Goal: Task Accomplishment & Management: Manage account settings

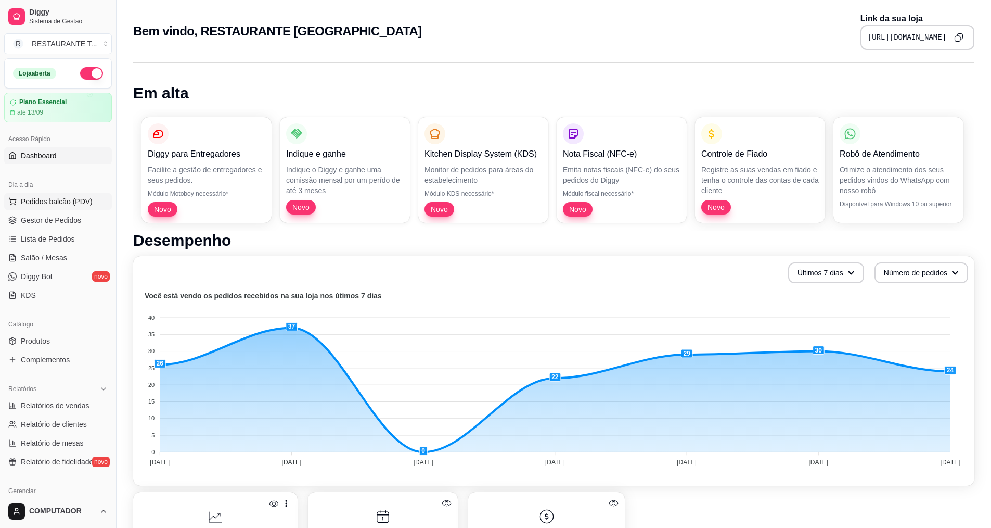
click at [86, 207] on button "Pedidos balcão (PDV)" at bounding box center [58, 201] width 108 height 17
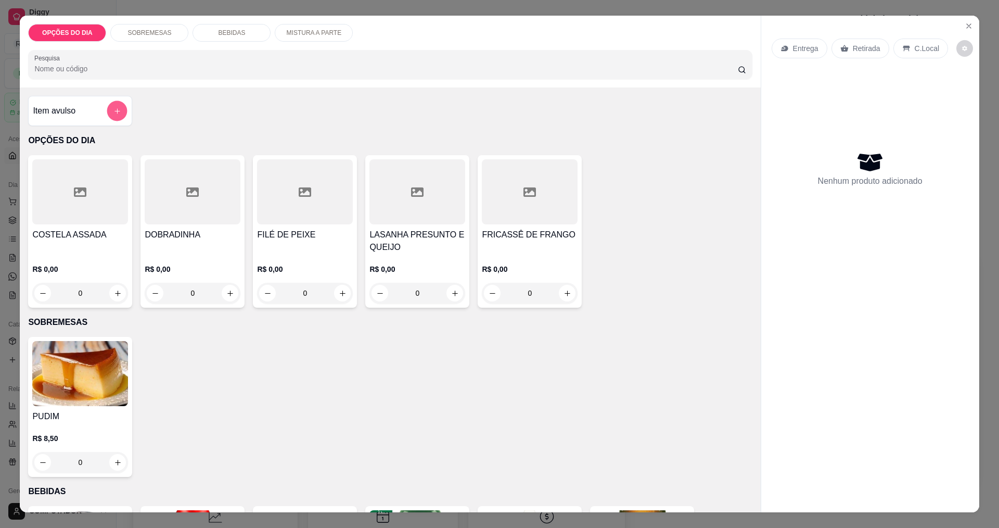
click at [113, 114] on icon "add-separate-item" at bounding box center [117, 111] width 8 height 8
click at [346, 291] on div "0" at bounding box center [305, 293] width 96 height 21
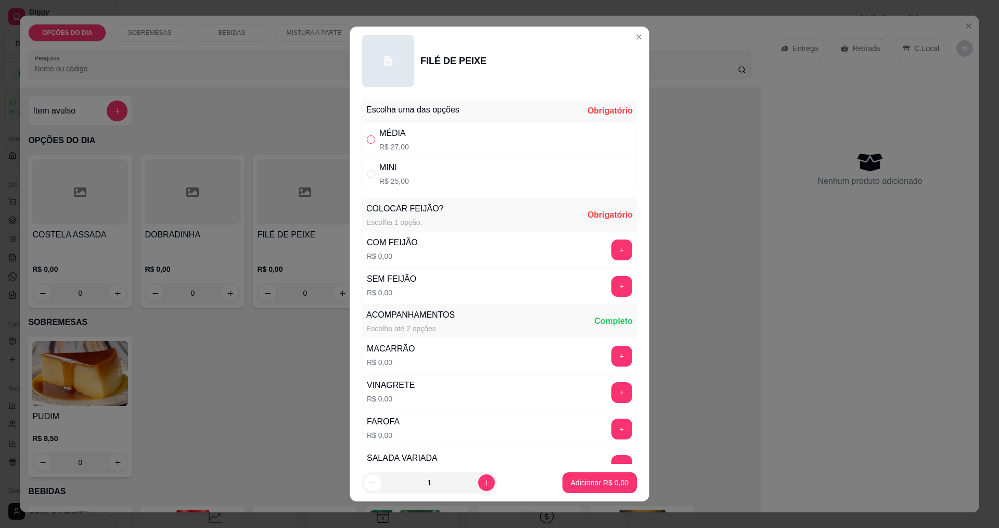
click at [367, 144] on label "" at bounding box center [371, 139] width 8 height 11
click at [367, 144] on input "" at bounding box center [371, 139] width 8 height 8
click at [371, 140] on input "" at bounding box center [371, 139] width 8 height 8
radio input "true"
click at [483, 258] on button "+" at bounding box center [622, 249] width 20 height 20
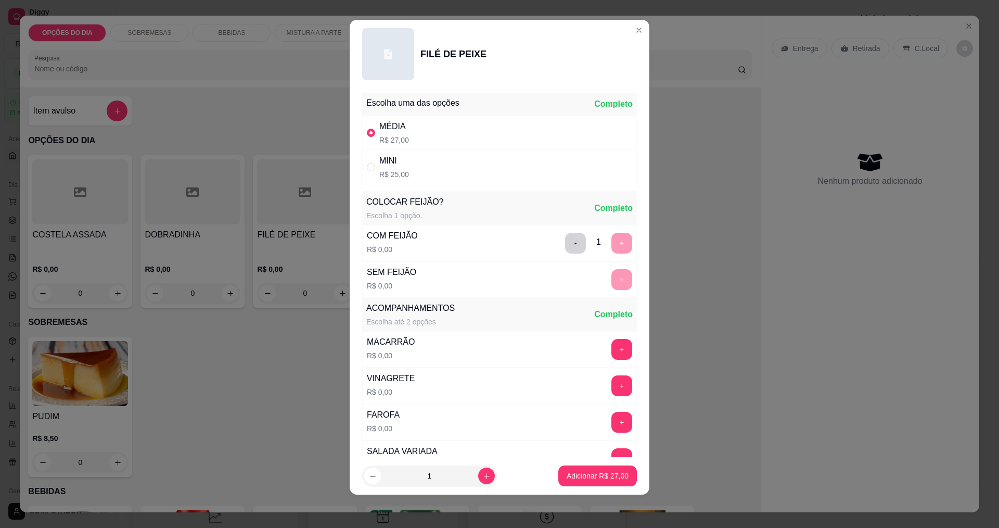
scroll to position [209, 0]
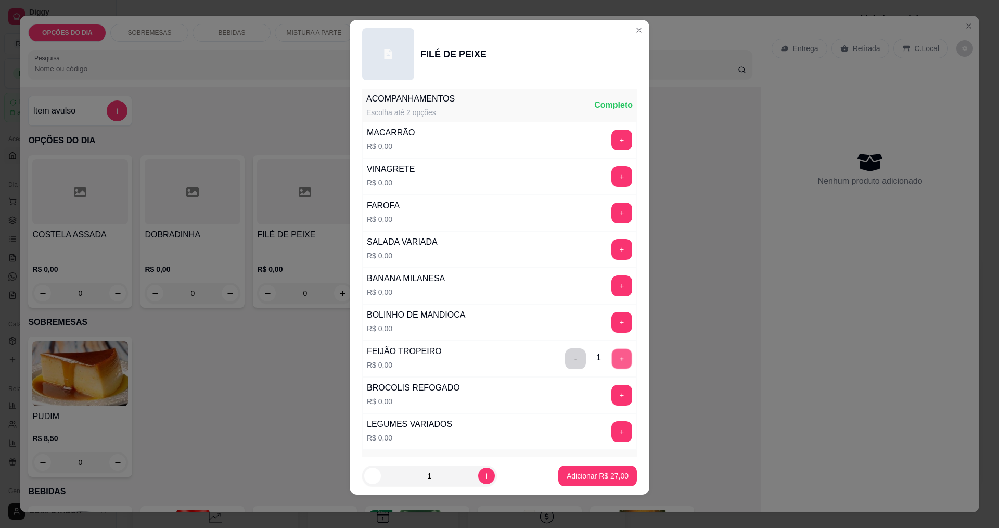
click at [483, 355] on button "+" at bounding box center [622, 358] width 20 height 20
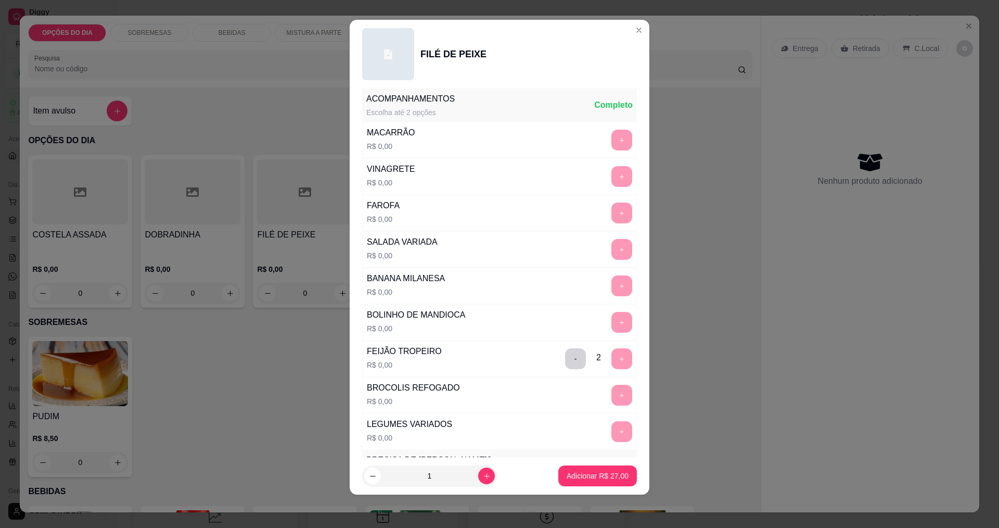
scroll to position [455, 0]
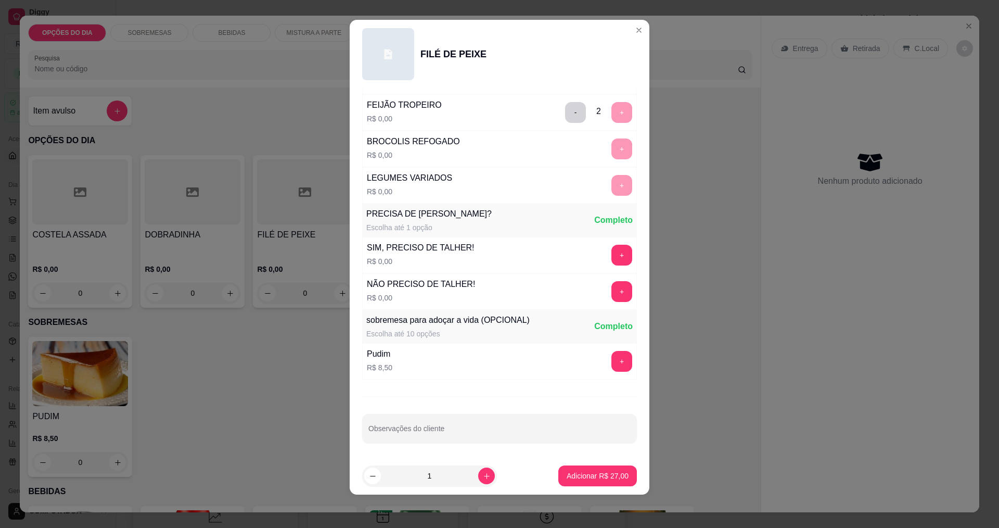
click at [483, 141] on div "+" at bounding box center [621, 148] width 29 height 21
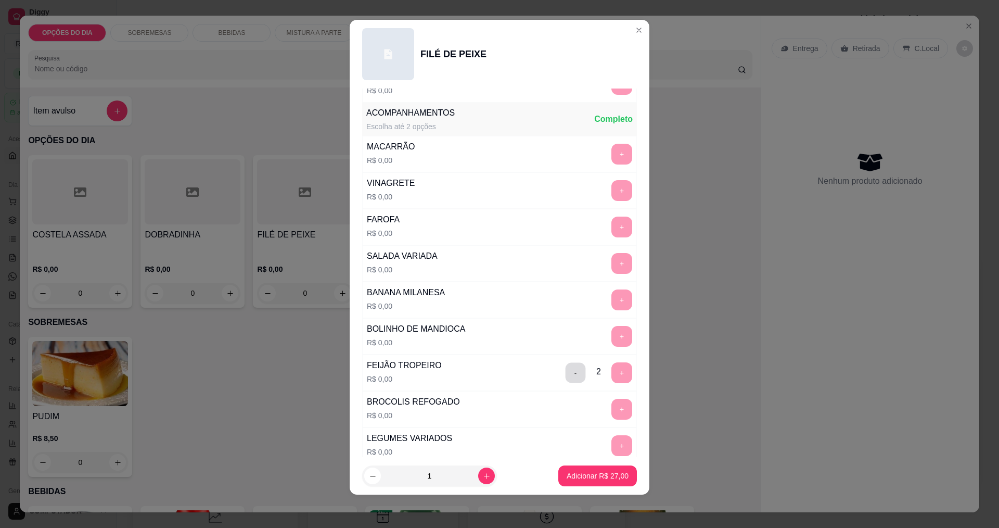
click at [483, 374] on button "-" at bounding box center [576, 372] width 20 height 20
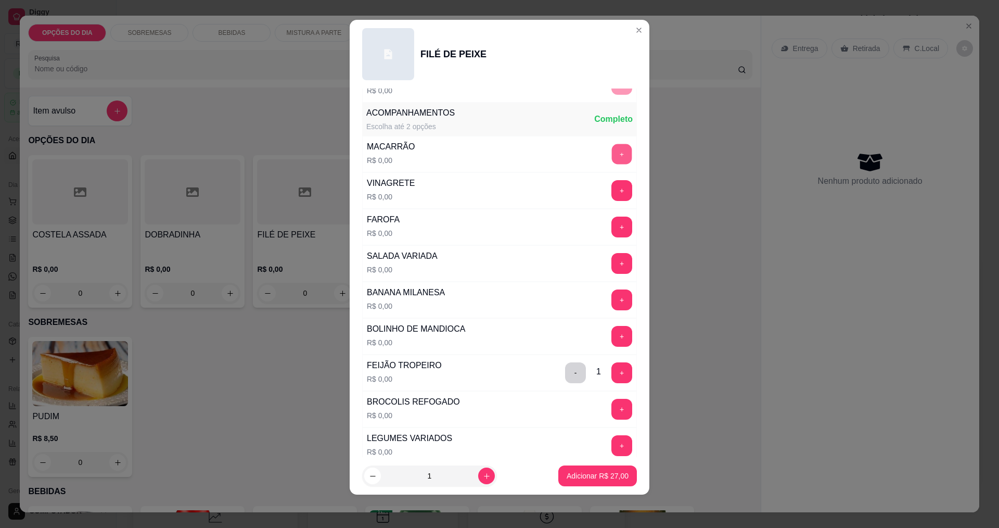
click at [483, 153] on button "+" at bounding box center [622, 154] width 20 height 20
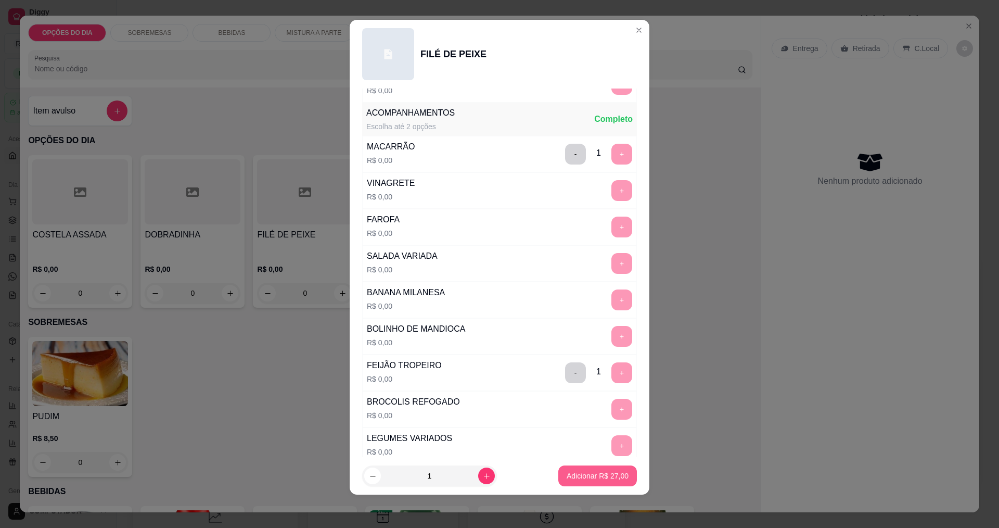
click at [483, 477] on p "Adicionar R$ 27,00" at bounding box center [598, 475] width 62 height 10
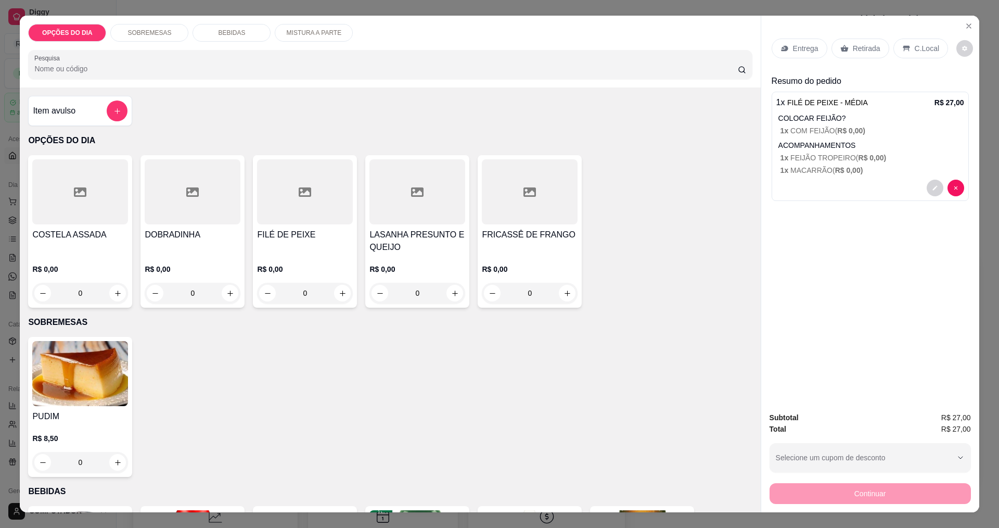
click at [483, 42] on div "Entrega" at bounding box center [800, 49] width 56 height 20
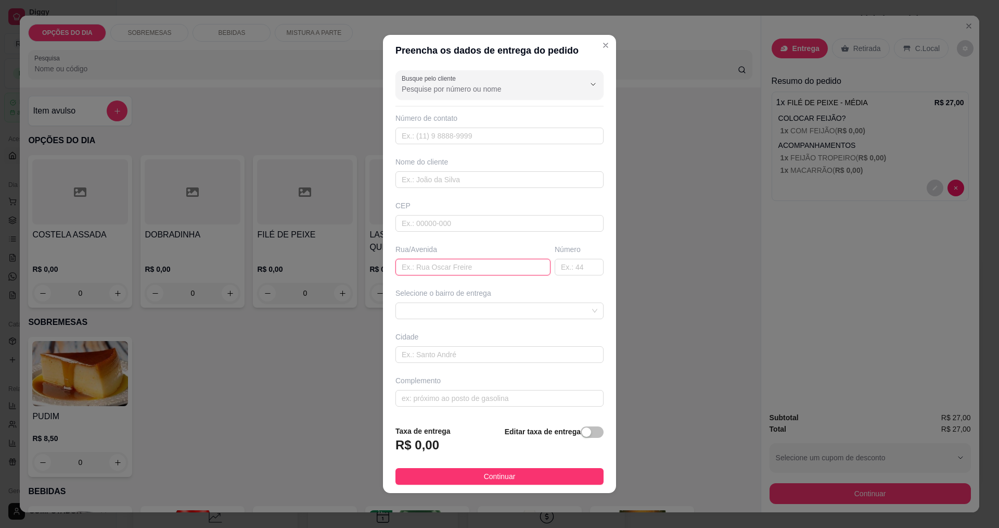
click at [458, 264] on input "text" at bounding box center [472, 267] width 155 height 17
type input "[PERSON_NAME]"
click at [483, 270] on input "text" at bounding box center [579, 267] width 49 height 17
click at [483, 317] on span at bounding box center [500, 311] width 196 height 16
type input "1071"
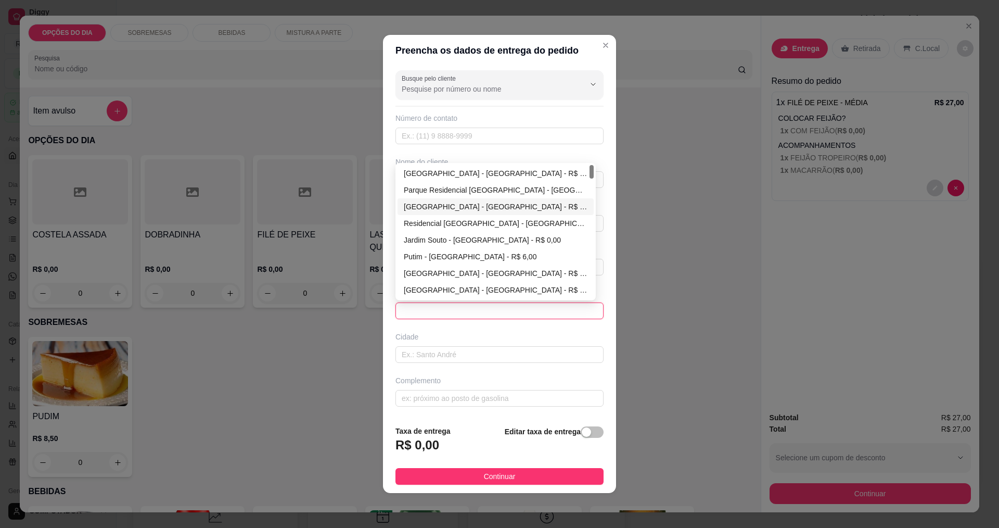
click at [435, 208] on div "[GEOGRAPHIC_DATA] - [GEOGRAPHIC_DATA] - R$ 0,00" at bounding box center [496, 206] width 184 height 11
type input "[GEOGRAPHIC_DATA]"
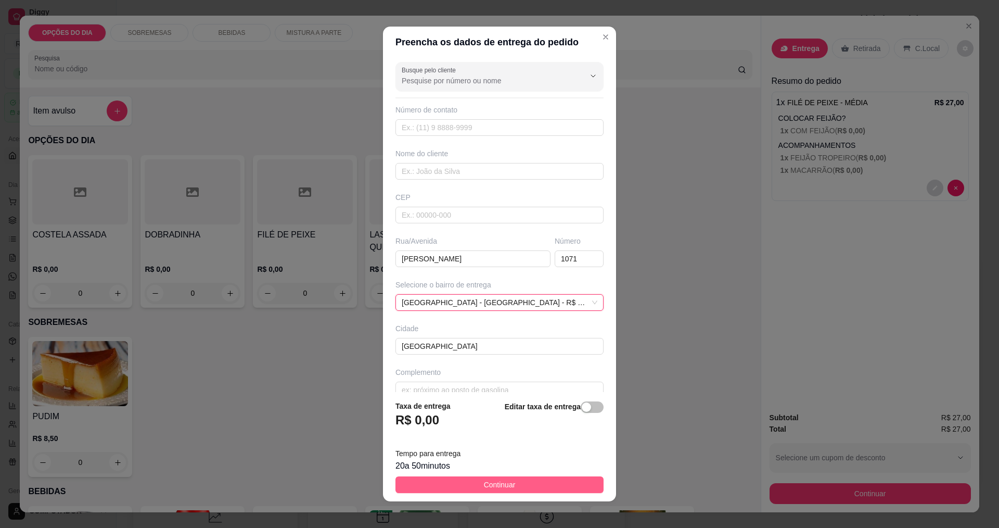
click at [483, 484] on span "Continuar" at bounding box center [500, 484] width 32 height 11
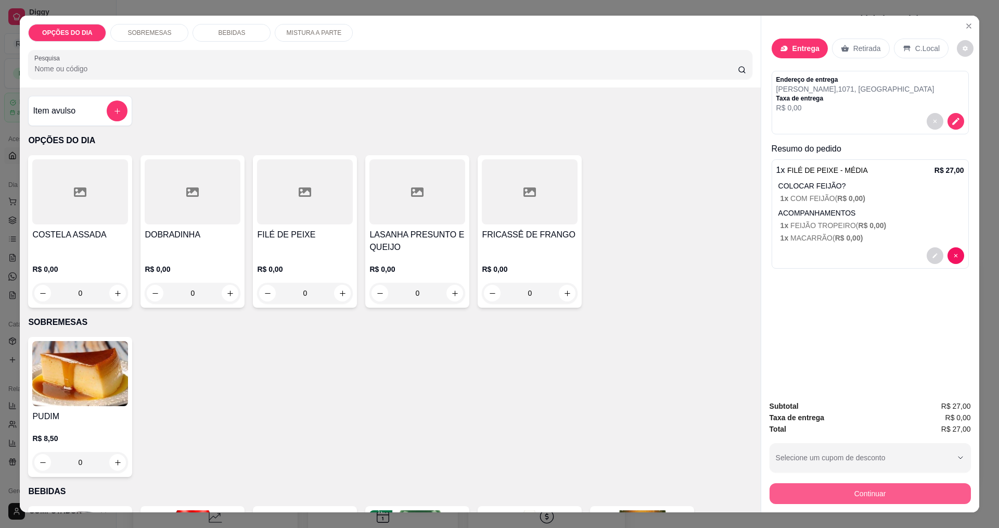
click at [483, 499] on button "Continuar" at bounding box center [870, 493] width 201 height 21
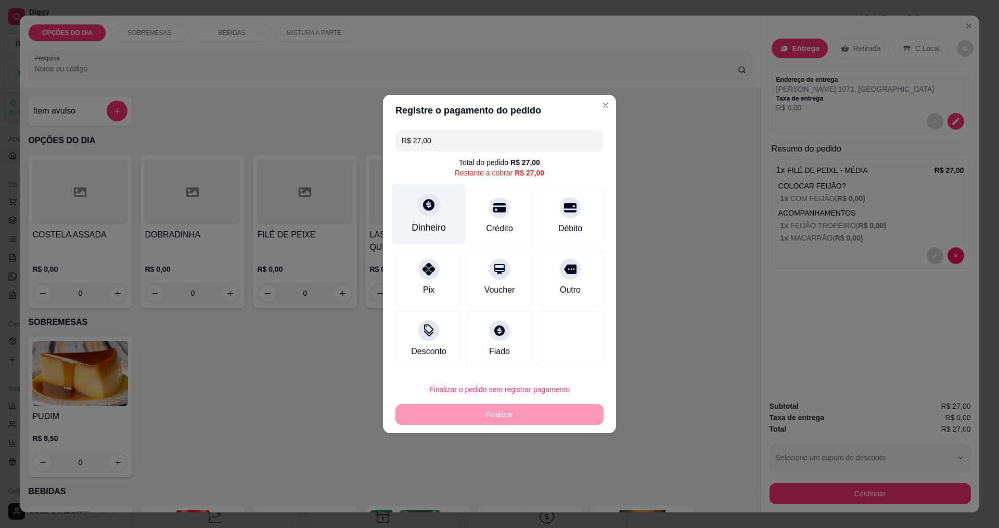
click at [441, 216] on div "Dinheiro" at bounding box center [428, 214] width 73 height 61
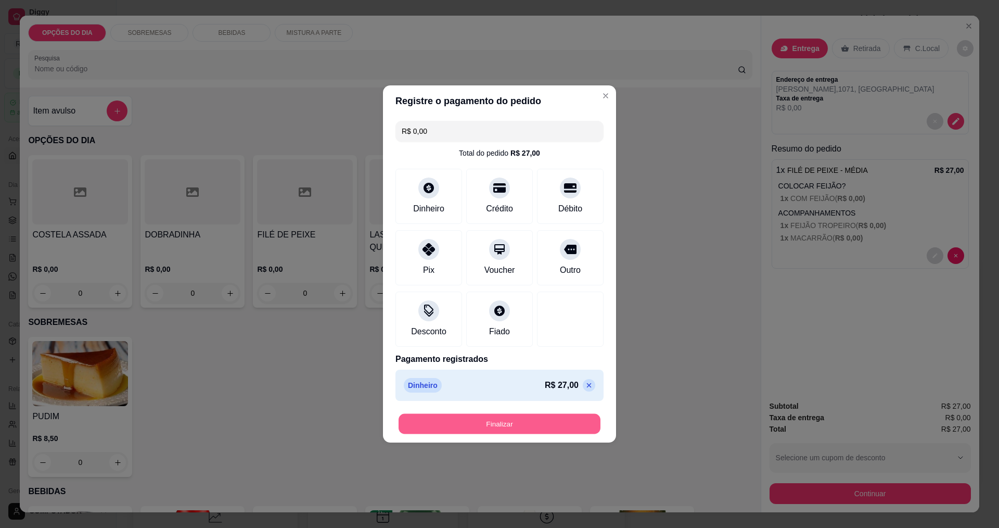
click at [483, 421] on button "Finalizar" at bounding box center [500, 424] width 202 height 20
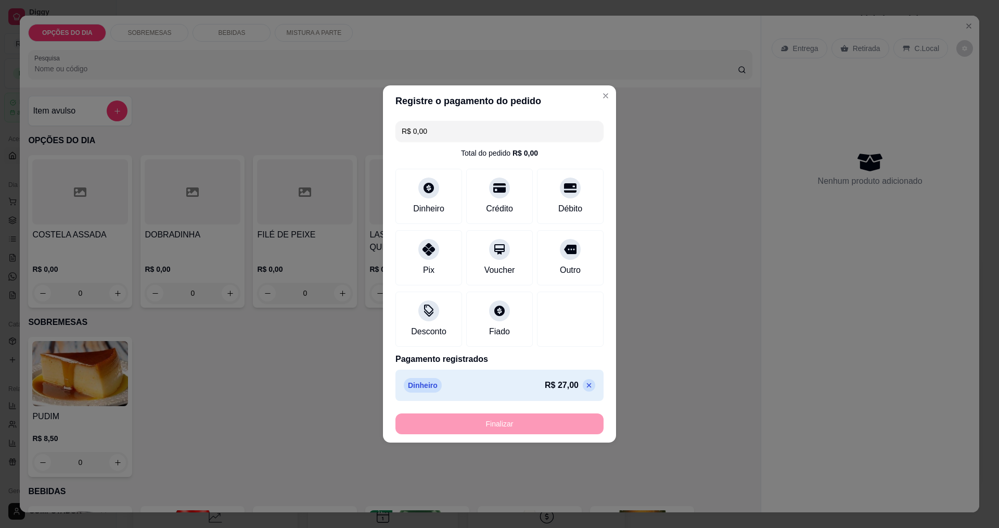
type input "-R$ 27,00"
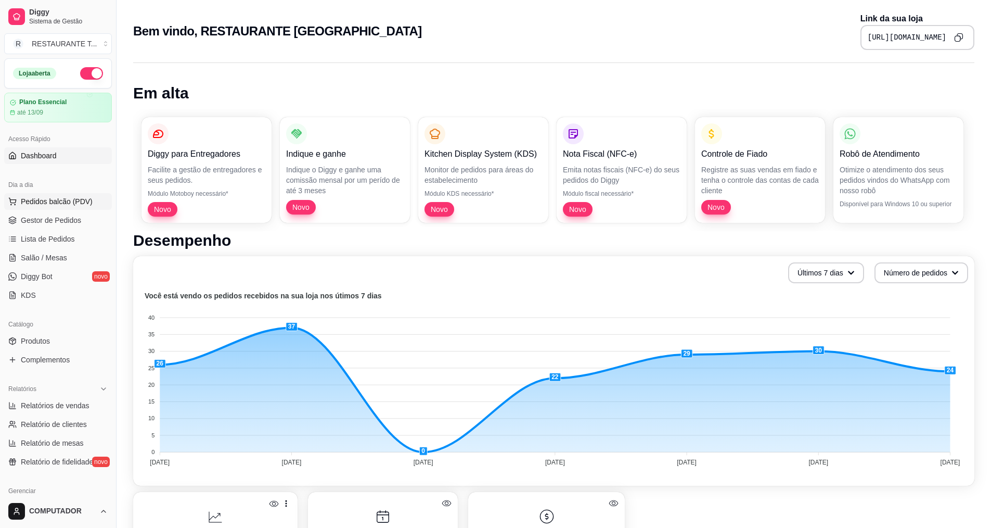
click at [78, 200] on span "Pedidos balcão (PDV)" at bounding box center [57, 201] width 72 height 10
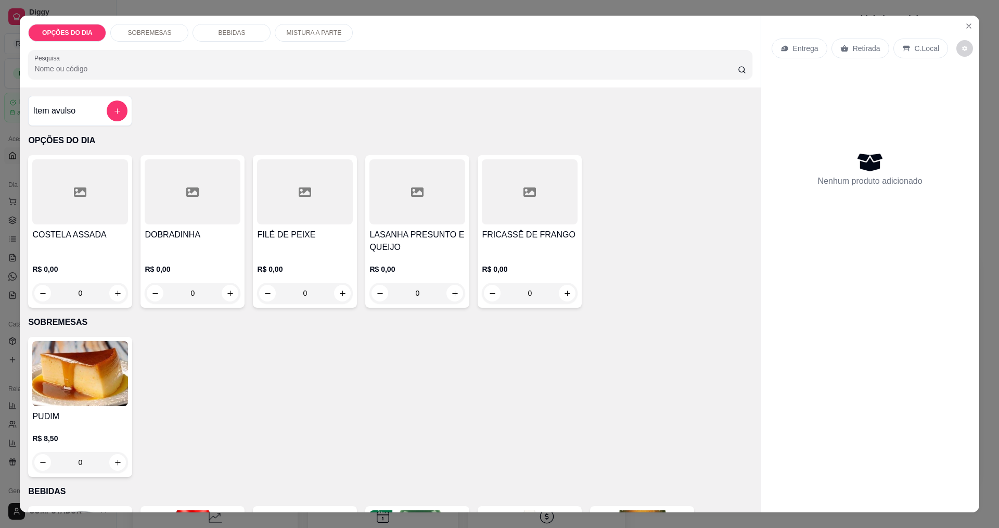
click at [227, 295] on div "0" at bounding box center [193, 293] width 96 height 21
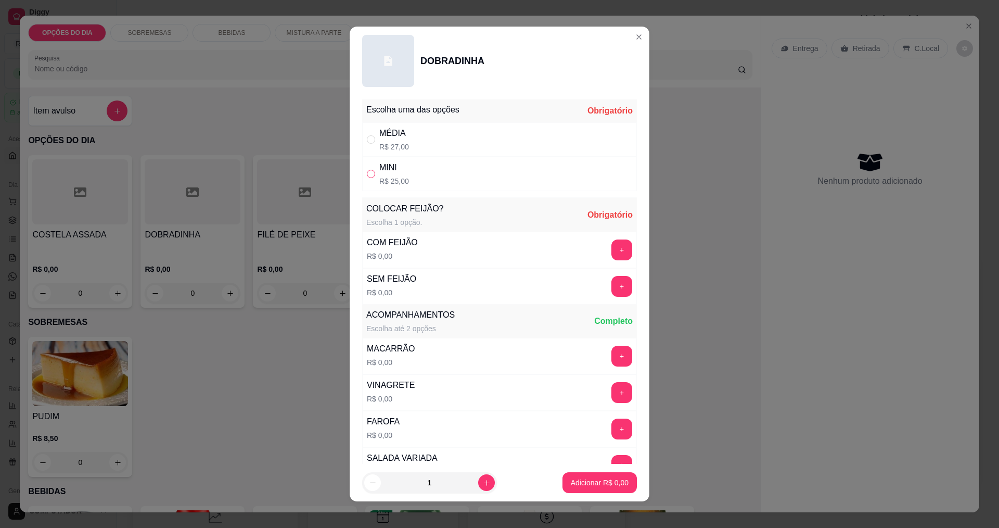
click at [369, 173] on div "" at bounding box center [373, 173] width 12 height 11
radio input "true"
click at [483, 250] on button "+" at bounding box center [621, 249] width 21 height 21
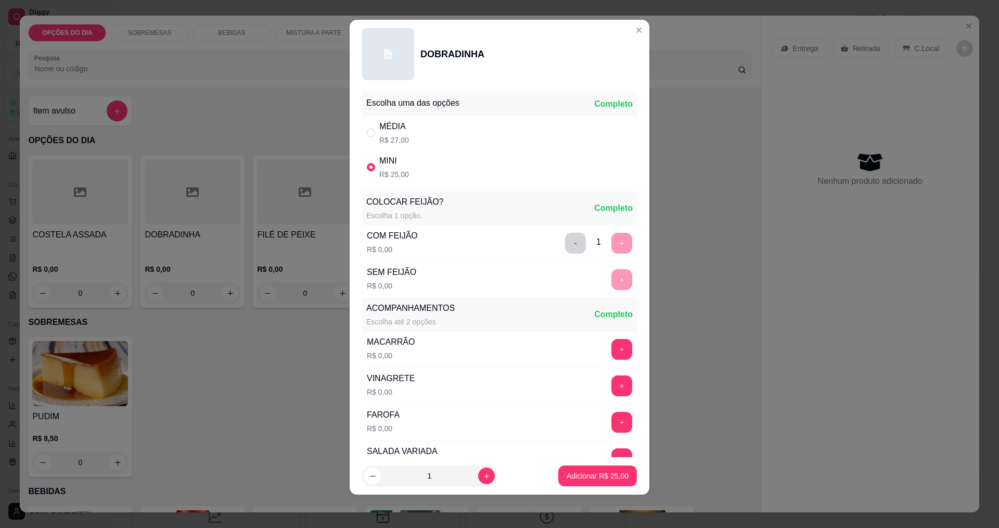
scroll to position [209, 0]
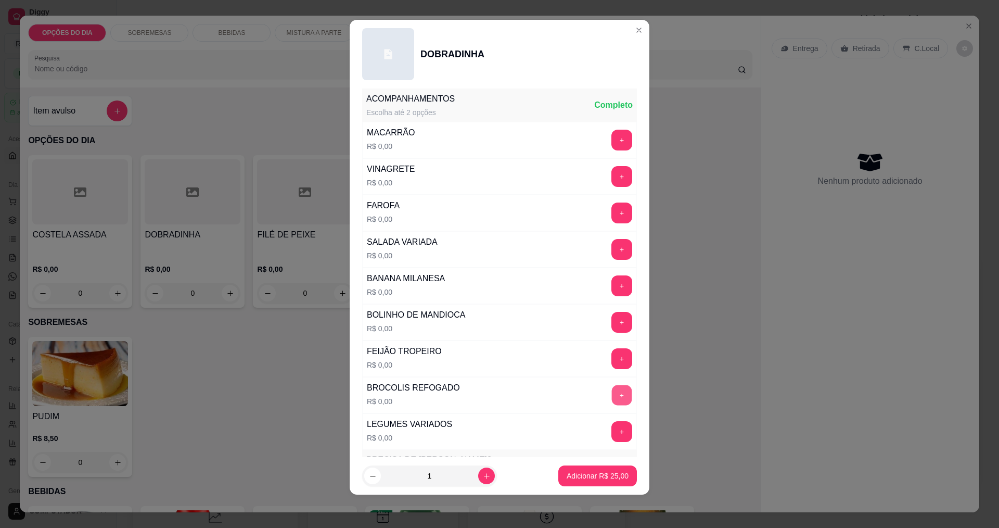
click at [483, 395] on button "+" at bounding box center [622, 394] width 20 height 20
click at [483, 174] on button "+" at bounding box center [622, 176] width 20 height 20
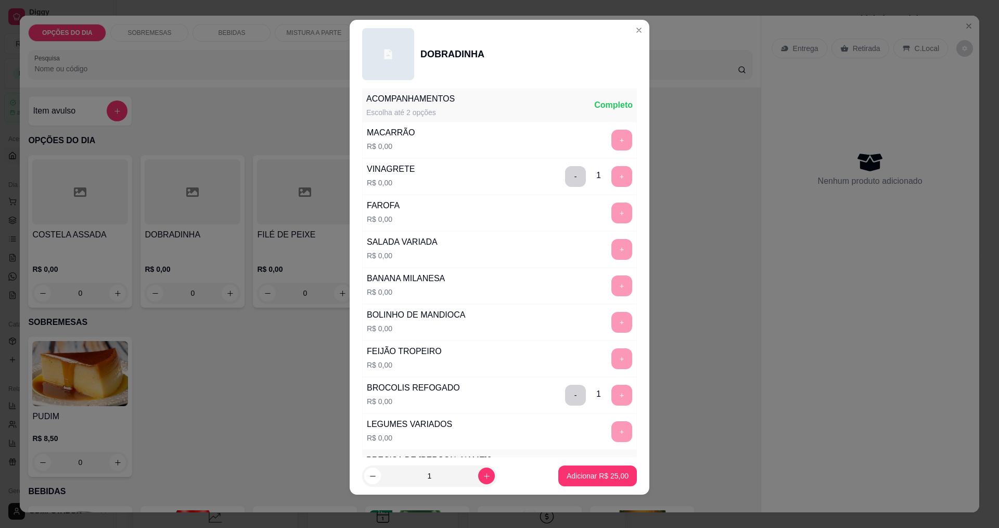
scroll to position [455, 0]
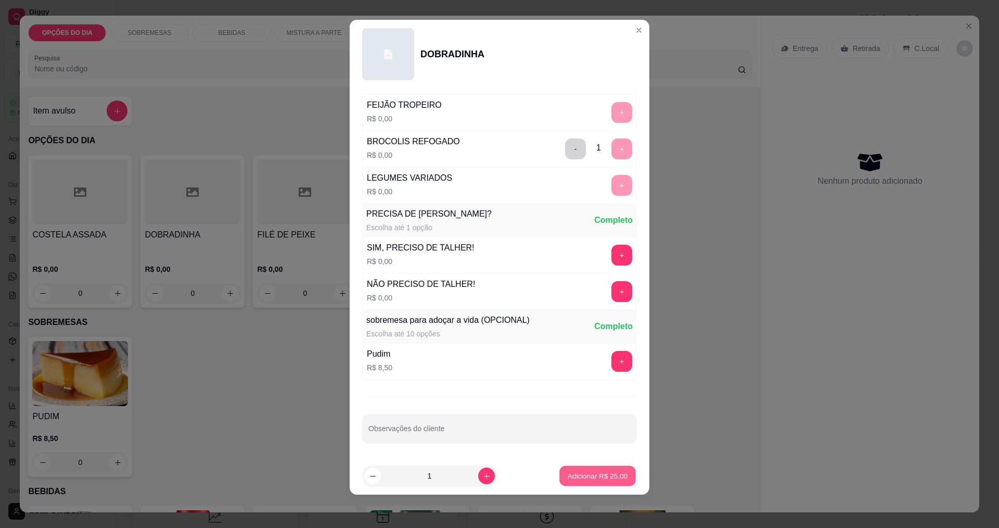
click at [483, 478] on p "Adicionar R$ 25,00" at bounding box center [598, 476] width 60 height 10
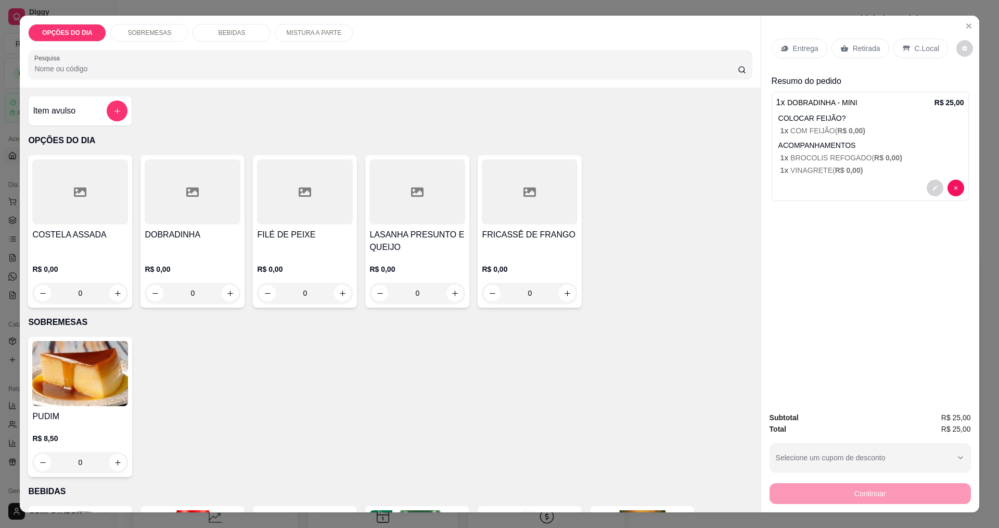
click at [483, 51] on p "Entrega" at bounding box center [805, 48] width 25 height 10
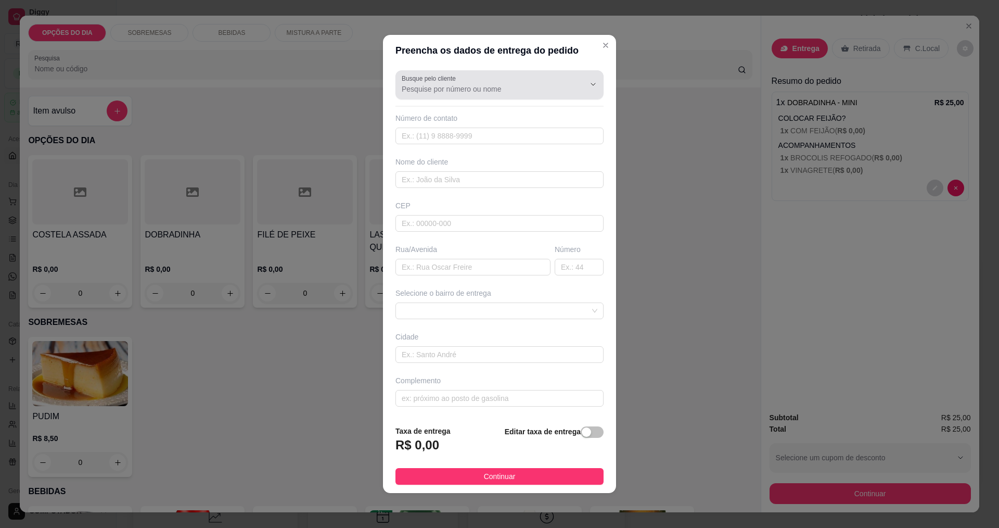
click at [483, 82] on div at bounding box center [500, 84] width 196 height 21
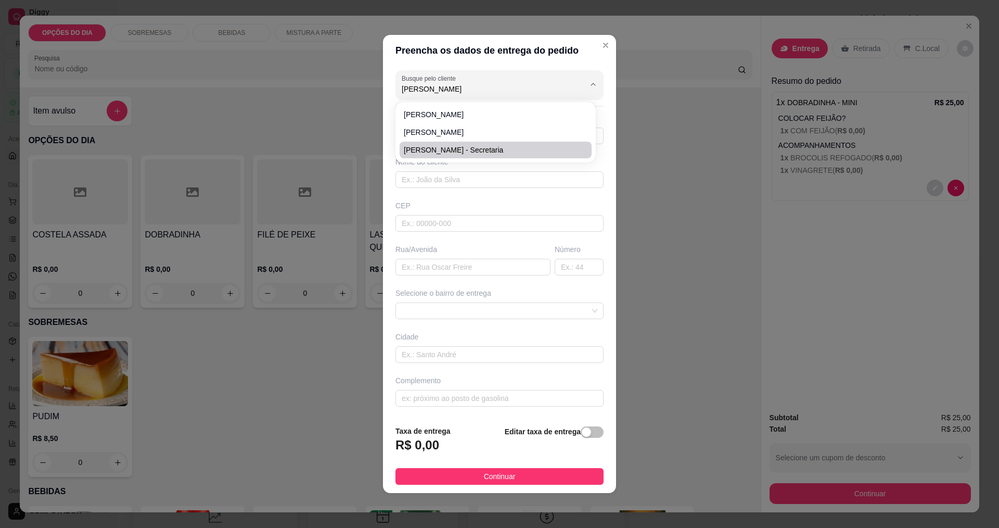
click at [453, 146] on span "[PERSON_NAME] - Secretaria" at bounding box center [490, 150] width 173 height 10
type input "[PERSON_NAME] - Secretaria"
type input "12991042515"
type input "[PERSON_NAME] - Secretaria"
type input "12227230"
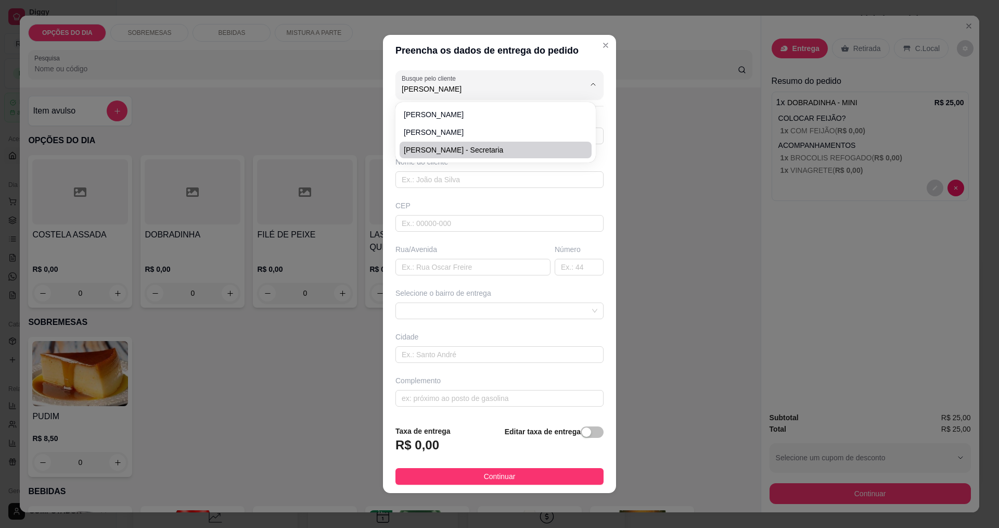
type input "Praça [PERSON_NAME]"
type input "137"
type input "[GEOGRAPHIC_DATA]"
type input "ESCOLA [PERSON_NAME]"
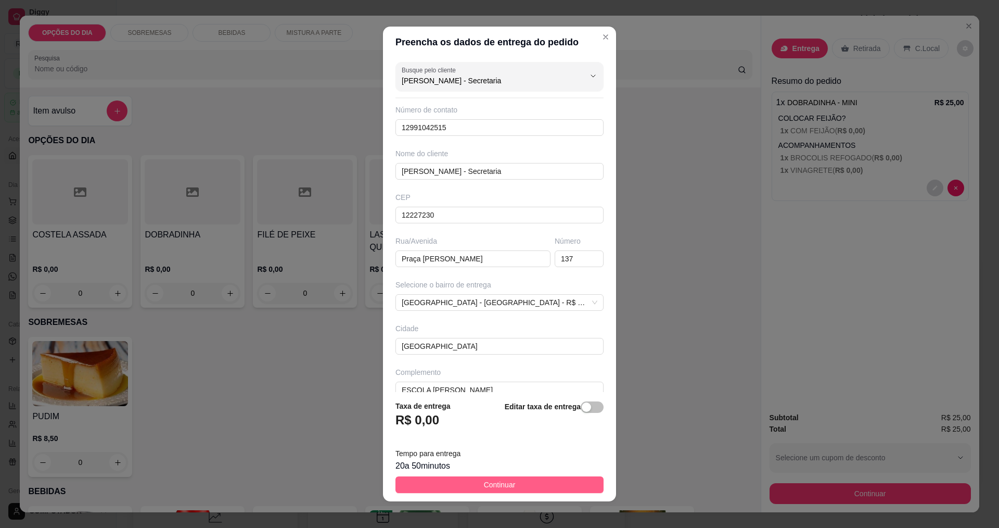
click at [483, 481] on span "Continuar" at bounding box center [500, 484] width 32 height 11
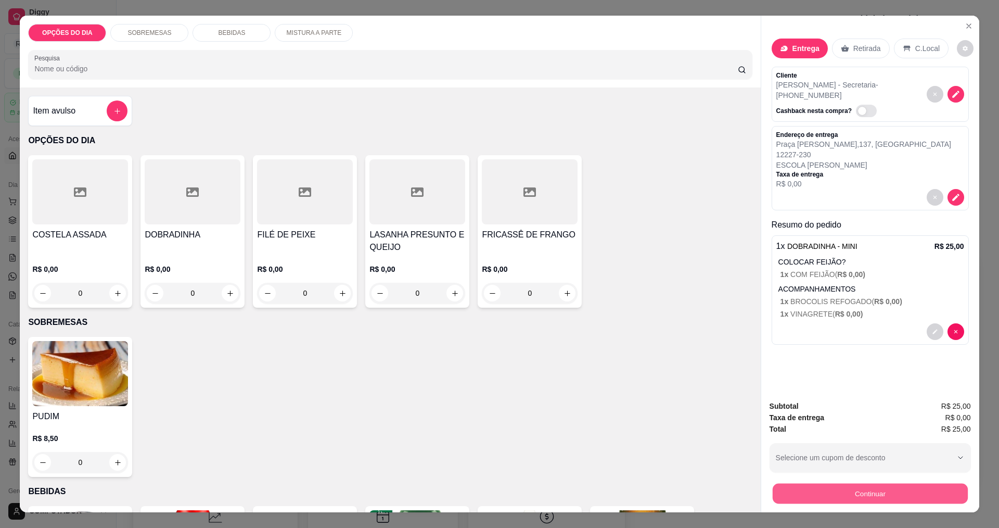
click at [483, 489] on button "Continuar" at bounding box center [869, 493] width 195 height 20
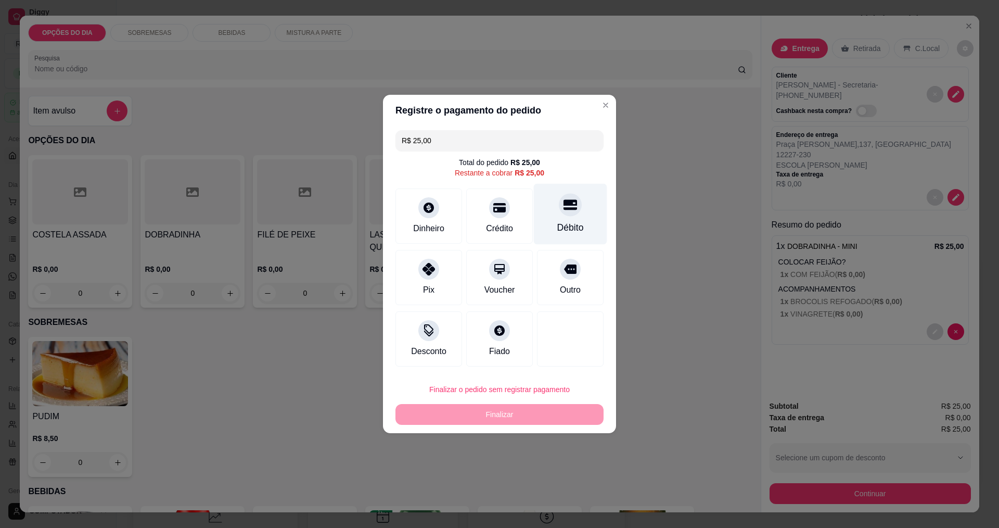
click at [483, 213] on div at bounding box center [570, 204] width 23 height 23
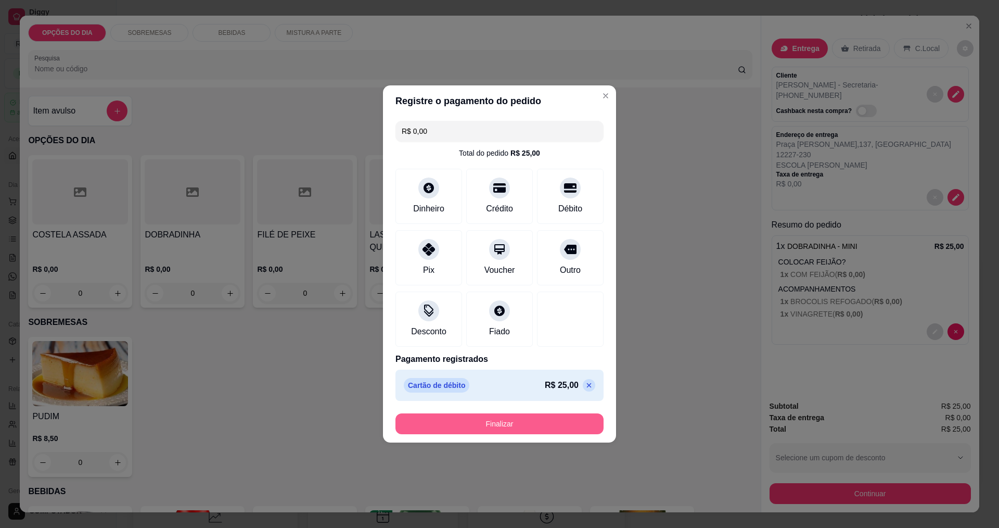
click at [483, 420] on button "Finalizar" at bounding box center [499, 423] width 208 height 21
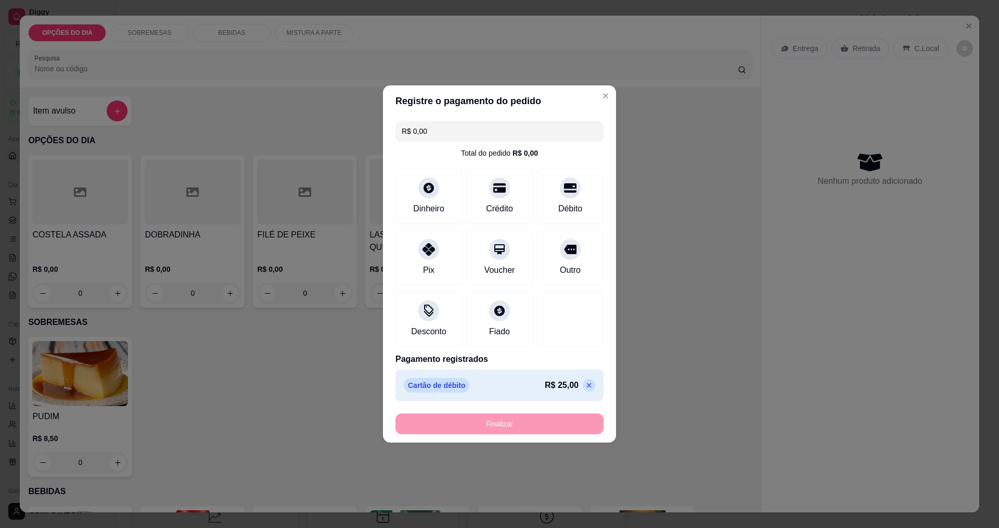
type input "-R$ 25,00"
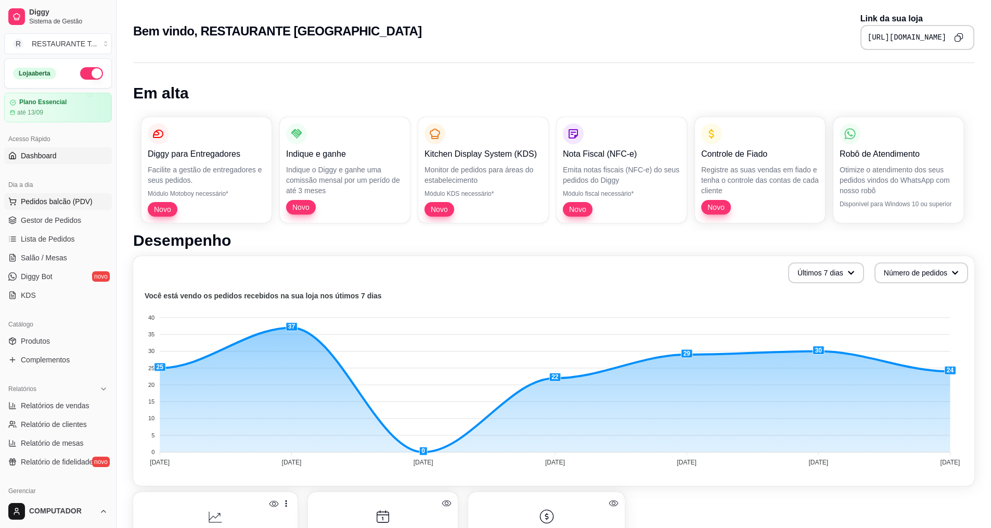
click at [35, 195] on button "Pedidos balcão (PDV)" at bounding box center [58, 201] width 108 height 17
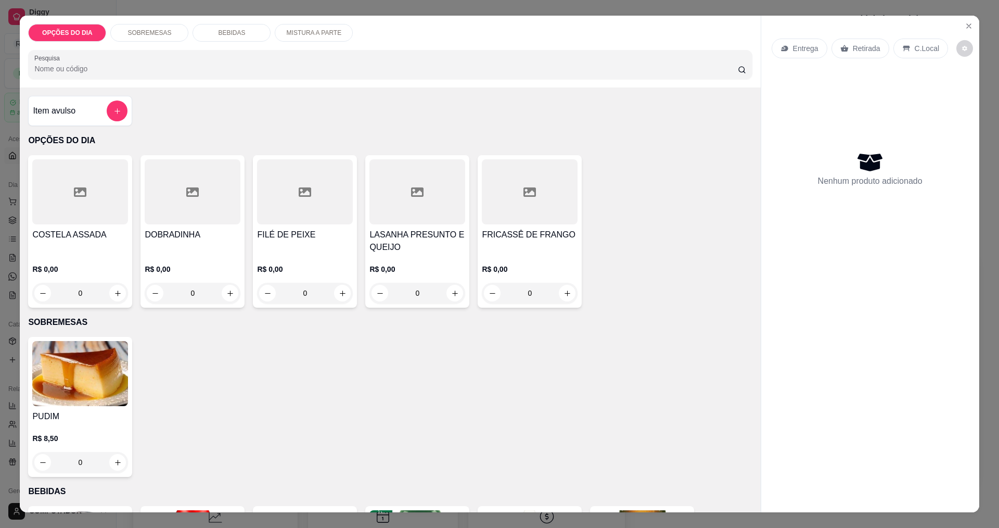
click at [483, 49] on p "Entrega" at bounding box center [805, 48] width 25 height 10
click at [483, 22] on button "Close" at bounding box center [968, 26] width 17 height 17
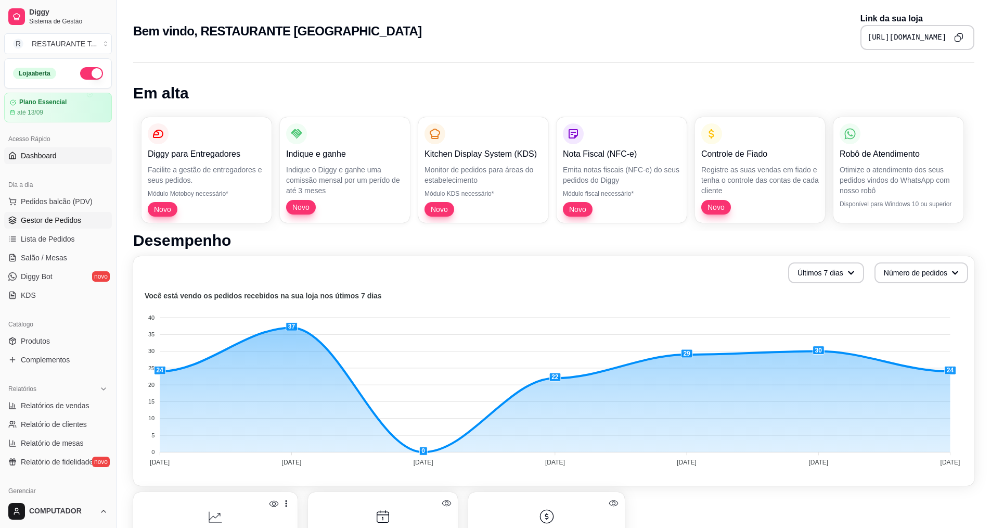
click at [59, 224] on span "Gestor de Pedidos" at bounding box center [51, 220] width 60 height 10
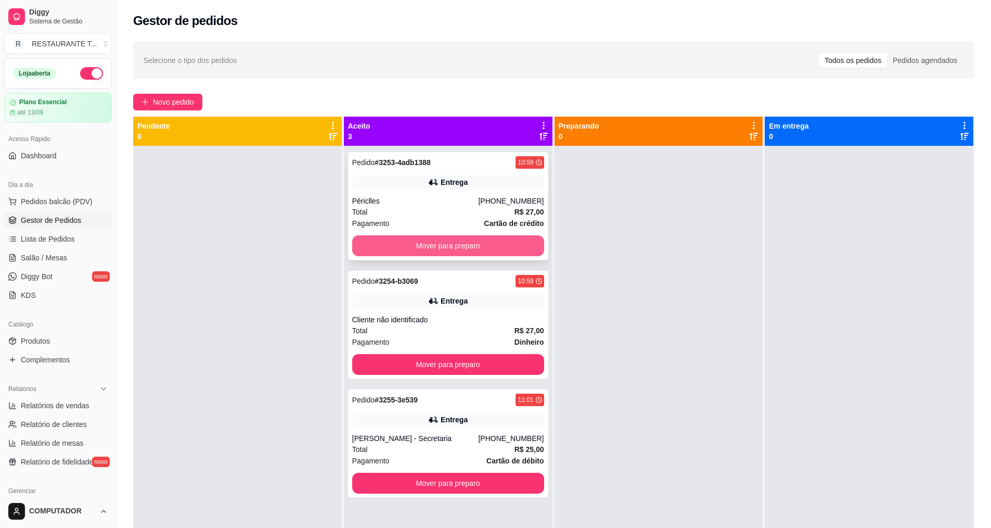
click at [483, 249] on button "Mover para preparo" at bounding box center [448, 245] width 192 height 21
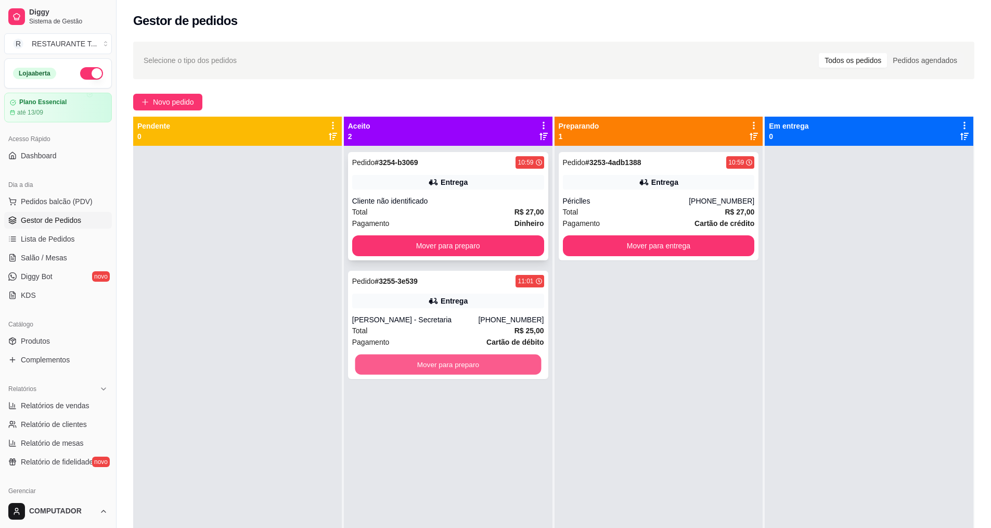
click at [483, 359] on button "Mover para preparo" at bounding box center [448, 364] width 186 height 20
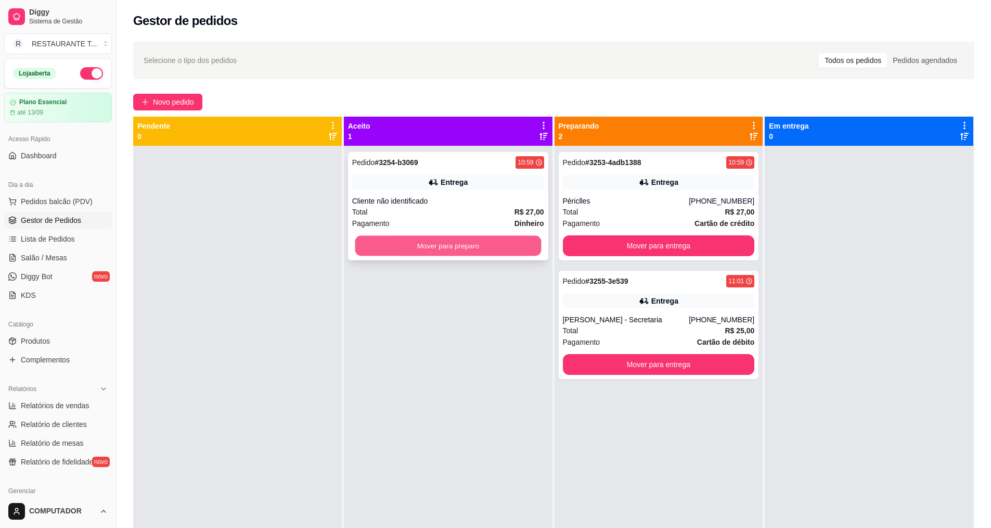
click at [441, 244] on button "Mover para preparo" at bounding box center [448, 246] width 186 height 20
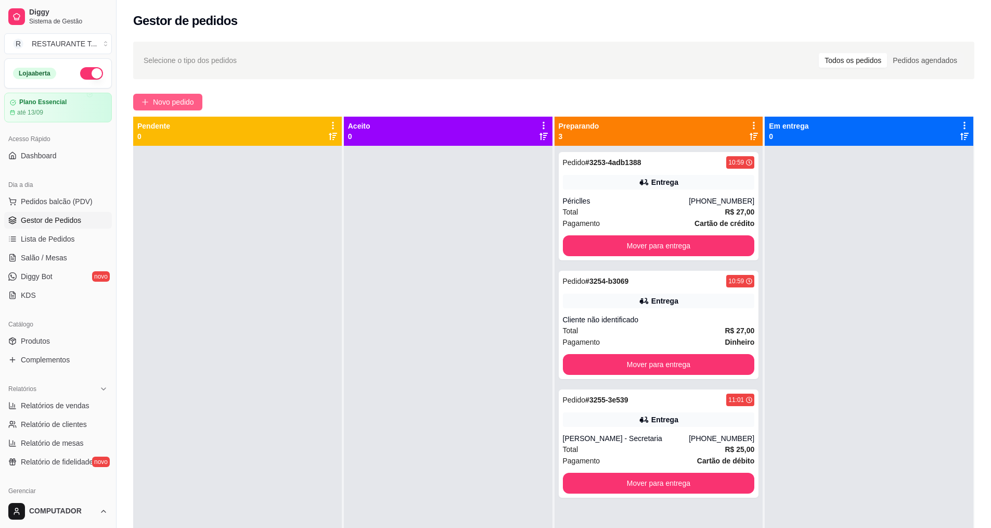
click at [161, 101] on span "Novo pedido" at bounding box center [173, 101] width 41 height 11
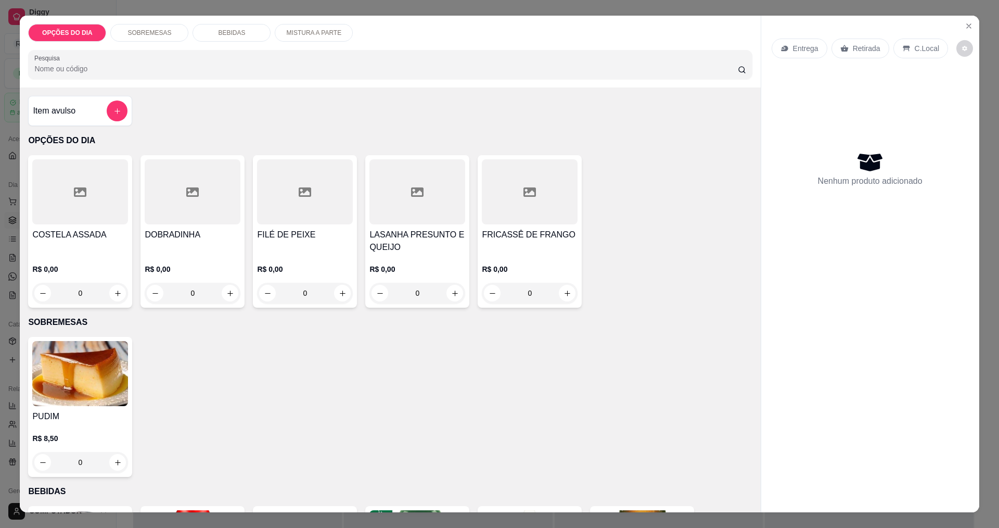
click at [120, 298] on div "0" at bounding box center [80, 293] width 96 height 21
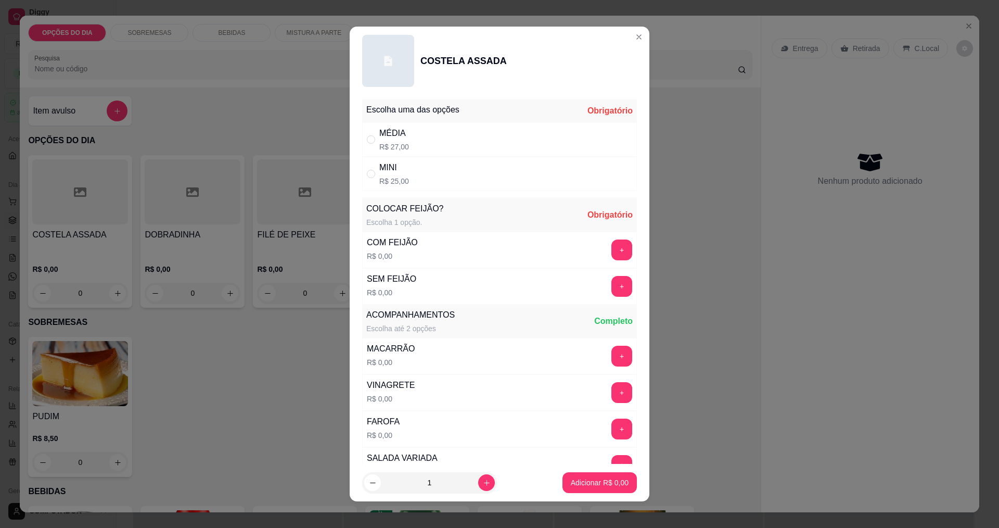
click at [371, 141] on div "" at bounding box center [373, 139] width 12 height 11
radio input "true"
click at [483, 293] on button "+" at bounding box center [622, 286] width 20 height 20
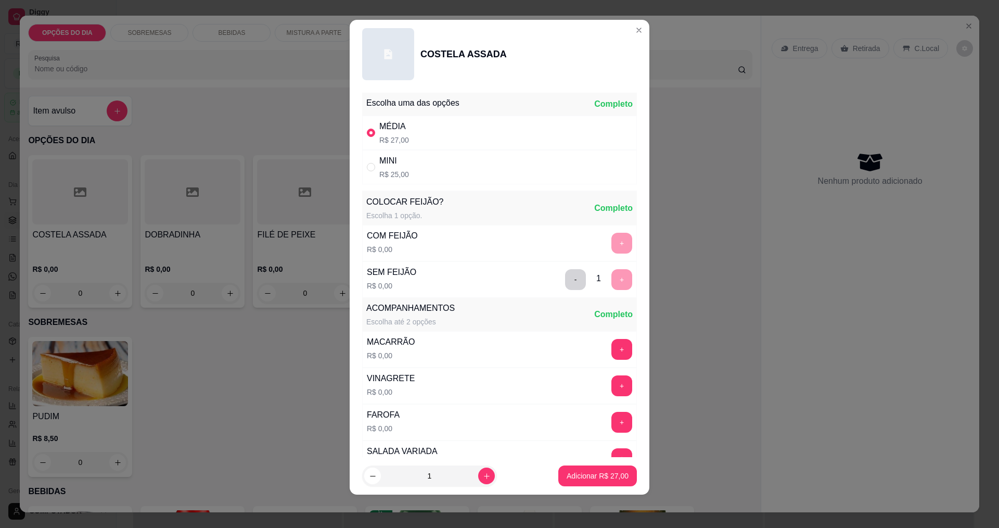
scroll to position [209, 0]
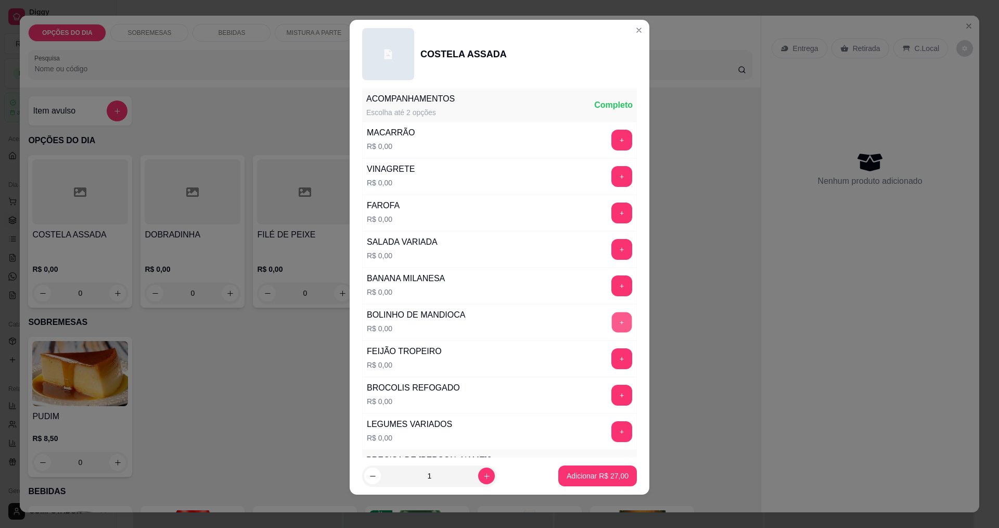
click at [483, 326] on button "+" at bounding box center [622, 322] width 20 height 20
click at [483, 286] on button "+" at bounding box center [622, 285] width 20 height 20
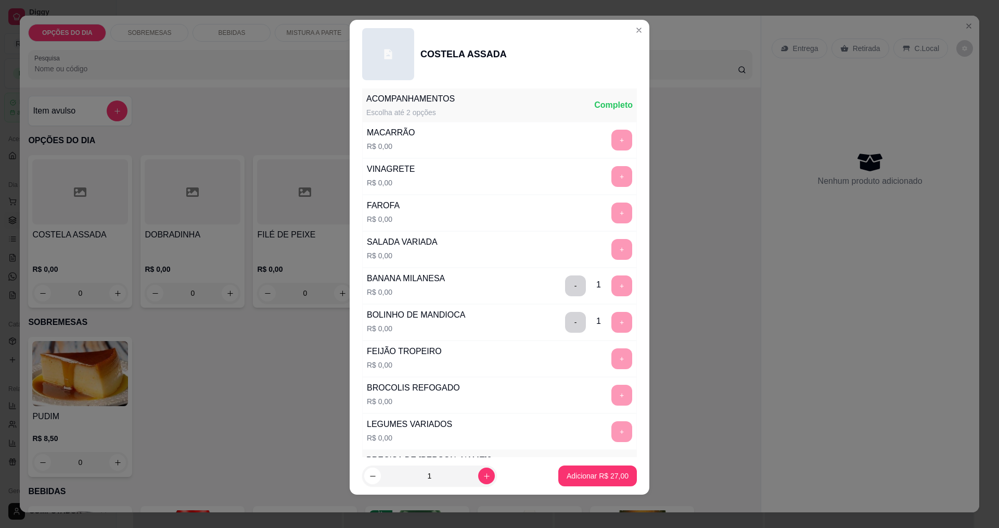
scroll to position [455, 0]
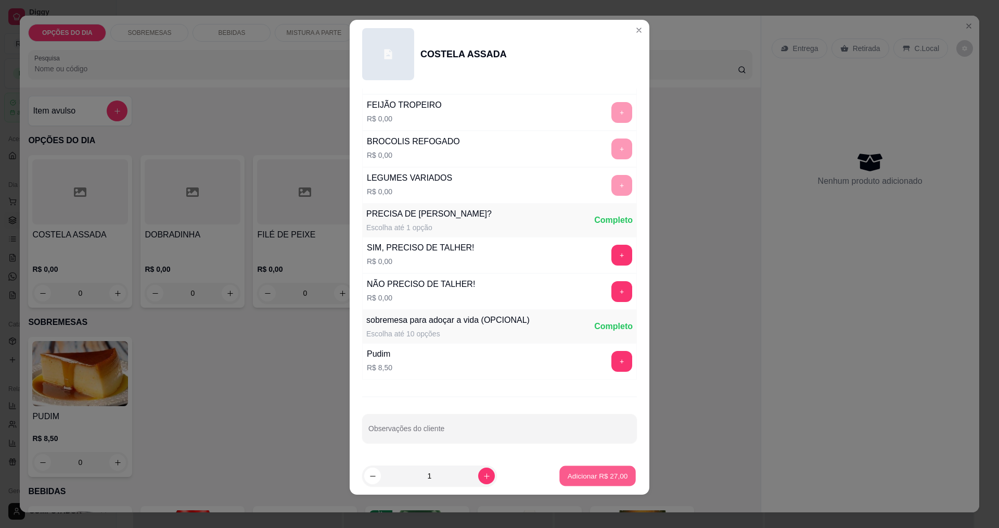
click at [483, 477] on p "Adicionar R$ 27,00" at bounding box center [598, 476] width 60 height 10
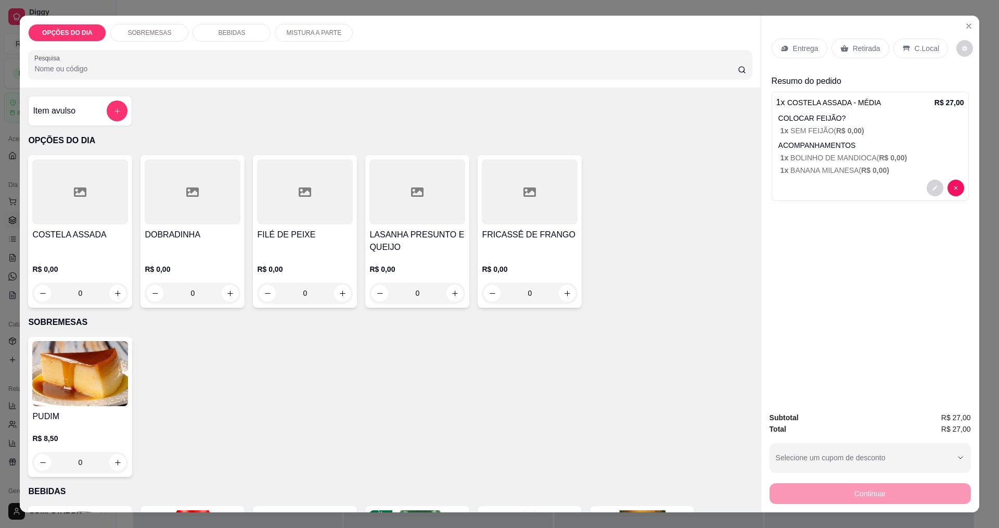
scroll to position [364, 0]
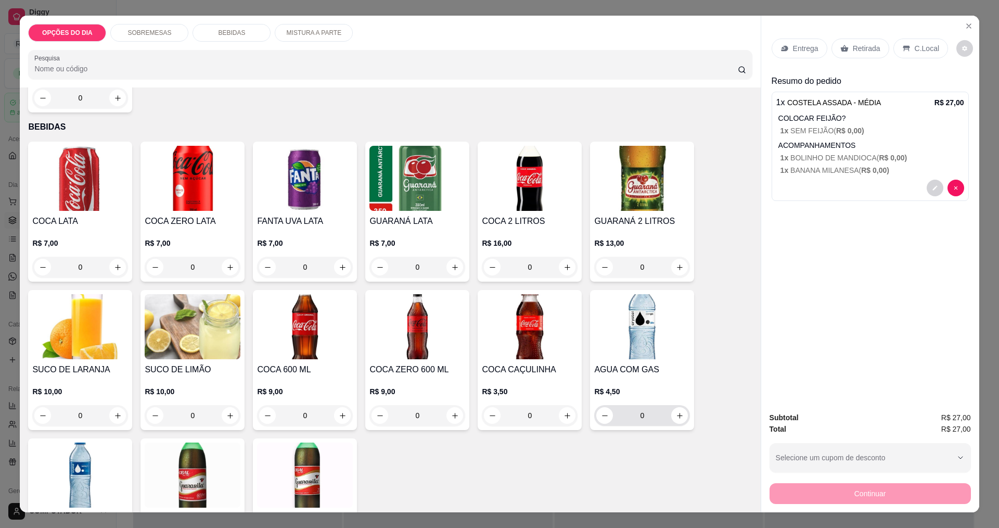
click at [483, 415] on icon "increase-product-quantity" at bounding box center [680, 416] width 8 height 8
type input "1"
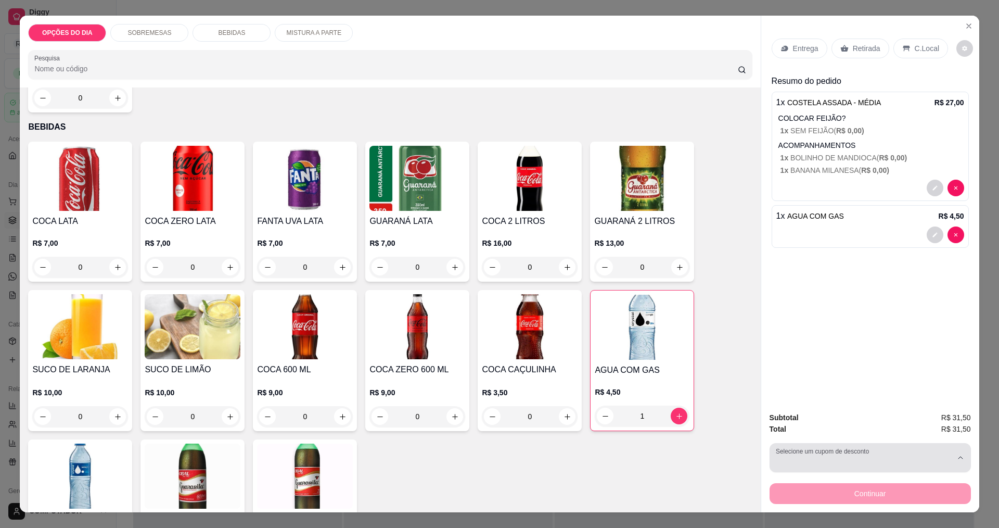
click at [483, 455] on button "Selecione um cupom de desconto" at bounding box center [870, 457] width 201 height 29
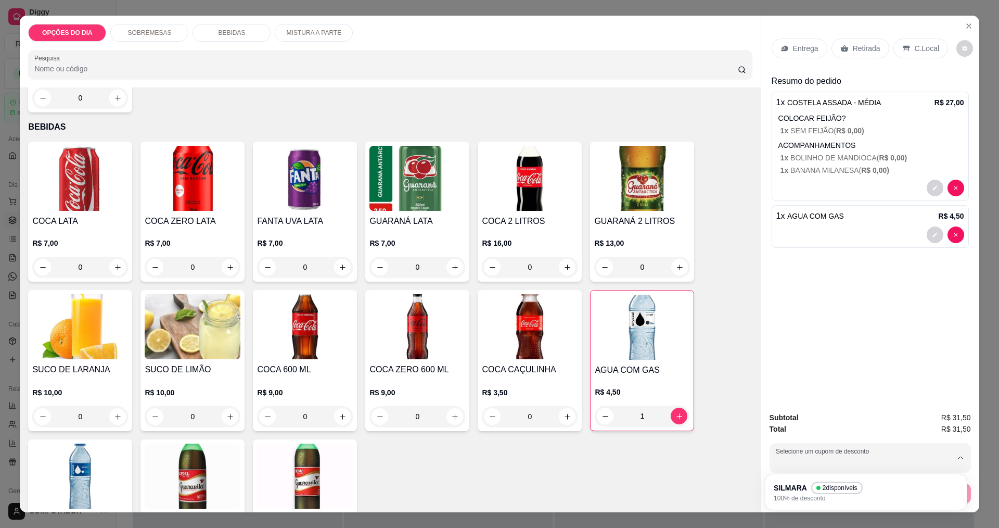
scroll to position [18, 0]
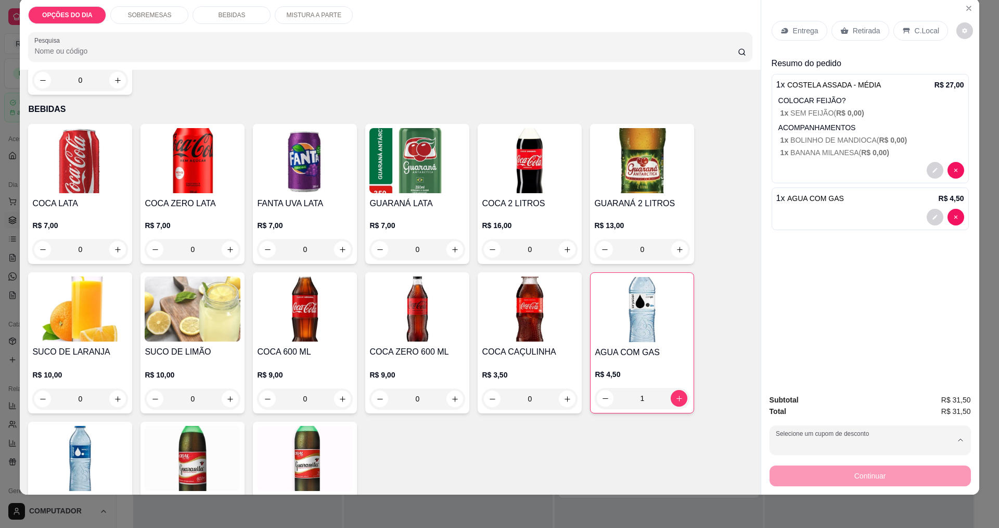
click at [483, 374] on div "Entrega Retirada C.Local Resumo do pedido 1 x COSTELA ASSADA - MÉDIA R$ 27,00 C…" at bounding box center [870, 191] width 218 height 387
click at [483, 32] on p "Entrega" at bounding box center [805, 30] width 25 height 10
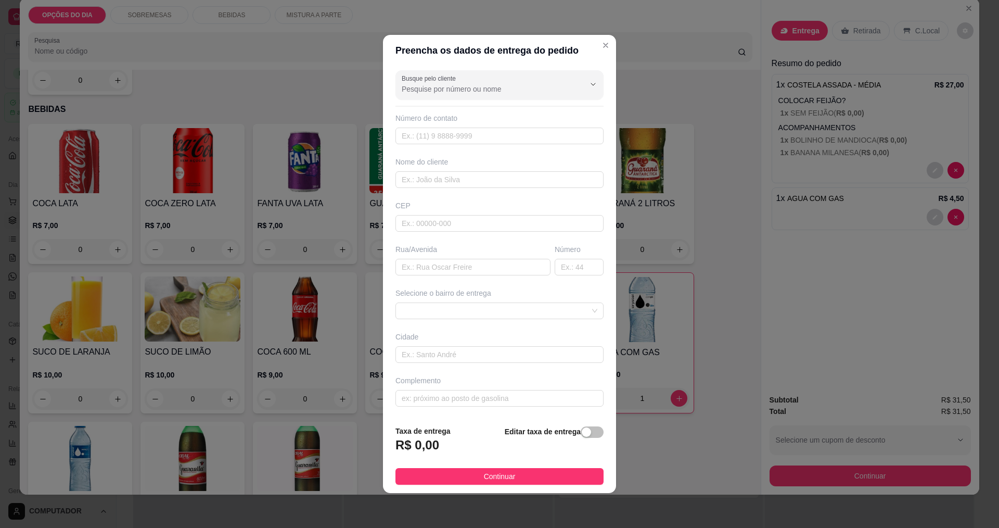
click at [460, 88] on input "Busque pelo cliente" at bounding box center [485, 89] width 166 height 10
click at [483, 43] on icon "Close" at bounding box center [605, 45] width 8 height 8
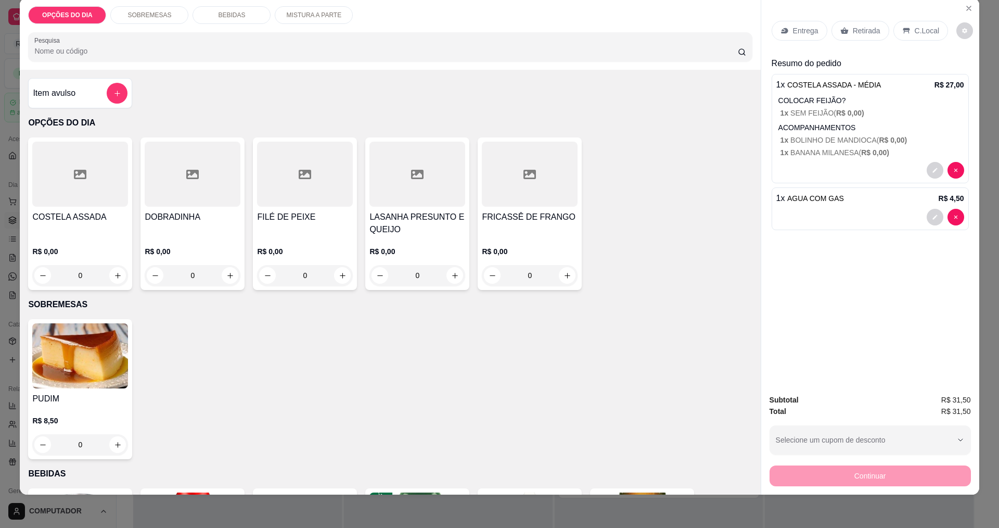
scroll to position [0, 0]
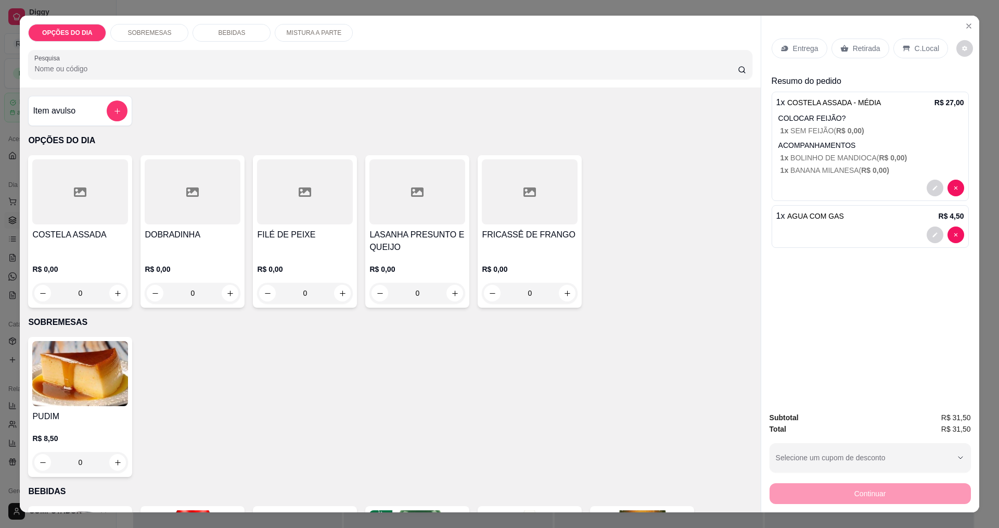
click at [344, 296] on div "0" at bounding box center [305, 293] width 96 height 21
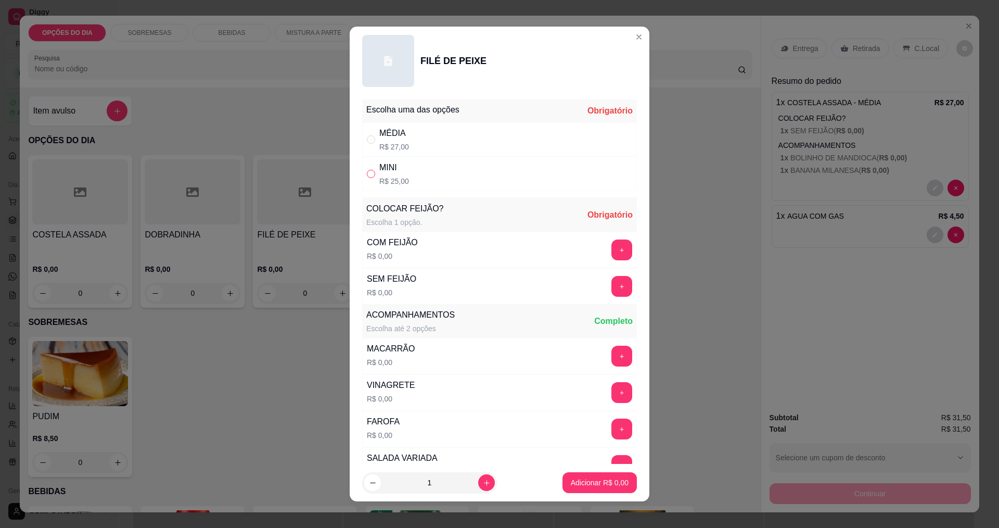
click at [370, 176] on input "" at bounding box center [371, 174] width 8 height 8
radio input "true"
click at [483, 255] on button "+" at bounding box center [622, 249] width 20 height 20
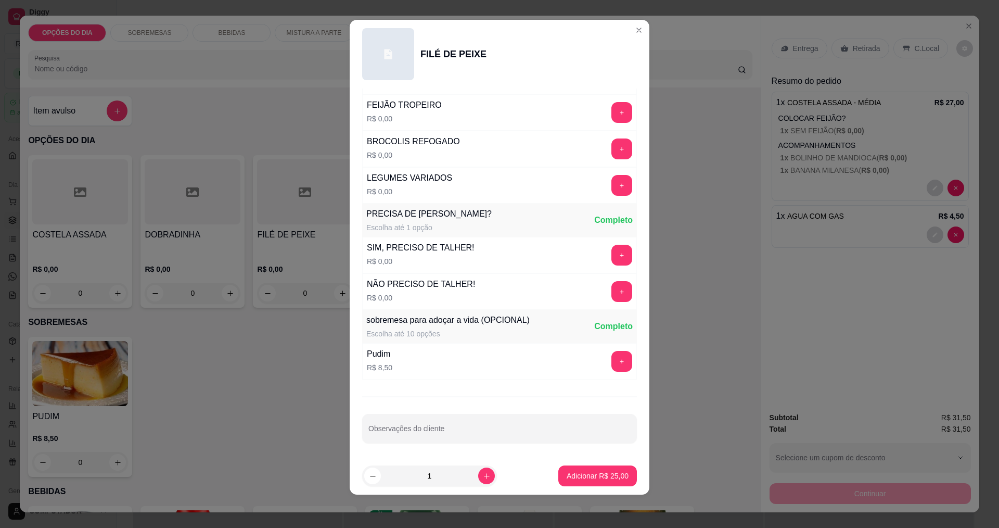
scroll to position [247, 0]
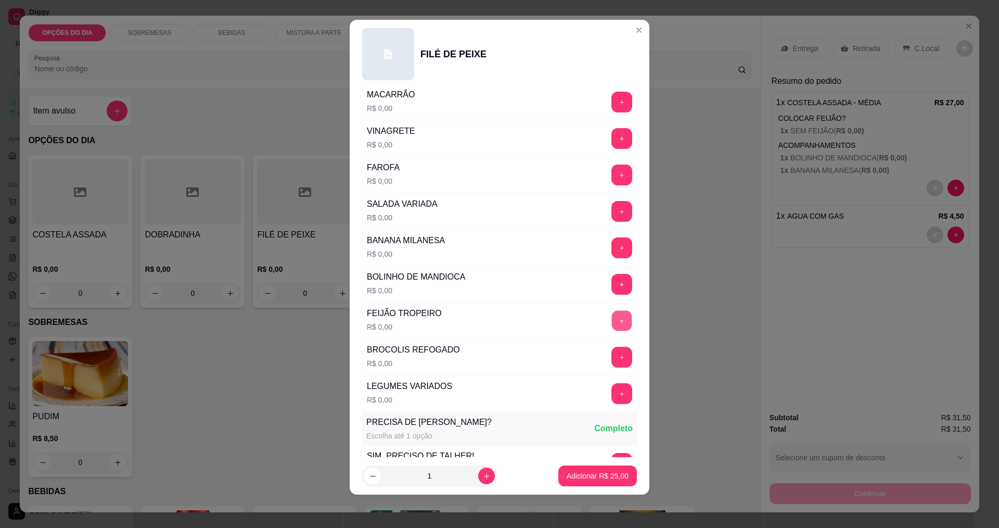
click at [483, 319] on button "+" at bounding box center [622, 320] width 20 height 20
click at [483, 243] on button "+" at bounding box center [622, 247] width 20 height 20
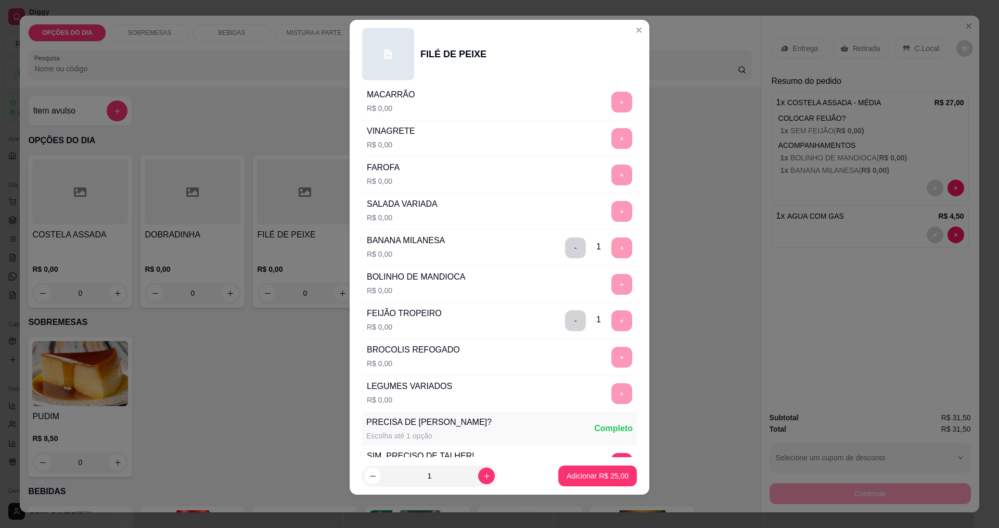
scroll to position [455, 0]
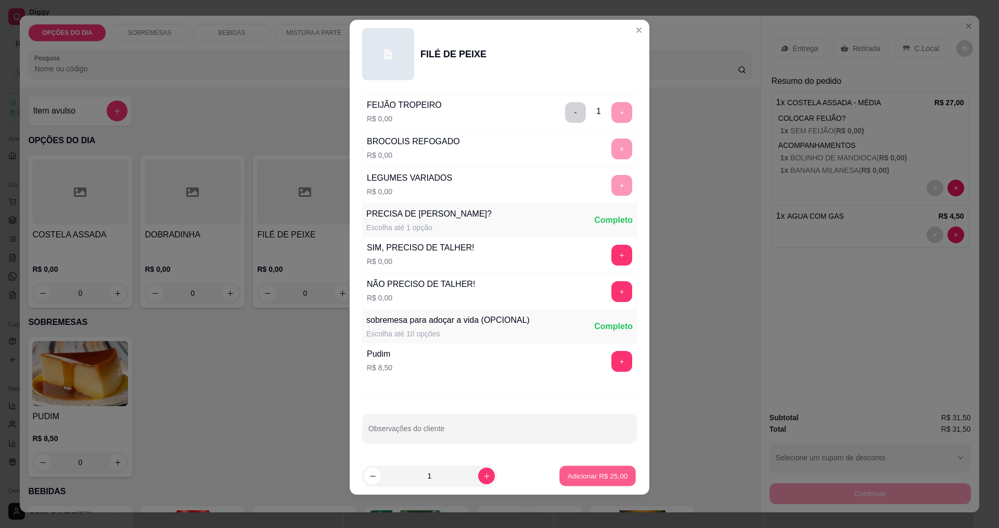
click at [483, 480] on p "Adicionar R$ 25,00" at bounding box center [598, 476] width 60 height 10
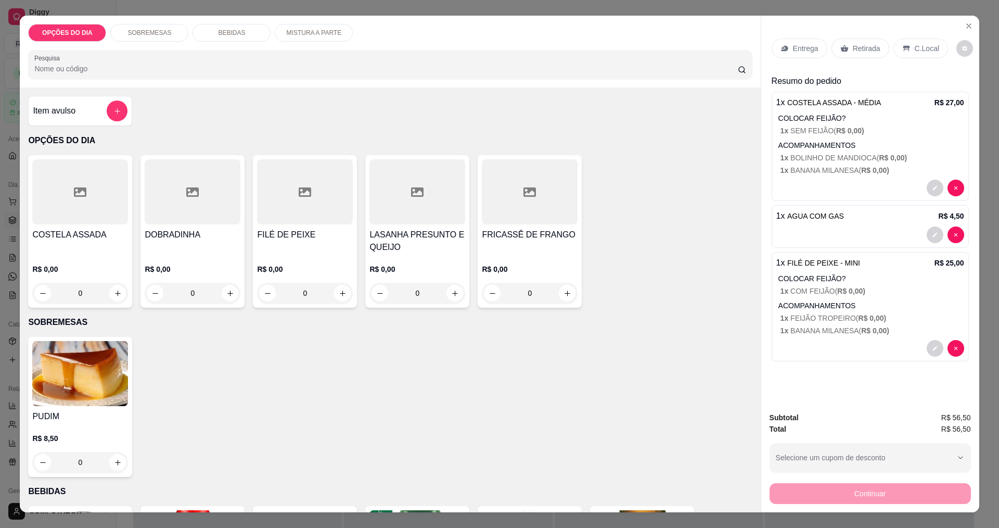
click at [224, 289] on div "0" at bounding box center [193, 293] width 96 height 21
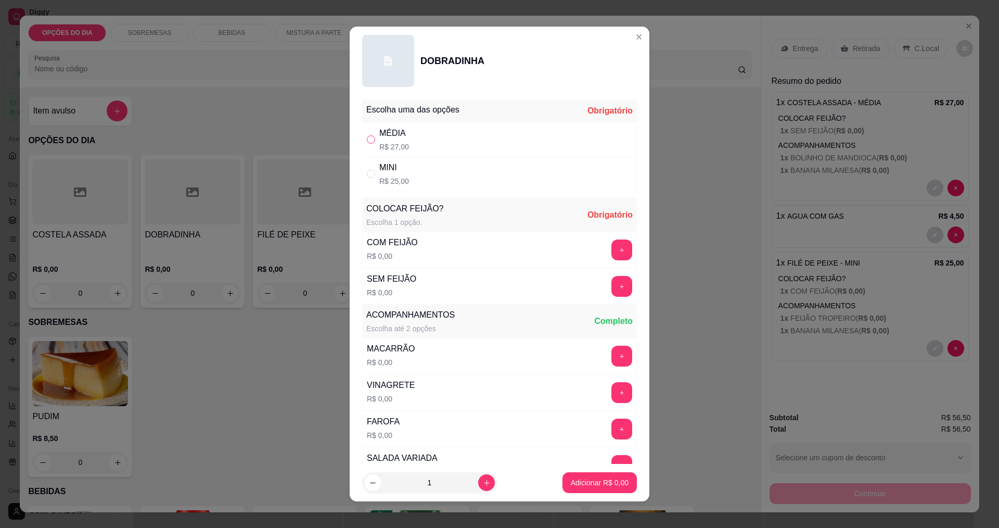
click at [367, 144] on label "" at bounding box center [371, 139] width 8 height 11
click at [367, 144] on input "" at bounding box center [371, 139] width 8 height 8
click at [370, 142] on input "" at bounding box center [371, 139] width 8 height 8
radio input "true"
click at [483, 246] on button "+" at bounding box center [622, 249] width 20 height 20
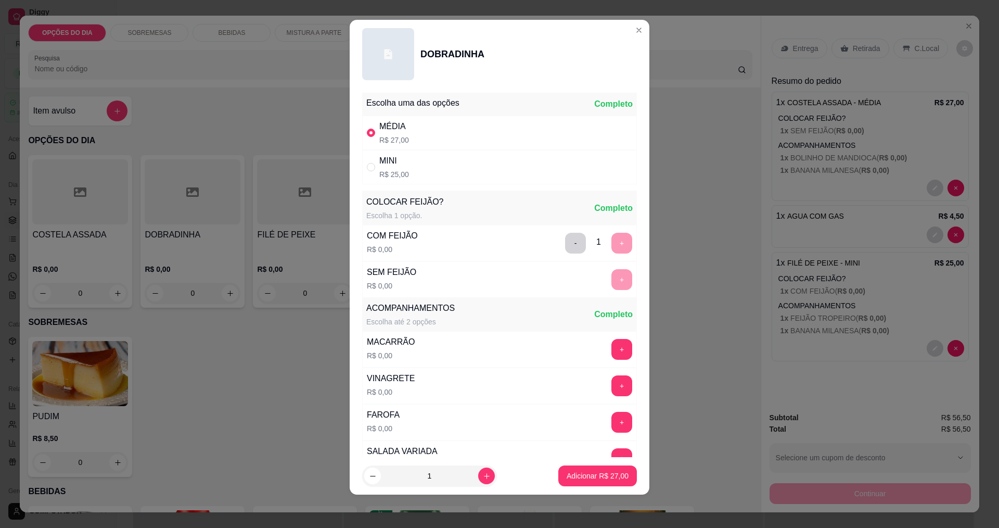
scroll to position [209, 0]
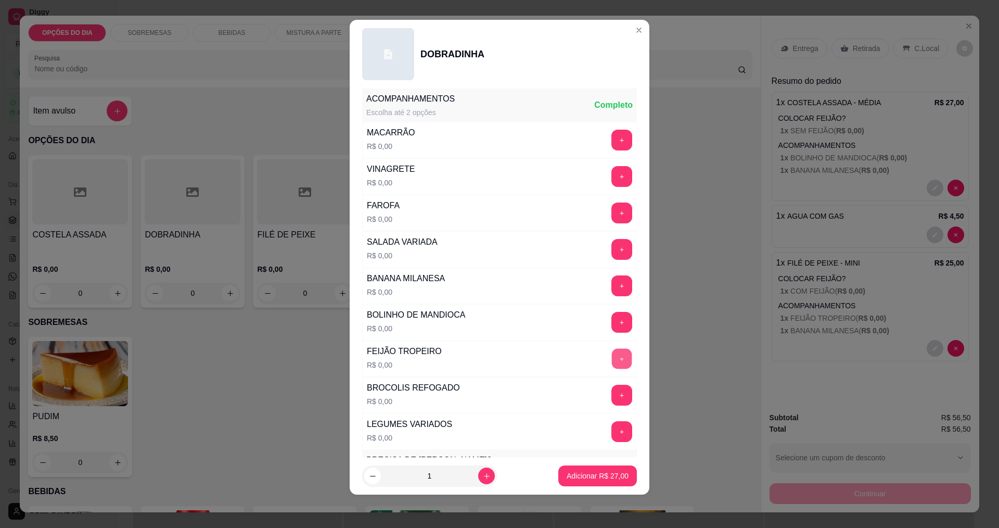
click at [483, 355] on button "+" at bounding box center [622, 358] width 20 height 20
click at [483, 174] on button "+" at bounding box center [622, 176] width 20 height 20
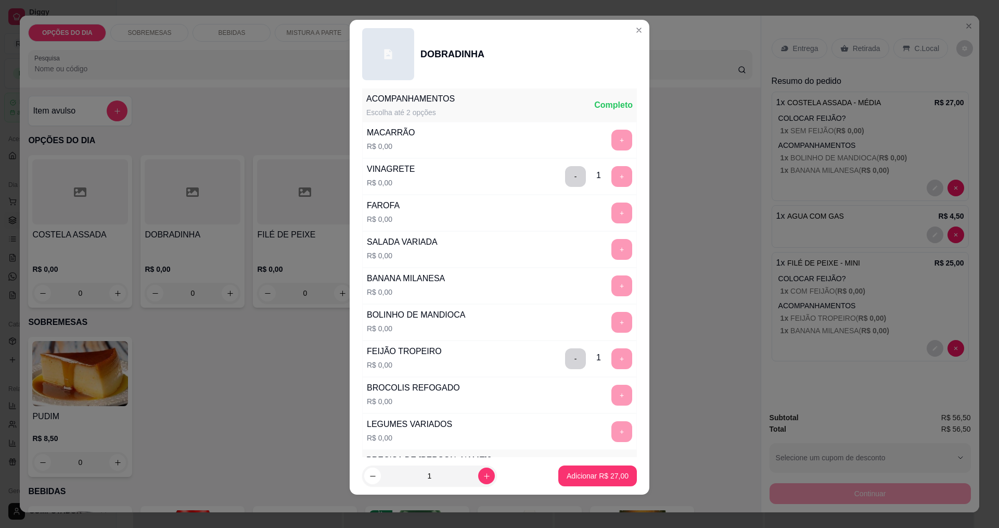
scroll to position [455, 0]
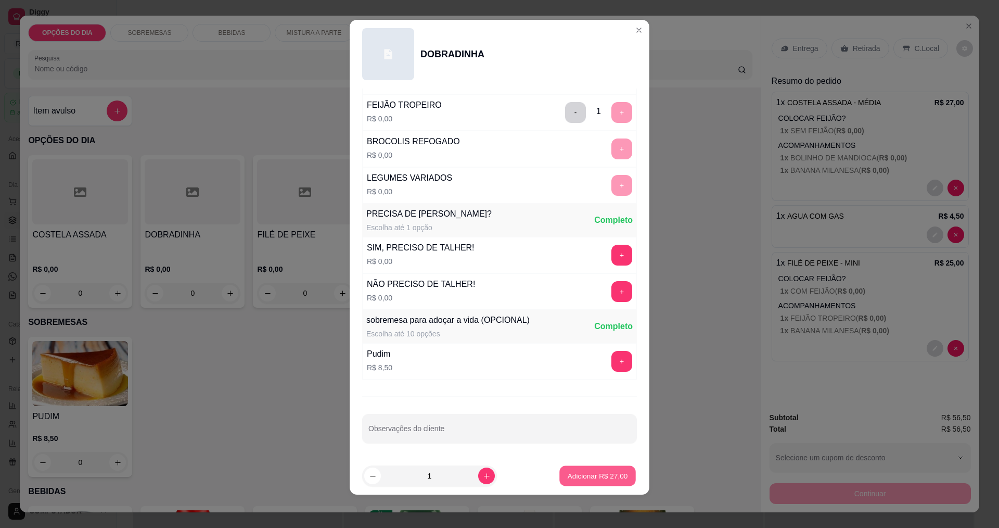
click at [483, 476] on p "Adicionar R$ 27,00" at bounding box center [598, 476] width 60 height 10
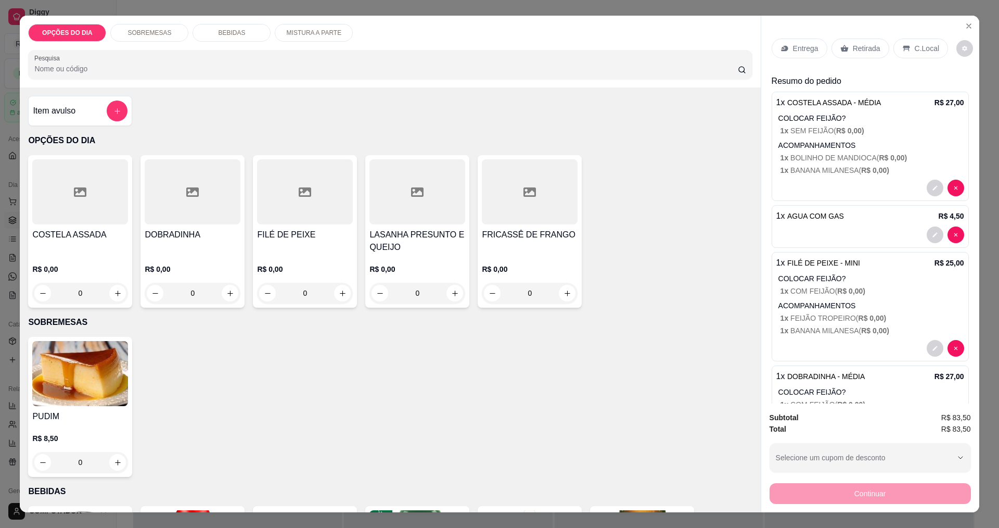
click at [483, 50] on p "Entrega" at bounding box center [805, 48] width 25 height 10
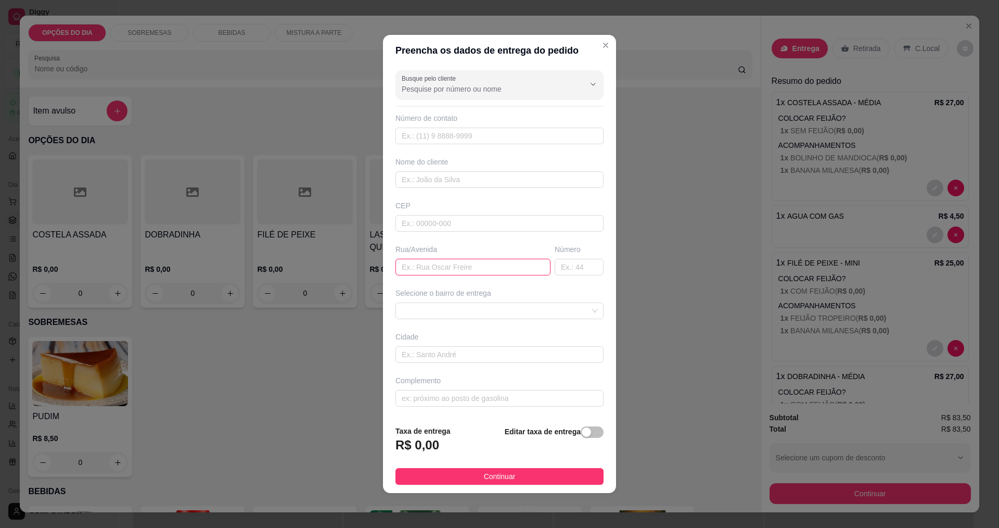
click at [483, 264] on input "text" at bounding box center [472, 267] width 155 height 17
click at [483, 308] on span at bounding box center [500, 311] width 196 height 16
type input "marmoraria portali"
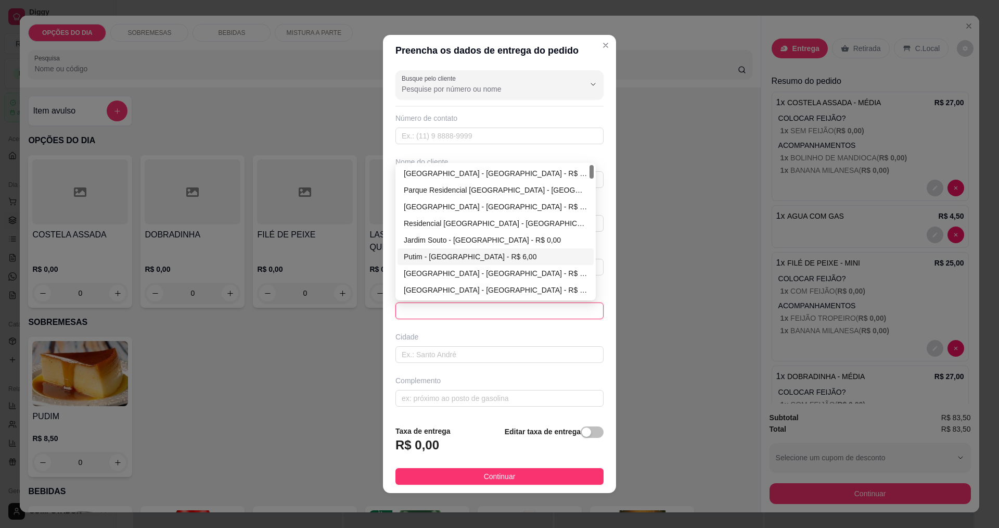
click at [419, 259] on div "Putim - [GEOGRAPHIC_DATA] - R$ 6,00" at bounding box center [496, 256] width 184 height 11
type input "[GEOGRAPHIC_DATA]"
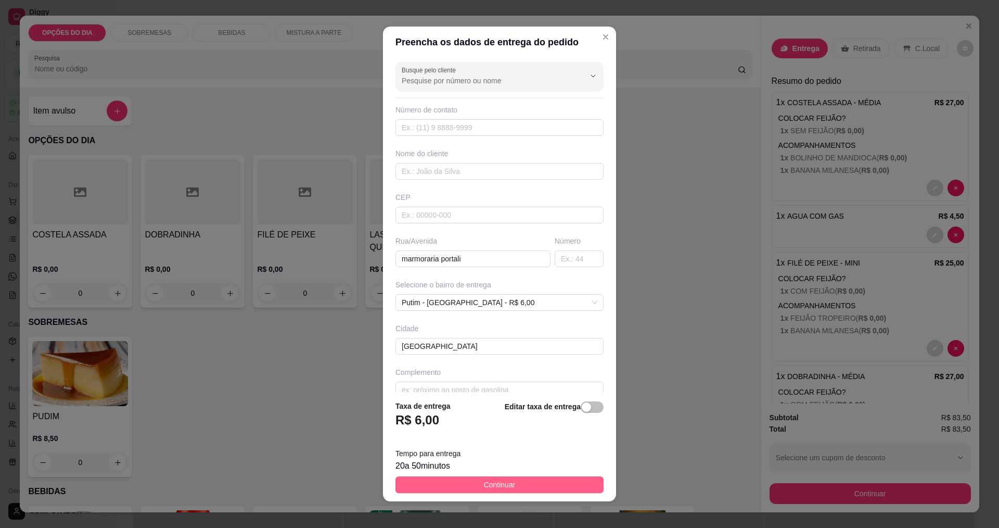
click at [483, 479] on span "Continuar" at bounding box center [500, 484] width 32 height 11
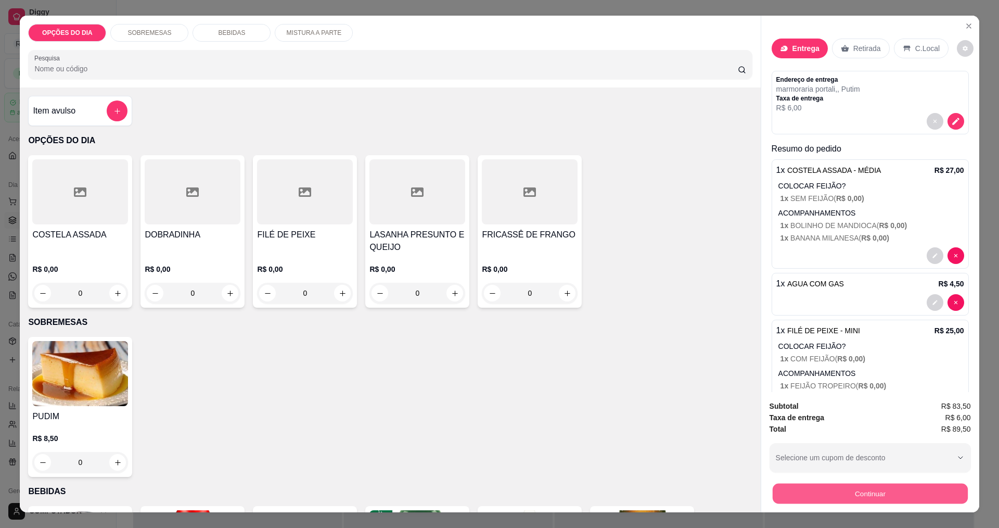
click at [483, 497] on button "Continuar" at bounding box center [869, 493] width 195 height 20
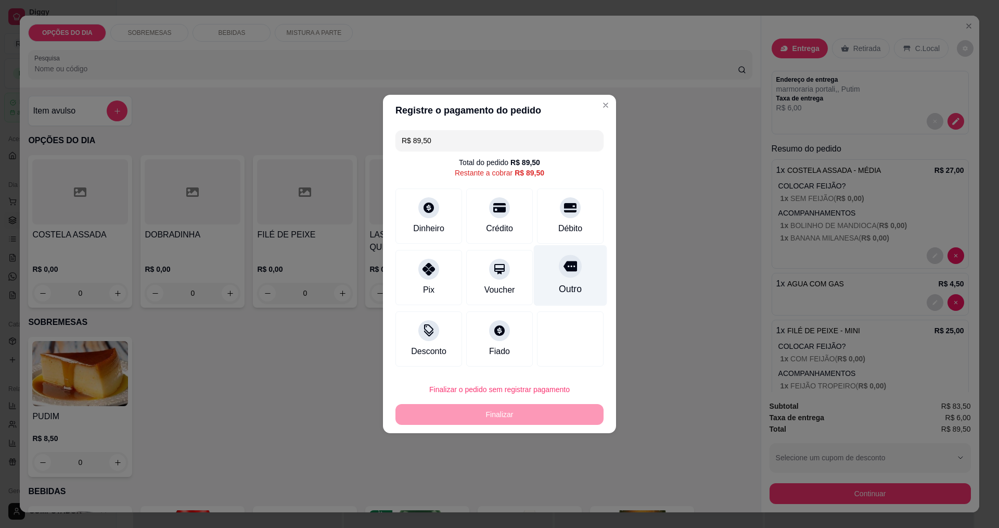
click at [483, 277] on div at bounding box center [570, 265] width 23 height 23
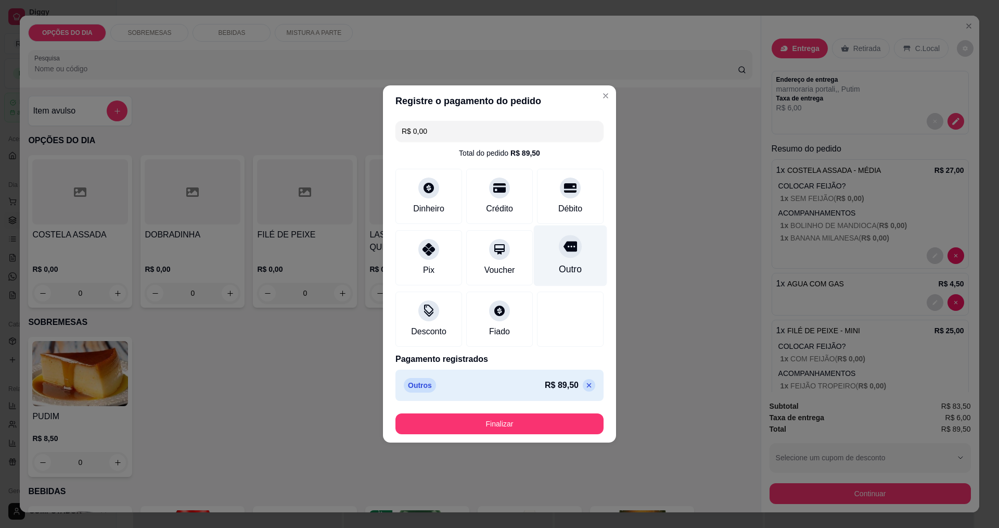
type input "R$ 0,00"
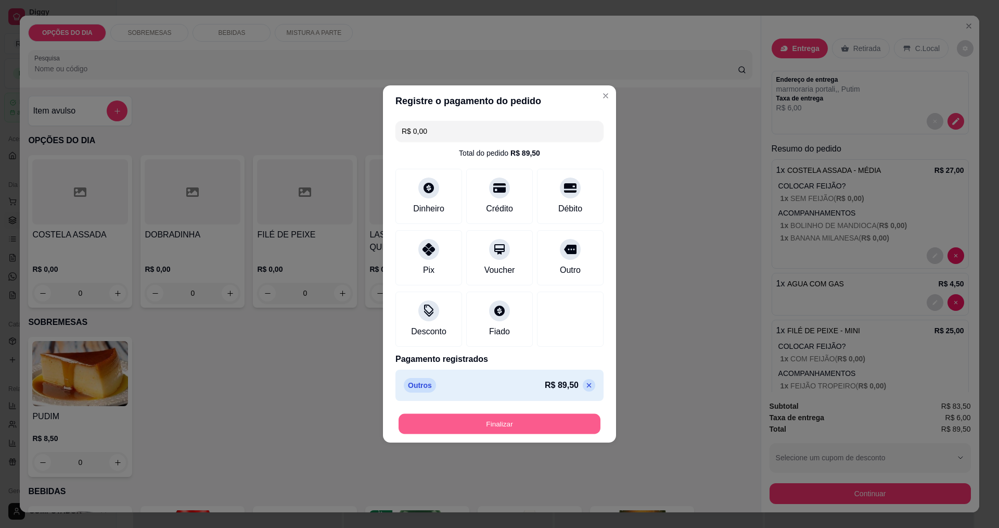
click at [483, 422] on button "Finalizar" at bounding box center [500, 424] width 202 height 20
type input "0"
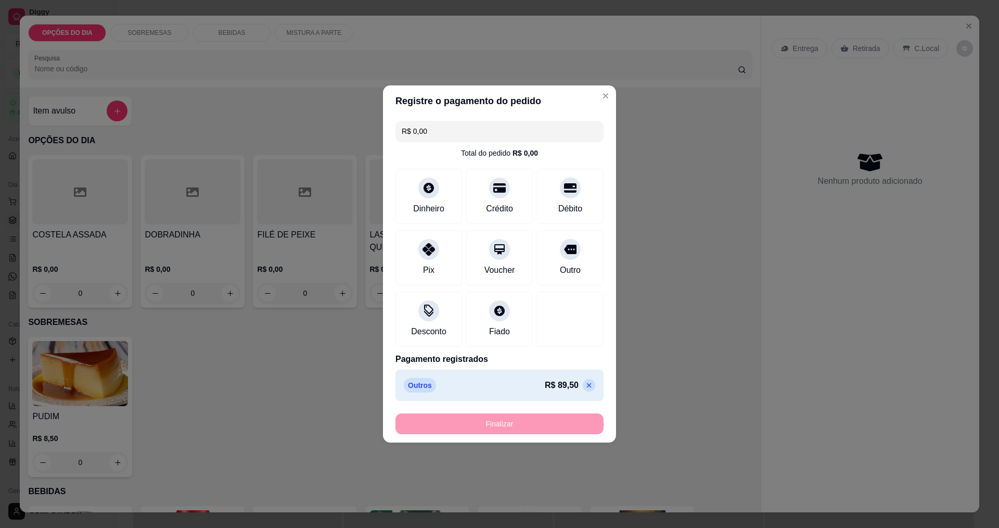
type input "-R$ 89,50"
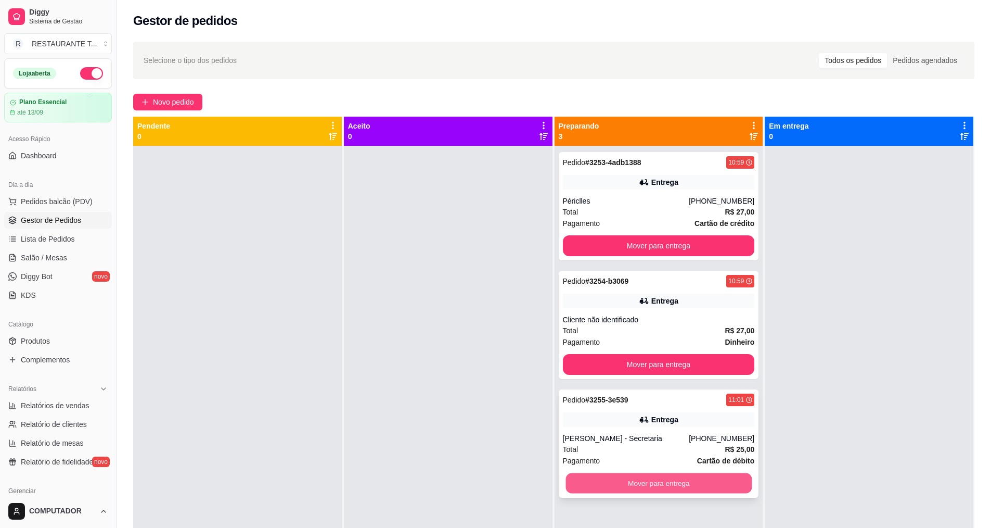
click at [483, 489] on button "Mover para entrega" at bounding box center [659, 483] width 186 height 20
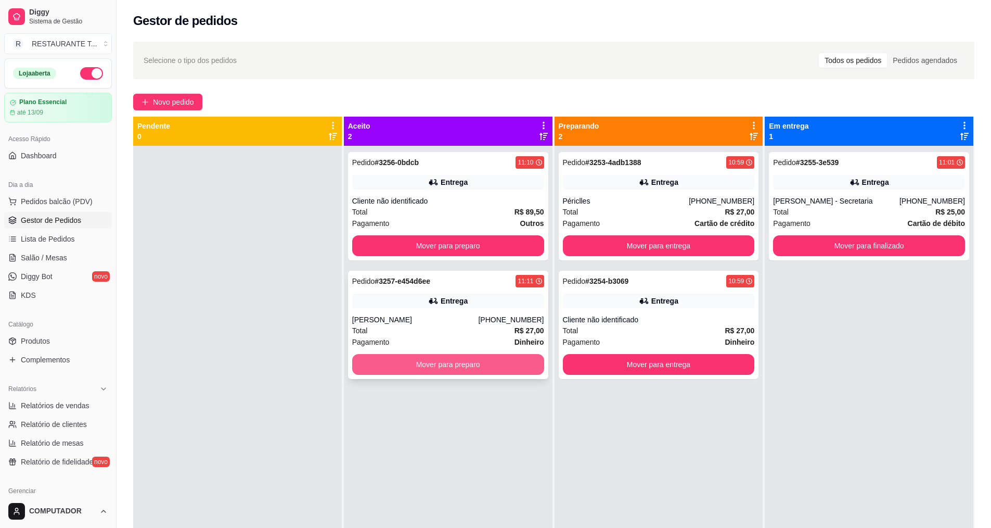
click at [458, 363] on button "Mover para preparo" at bounding box center [448, 364] width 192 height 21
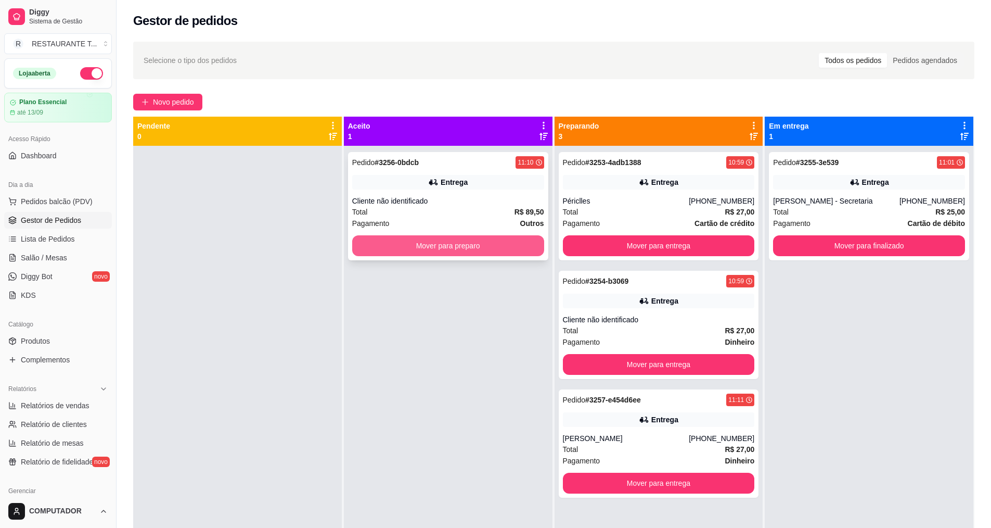
click at [475, 240] on button "Mover para preparo" at bounding box center [448, 245] width 192 height 21
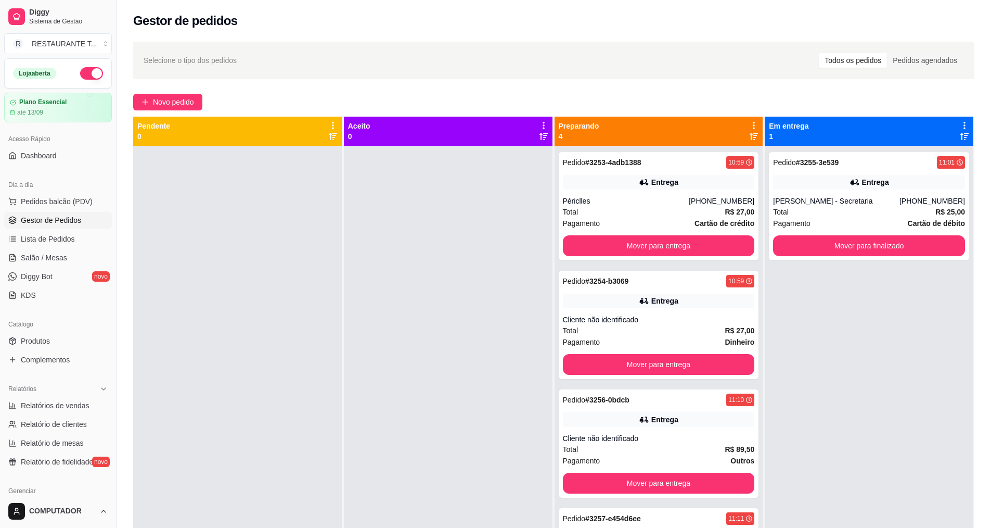
click at [483, 356] on div "Pedido # 3255-3e539 11:01 Entrega [PERSON_NAME] - Secretaria [PHONE_NUMBER] Tot…" at bounding box center [869, 410] width 209 height 528
click at [483, 251] on button "Mover para entrega" at bounding box center [659, 246] width 186 height 20
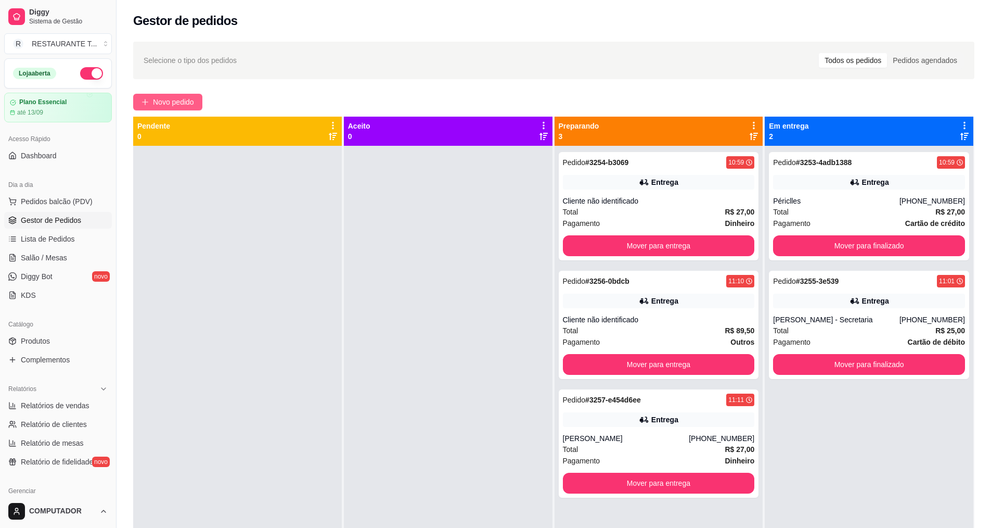
click at [174, 105] on span "Novo pedido" at bounding box center [173, 101] width 41 height 11
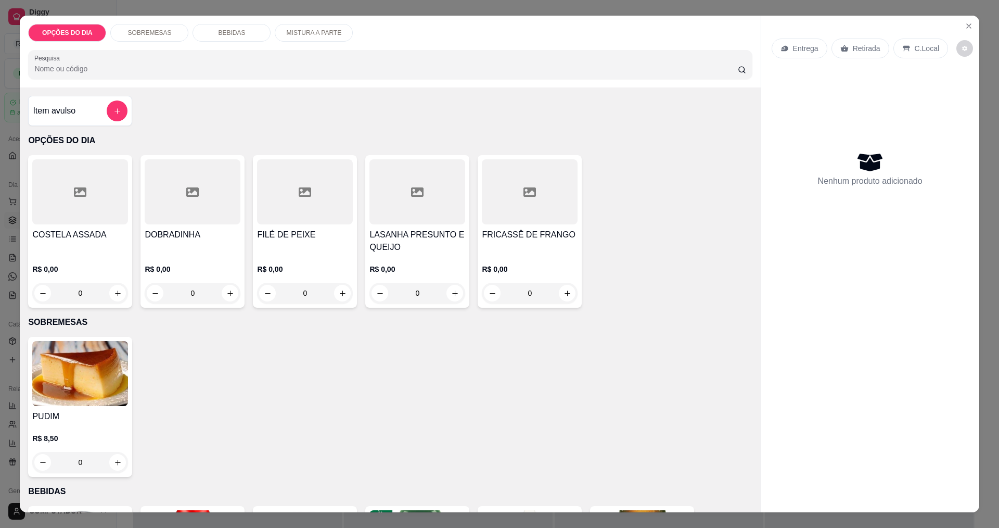
click at [113, 298] on div "0" at bounding box center [80, 293] width 96 height 21
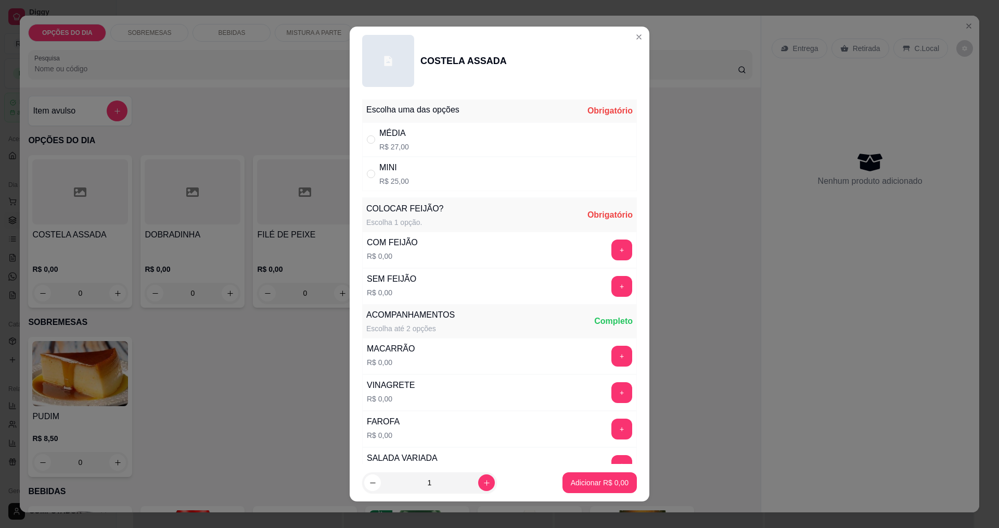
click at [371, 176] on div "" at bounding box center [373, 173] width 12 height 11
radio input "true"
click at [483, 252] on button "+" at bounding box center [622, 249] width 20 height 20
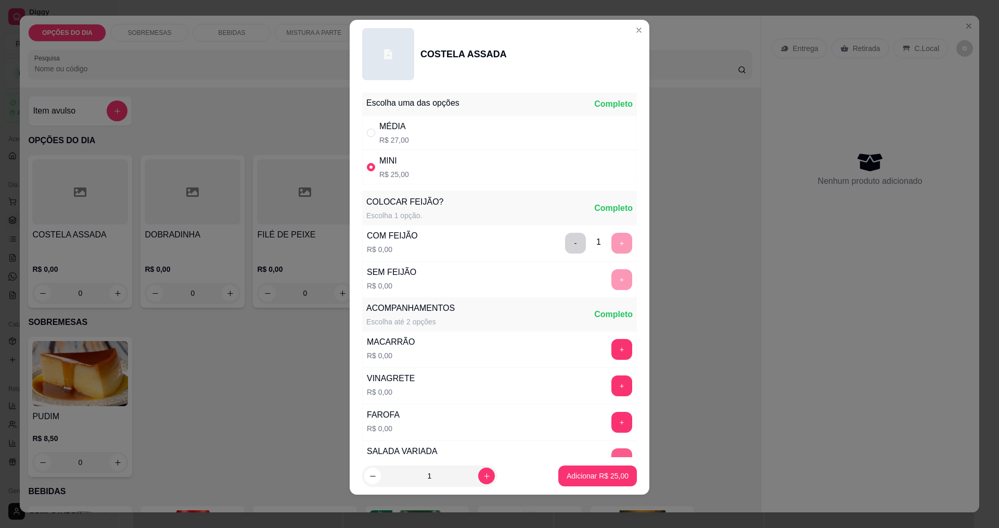
scroll to position [209, 0]
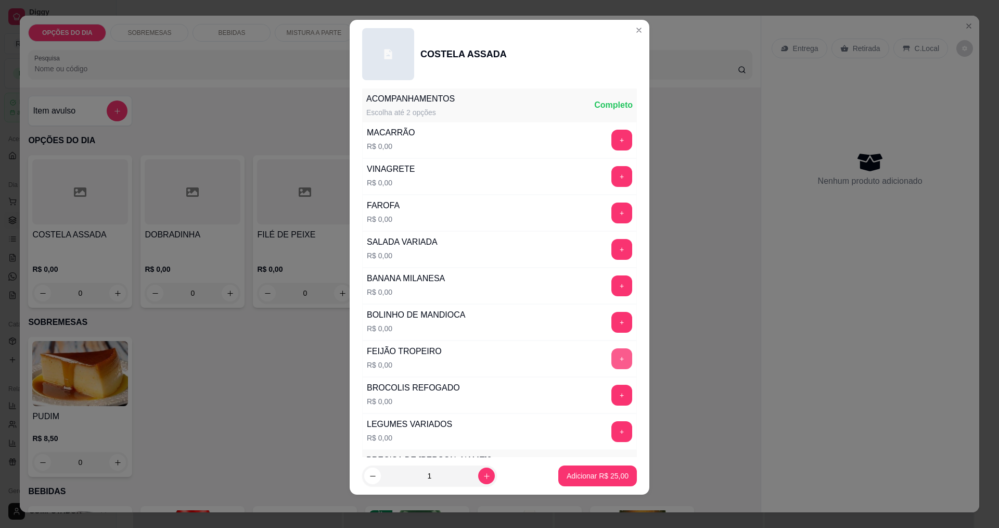
click at [483, 362] on button "+" at bounding box center [621, 358] width 21 height 21
click at [483, 476] on p "Adicionar R$ 25,00" at bounding box center [598, 476] width 60 height 10
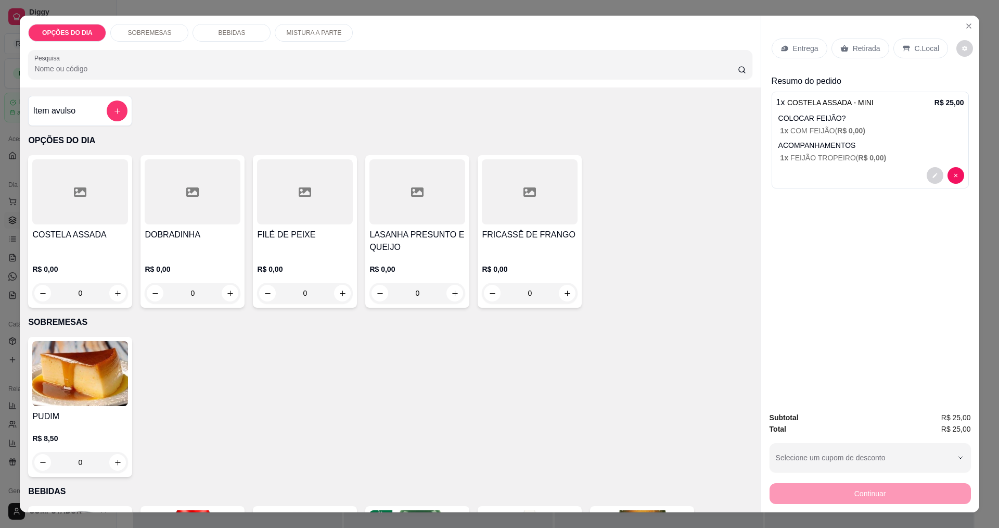
click at [453, 294] on div "0" at bounding box center [417, 293] width 96 height 21
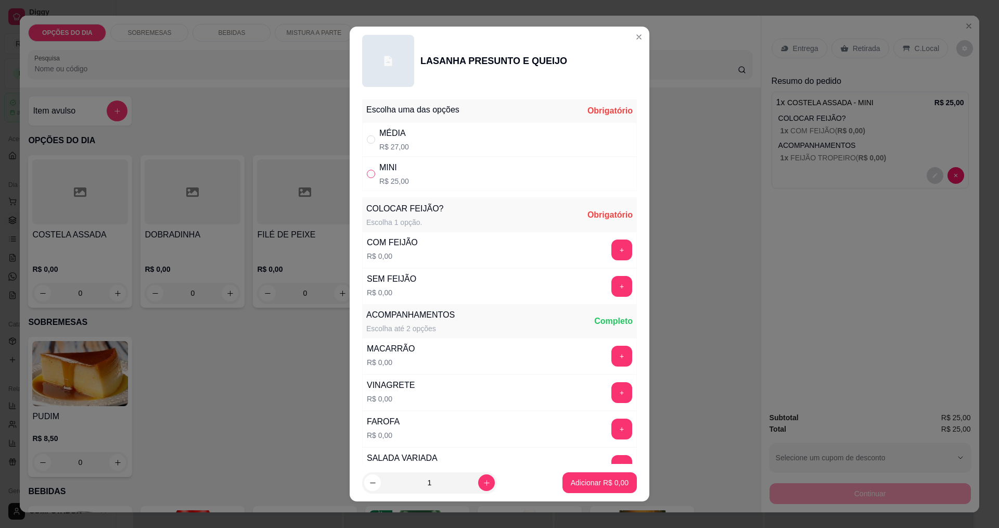
click at [367, 178] on label "" at bounding box center [371, 173] width 8 height 11
click at [367, 178] on input "" at bounding box center [371, 174] width 8 height 8
click at [483, 253] on button "+" at bounding box center [622, 249] width 20 height 20
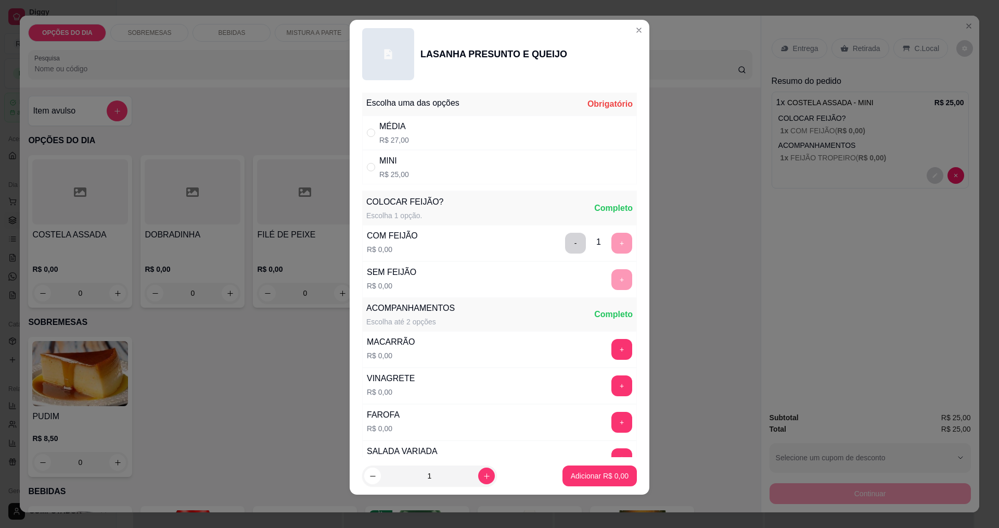
scroll to position [313, 0]
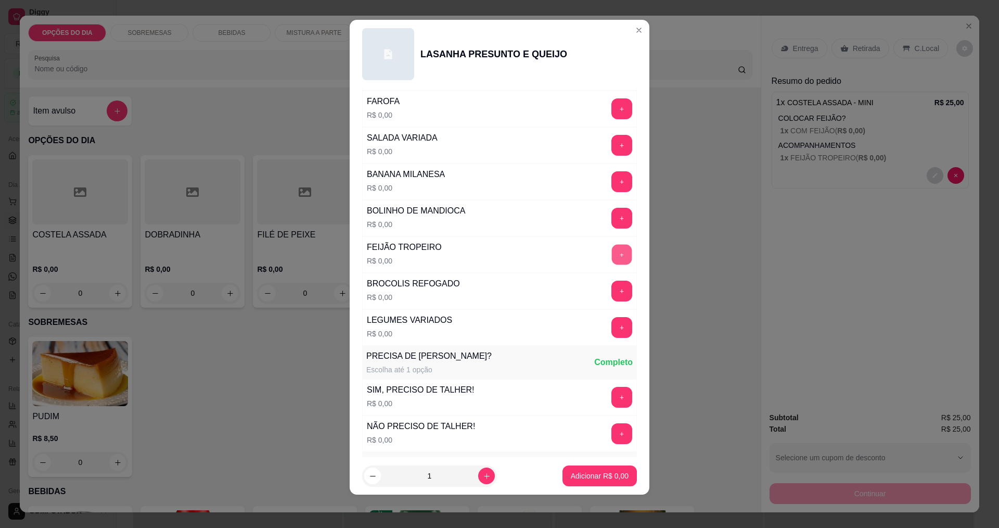
click at [483, 257] on button "+" at bounding box center [622, 254] width 20 height 20
click at [483, 291] on button "+" at bounding box center [622, 290] width 20 height 20
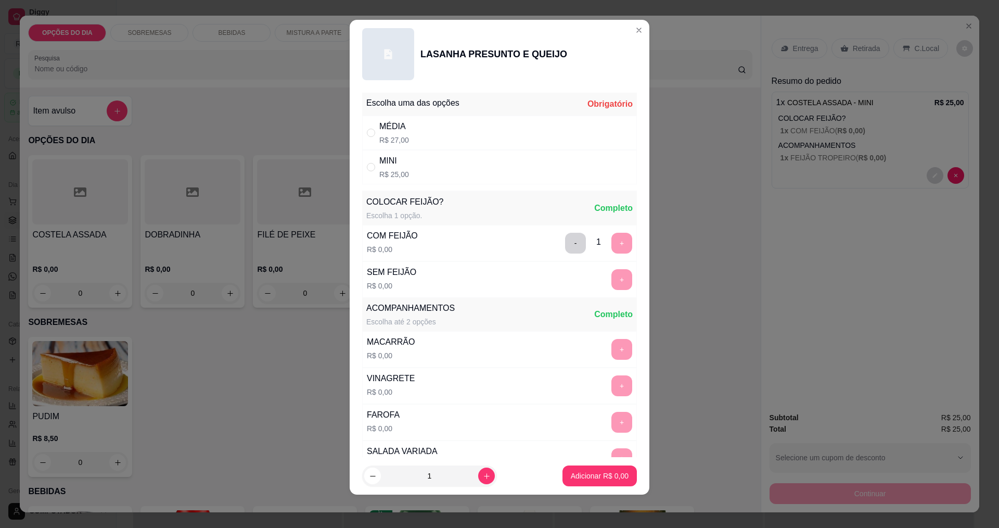
scroll to position [0, 0]
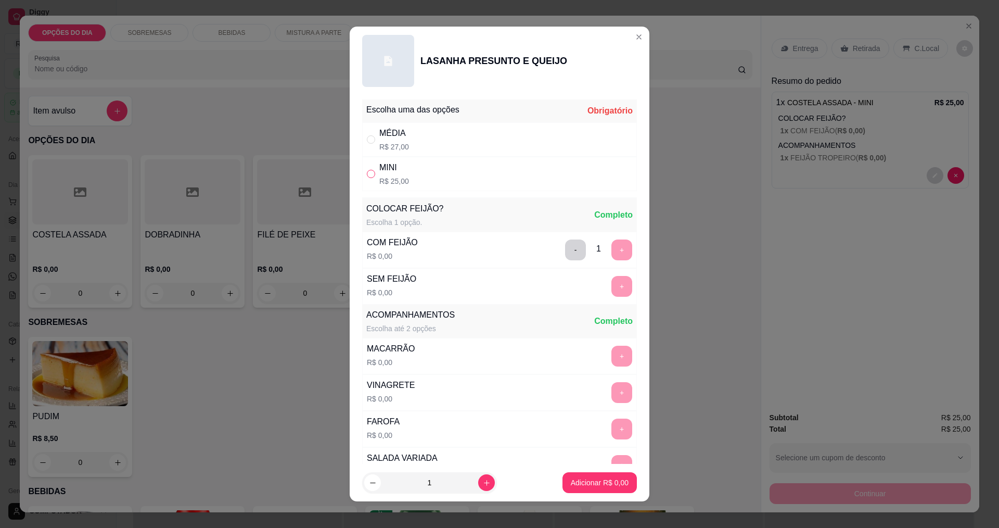
click at [367, 176] on input "" at bounding box center [371, 174] width 8 height 8
radio input "true"
click at [483, 479] on p "Adicionar R$ 25,00" at bounding box center [598, 483] width 60 height 10
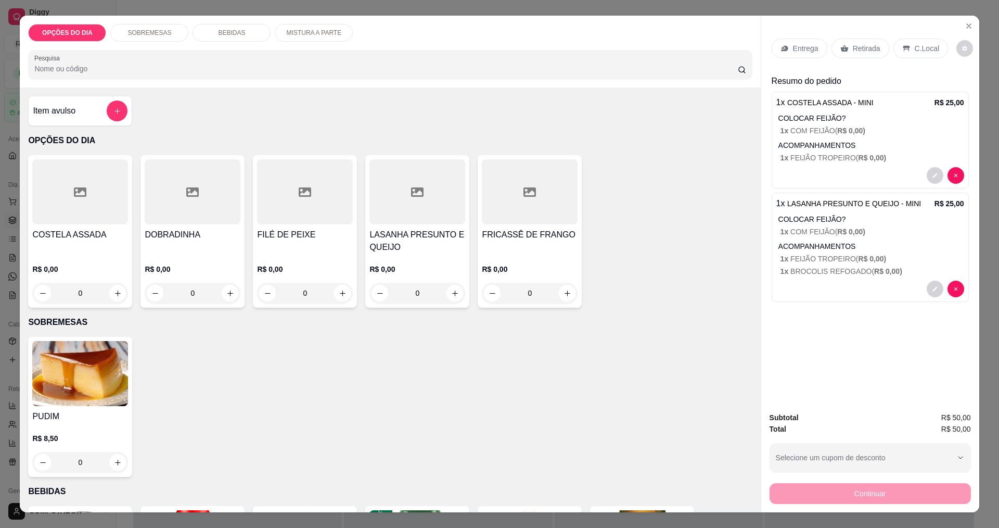
click at [483, 46] on p "Entrega" at bounding box center [805, 48] width 25 height 10
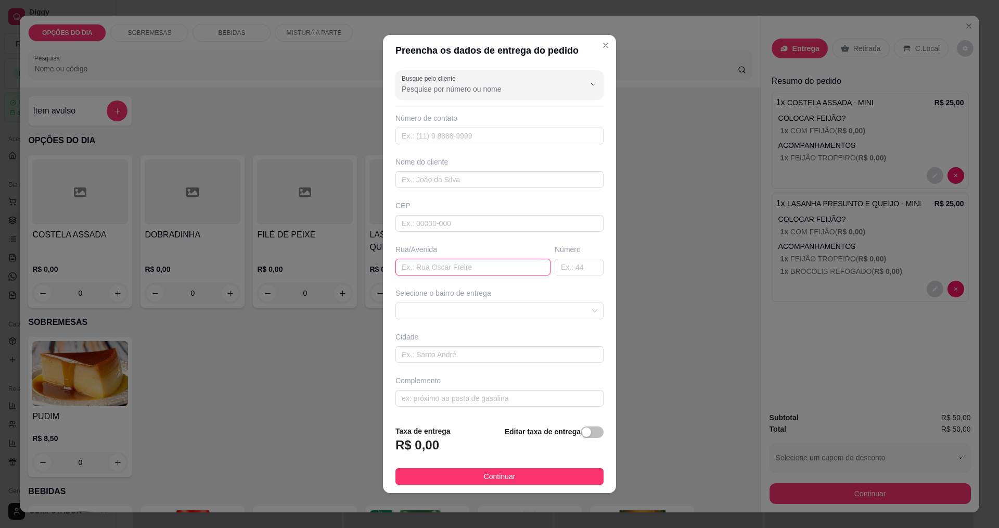
click at [456, 264] on input "text" at bounding box center [472, 267] width 155 height 17
type input "jupiter"
click at [483, 312] on span at bounding box center [500, 311] width 196 height 16
type input "336"
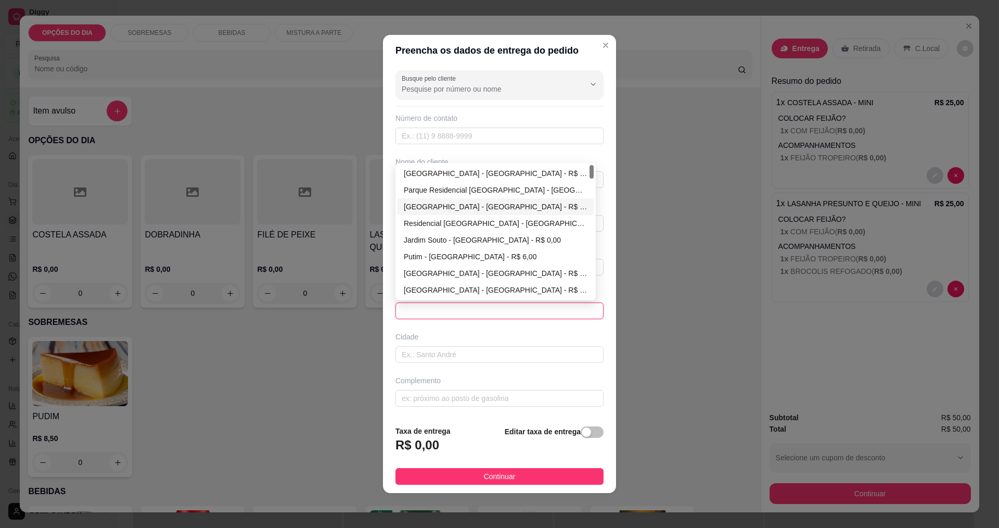
click at [440, 207] on div "[GEOGRAPHIC_DATA] - [GEOGRAPHIC_DATA] - R$ 0,00" at bounding box center [496, 206] width 184 height 11
type input "[GEOGRAPHIC_DATA]"
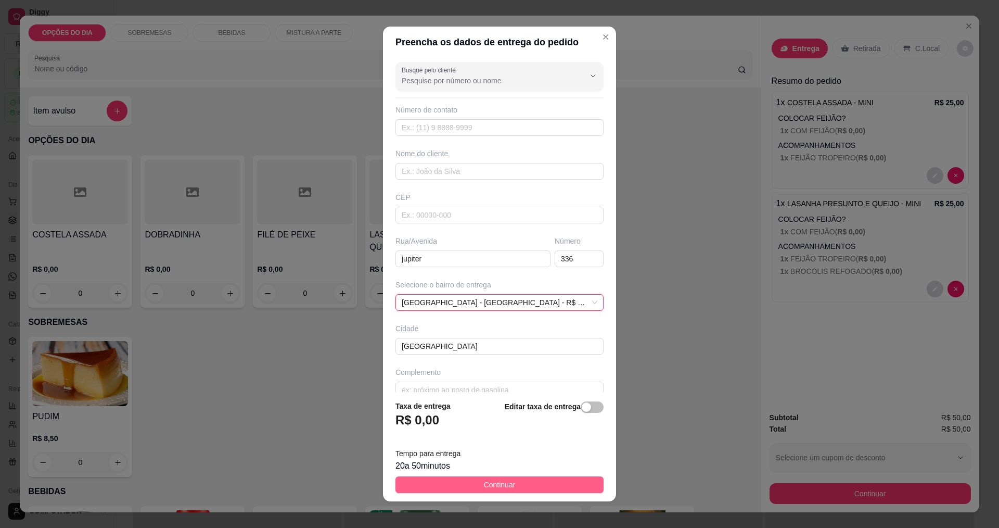
click at [483, 483] on span "Continuar" at bounding box center [500, 484] width 32 height 11
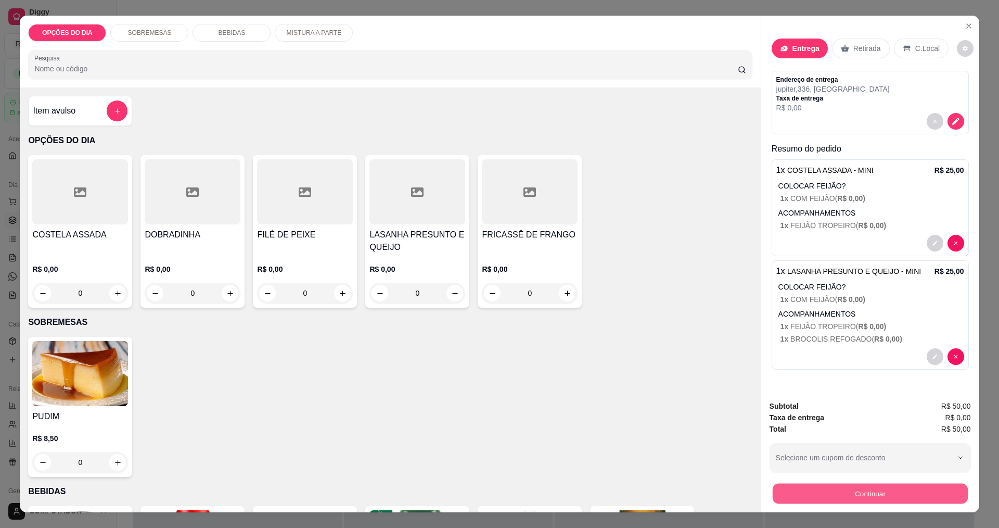
click at [483, 495] on button "Continuar" at bounding box center [869, 493] width 195 height 20
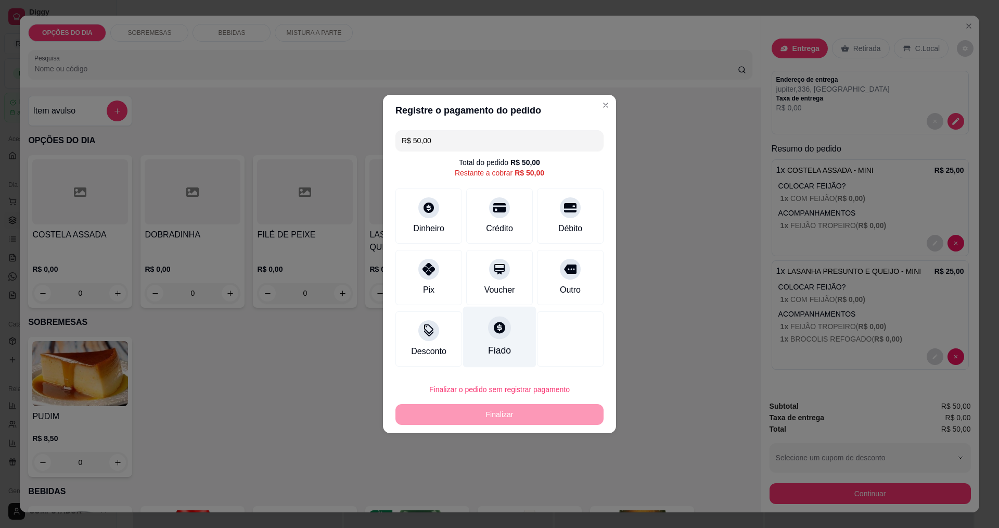
click at [483, 337] on div at bounding box center [499, 327] width 23 height 23
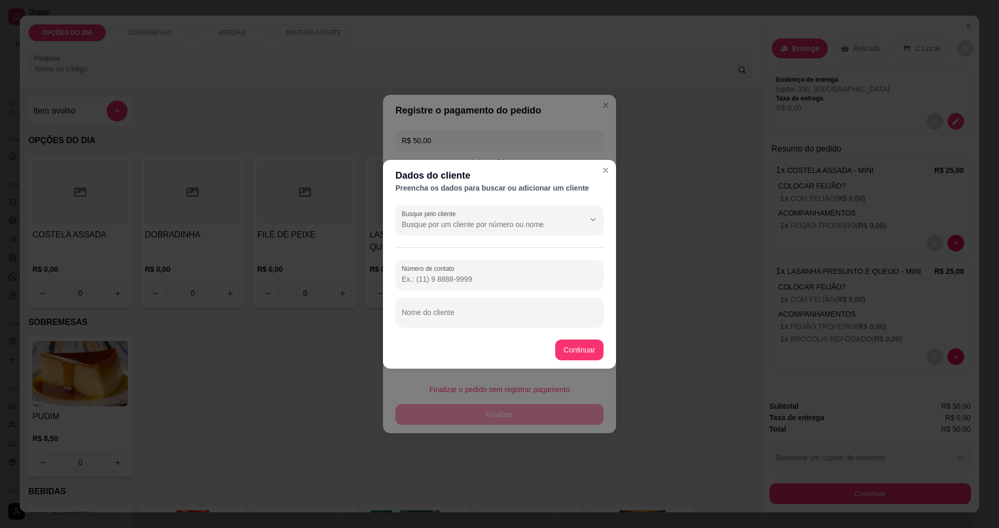
click at [483, 221] on input "Busque pelo cliente" at bounding box center [485, 224] width 166 height 10
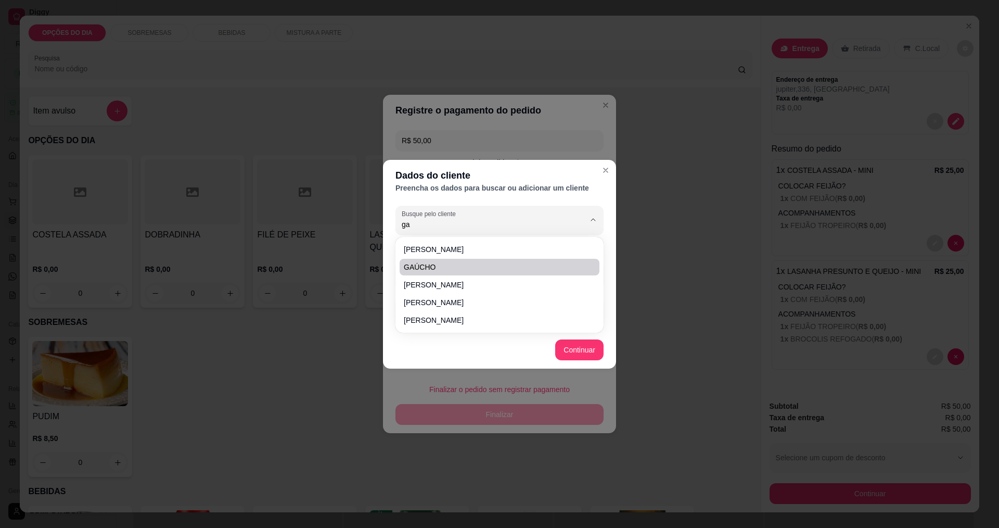
click at [446, 265] on span "GAÚCHO" at bounding box center [494, 267] width 181 height 10
type input "GAÚCHO"
type input "[PHONE_NUMBER]"
type input "GAÚCHO"
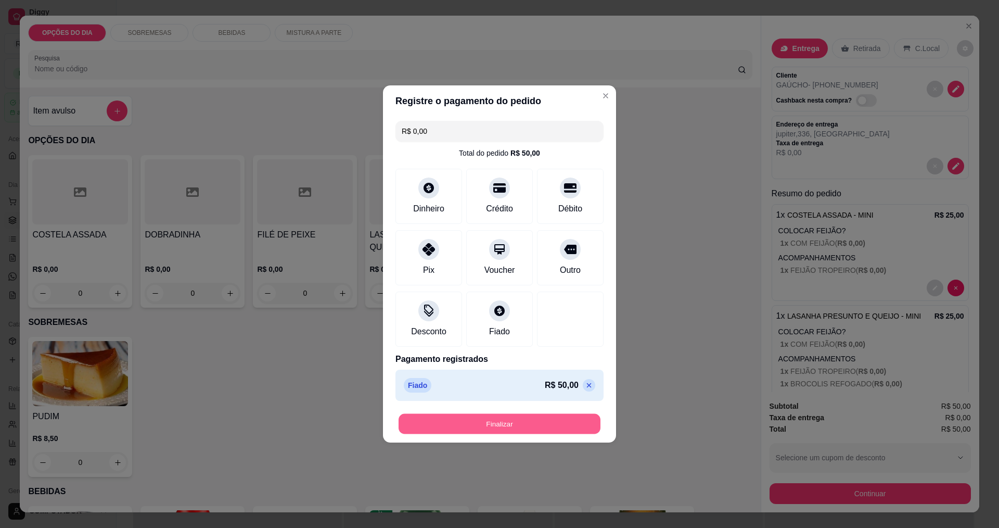
click at [483, 421] on button "Finalizar" at bounding box center [500, 424] width 202 height 20
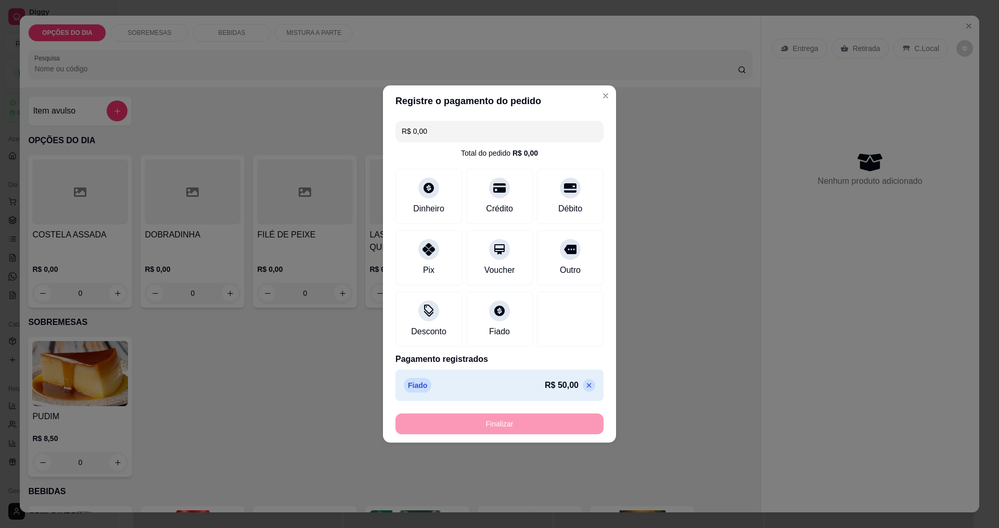
type input "-R$ 50,00"
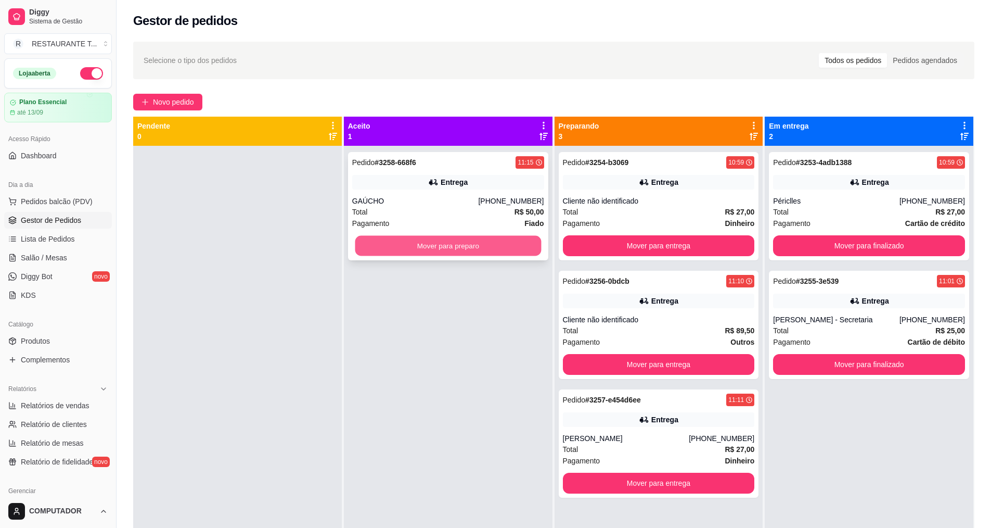
click at [470, 249] on button "Mover para preparo" at bounding box center [448, 246] width 186 height 20
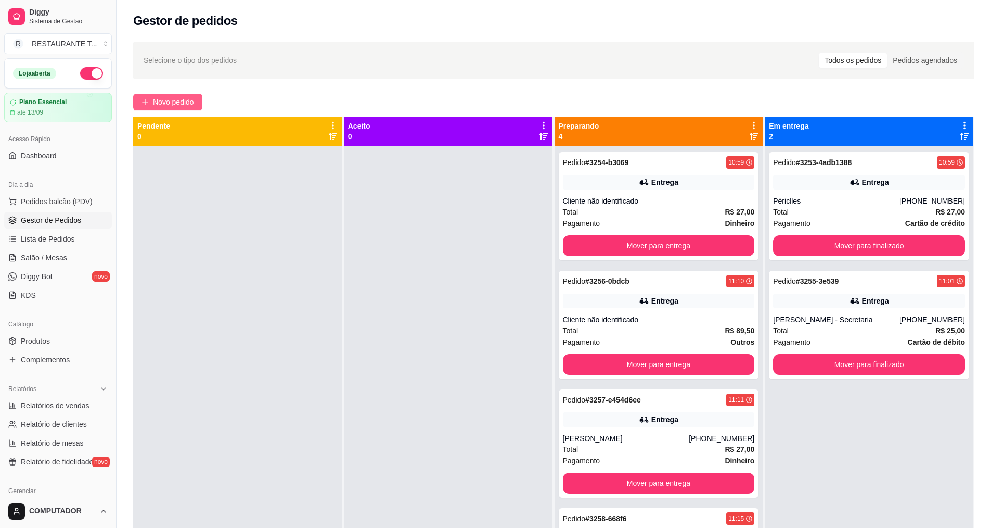
click at [186, 95] on button "Novo pedido" at bounding box center [167, 102] width 69 height 17
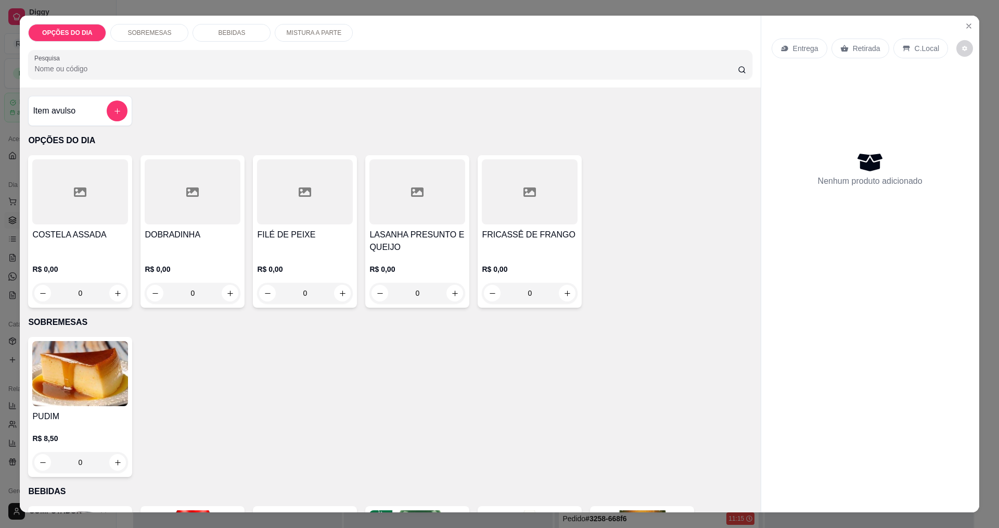
click at [120, 296] on div "0" at bounding box center [80, 293] width 96 height 21
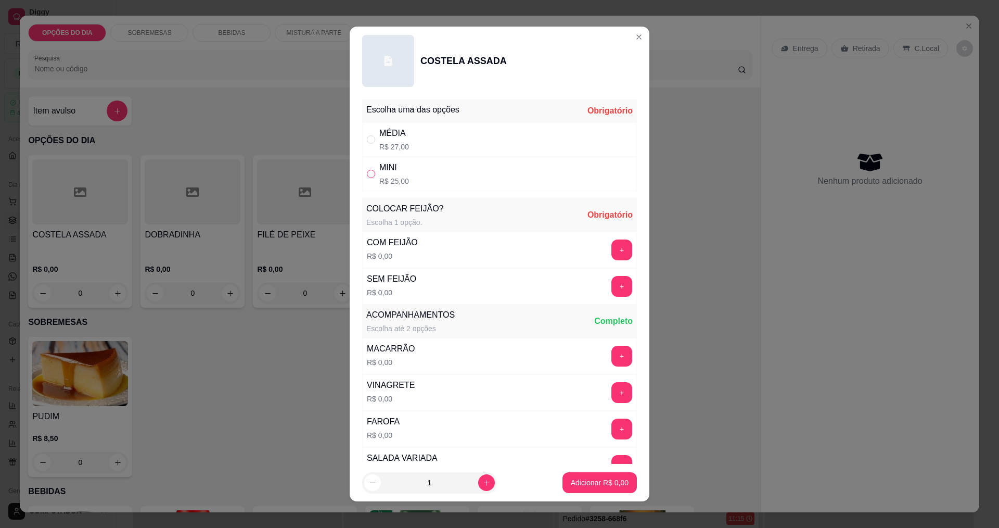
click at [367, 176] on input "" at bounding box center [371, 174] width 8 height 8
radio input "true"
click at [483, 253] on button "+" at bounding box center [622, 249] width 20 height 20
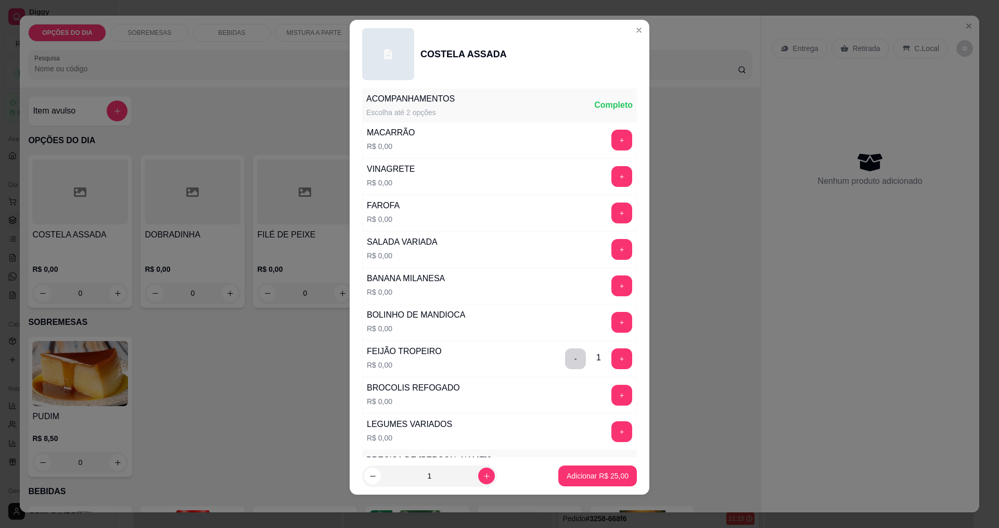
click at [483, 175] on button "+" at bounding box center [621, 176] width 21 height 21
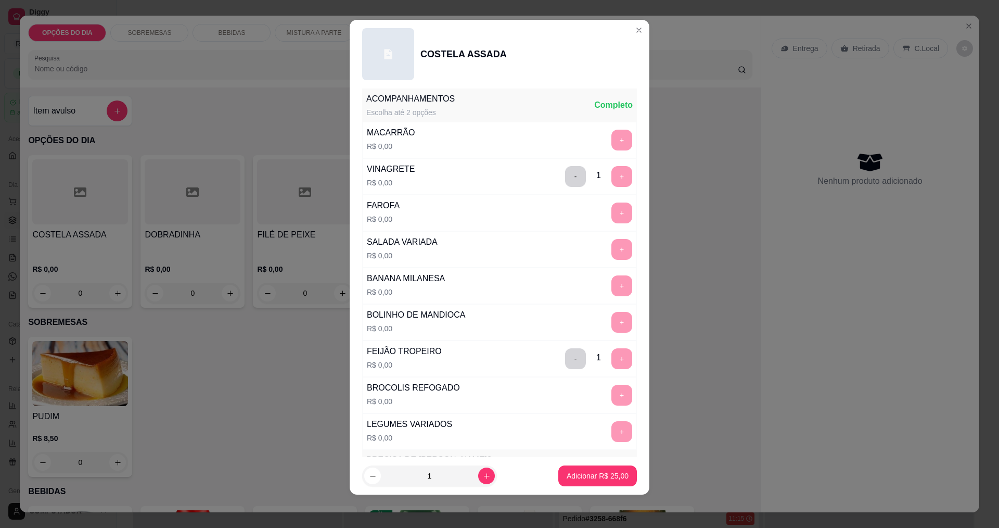
scroll to position [455, 0]
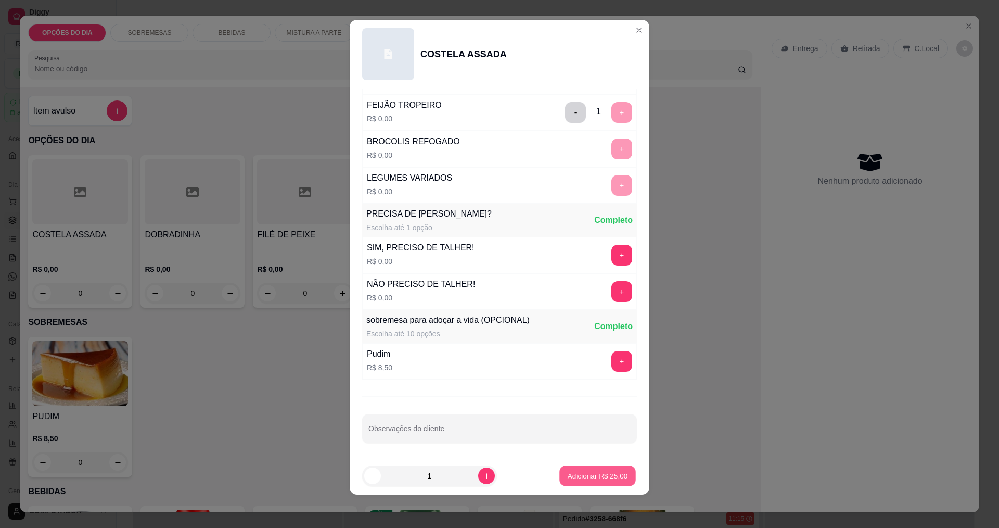
click at [483, 479] on p "Adicionar R$ 25,00" at bounding box center [598, 476] width 60 height 10
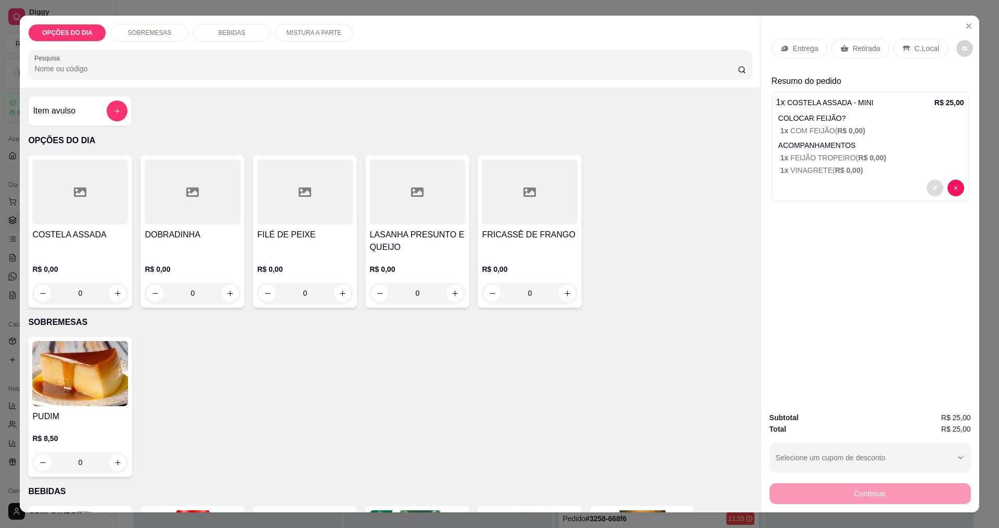
click at [483, 188] on button "decrease-product-quantity" at bounding box center [935, 188] width 17 height 17
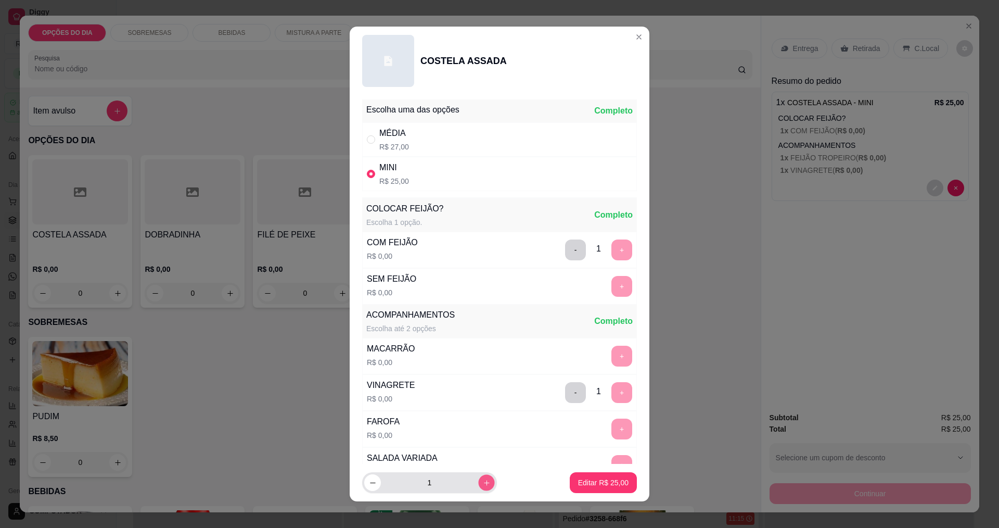
click at [483, 483] on icon "increase-product-quantity" at bounding box center [487, 483] width 8 height 8
type input "3"
click at [483, 485] on p "Editar R$ 75,00" at bounding box center [603, 483] width 49 height 10
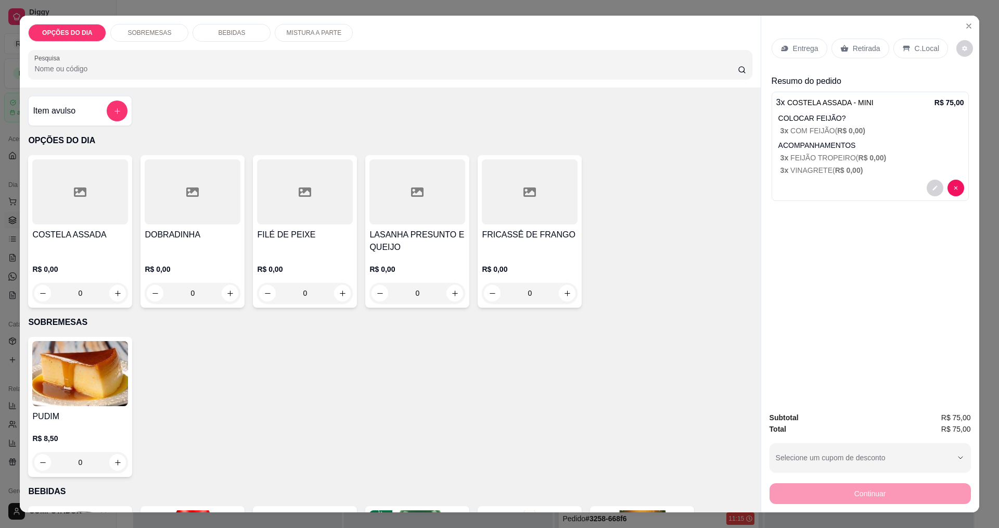
click at [483, 54] on div "Entrega" at bounding box center [800, 49] width 56 height 20
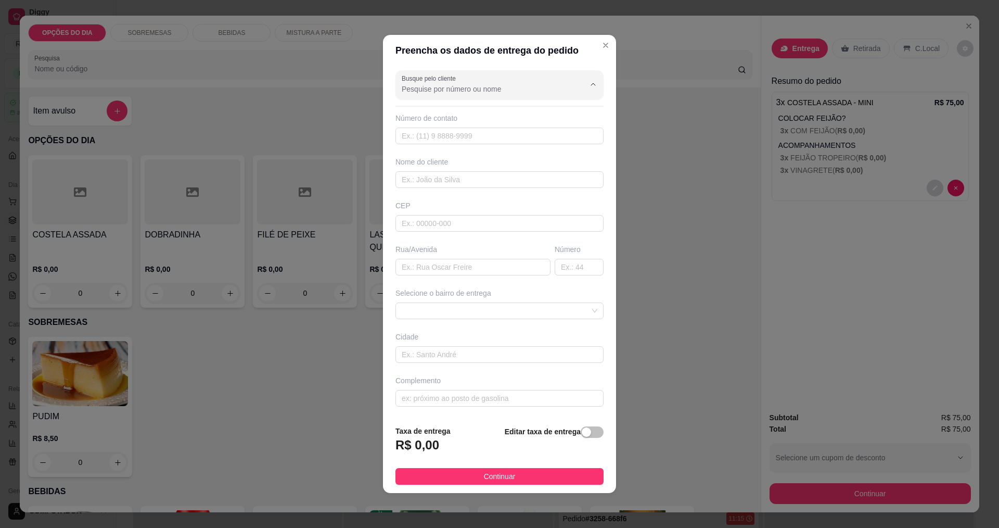
click at [483, 91] on input "Busque pelo cliente" at bounding box center [485, 89] width 166 height 10
click at [483, 111] on span "[PERSON_NAME] - GFS" at bounding box center [490, 114] width 173 height 10
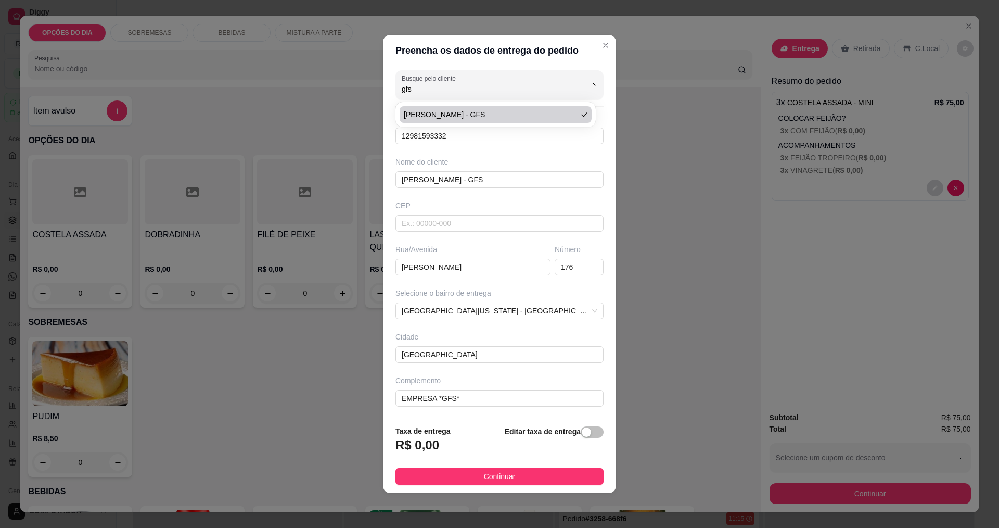
type input "[PERSON_NAME] - GFS"
type input "12981593332"
type input "[PERSON_NAME] - GFS"
type input "[PERSON_NAME]"
type input "176"
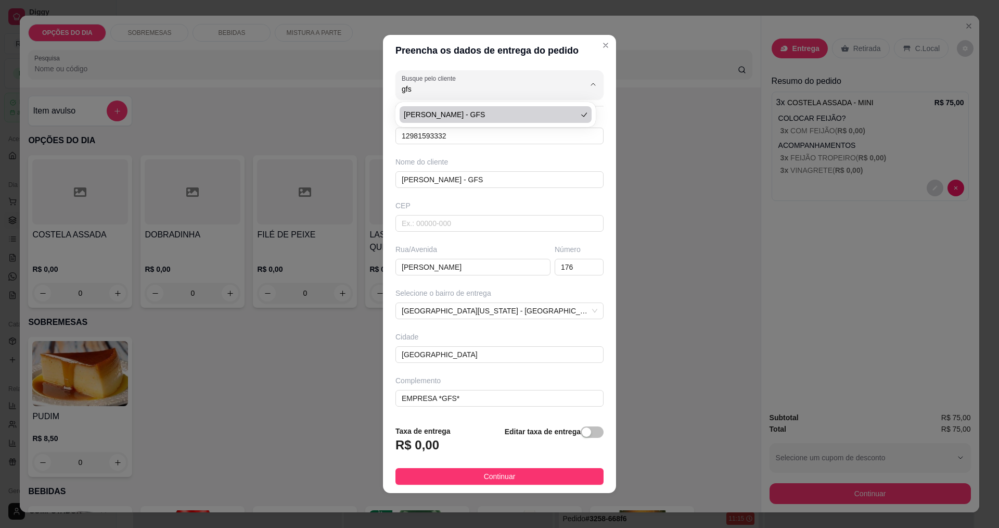
type input "[GEOGRAPHIC_DATA]"
type input "EMPRESA *GFS*"
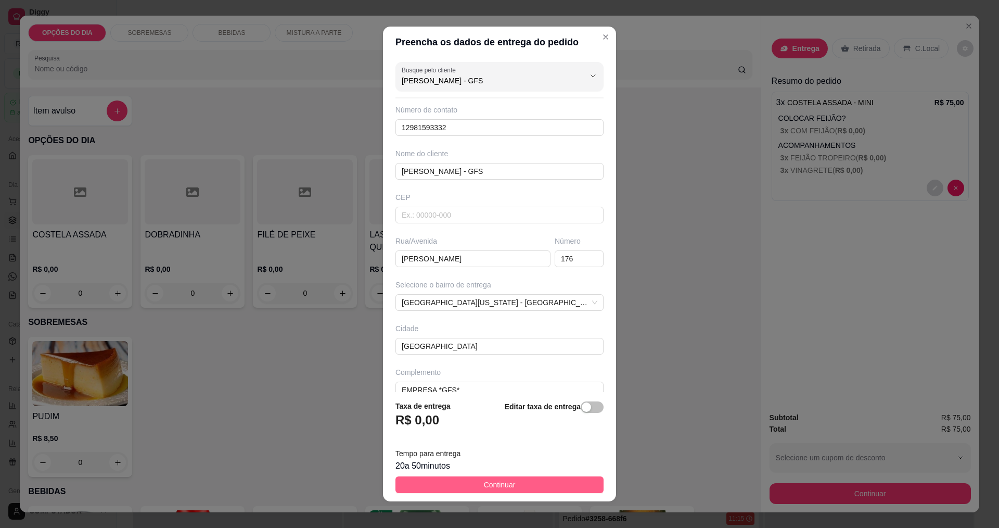
click at [453, 484] on button "Continuar" at bounding box center [499, 484] width 208 height 17
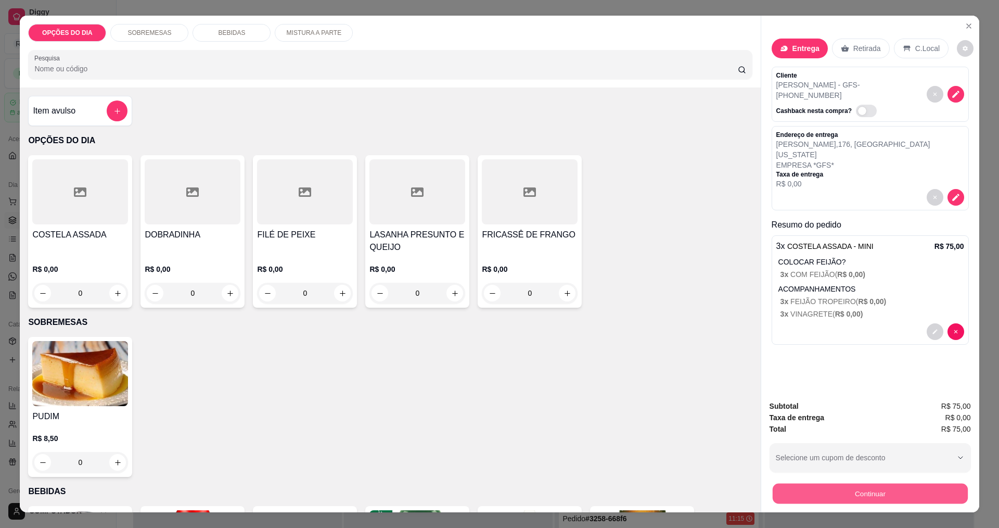
click at [483, 490] on button "Continuar" at bounding box center [869, 493] width 195 height 20
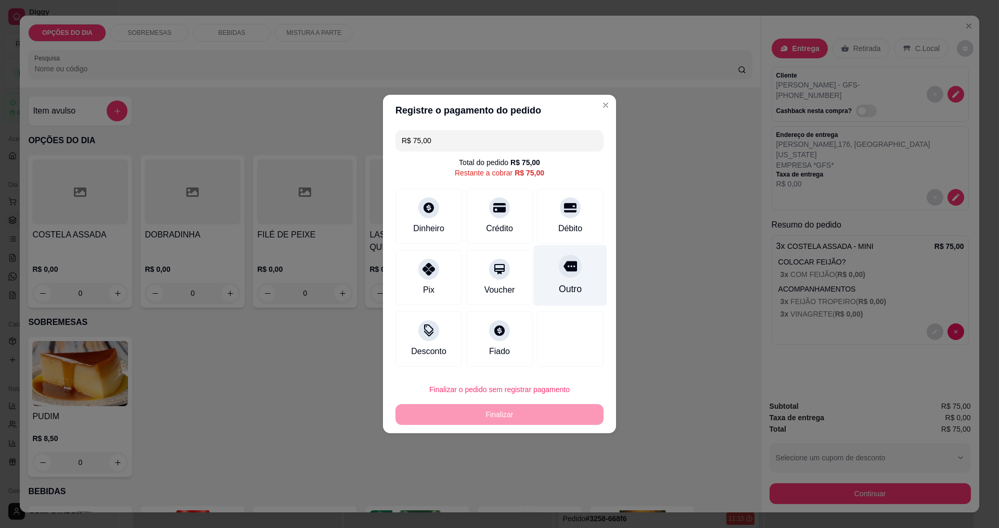
click at [483, 272] on icon at bounding box center [570, 266] width 14 height 14
type input "R$ 0,00"
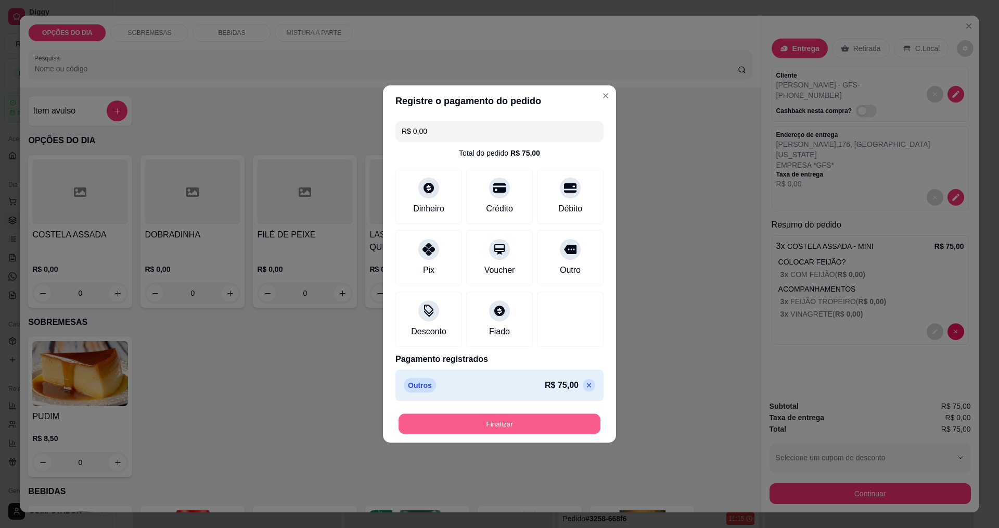
click at [483, 429] on button "Finalizar" at bounding box center [500, 424] width 202 height 20
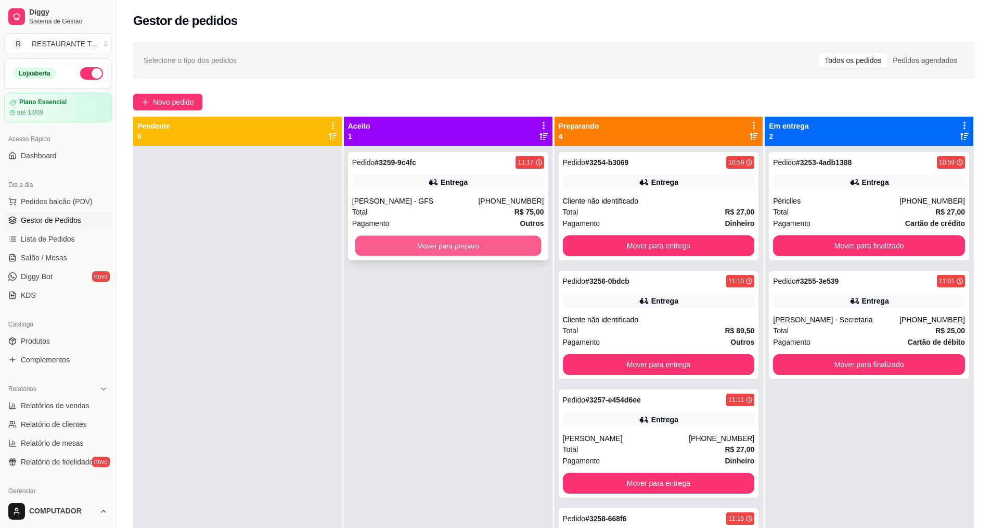
click at [442, 243] on button "Mover para preparo" at bounding box center [448, 246] width 186 height 20
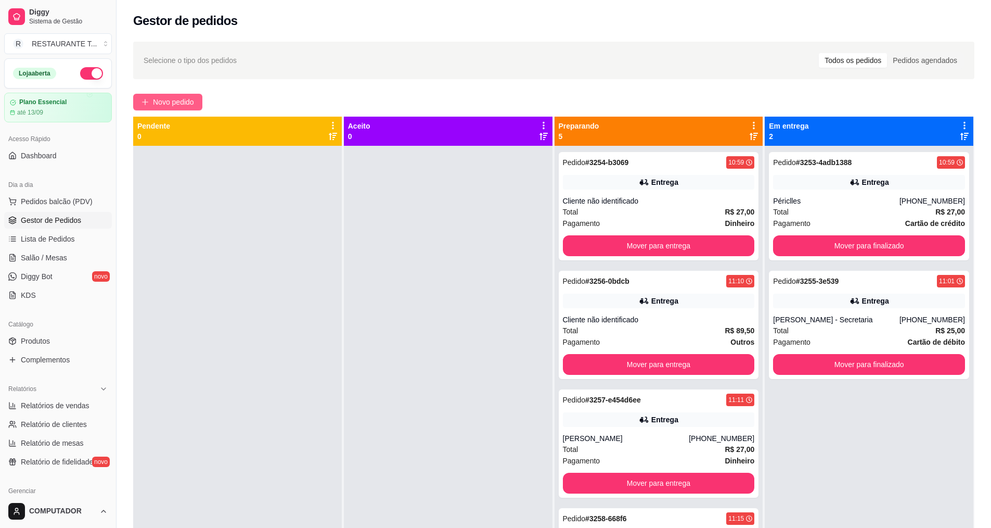
click at [197, 103] on button "Novo pedido" at bounding box center [167, 102] width 69 height 17
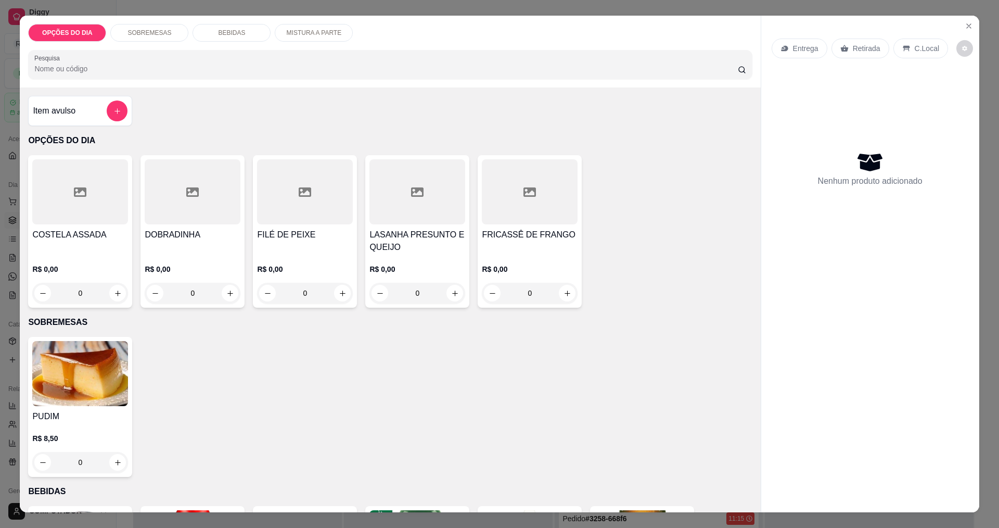
click at [118, 295] on div "0" at bounding box center [80, 293] width 96 height 21
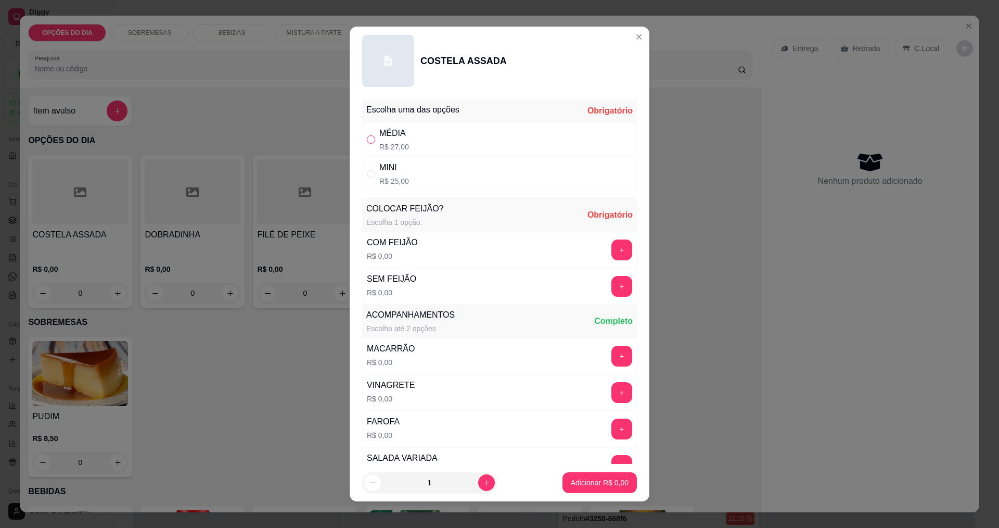
click at [371, 138] on input "" at bounding box center [371, 139] width 8 height 8
radio input "true"
click at [483, 252] on button "+" at bounding box center [621, 249] width 21 height 21
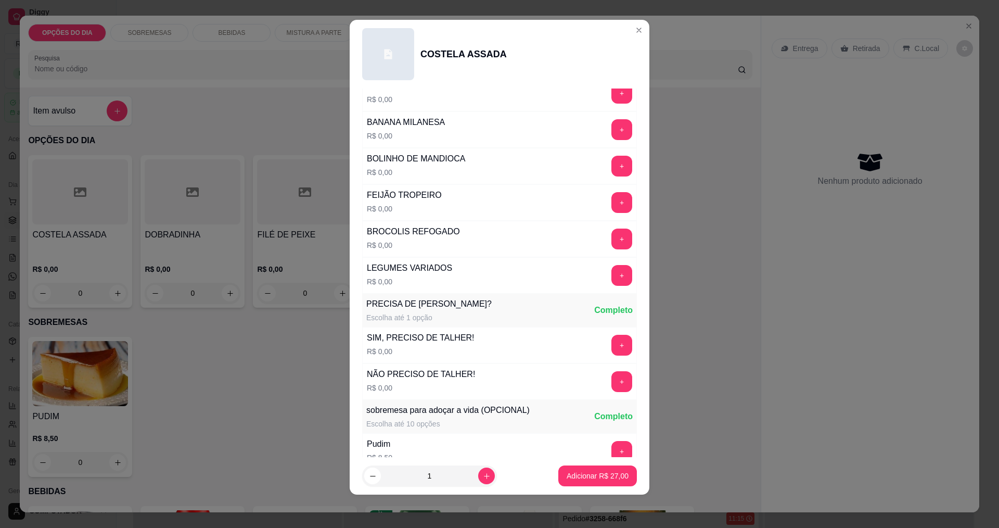
scroll to position [261, 0]
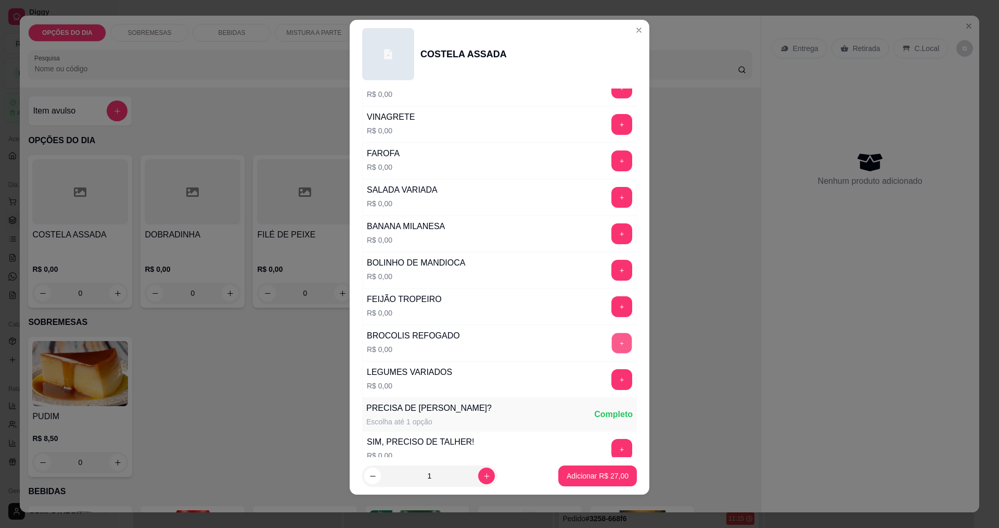
click at [483, 347] on button "+" at bounding box center [622, 342] width 20 height 20
click at [483, 162] on button "+" at bounding box center [622, 160] width 20 height 20
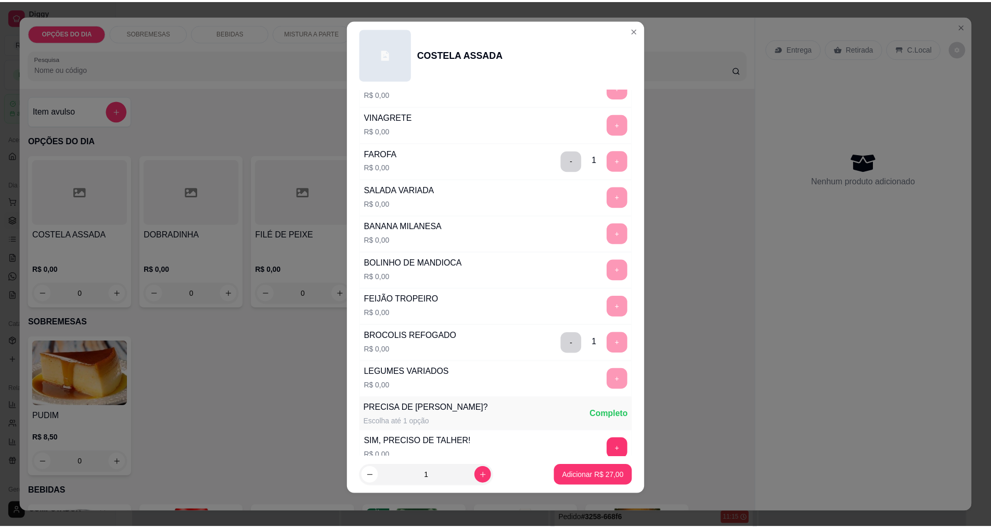
scroll to position [455, 0]
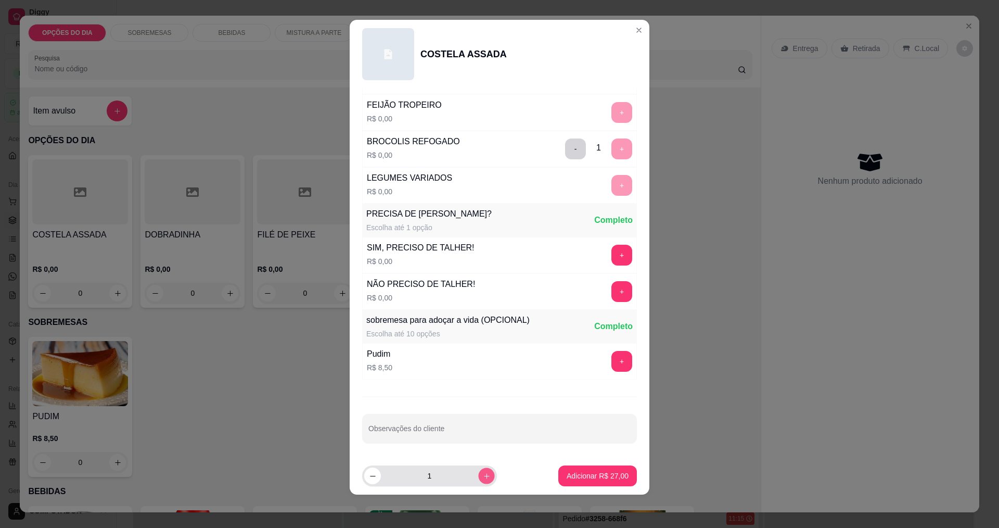
click at [483, 476] on icon "increase-product-quantity" at bounding box center [486, 475] width 5 height 5
type input "2"
click at [483, 475] on p "Adicionar R$ 54,00" at bounding box center [598, 475] width 62 height 10
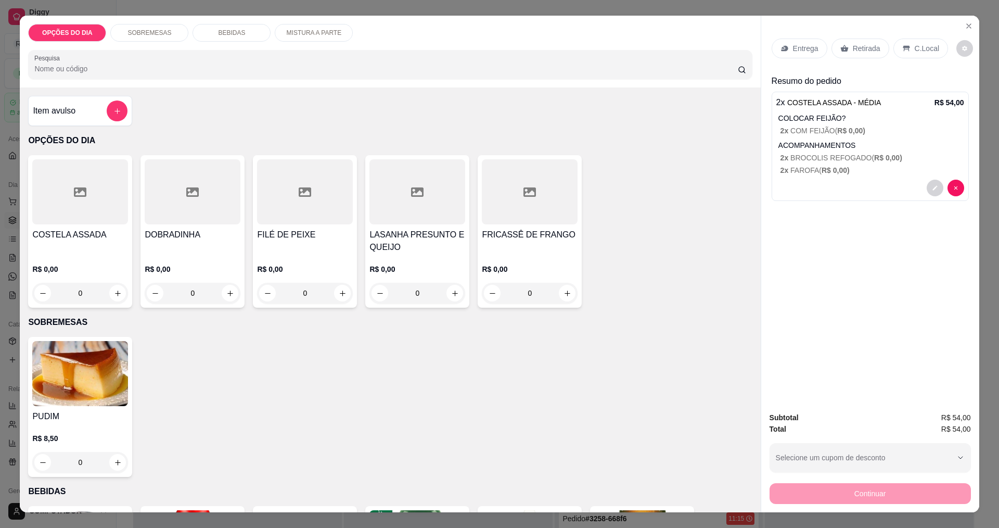
click at [483, 49] on p "Entrega" at bounding box center [805, 48] width 25 height 10
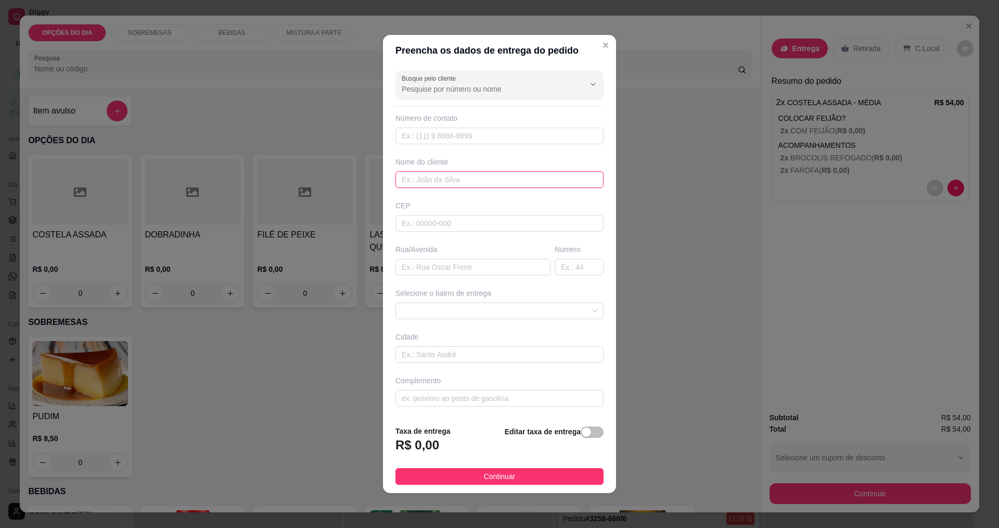
click at [442, 179] on input "text" at bounding box center [499, 179] width 208 height 17
click at [444, 268] on input "text" at bounding box center [472, 267] width 155 height 17
type input "[PERSON_NAME]"
type input "357"
click at [412, 264] on input "[PERSON_NAME]" at bounding box center [472, 267] width 155 height 17
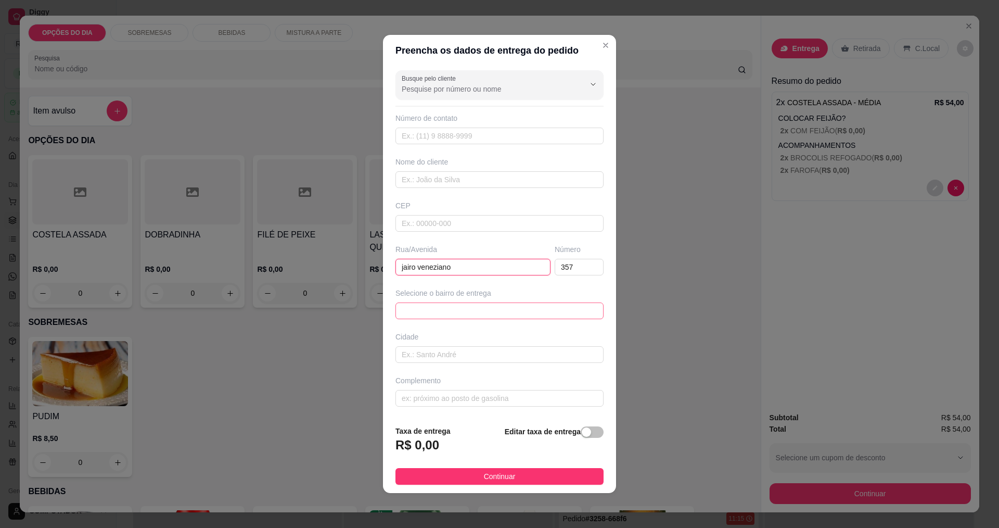
click at [449, 308] on span at bounding box center [500, 311] width 196 height 16
type input "jairo veneziano"
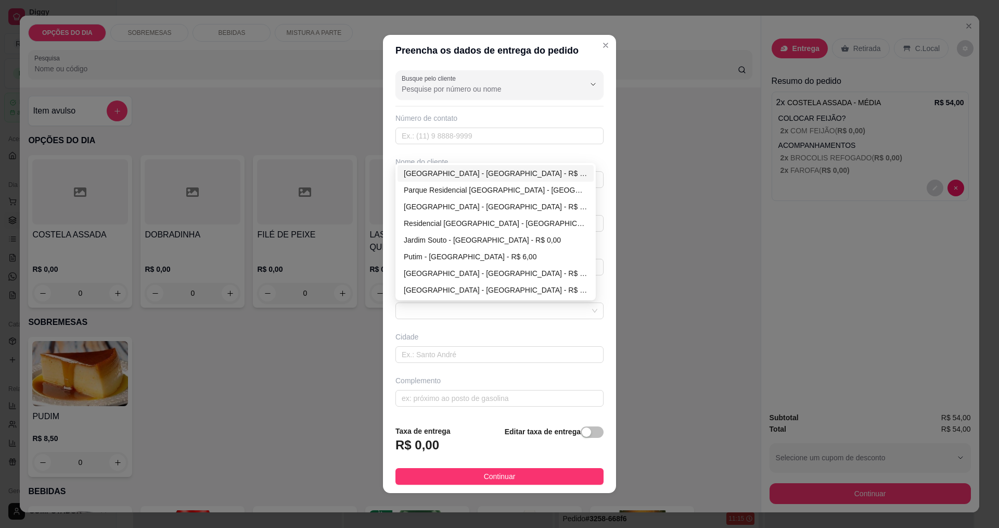
click at [483, 151] on div "Busque pelo cliente Número de contato Nome do cliente CEP Rua/[GEOGRAPHIC_DATA]…" at bounding box center [499, 241] width 233 height 351
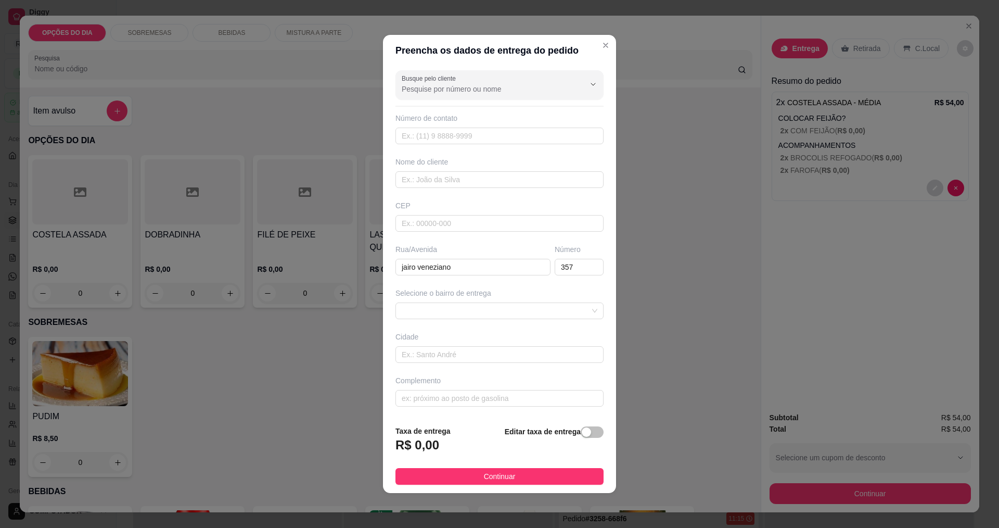
click at [483, 176] on div "Busque pelo cliente Número de contato Nome do cliente CEP Rua/[GEOGRAPHIC_DATA]…" at bounding box center [499, 241] width 233 height 351
click at [483, 262] on input "357" at bounding box center [579, 267] width 49 height 17
type input "3"
click at [483, 309] on span at bounding box center [500, 311] width 196 height 16
type input "257"
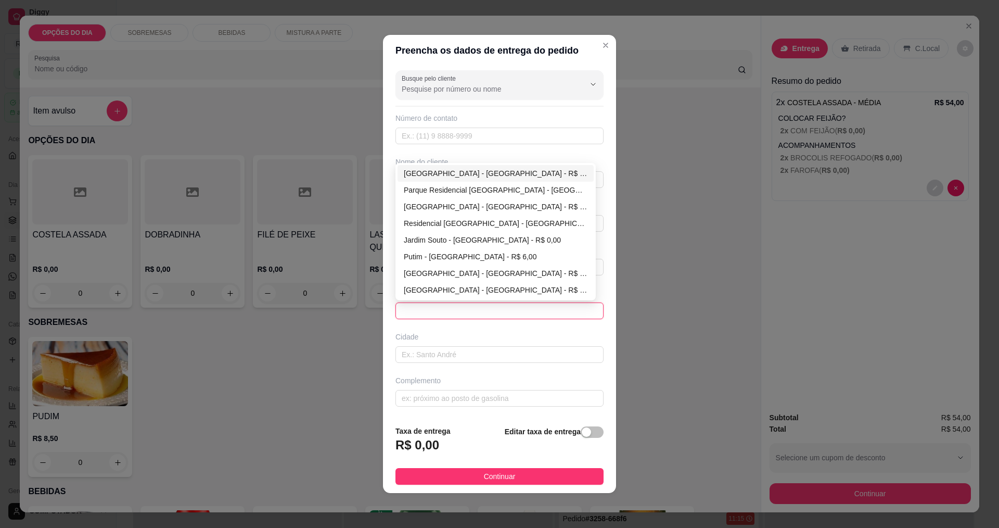
click at [483, 315] on span at bounding box center [500, 311] width 196 height 16
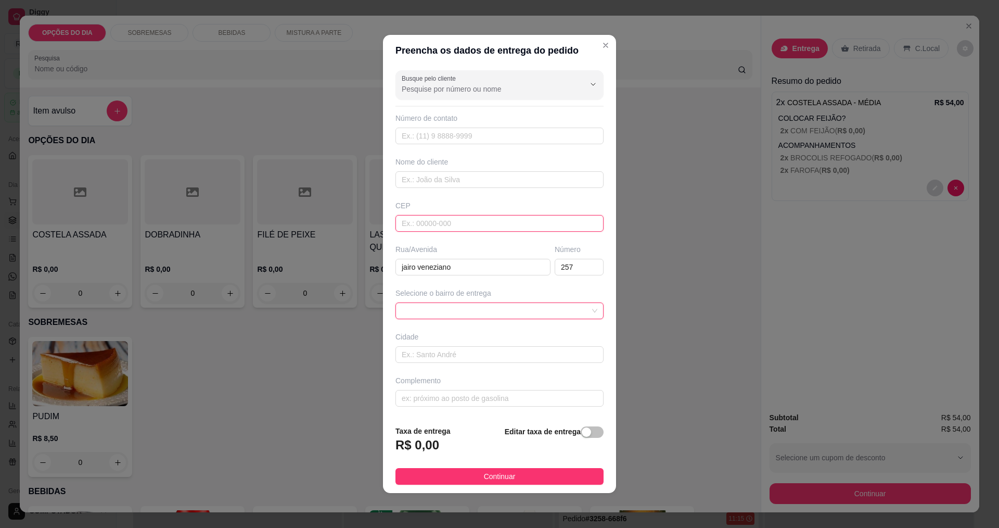
click at [447, 222] on input "text" at bounding box center [499, 223] width 208 height 17
click at [483, 309] on span at bounding box center [500, 311] width 196 height 16
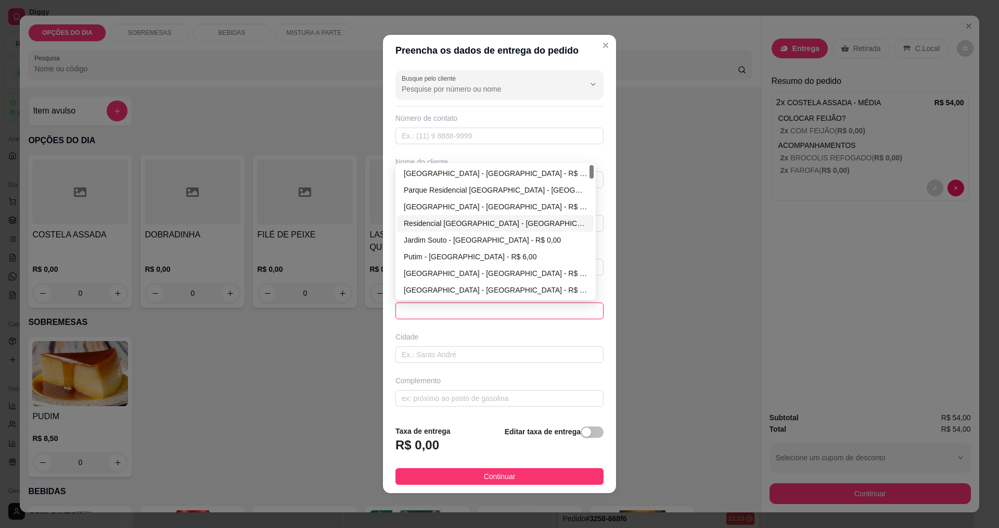
click at [427, 225] on div "Residencial [GEOGRAPHIC_DATA] - [GEOGRAPHIC_DATA] - R$ 0,00" at bounding box center [496, 222] width 184 height 11
type input "[GEOGRAPHIC_DATA]"
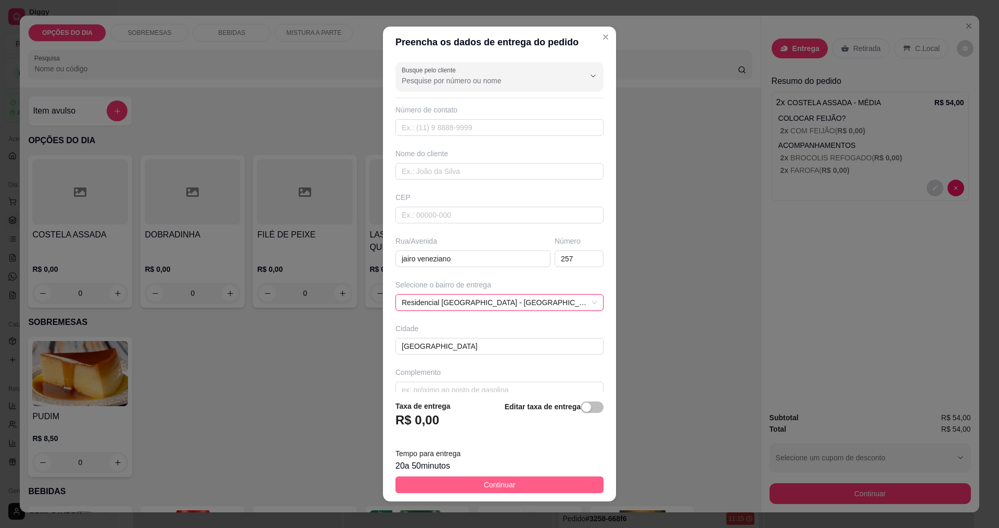
click at [483, 485] on button "Continuar" at bounding box center [499, 484] width 208 height 17
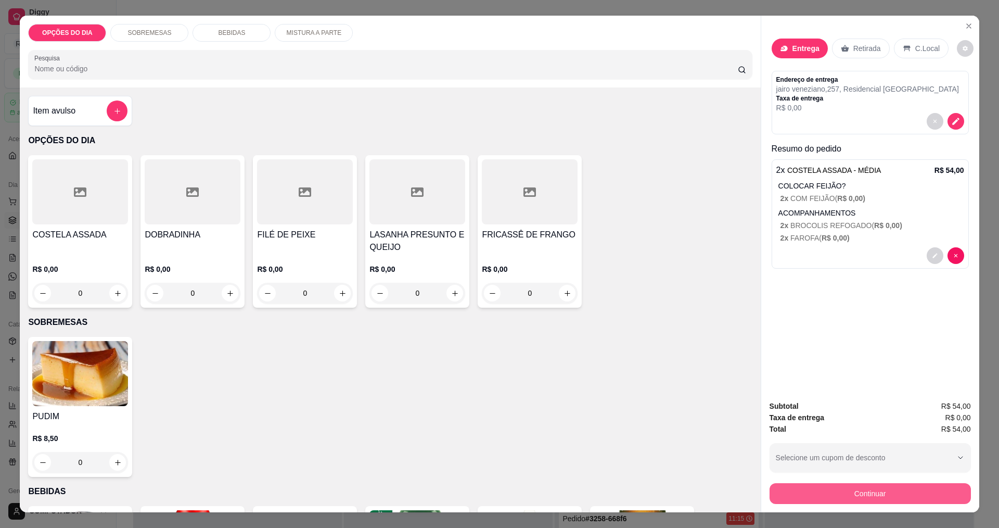
click at [483, 495] on button "Continuar" at bounding box center [870, 493] width 201 height 21
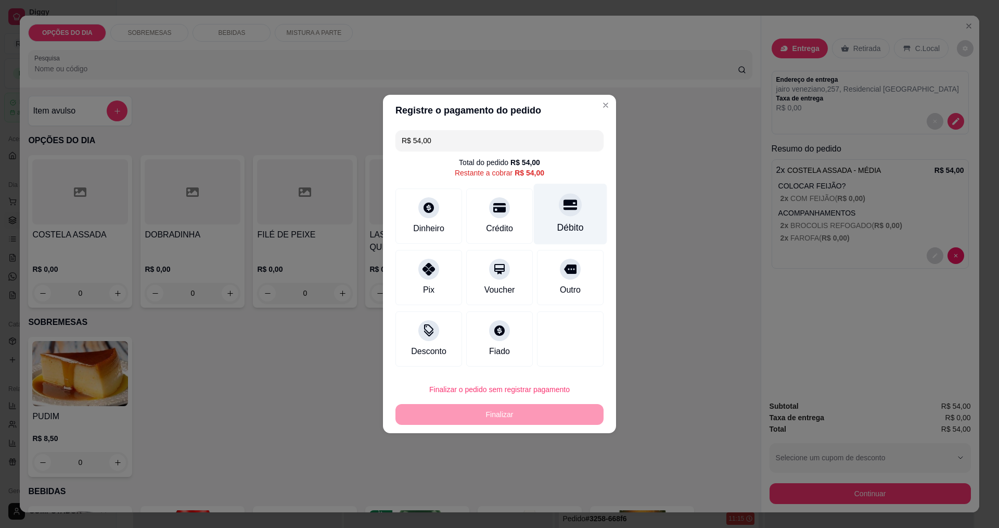
click at [483, 225] on div "Débito" at bounding box center [570, 228] width 27 height 14
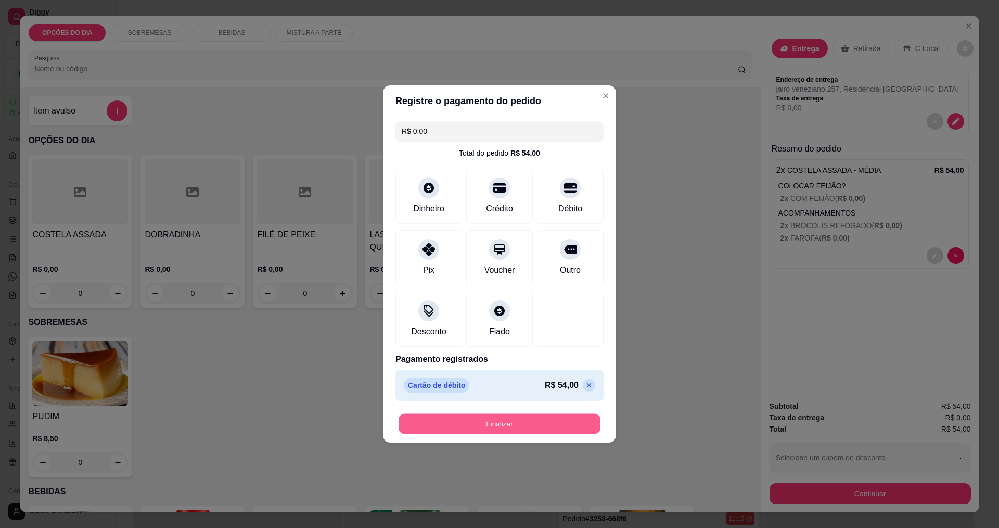
click at [483, 427] on button "Finalizar" at bounding box center [500, 424] width 202 height 20
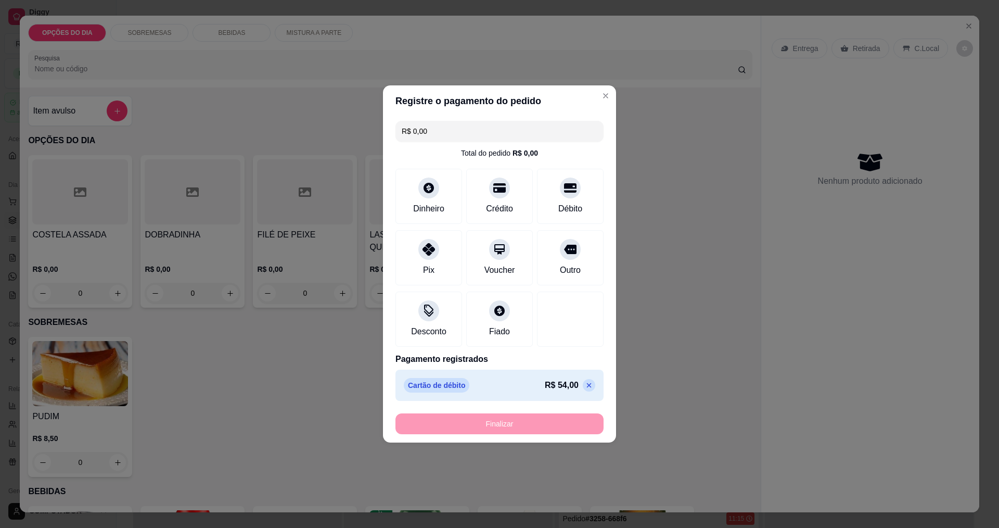
type input "-R$ 54,00"
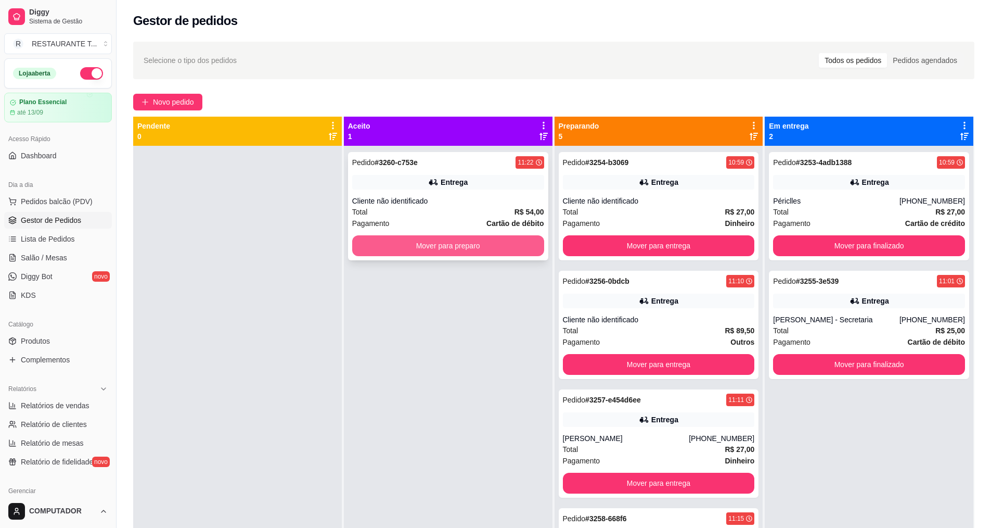
click at [483, 249] on button "Mover para preparo" at bounding box center [448, 245] width 192 height 21
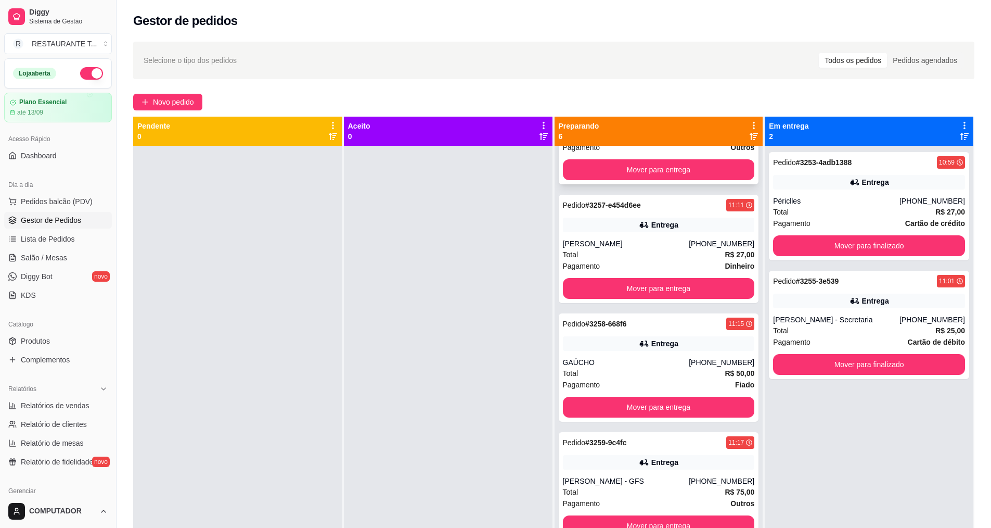
scroll to position [29, 0]
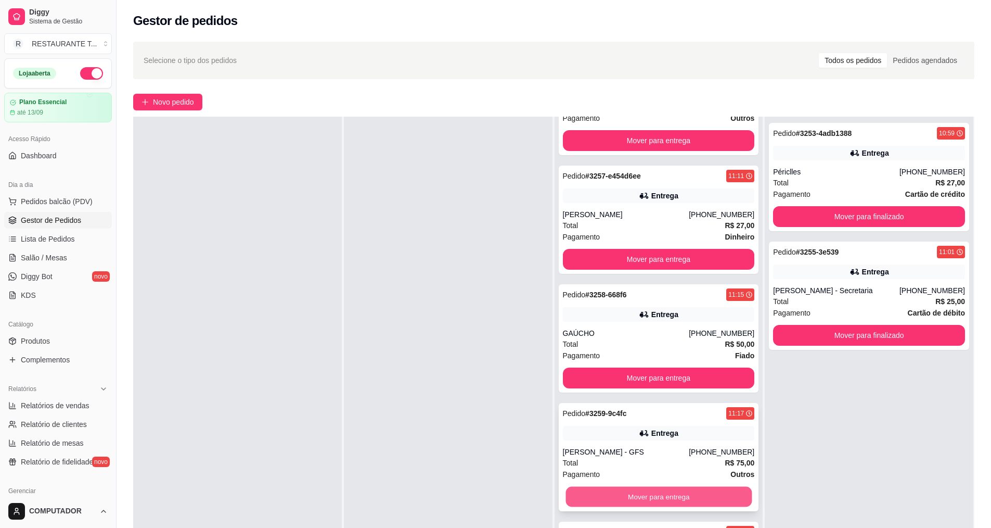
click at [483, 492] on button "Mover para entrega" at bounding box center [659, 496] width 186 height 20
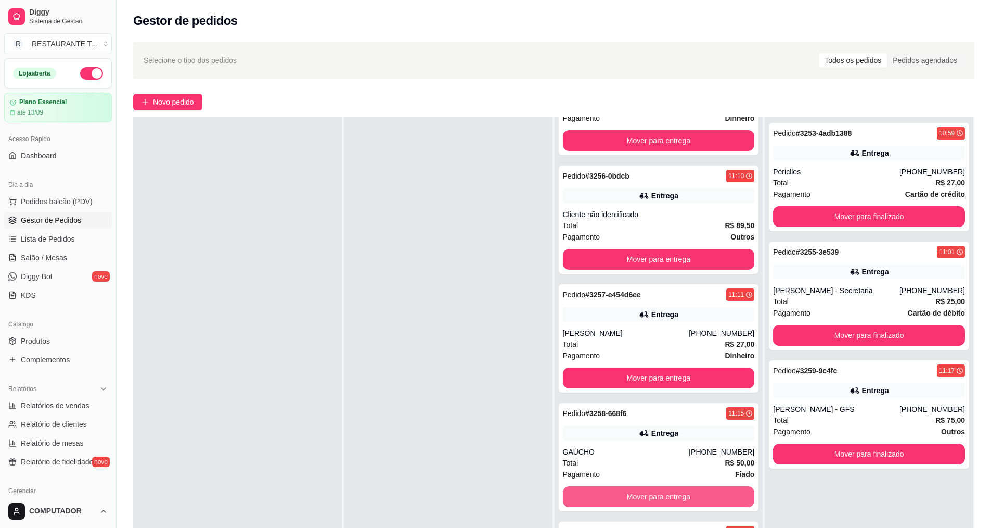
scroll to position [76, 0]
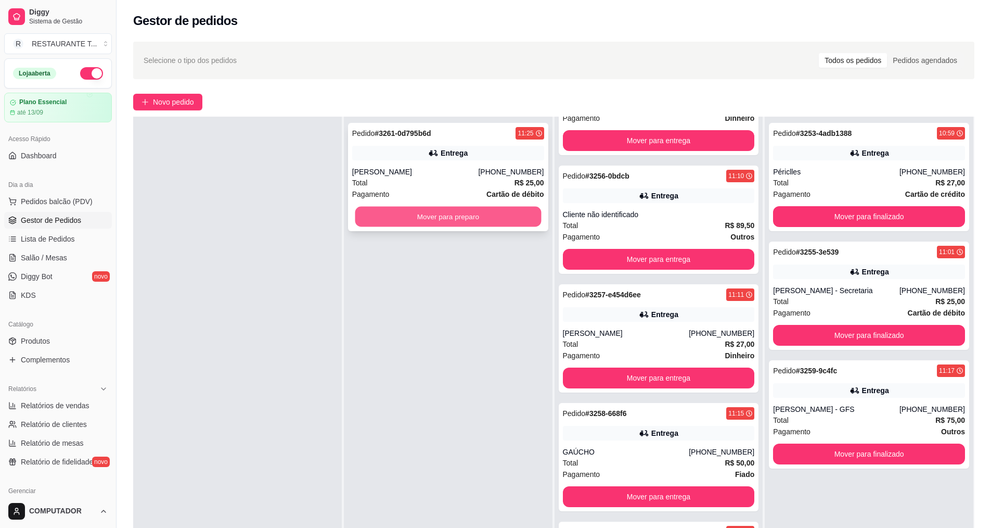
click at [429, 218] on button "Mover para preparo" at bounding box center [448, 217] width 186 height 20
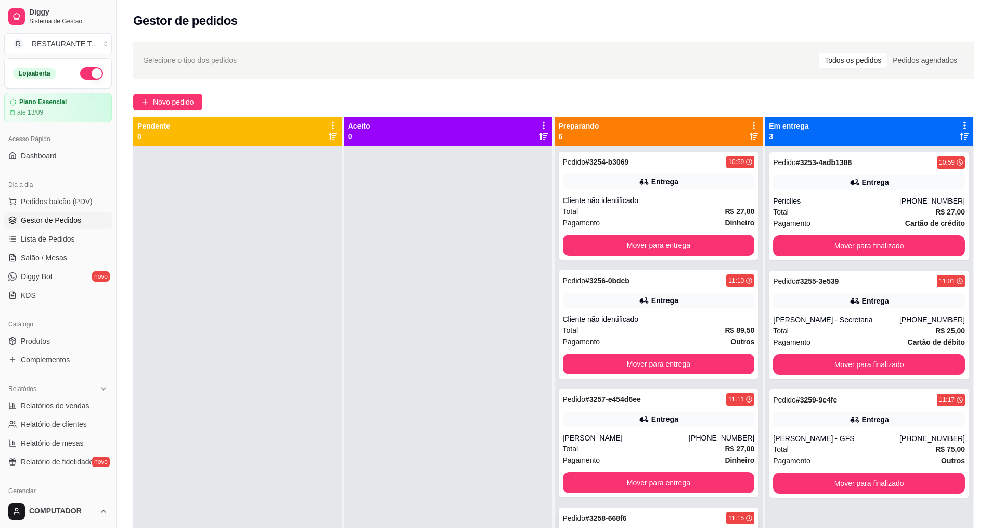
scroll to position [0, 0]
click at [483, 364] on button "Mover para entrega" at bounding box center [659, 364] width 192 height 21
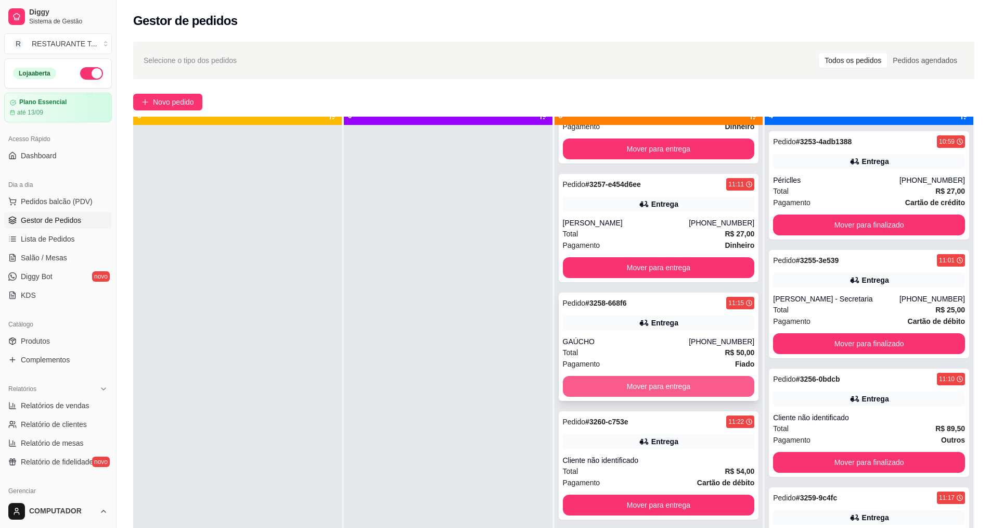
scroll to position [29, 0]
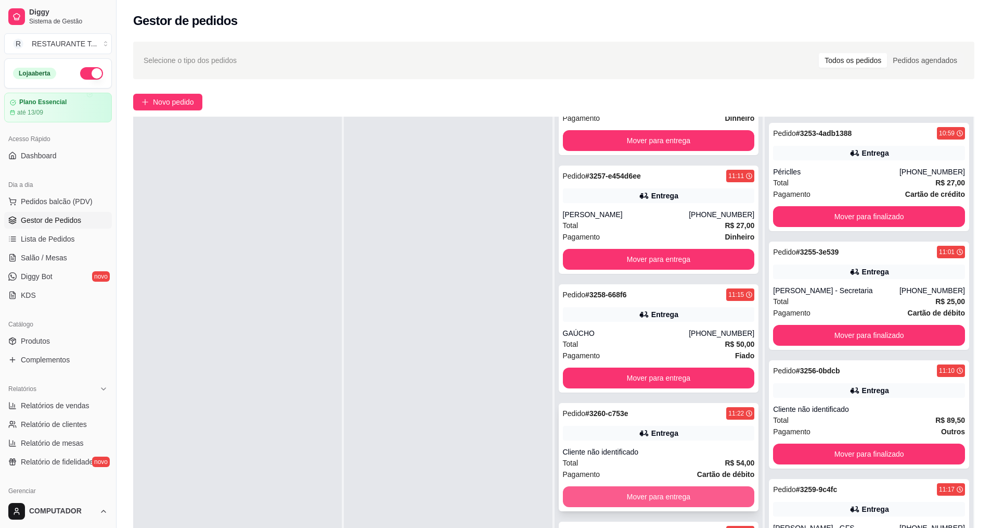
click at [483, 493] on button "Mover para entrega" at bounding box center [659, 496] width 192 height 21
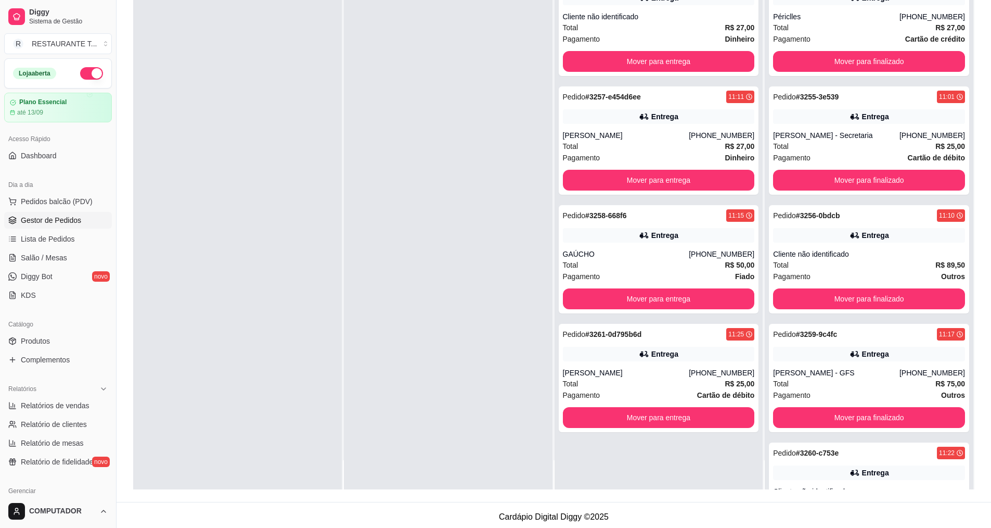
scroll to position [159, 0]
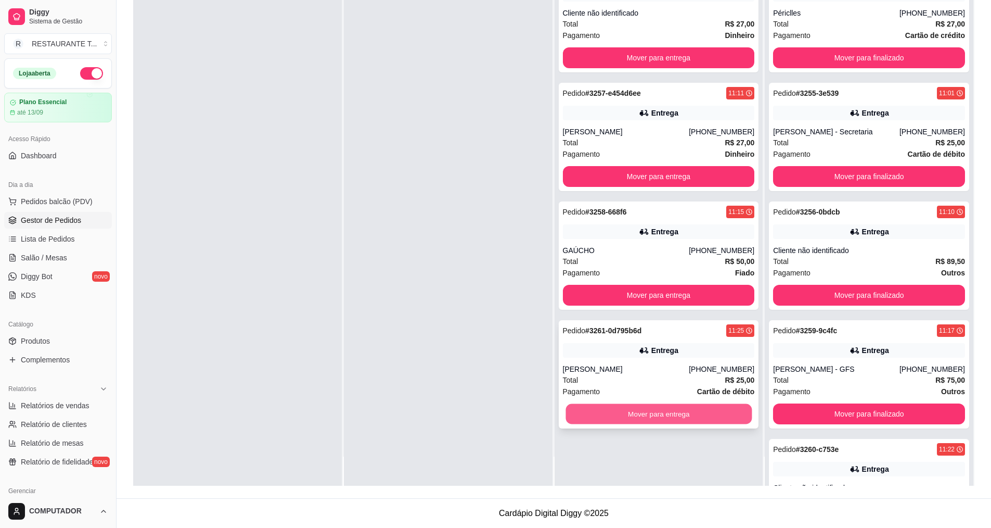
click at [483, 417] on button "Mover para entrega" at bounding box center [659, 414] width 186 height 20
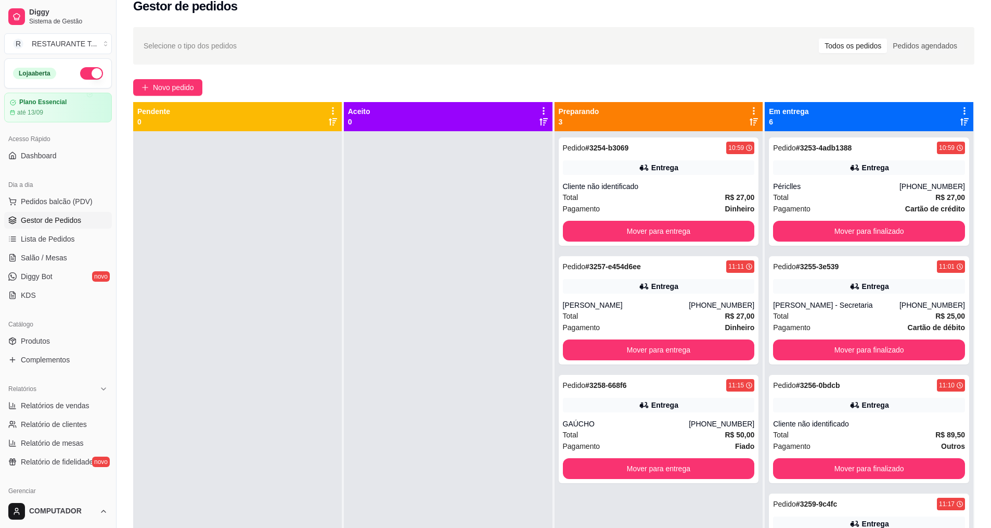
scroll to position [0, 0]
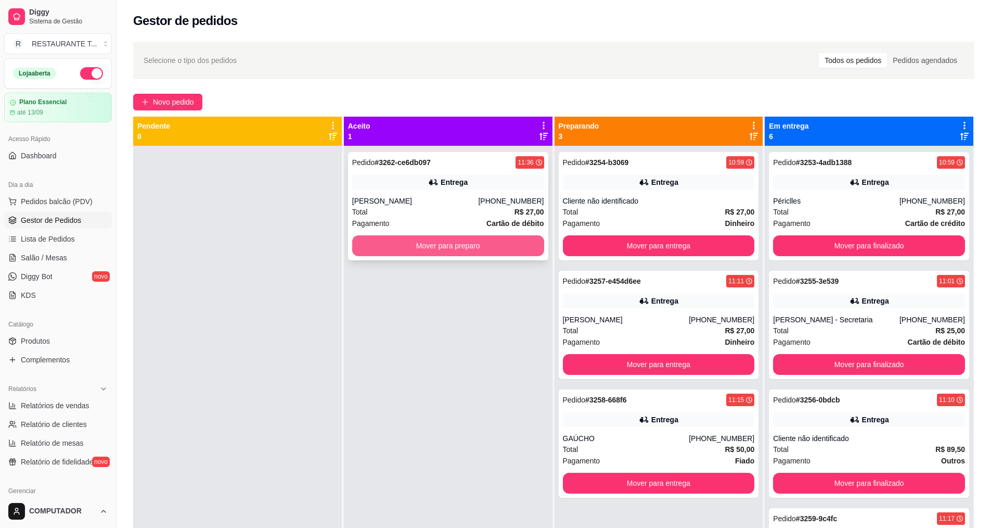
click at [409, 246] on button "Mover para preparo" at bounding box center [448, 245] width 192 height 21
click at [459, 246] on button "Mover para preparo" at bounding box center [448, 245] width 192 height 21
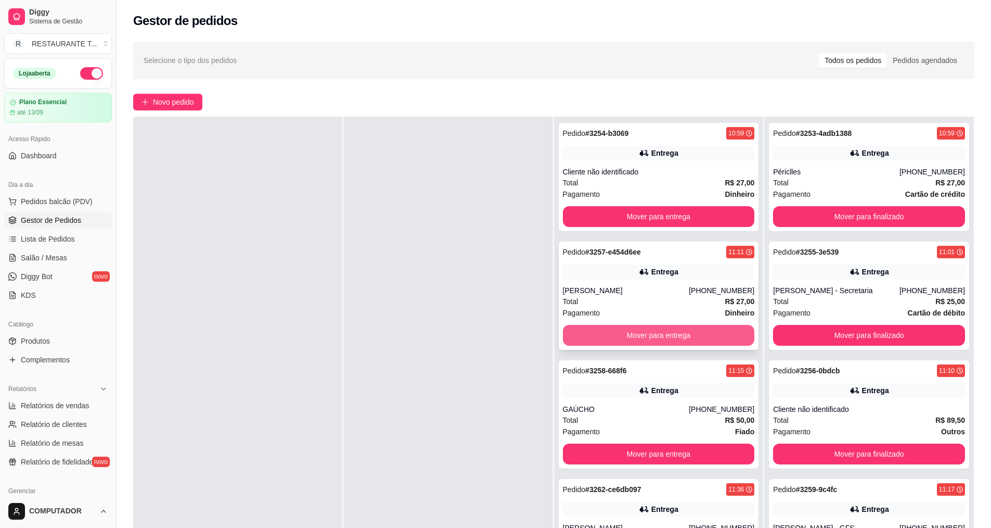
click at [483, 342] on button "Mover para entrega" at bounding box center [659, 335] width 192 height 21
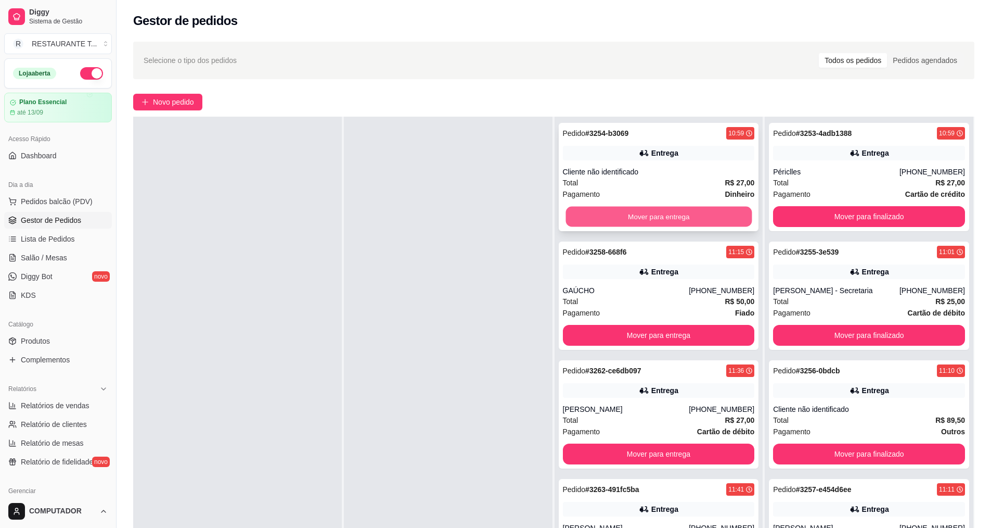
click at [483, 213] on button "Mover para entrega" at bounding box center [659, 217] width 186 height 20
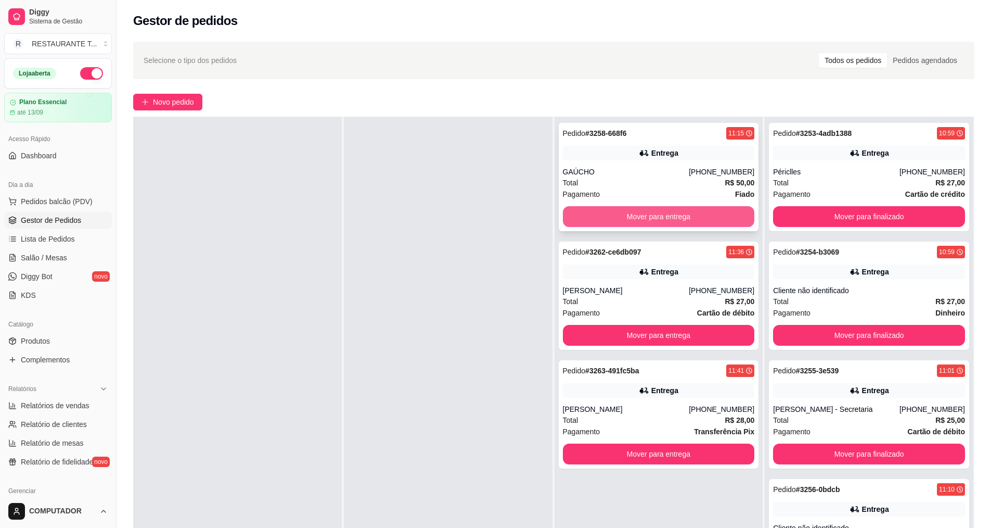
click at [483, 221] on button "Mover para entrega" at bounding box center [659, 216] width 192 height 21
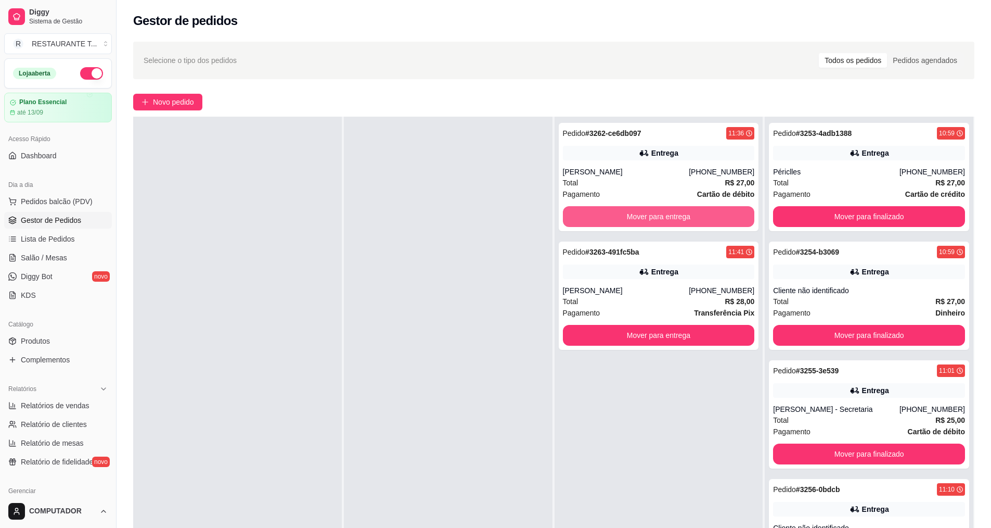
click at [483, 221] on button "Mover para entrega" at bounding box center [659, 216] width 192 height 21
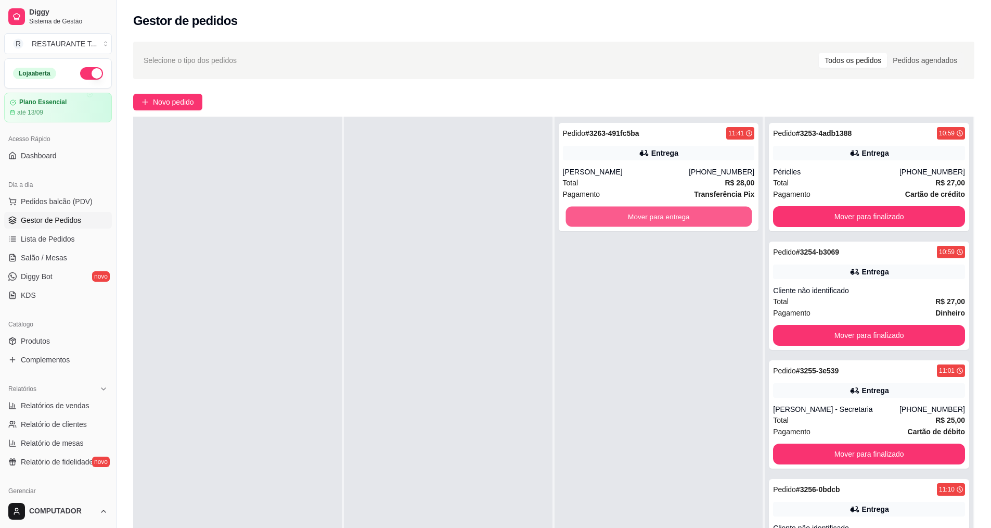
click at [483, 221] on button "Mover para entrega" at bounding box center [659, 217] width 186 height 20
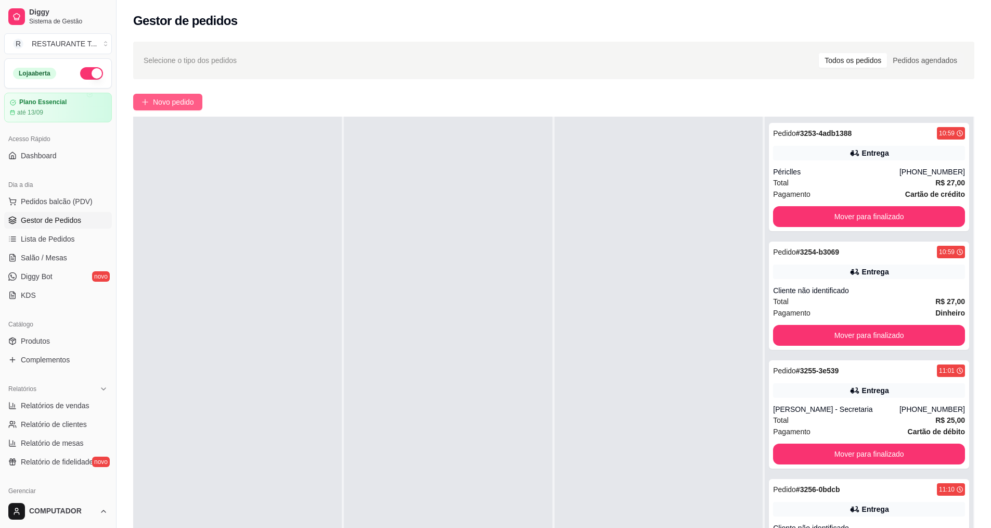
click at [154, 101] on span "Novo pedido" at bounding box center [173, 101] width 41 height 11
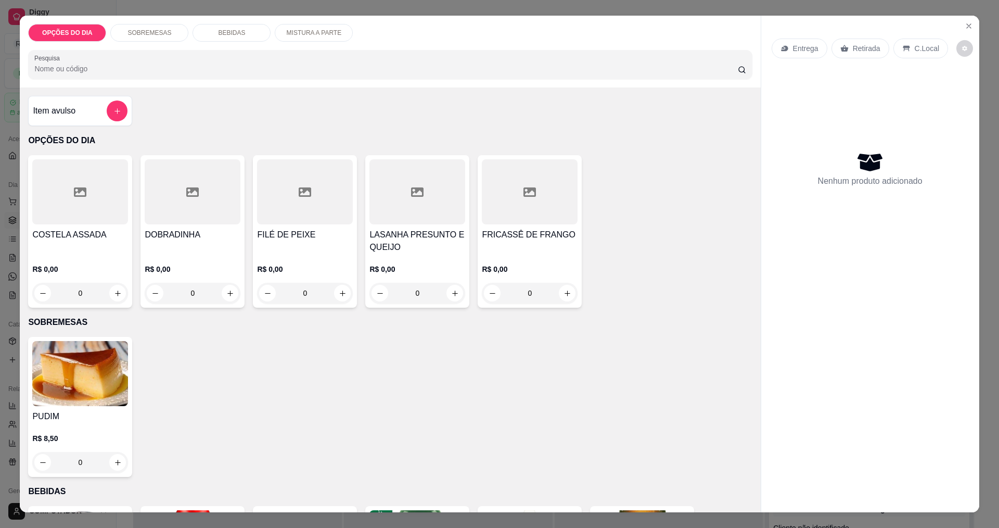
click at [119, 298] on div "0" at bounding box center [80, 293] width 96 height 21
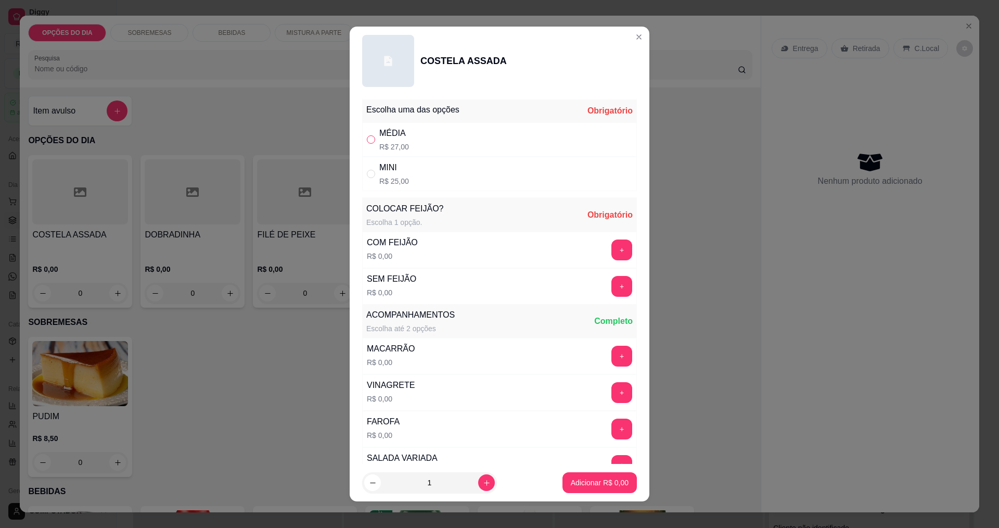
click at [368, 137] on input "" at bounding box center [371, 139] width 8 height 8
radio input "true"
click at [483, 254] on button "+" at bounding box center [622, 249] width 20 height 20
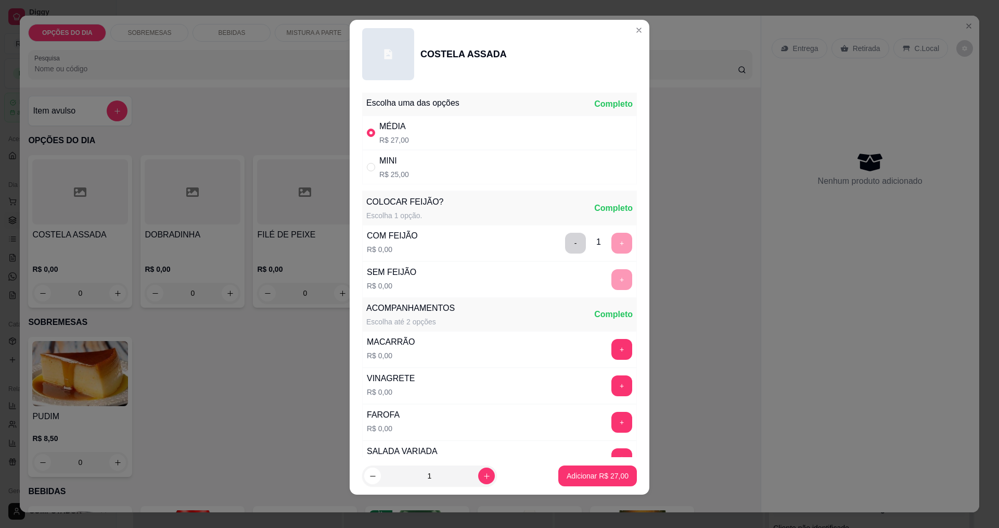
scroll to position [209, 0]
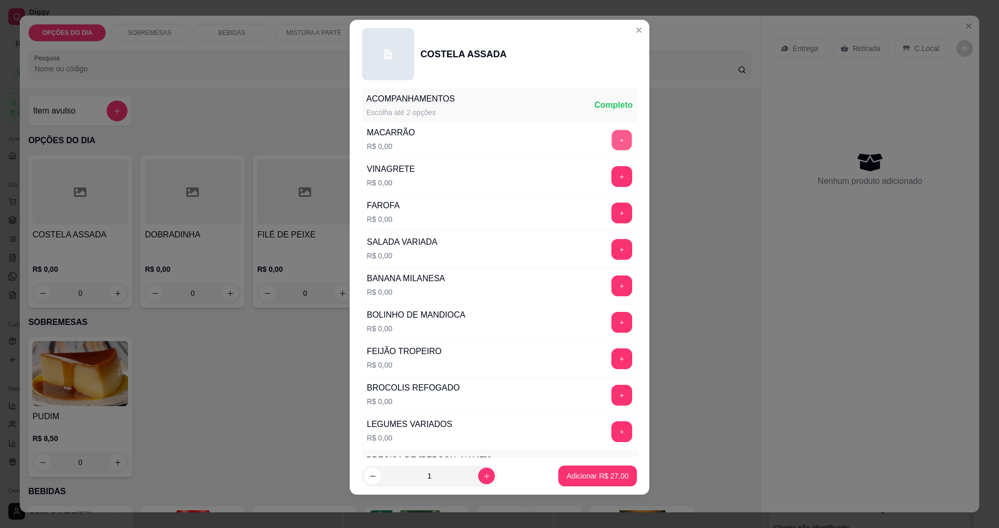
click at [483, 146] on button "+" at bounding box center [622, 140] width 20 height 20
click at [483, 284] on button "+" at bounding box center [622, 285] width 20 height 20
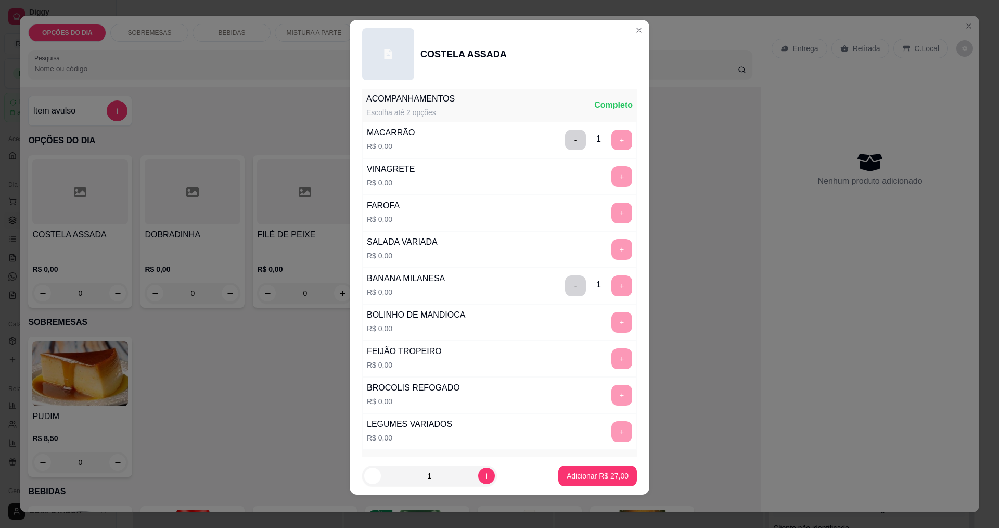
scroll to position [455, 0]
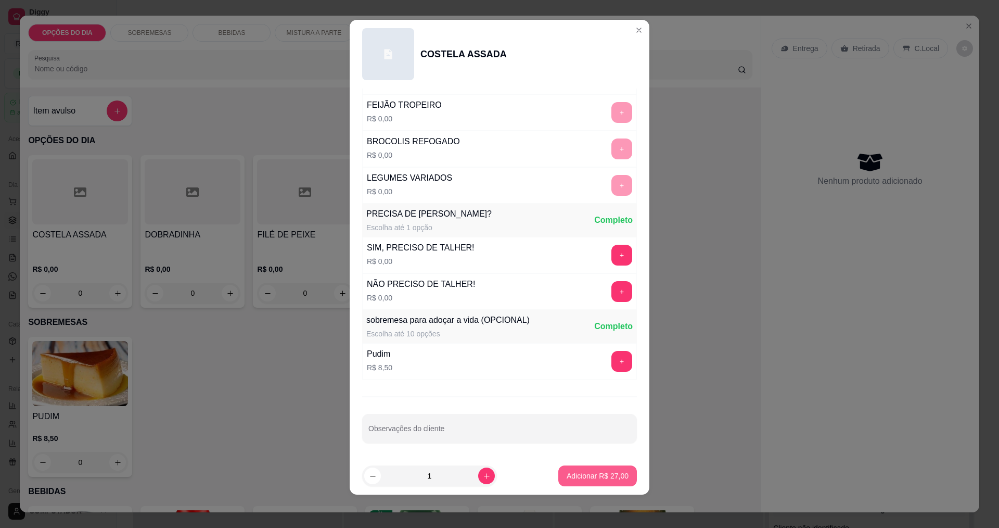
click at [483, 479] on p "Adicionar R$ 27,00" at bounding box center [598, 475] width 62 height 10
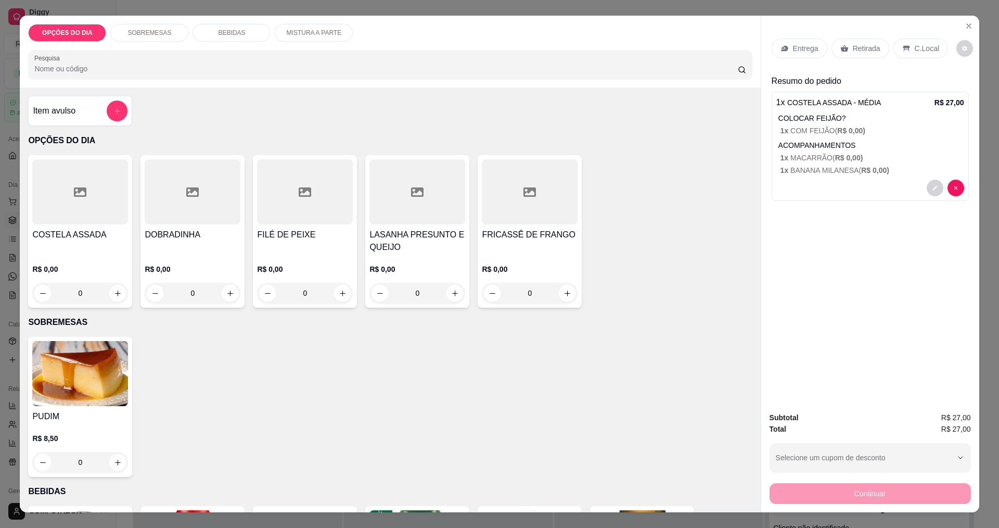
click at [483, 46] on p "Entrega" at bounding box center [805, 48] width 25 height 10
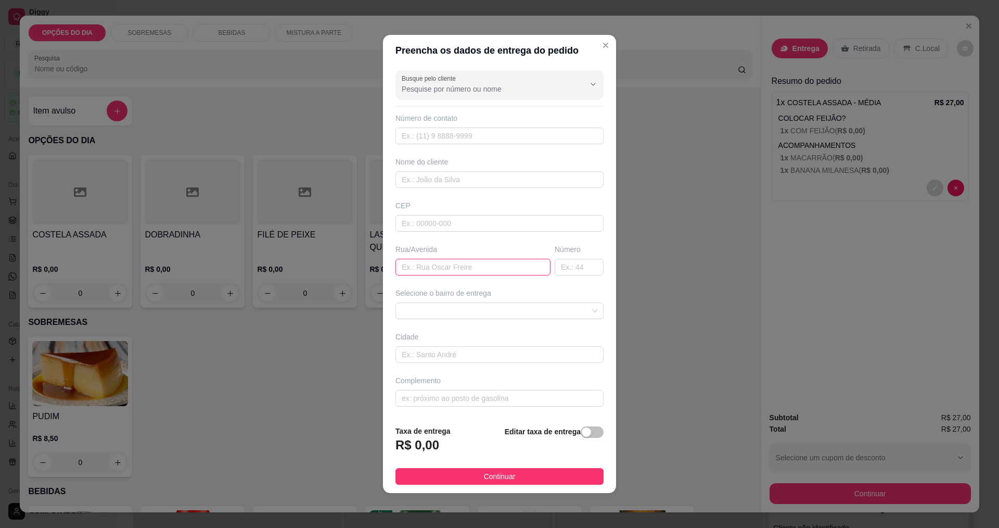
click at [442, 269] on input "text" at bounding box center [472, 267] width 155 height 17
type input "metuno"
click at [441, 310] on span at bounding box center [500, 311] width 196 height 16
type input "580"
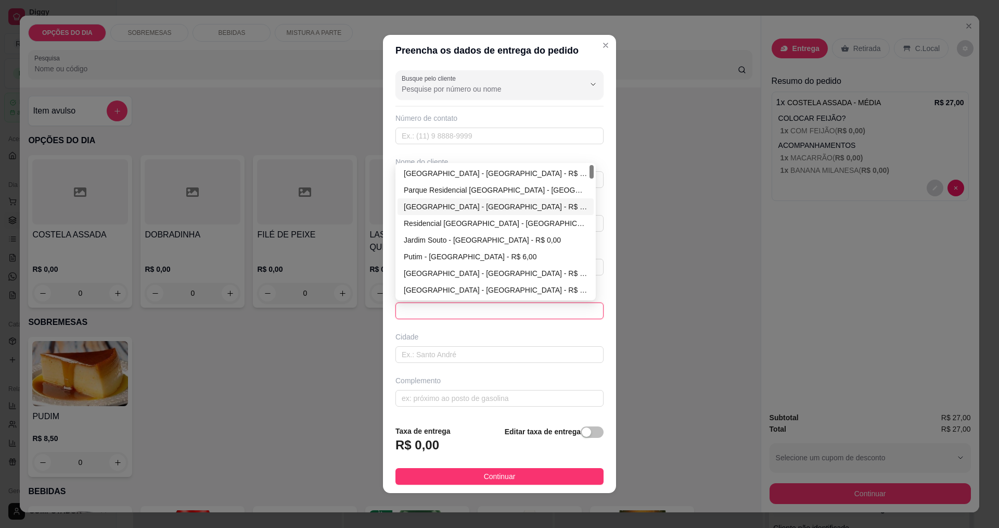
click at [437, 209] on div "[GEOGRAPHIC_DATA] - [GEOGRAPHIC_DATA] - R$ 0,00" at bounding box center [496, 206] width 184 height 11
type input "[GEOGRAPHIC_DATA]"
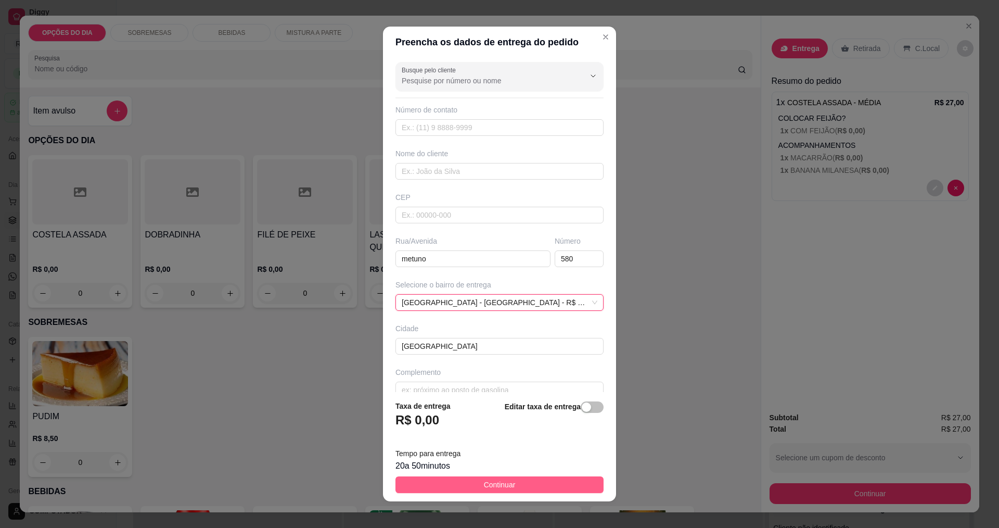
click at [483, 483] on button "Continuar" at bounding box center [499, 484] width 208 height 17
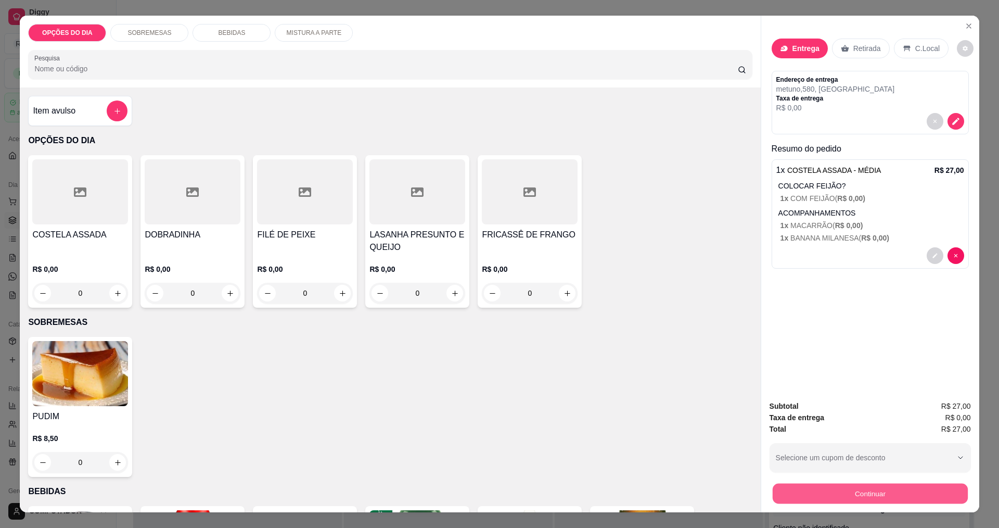
click at [483, 491] on button "Continuar" at bounding box center [869, 493] width 195 height 20
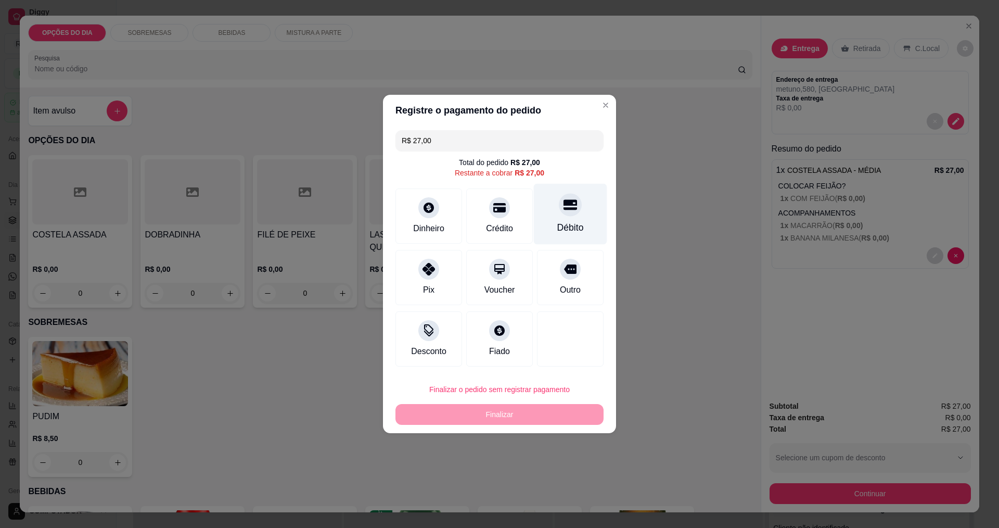
click at [483, 215] on div at bounding box center [570, 204] width 23 height 23
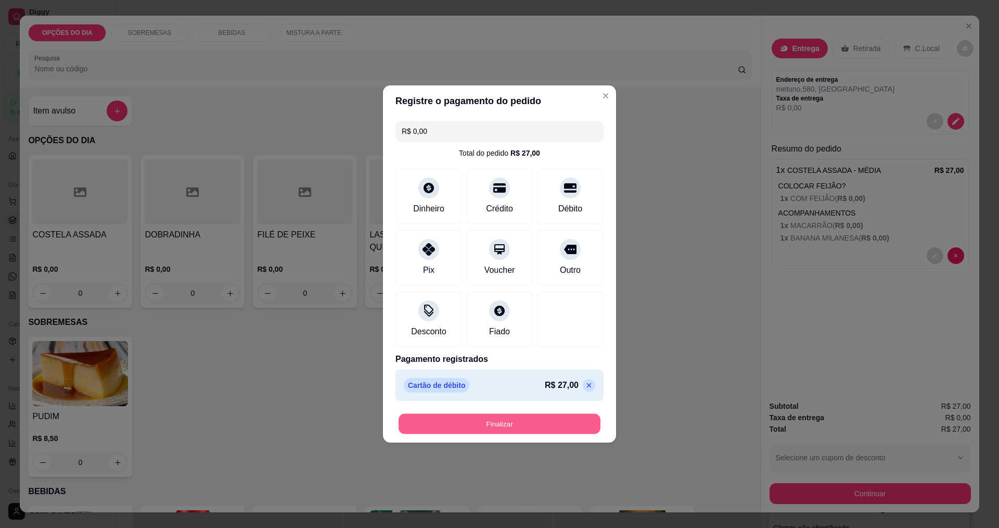
click at [483, 420] on button "Finalizar" at bounding box center [500, 424] width 202 height 20
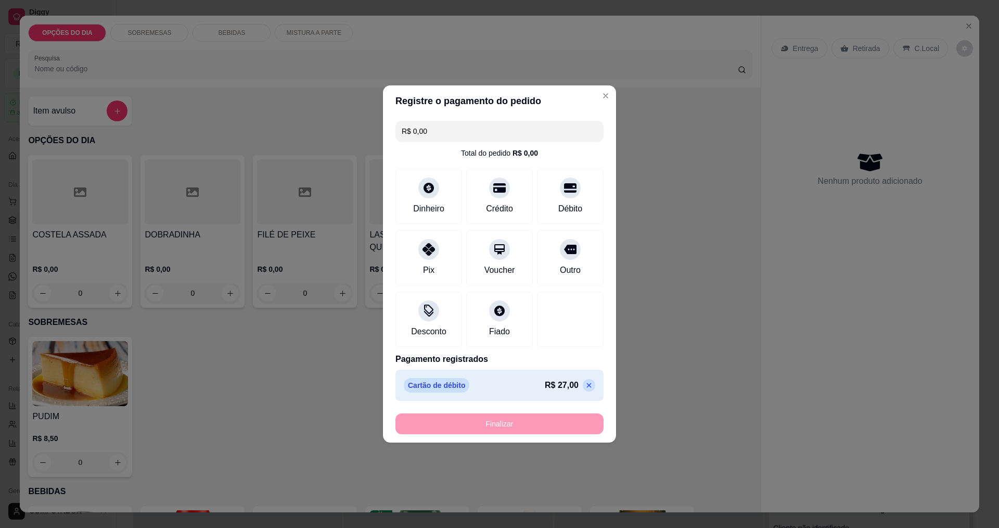
type input "-R$ 27,00"
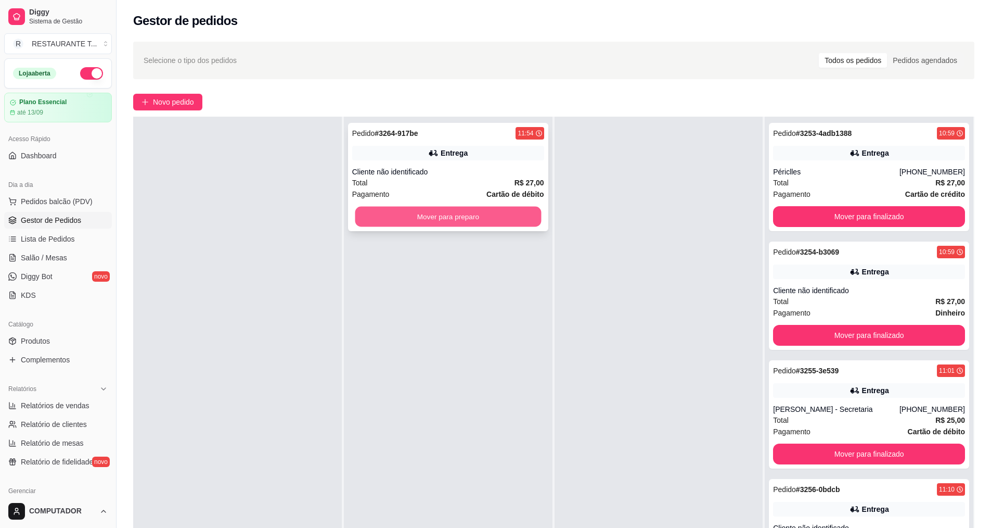
click at [483, 223] on button "Mover para preparo" at bounding box center [448, 217] width 186 height 20
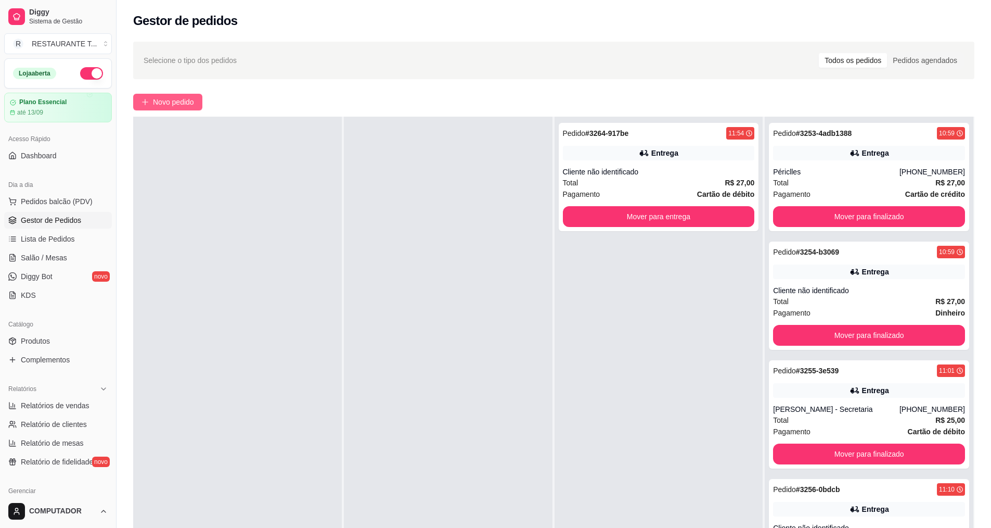
click at [166, 102] on span "Novo pedido" at bounding box center [173, 101] width 41 height 11
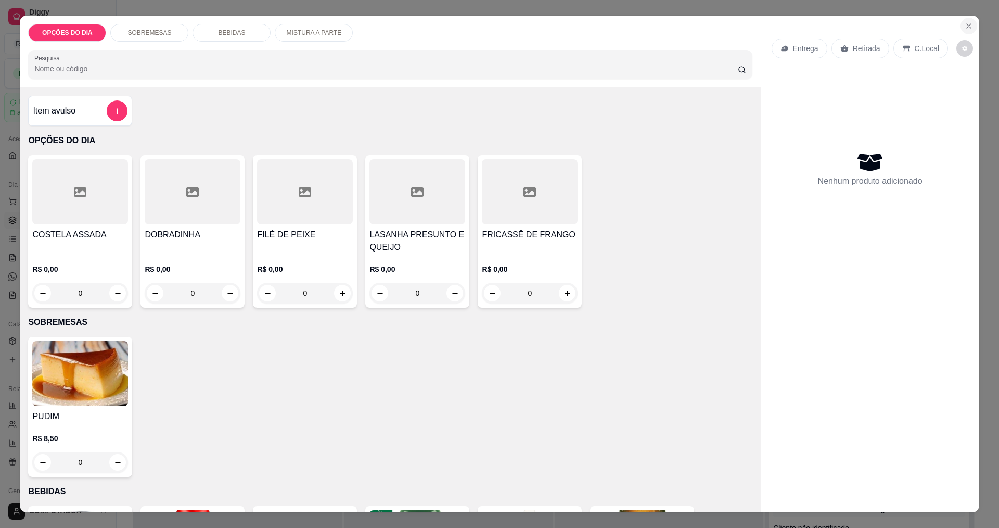
click at [483, 28] on icon "Close" at bounding box center [969, 26] width 8 height 8
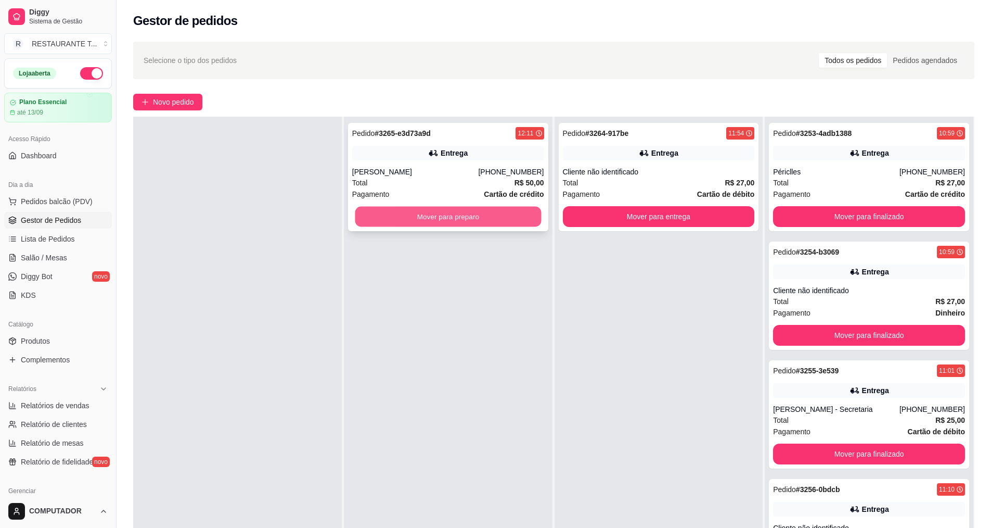
click at [478, 213] on button "Mover para preparo" at bounding box center [448, 217] width 186 height 20
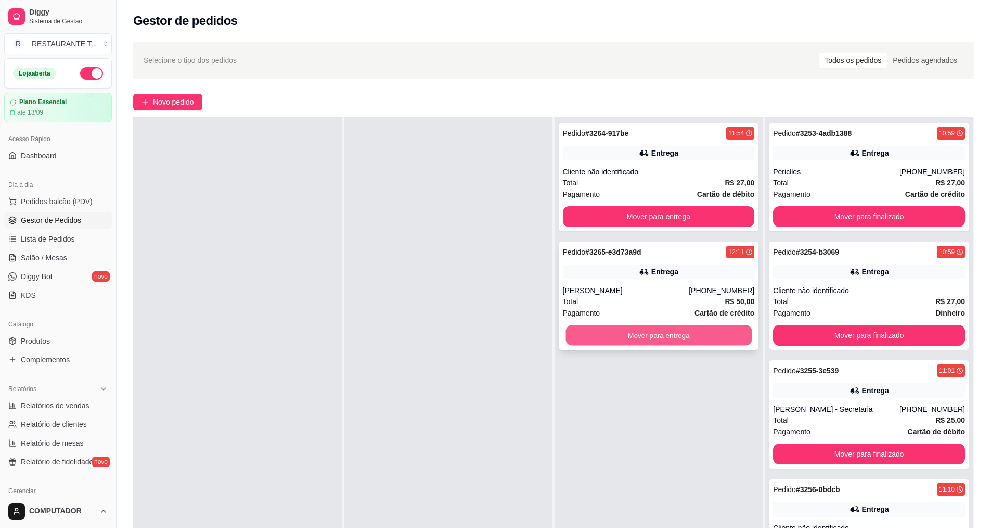
click at [483, 336] on button "Mover para entrega" at bounding box center [659, 335] width 186 height 20
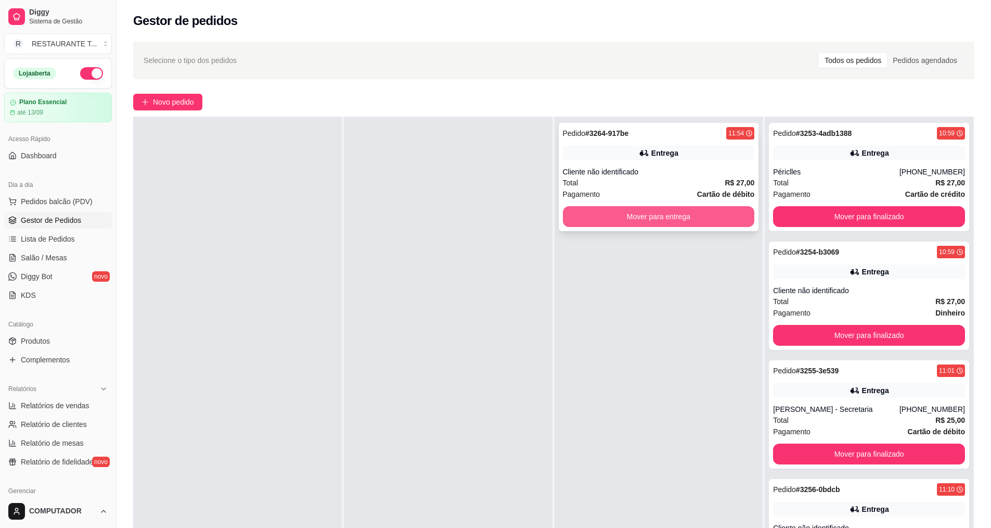
click at [483, 219] on button "Mover para entrega" at bounding box center [659, 216] width 192 height 21
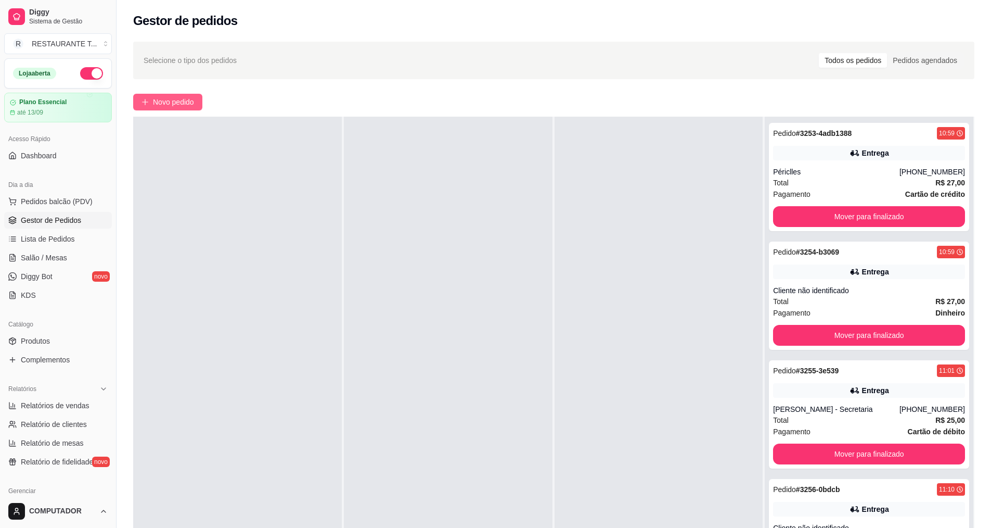
click at [184, 102] on span "Novo pedido" at bounding box center [173, 101] width 41 height 11
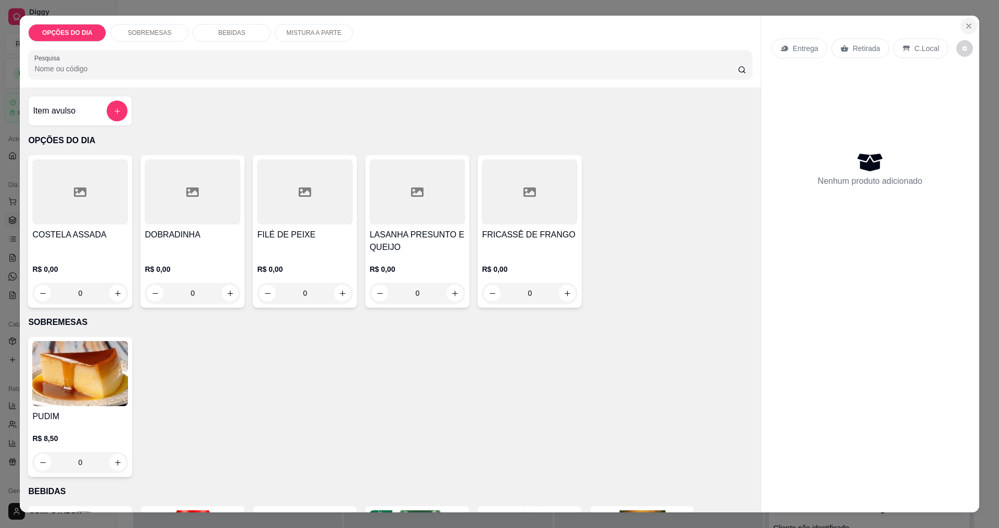
click at [483, 29] on icon "Close" at bounding box center [969, 26] width 8 height 8
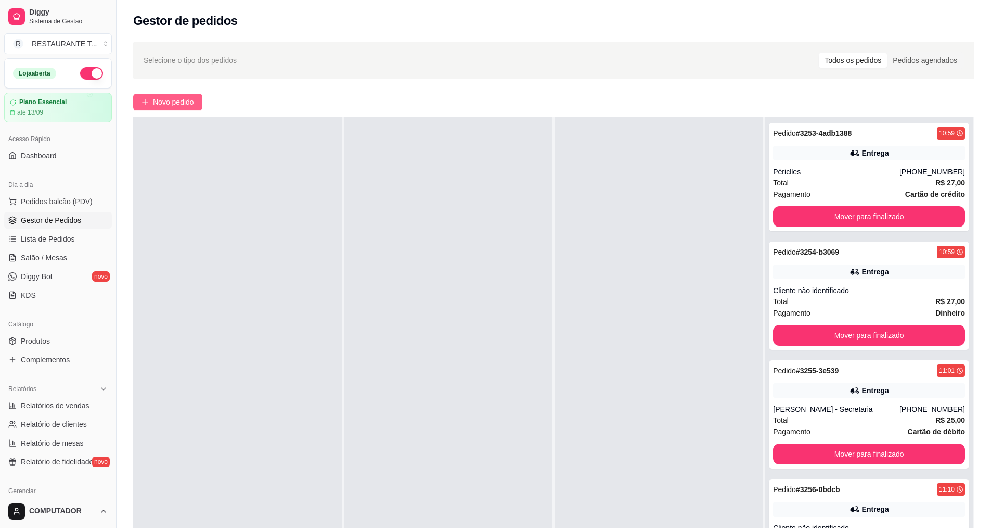
click at [184, 102] on span "Novo pedido" at bounding box center [173, 101] width 41 height 11
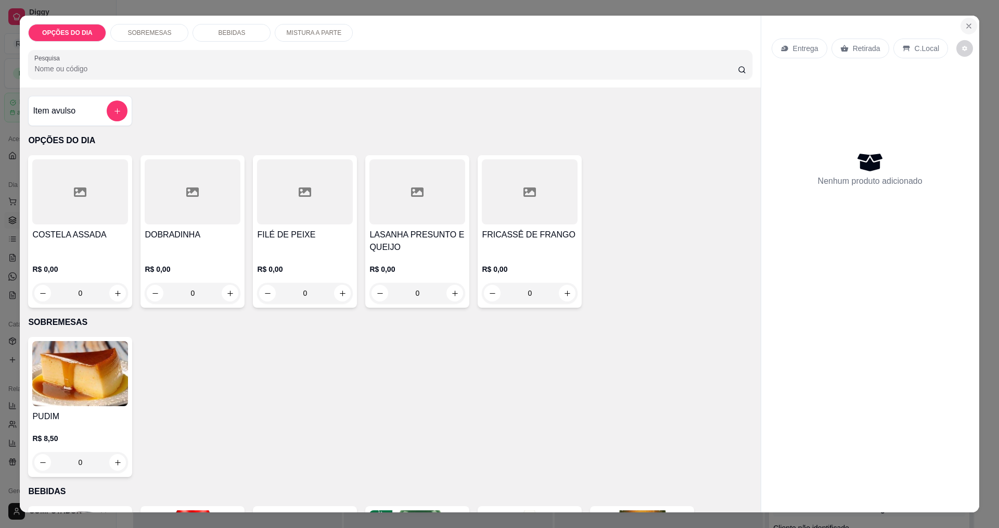
click at [483, 28] on icon "Close" at bounding box center [969, 26] width 8 height 8
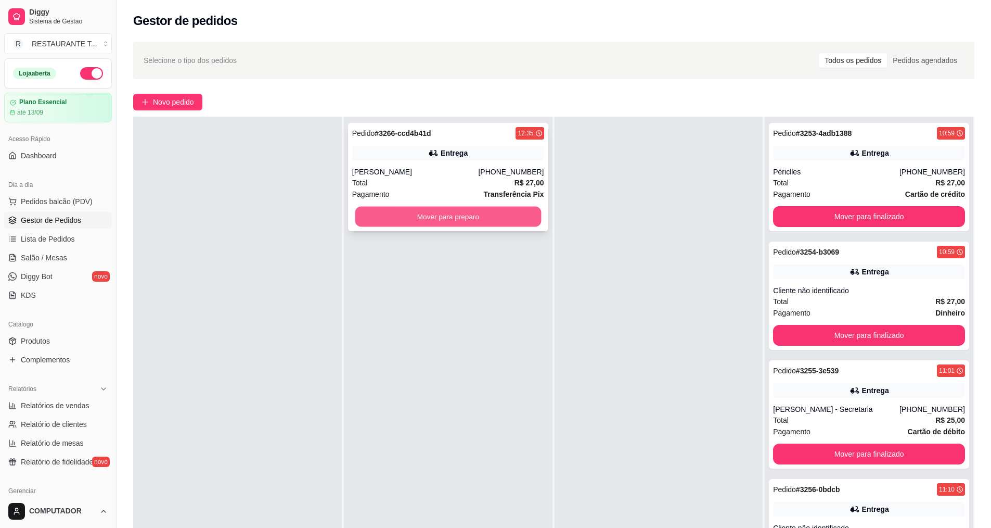
click at [401, 217] on button "Mover para preparo" at bounding box center [448, 217] width 186 height 20
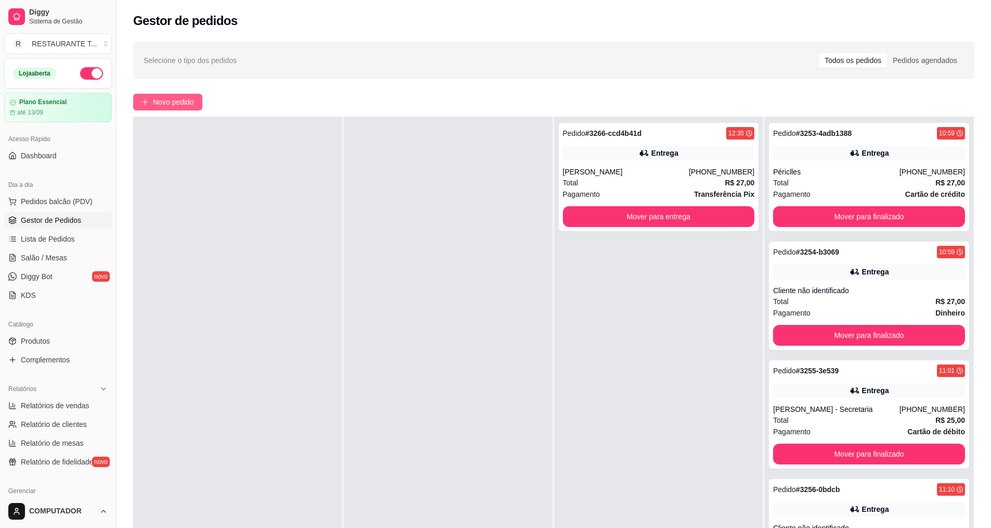
click at [194, 96] on span "Novo pedido" at bounding box center [173, 101] width 41 height 11
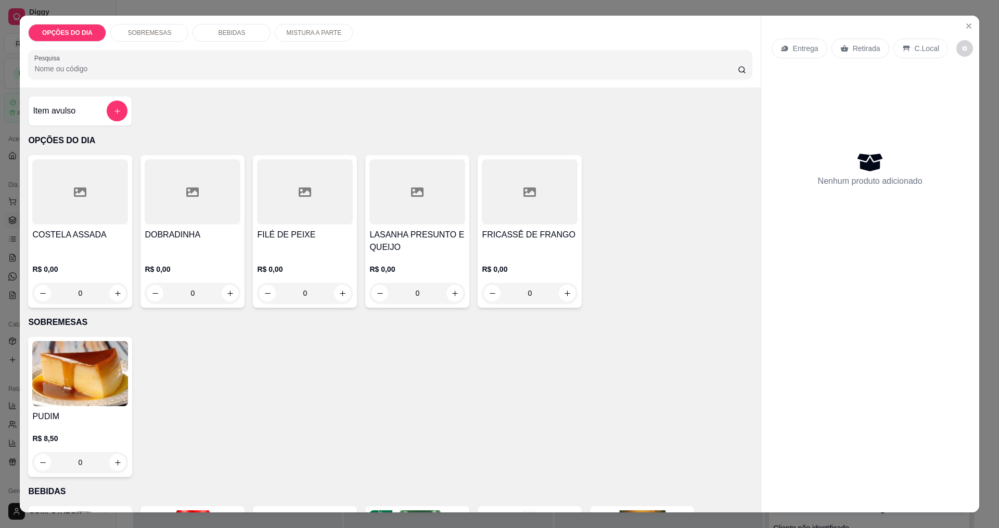
click at [335, 296] on div "0" at bounding box center [305, 293] width 96 height 21
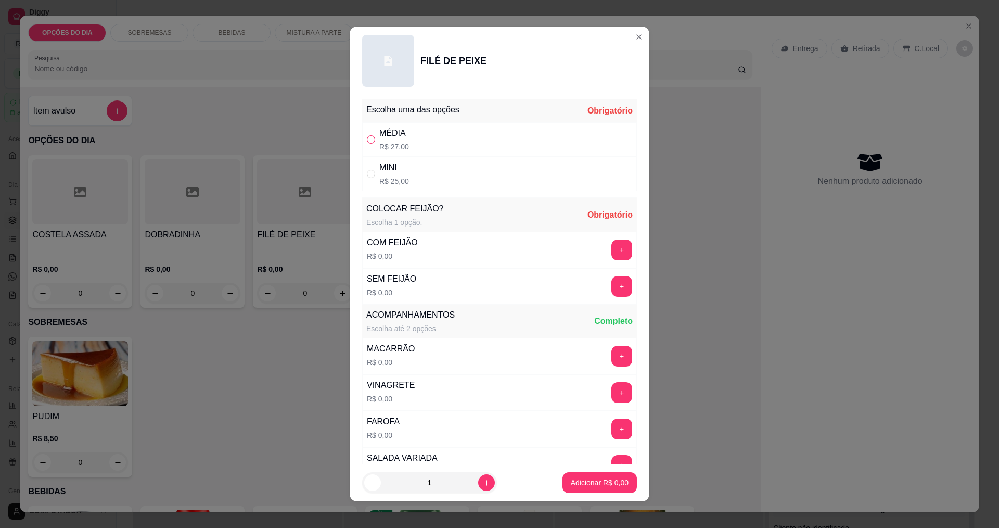
click at [367, 143] on input "" at bounding box center [371, 139] width 8 height 8
radio input "true"
click at [483, 251] on button "+" at bounding box center [622, 249] width 20 height 20
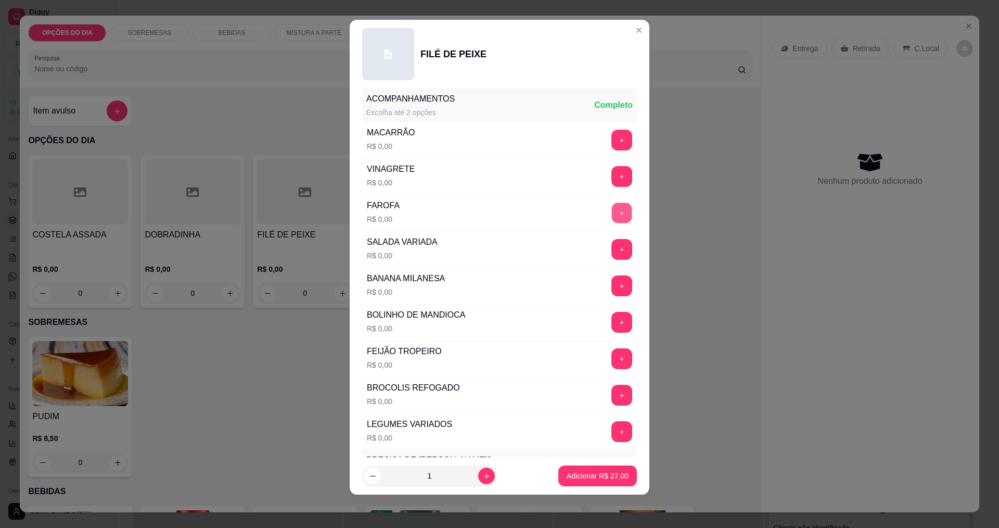
click at [483, 217] on button "+" at bounding box center [622, 212] width 20 height 20
click at [483, 396] on button "+" at bounding box center [622, 394] width 20 height 20
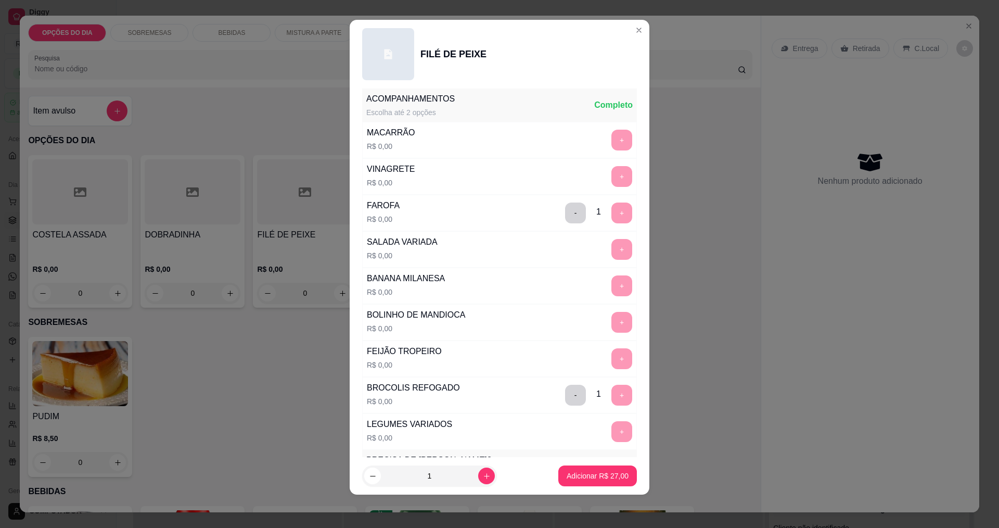
scroll to position [455, 0]
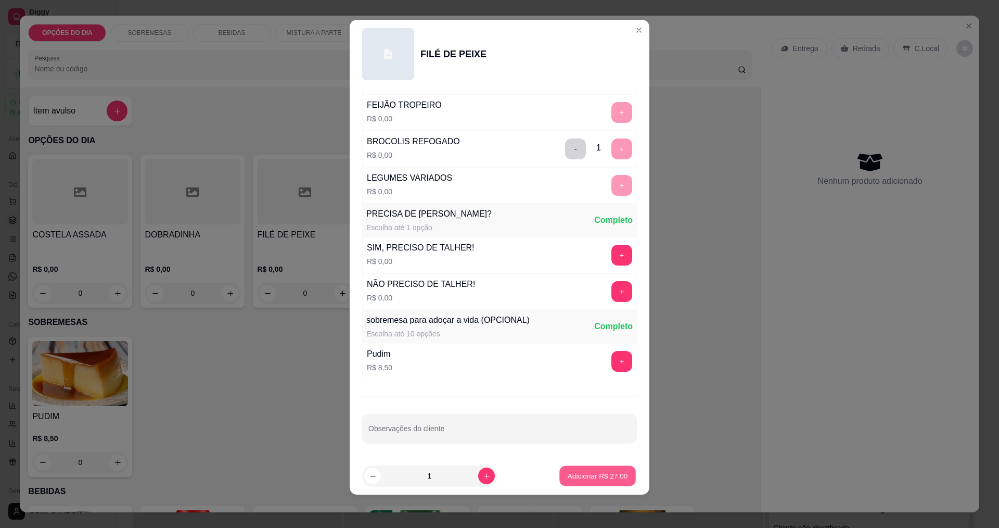
click at [483, 479] on p "Adicionar R$ 27,00" at bounding box center [598, 476] width 60 height 10
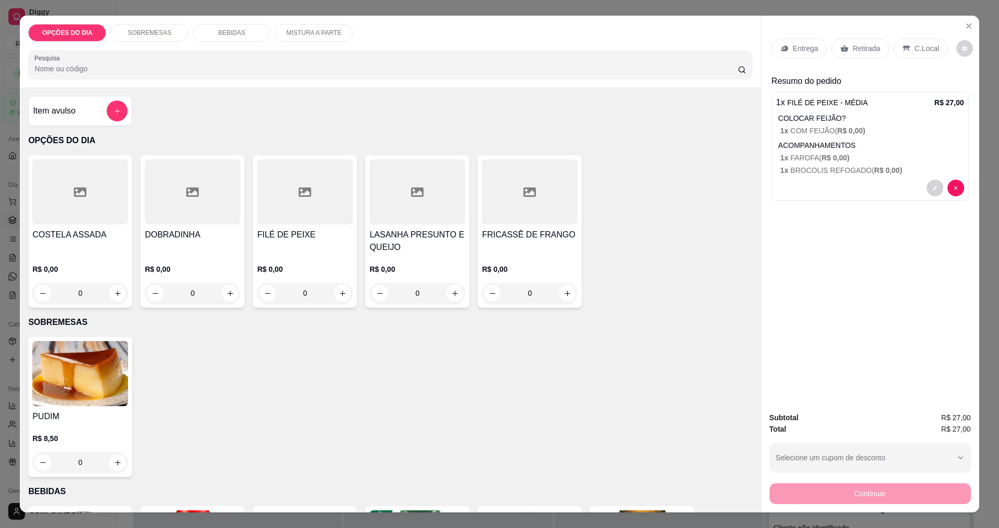
click at [483, 54] on div "Entrega" at bounding box center [800, 49] width 56 height 20
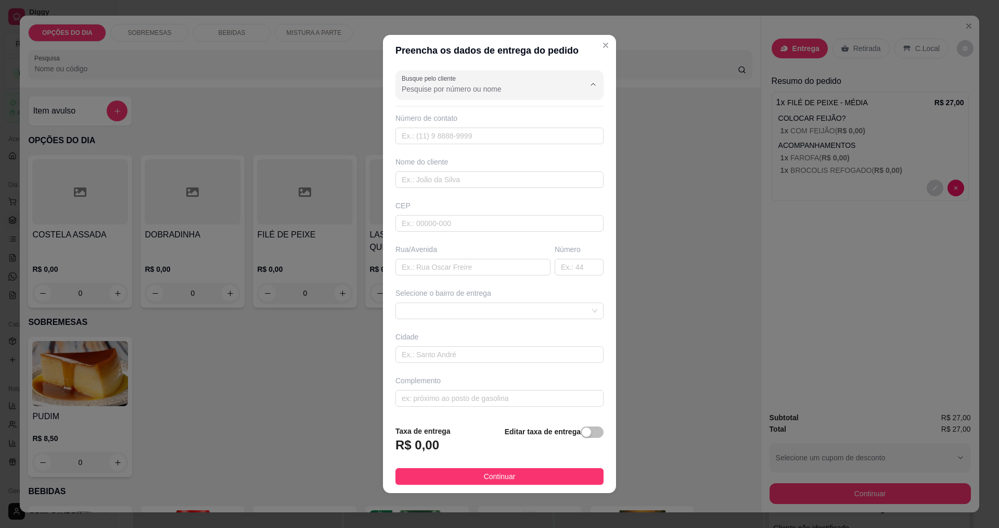
click at [483, 85] on input "Busque pelo cliente" at bounding box center [485, 89] width 166 height 10
click at [465, 132] on span "ROSANA" at bounding box center [490, 132] width 173 height 10
type input "ROSANA"
type input "12997890057"
type input "ROSANA"
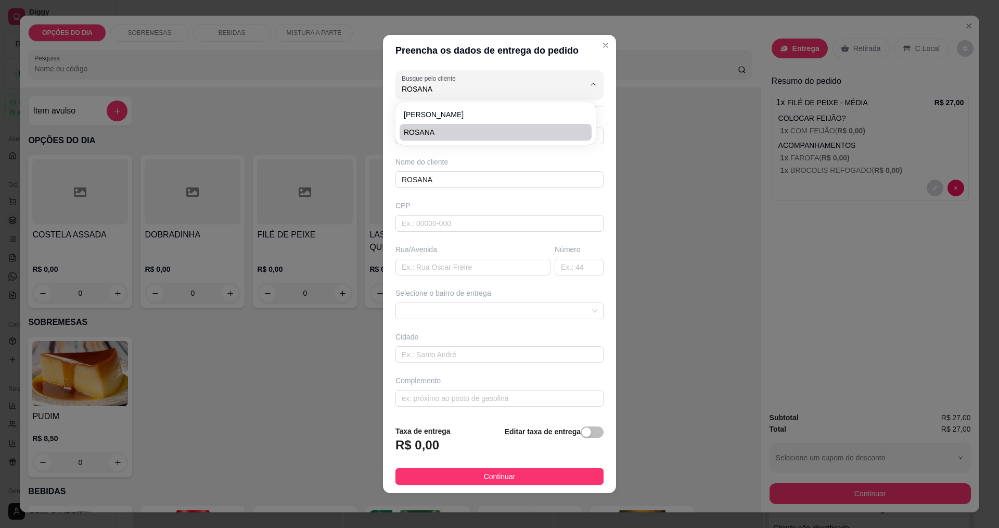
type input "[PERSON_NAME]"
type input "172"
type input "[GEOGRAPHIC_DATA]"
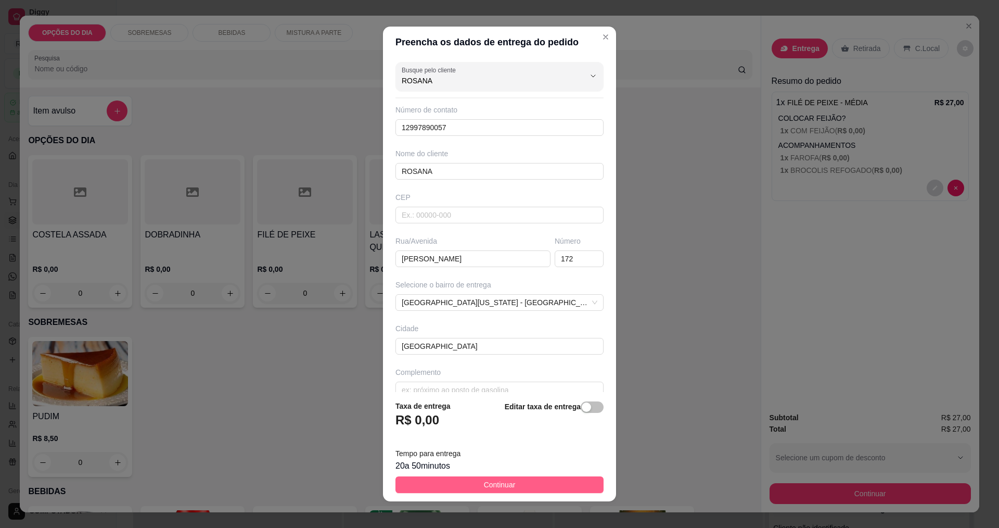
click at [483, 483] on span "Continuar" at bounding box center [500, 484] width 32 height 11
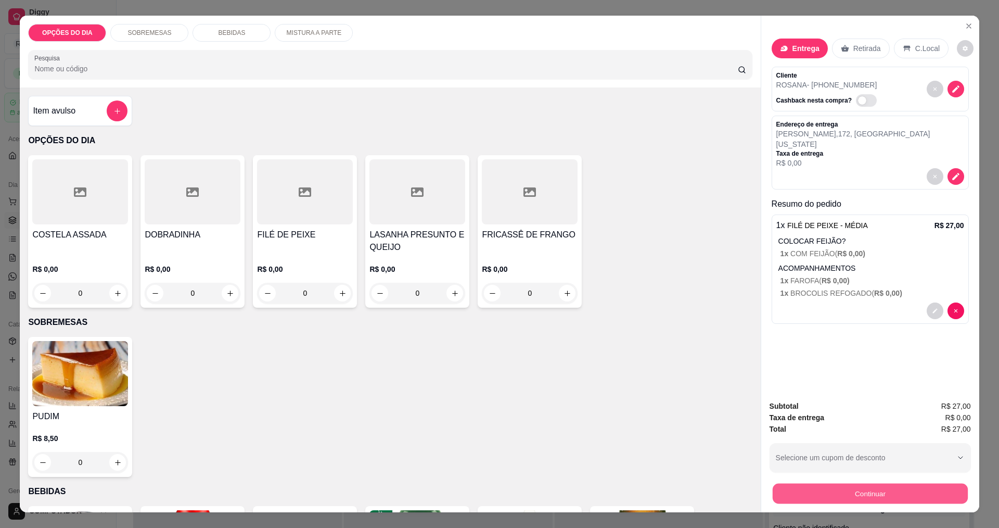
click at [483, 496] on button "Continuar" at bounding box center [869, 493] width 195 height 20
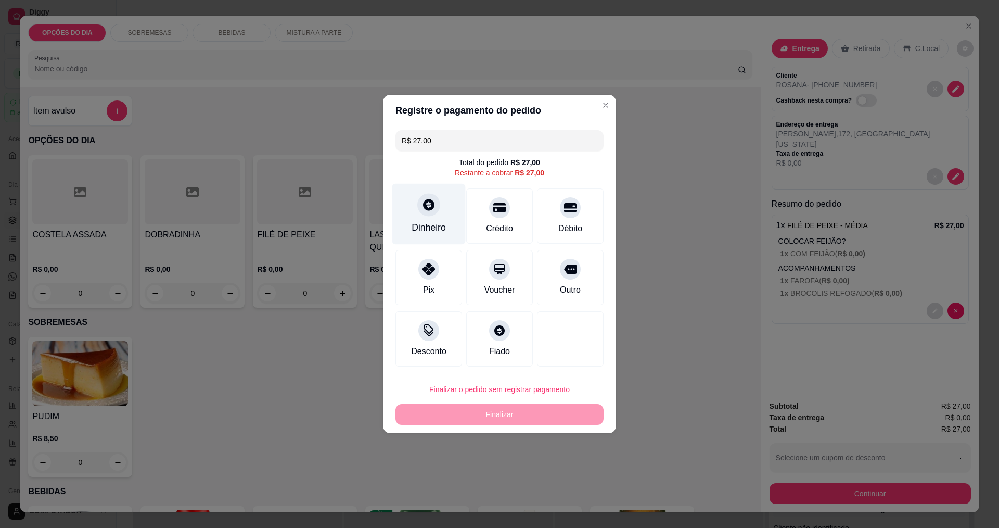
click at [417, 210] on div "Dinheiro" at bounding box center [428, 214] width 73 height 61
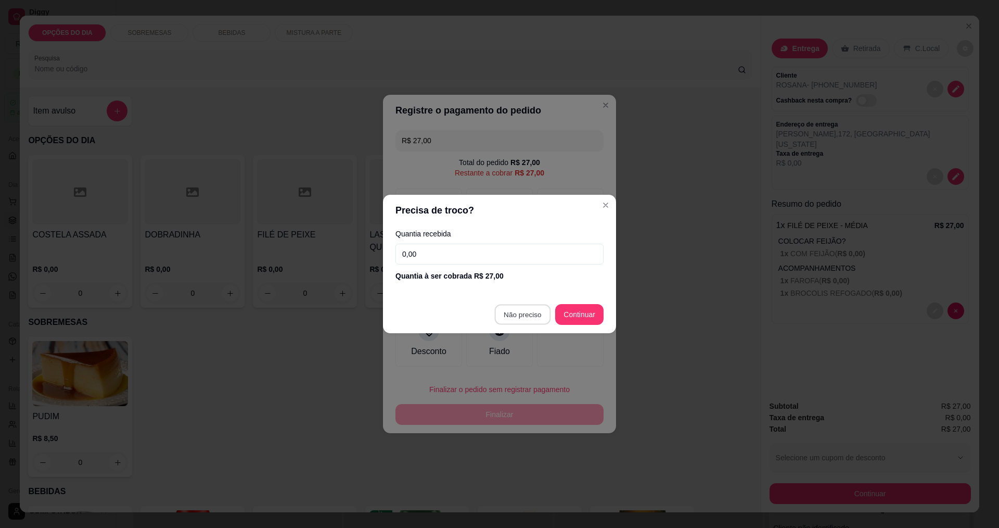
type input "R$ 0,00"
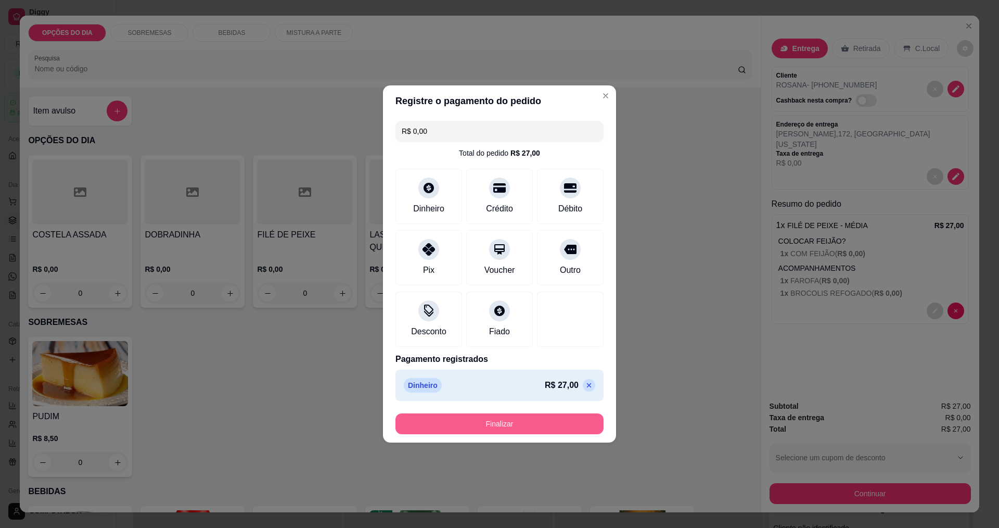
click at [483, 426] on button "Finalizar" at bounding box center [499, 423] width 208 height 21
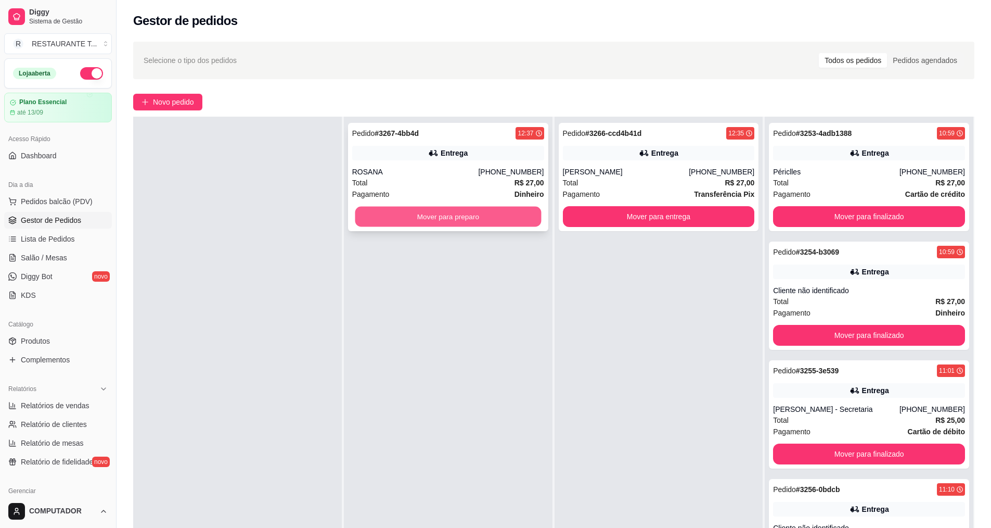
click at [421, 214] on button "Mover para preparo" at bounding box center [448, 217] width 186 height 20
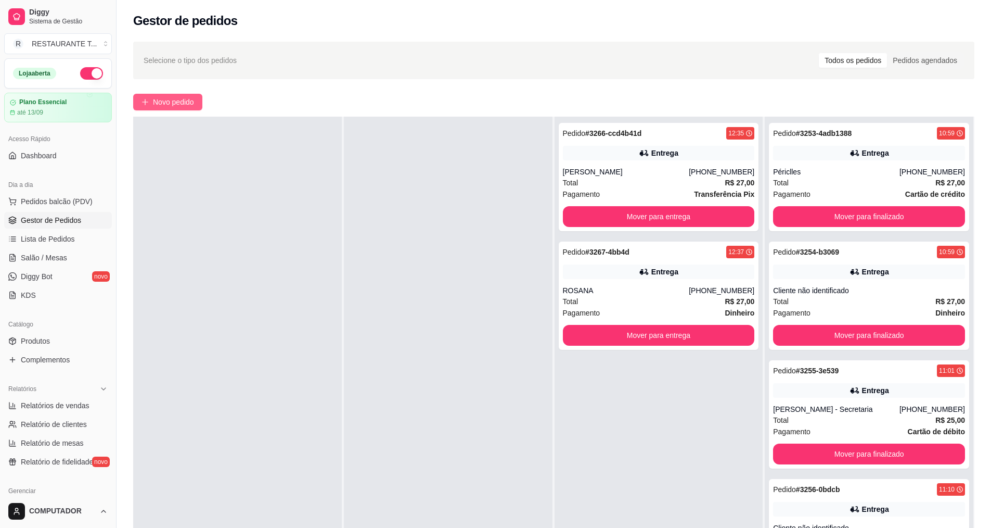
click at [172, 104] on span "Novo pedido" at bounding box center [173, 101] width 41 height 11
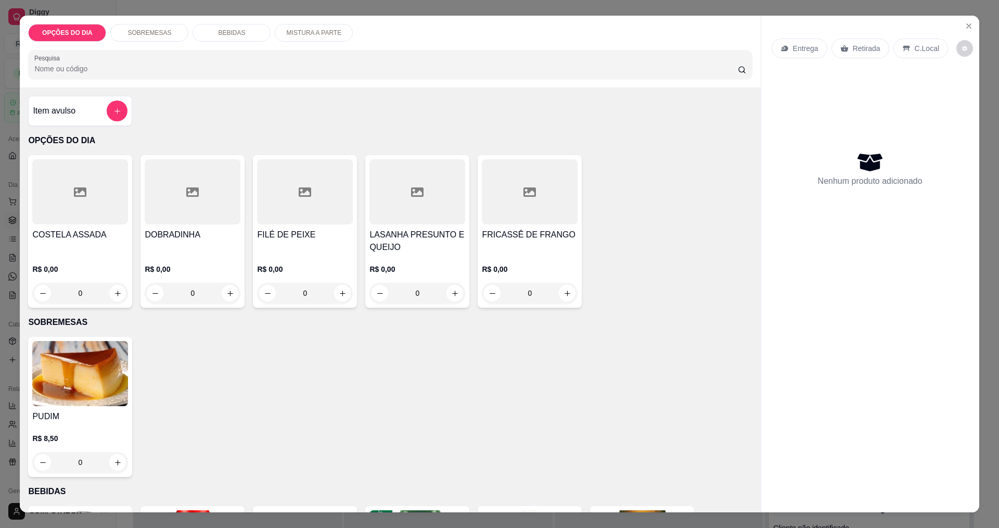
click at [453, 296] on div "0" at bounding box center [417, 293] width 96 height 21
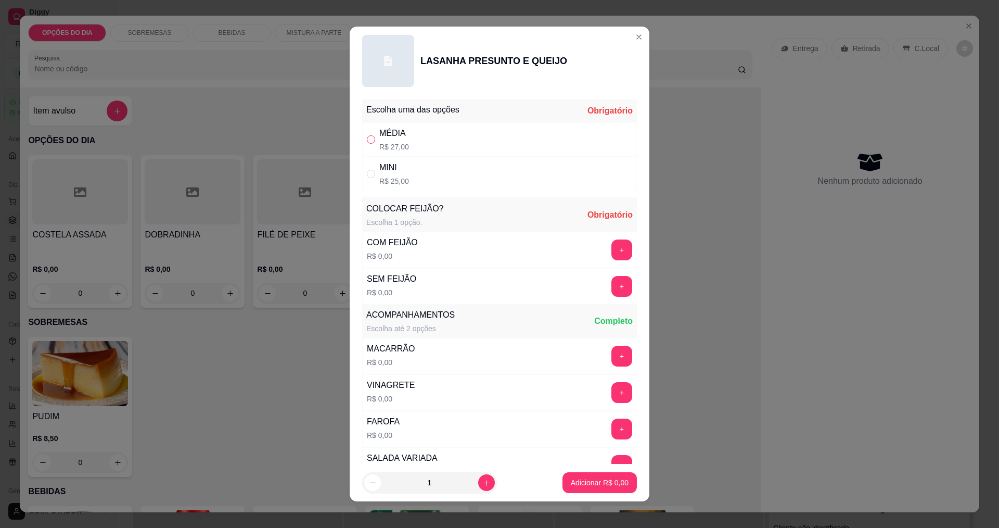
click at [367, 140] on input "" at bounding box center [371, 139] width 8 height 8
radio input "true"
click at [483, 284] on button "+" at bounding box center [622, 286] width 20 height 20
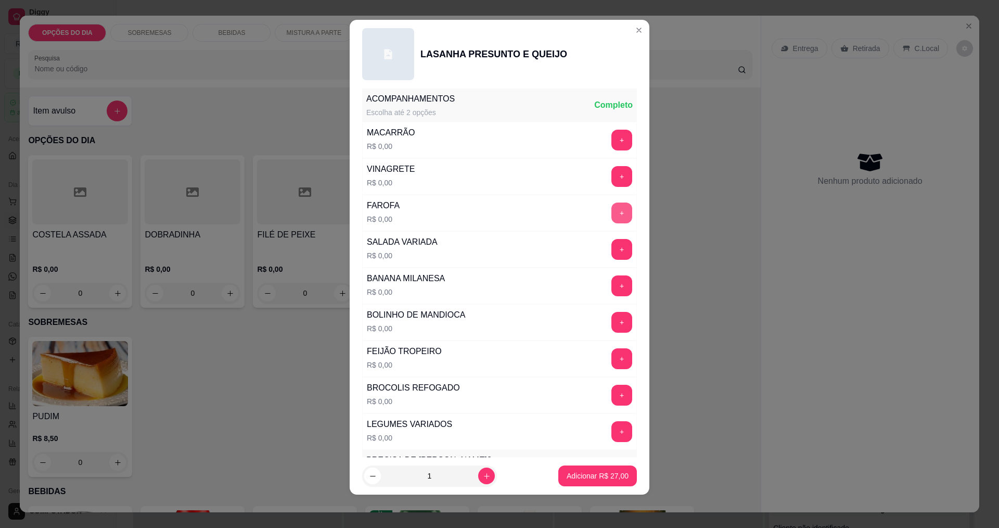
click at [483, 217] on button "+" at bounding box center [621, 212] width 21 height 21
click at [483, 138] on button "+" at bounding box center [622, 140] width 20 height 20
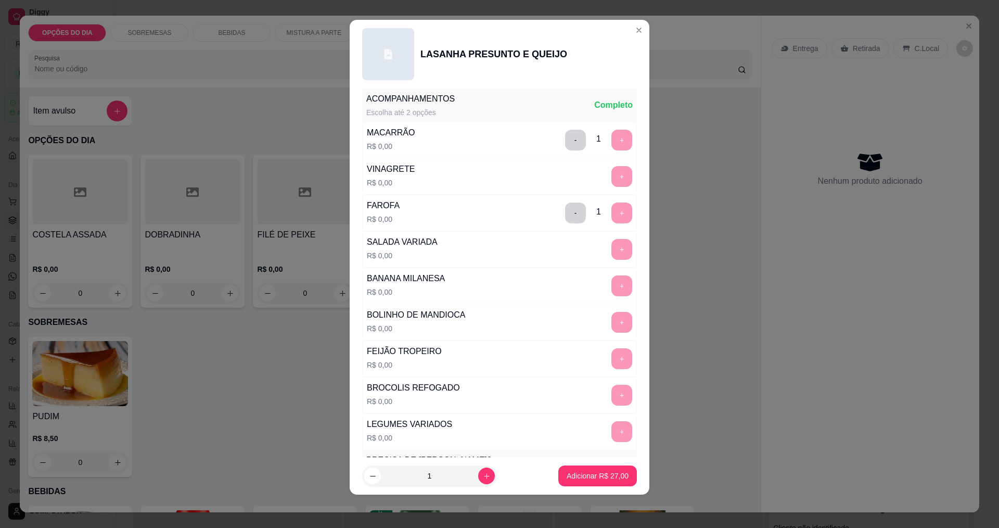
scroll to position [455, 0]
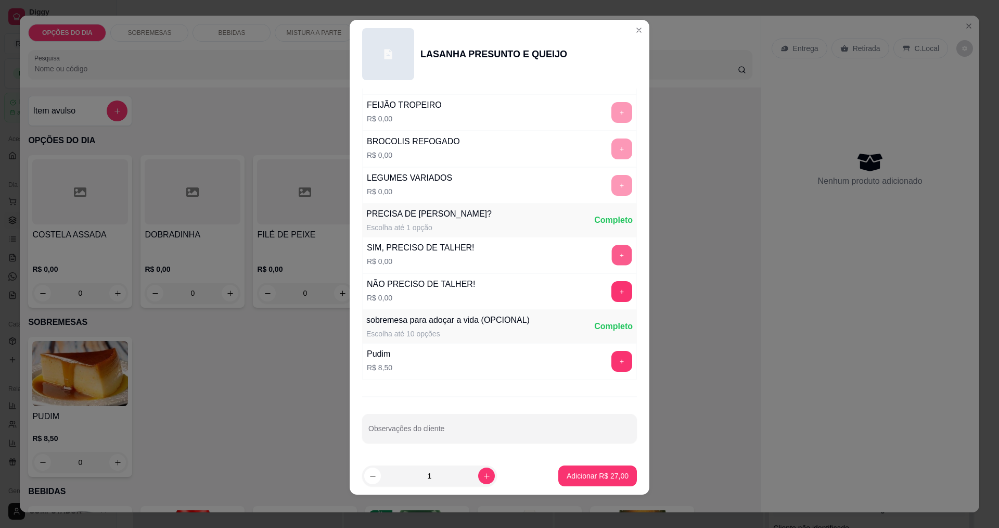
click at [483, 258] on button "+" at bounding box center [622, 255] width 20 height 20
click at [483, 258] on button "-" at bounding box center [575, 255] width 21 height 21
click at [483, 252] on div "SIM, PRECISO DE TALHER! R$ 0,00 +" at bounding box center [499, 255] width 275 height 36
click at [483, 479] on p "Adicionar R$ 27,00" at bounding box center [598, 475] width 62 height 10
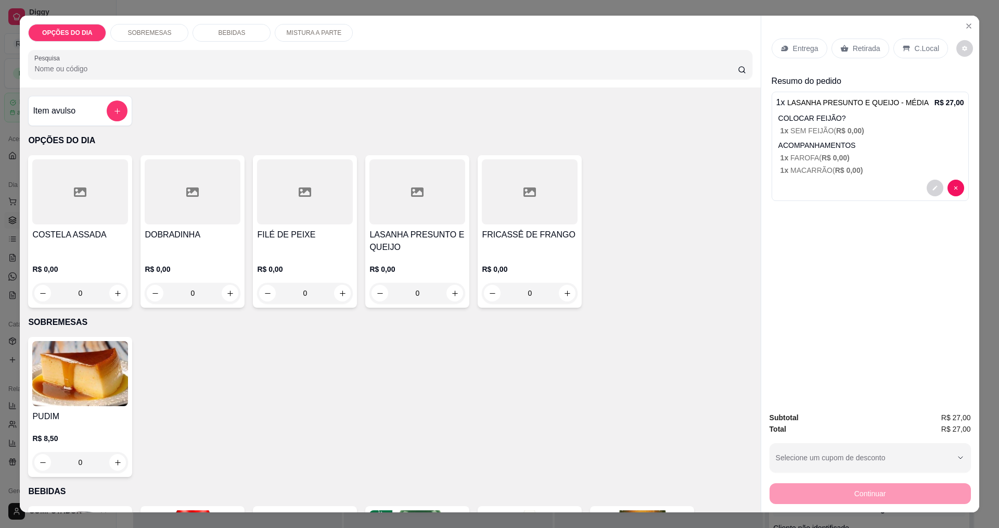
click at [449, 296] on div "0" at bounding box center [417, 293] width 96 height 21
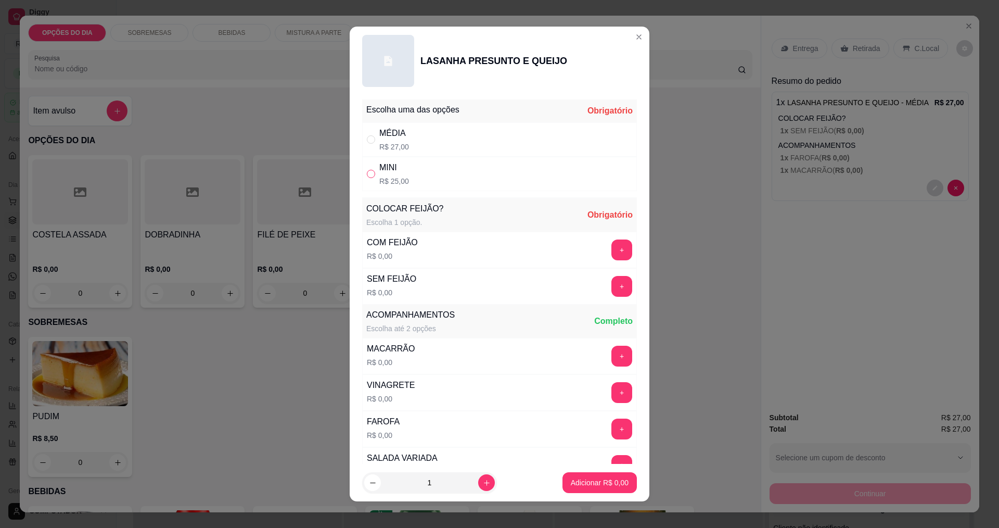
click at [367, 172] on input "" at bounding box center [371, 174] width 8 height 8
radio input "true"
click at [483, 284] on button "+" at bounding box center [622, 286] width 20 height 20
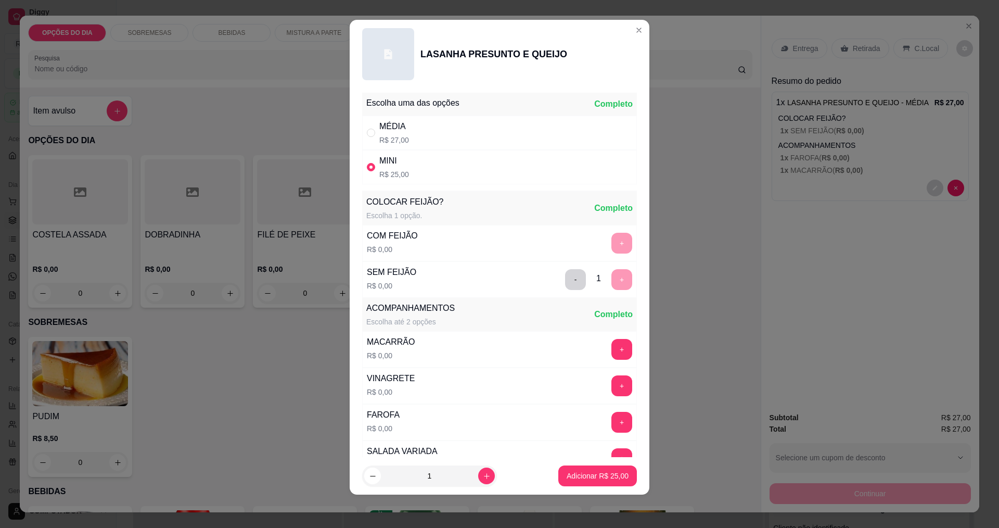
scroll to position [209, 0]
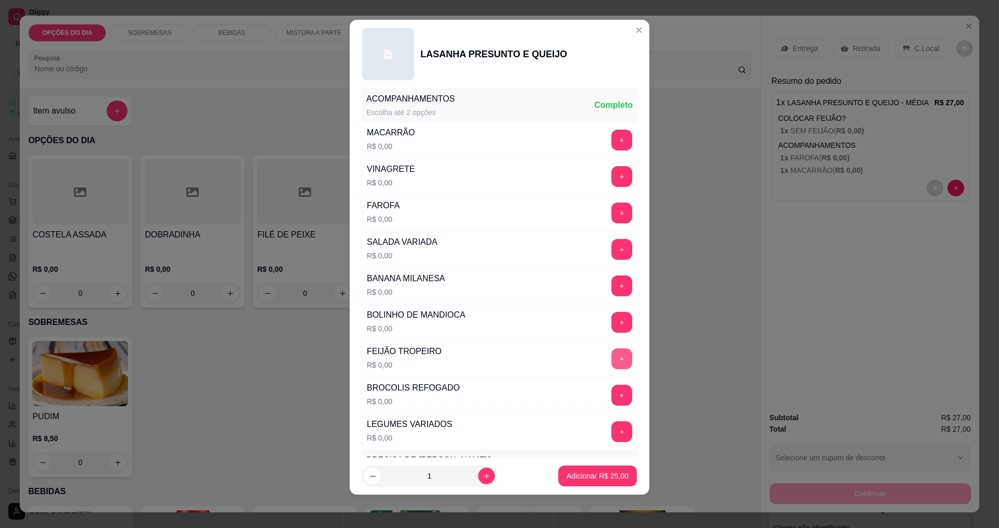
click at [483, 357] on button "+" at bounding box center [621, 358] width 21 height 21
click at [483, 356] on button "-" at bounding box center [576, 358] width 20 height 20
click at [483, 142] on button "+" at bounding box center [622, 140] width 20 height 20
click at [483, 210] on button "+" at bounding box center [621, 212] width 21 height 21
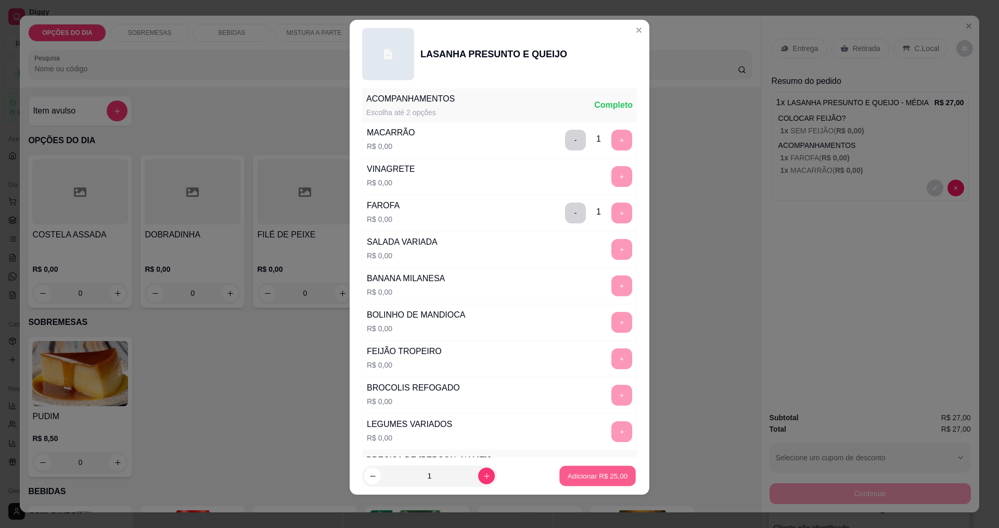
click at [483, 471] on p "Adicionar R$ 25,00" at bounding box center [598, 476] width 60 height 10
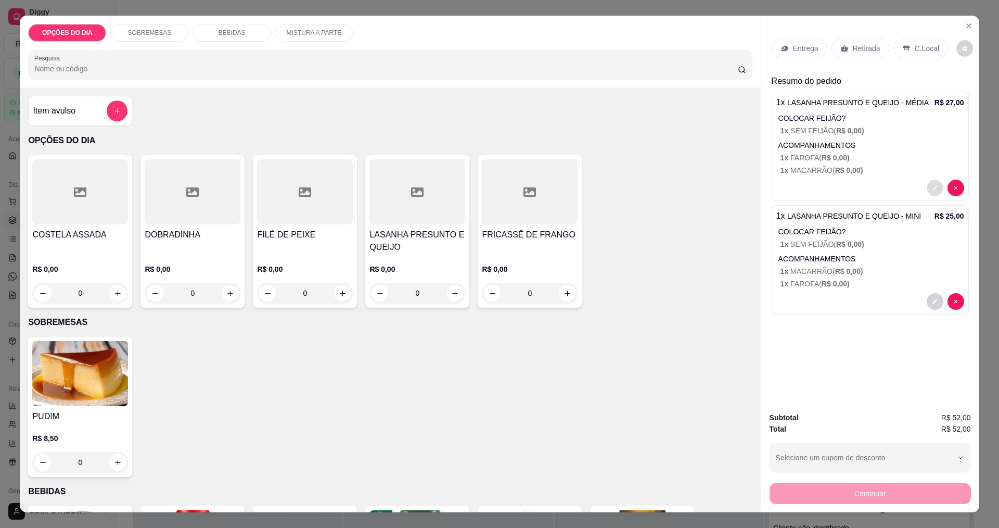
click at [483, 190] on icon "decrease-product-quantity" at bounding box center [934, 188] width 5 height 5
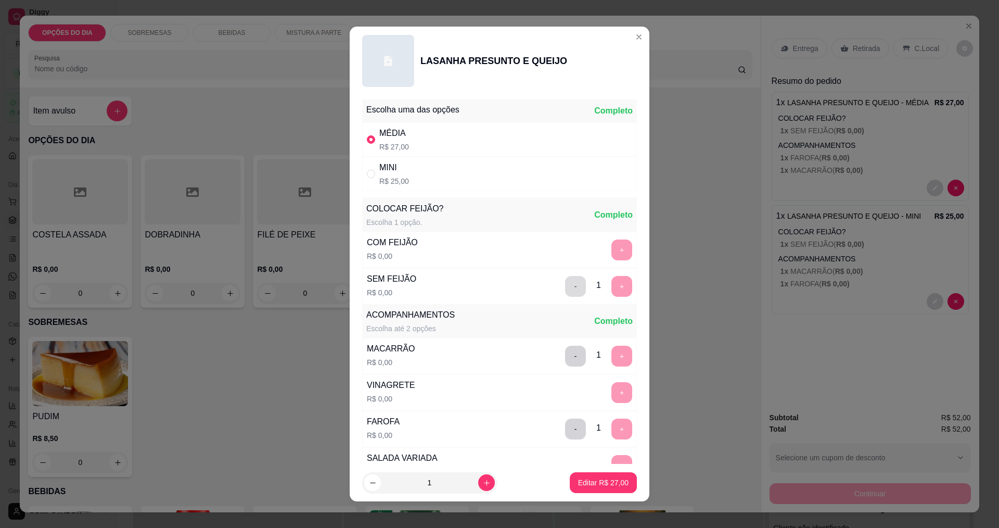
click at [483, 284] on button "-" at bounding box center [575, 286] width 21 height 21
click at [483, 253] on button "+" at bounding box center [622, 249] width 20 height 20
click at [483, 484] on button "Editar R$ 27,00" at bounding box center [603, 482] width 67 height 21
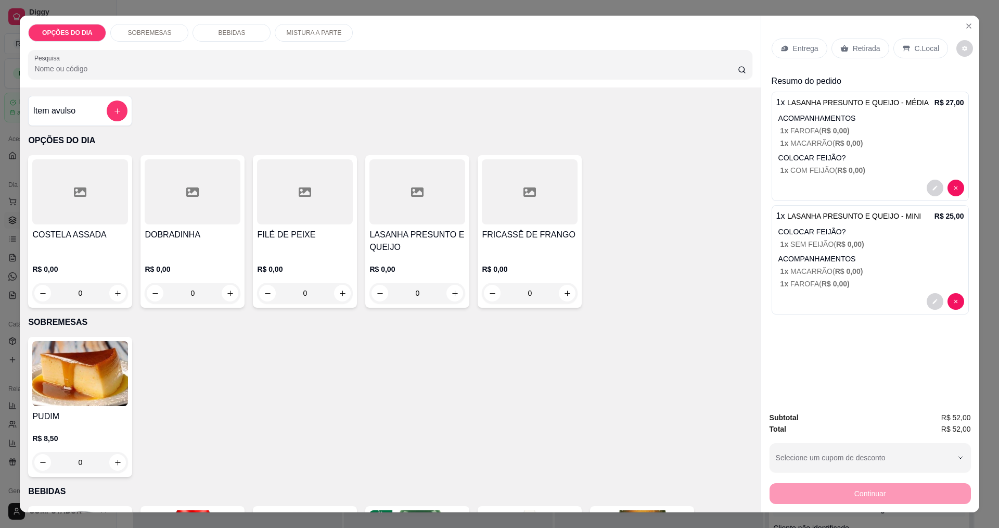
click at [483, 52] on p "Entrega" at bounding box center [805, 48] width 25 height 10
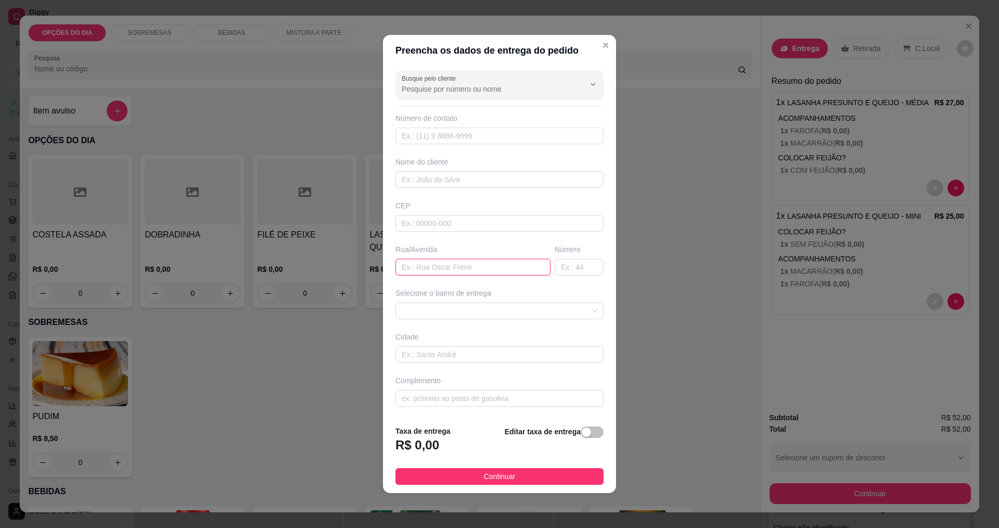
click at [446, 266] on input "text" at bounding box center [472, 267] width 155 height 17
type input "a"
type input "[PERSON_NAME]"
click at [437, 313] on span at bounding box center [500, 311] width 196 height 16
type input "53"
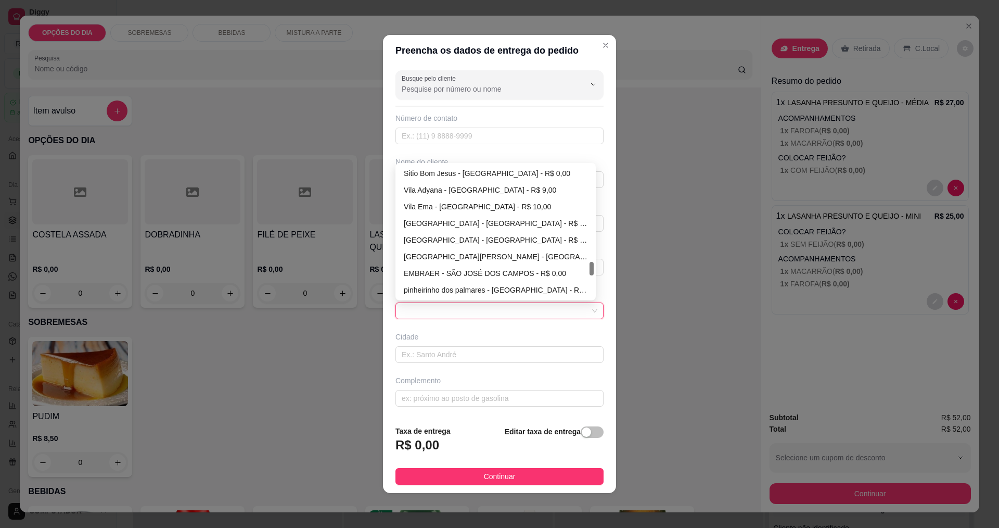
scroll to position [916, 0]
type input "[GEOGRAPHIC_DATA]"
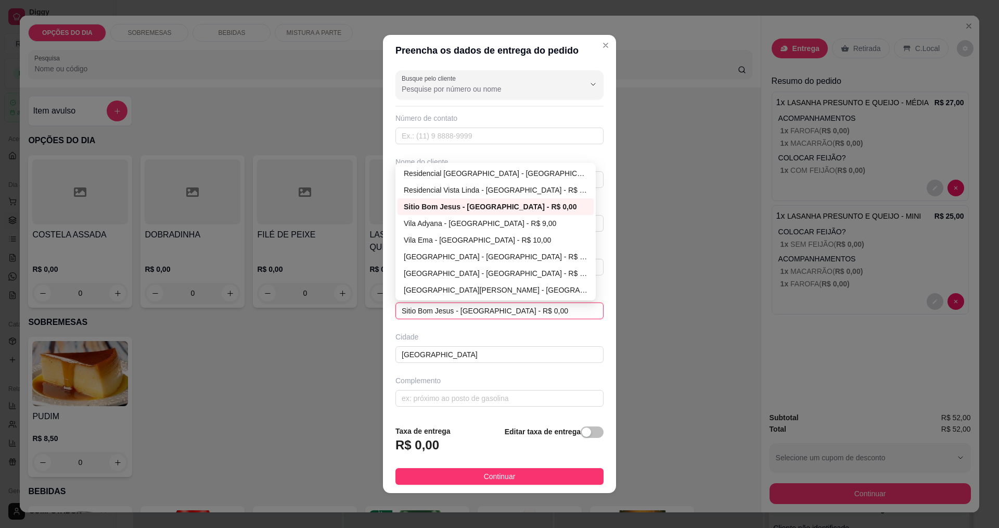
click at [426, 210] on div "CEP" at bounding box center [499, 205] width 208 height 10
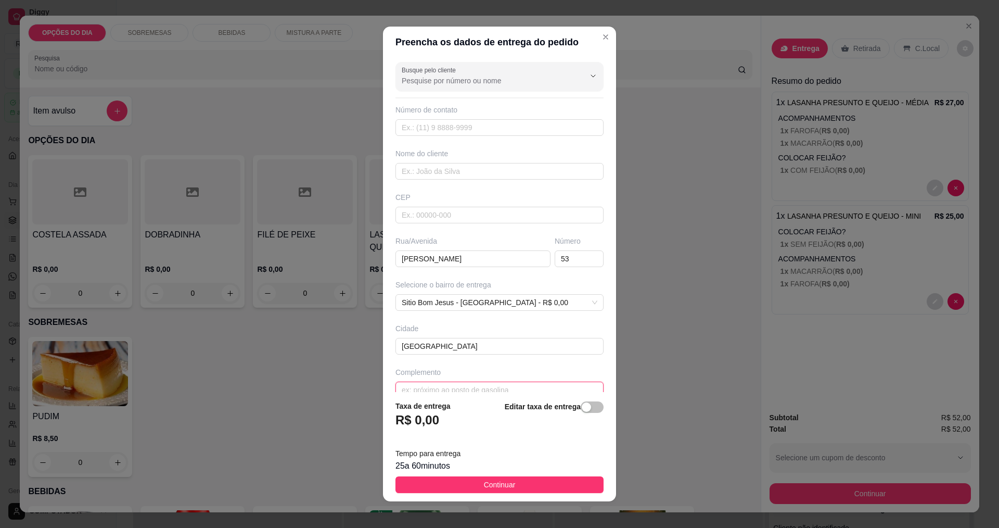
click at [464, 388] on input "text" at bounding box center [499, 389] width 208 height 17
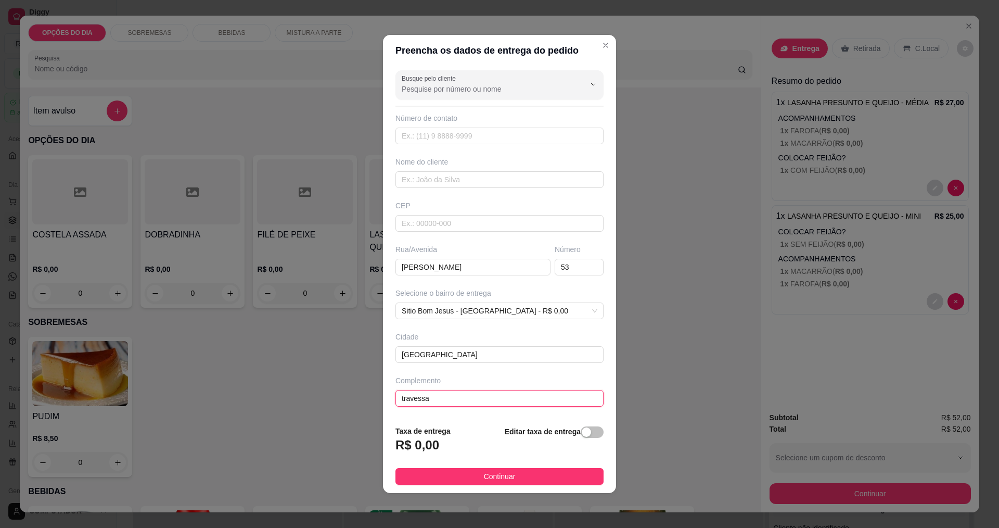
type input "travessa 1"
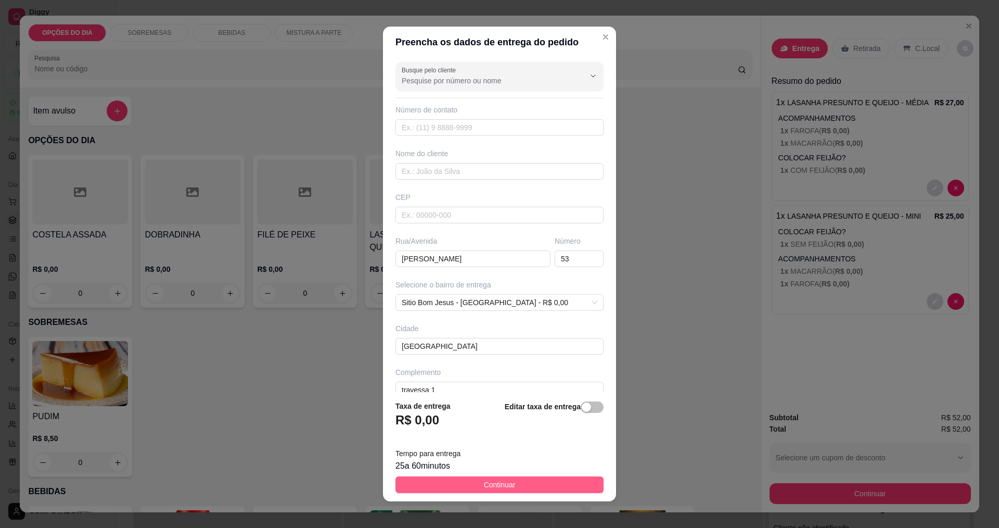
click at [483, 484] on span "Continuar" at bounding box center [500, 484] width 32 height 11
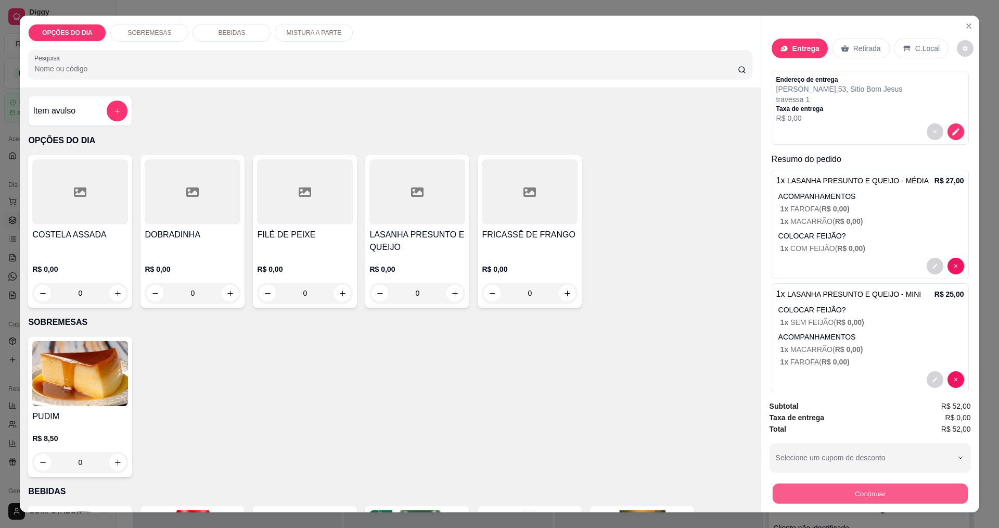
click at [483, 489] on button "Continuar" at bounding box center [869, 493] width 195 height 20
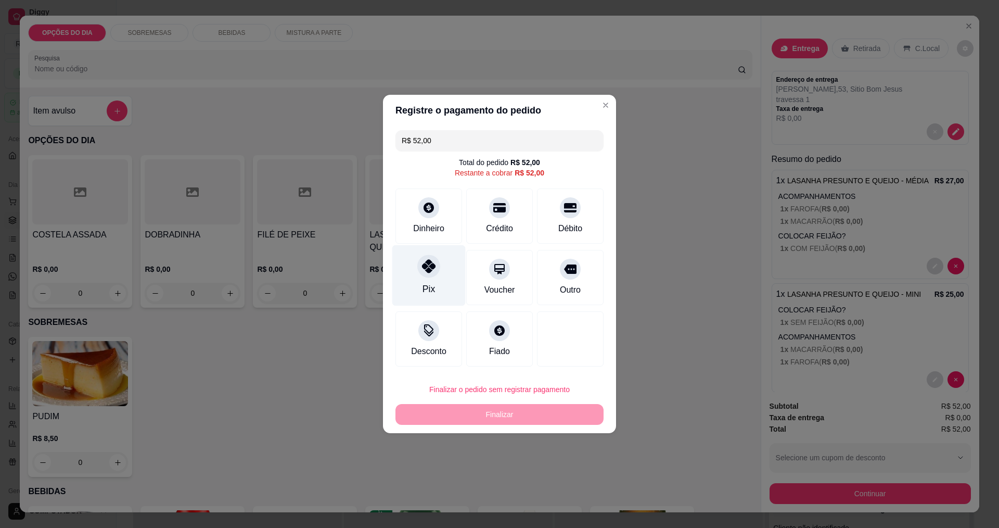
click at [427, 268] on icon at bounding box center [429, 266] width 14 height 14
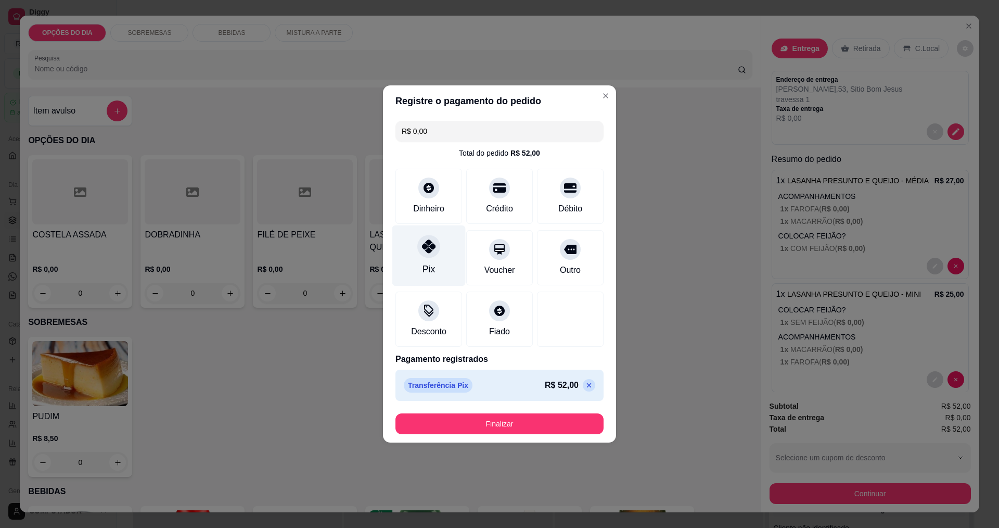
type input "R$ 0,00"
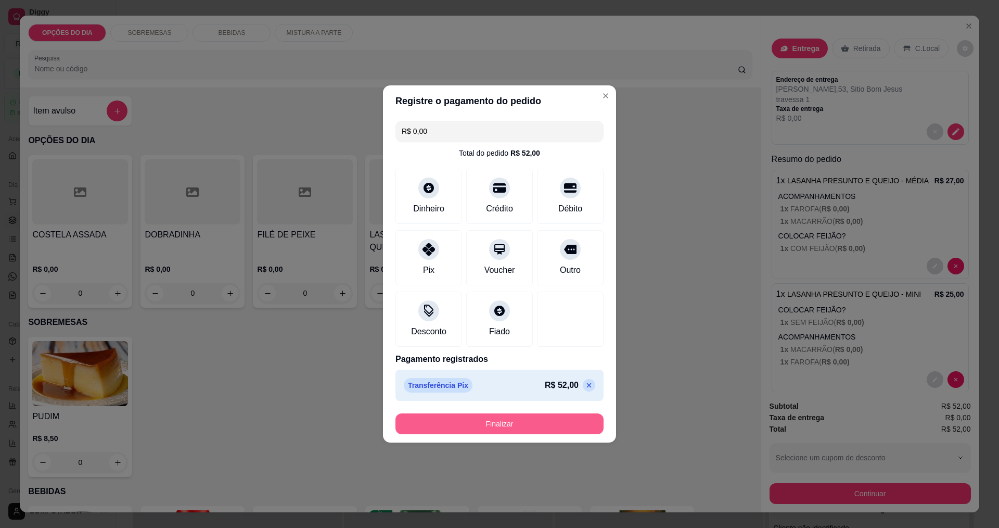
click at [483, 425] on button "Finalizar" at bounding box center [499, 423] width 208 height 21
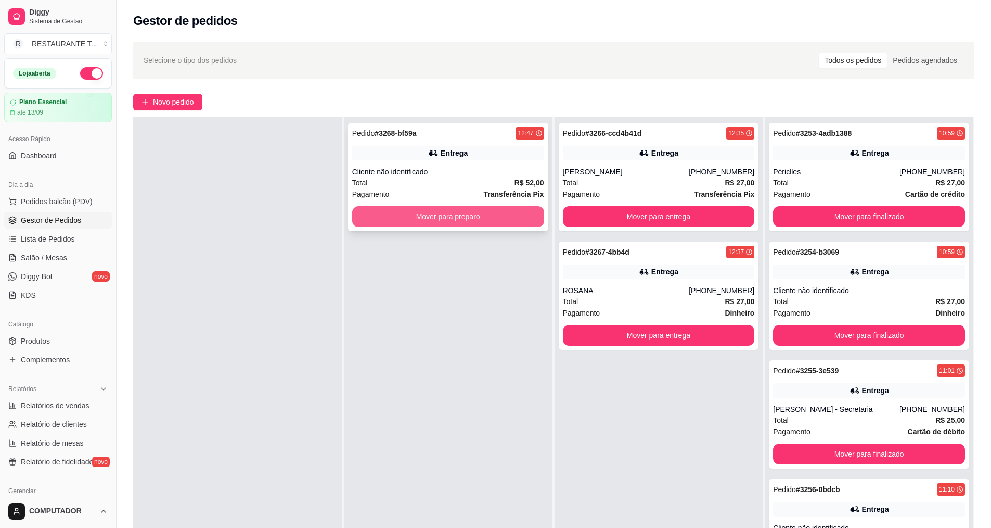
click at [475, 220] on button "Mover para preparo" at bounding box center [448, 216] width 192 height 21
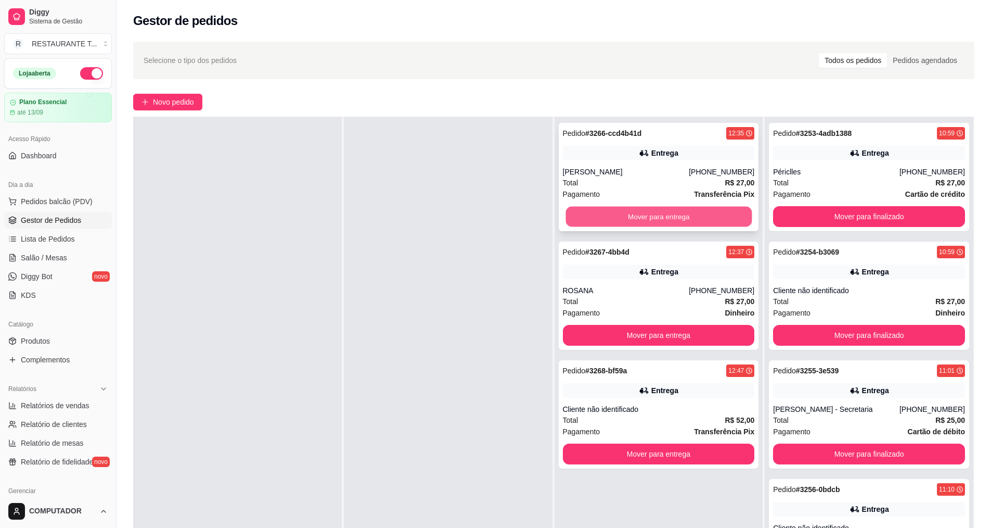
click at [483, 216] on button "Mover para entrega" at bounding box center [659, 217] width 186 height 20
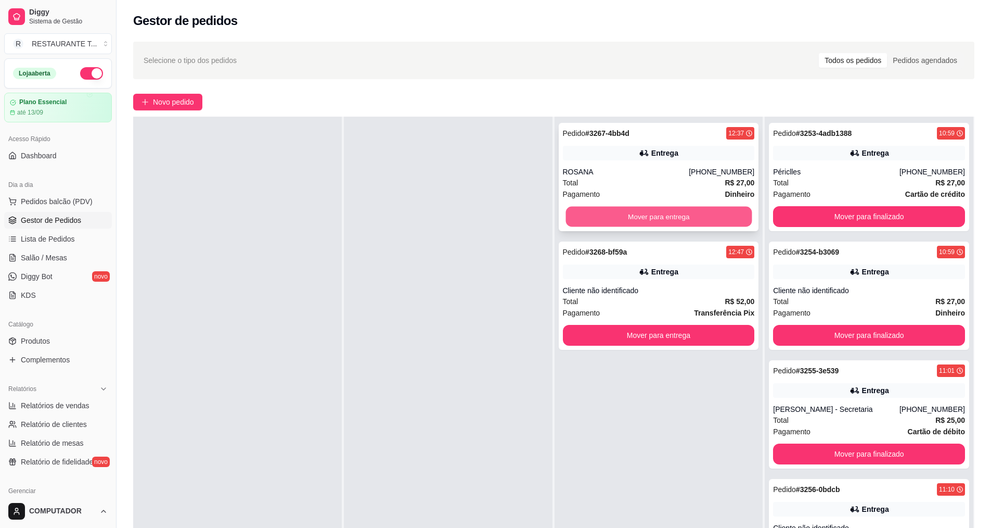
click at [483, 222] on button "Mover para entrega" at bounding box center [659, 217] width 186 height 20
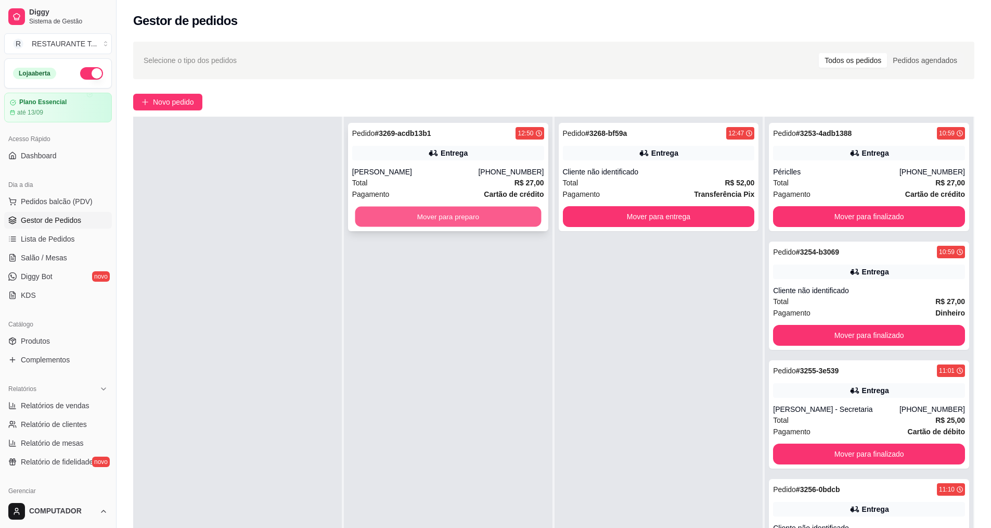
click at [472, 221] on button "Mover para preparo" at bounding box center [448, 217] width 186 height 20
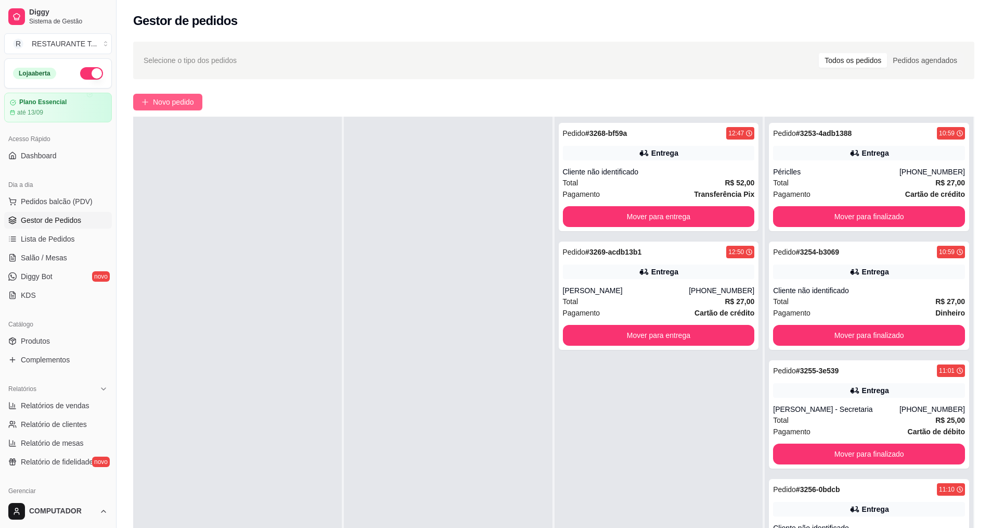
click at [153, 94] on button "Novo pedido" at bounding box center [167, 102] width 69 height 17
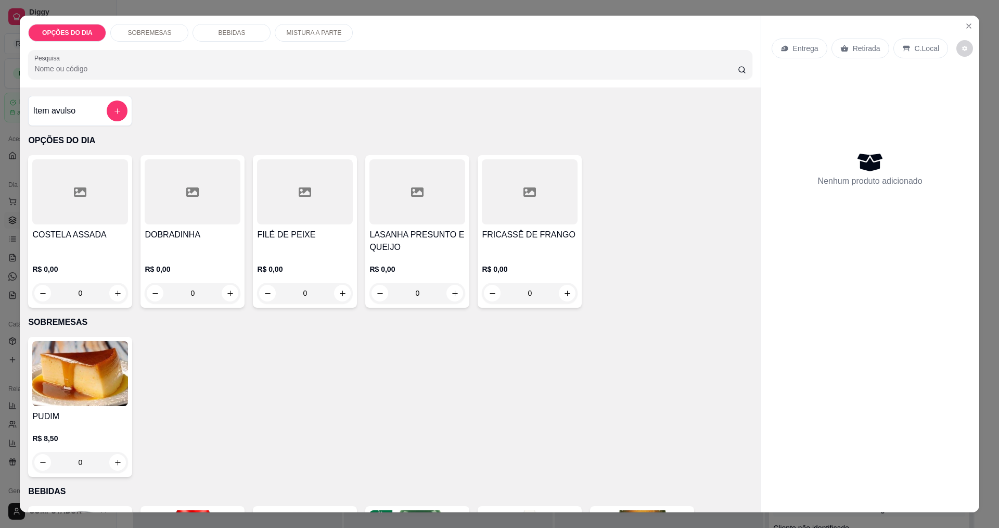
click at [109, 295] on div "0" at bounding box center [80, 293] width 96 height 21
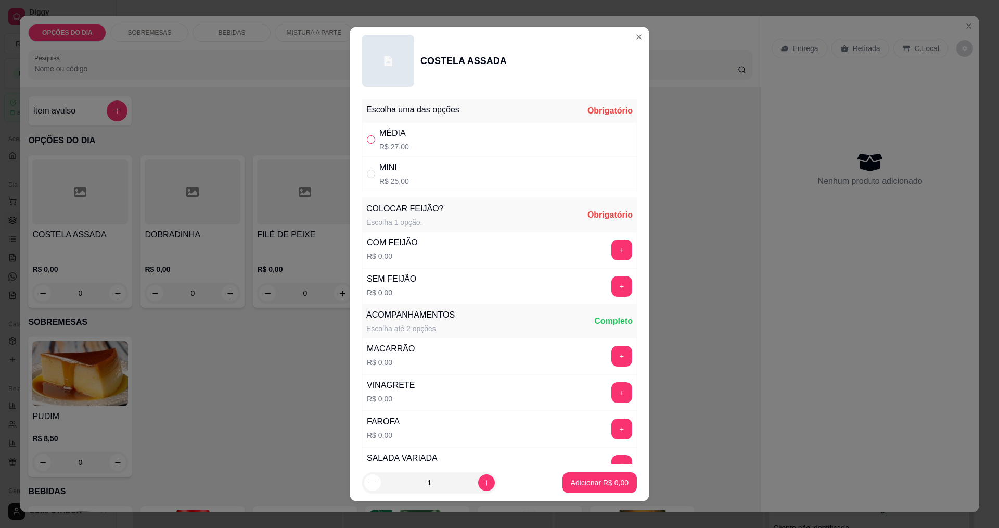
click at [367, 140] on input "" at bounding box center [371, 139] width 8 height 8
radio input "true"
click at [483, 248] on button "+" at bounding box center [622, 249] width 20 height 20
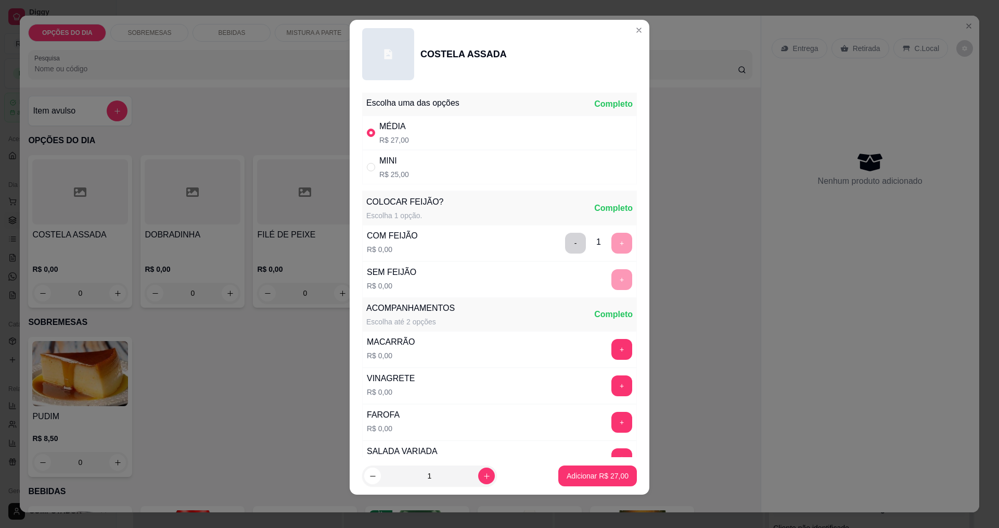
scroll to position [209, 0]
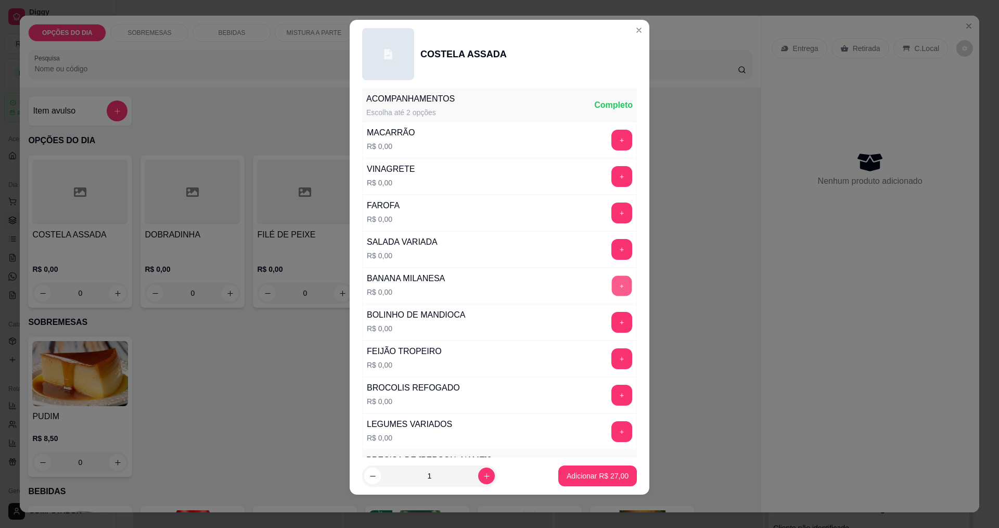
click at [483, 287] on button "+" at bounding box center [622, 285] width 20 height 20
click at [483, 137] on button "+" at bounding box center [622, 140] width 20 height 20
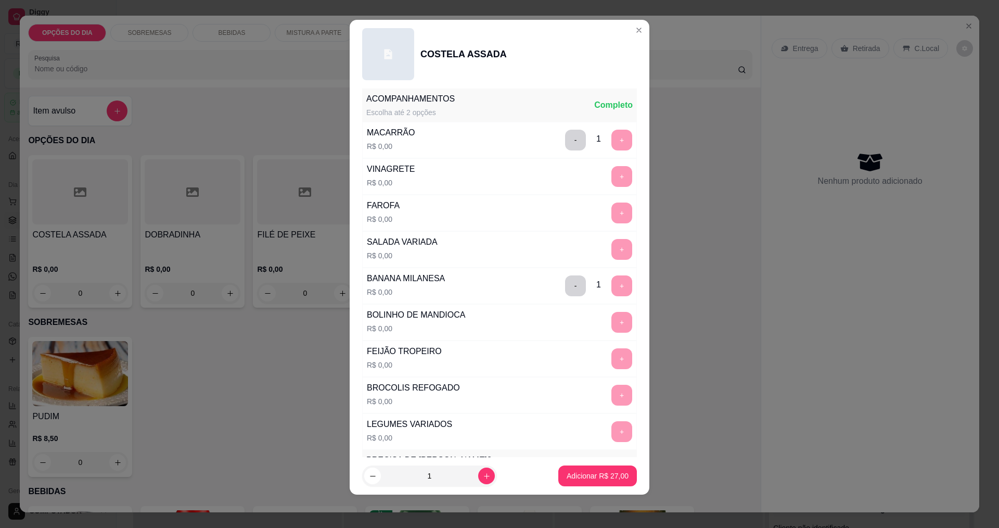
scroll to position [455, 0]
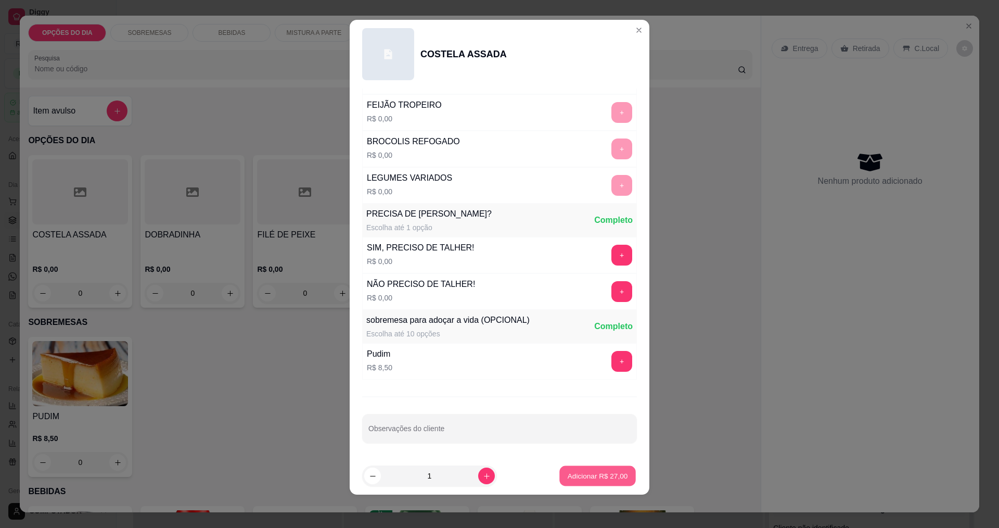
click at [483, 477] on p "Adicionar R$ 27,00" at bounding box center [598, 476] width 60 height 10
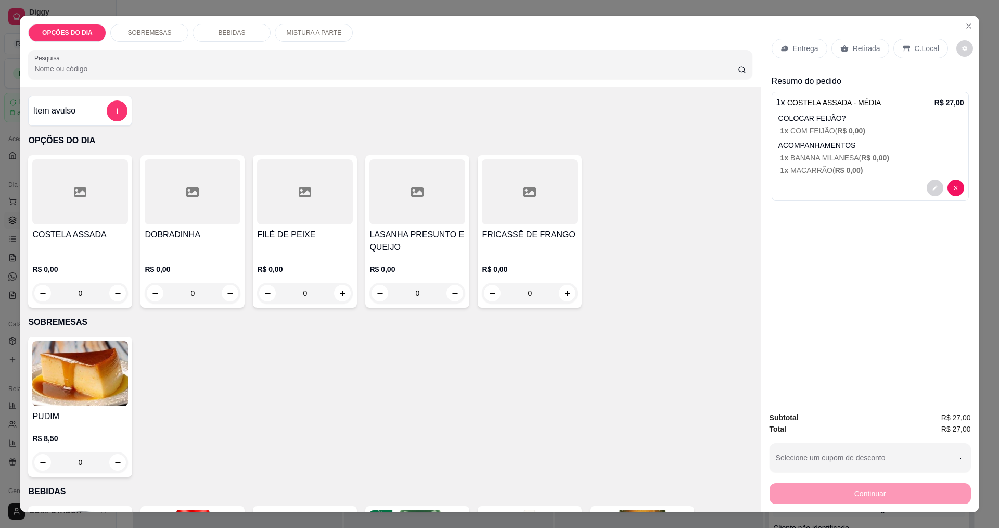
click at [483, 50] on p "Entrega" at bounding box center [805, 48] width 25 height 10
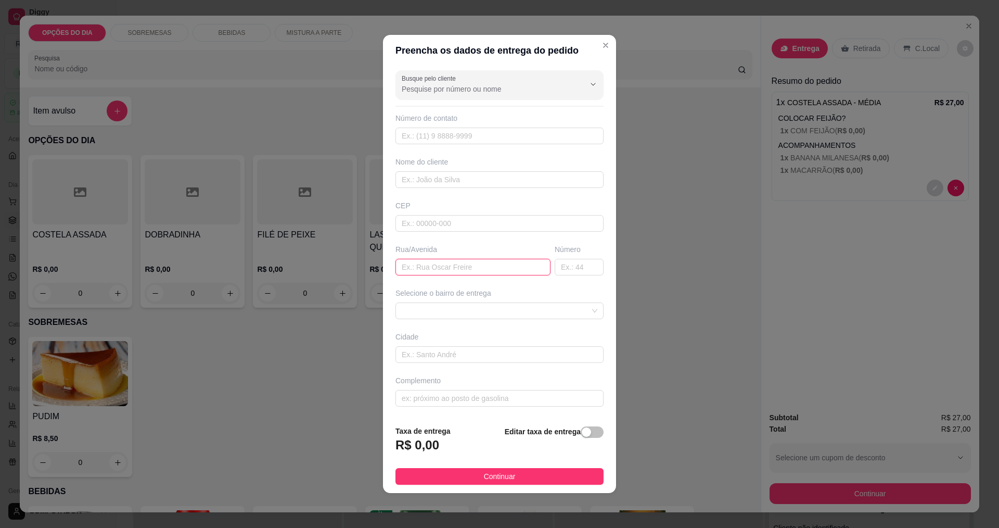
click at [457, 268] on input "text" at bounding box center [472, 267] width 155 height 17
type input "[PERSON_NAME]"
click at [452, 313] on span at bounding box center [500, 311] width 196 height 16
type input "220"
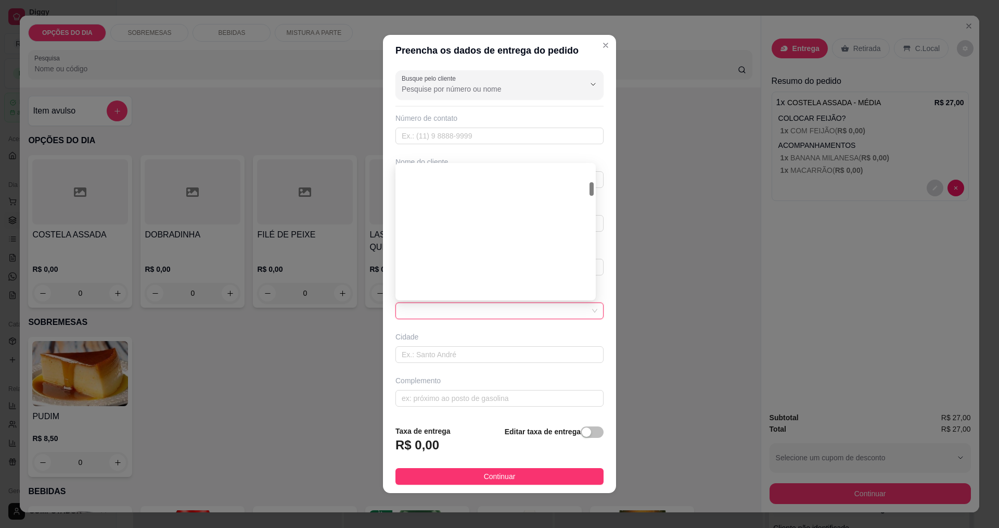
scroll to position [160, 0]
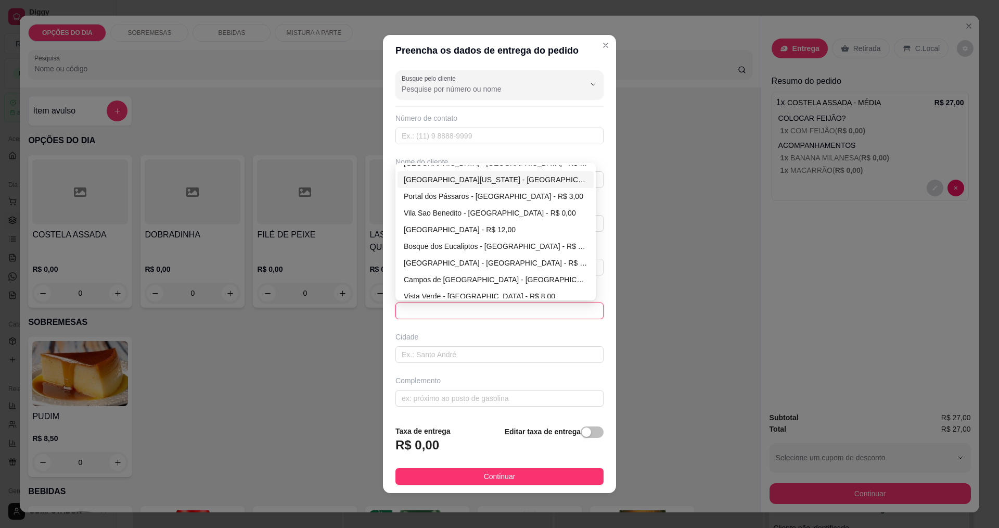
click at [428, 183] on div "[GEOGRAPHIC_DATA][US_STATE] - [GEOGRAPHIC_DATA] - R$ 0,00" at bounding box center [496, 179] width 184 height 11
type input "[GEOGRAPHIC_DATA]"
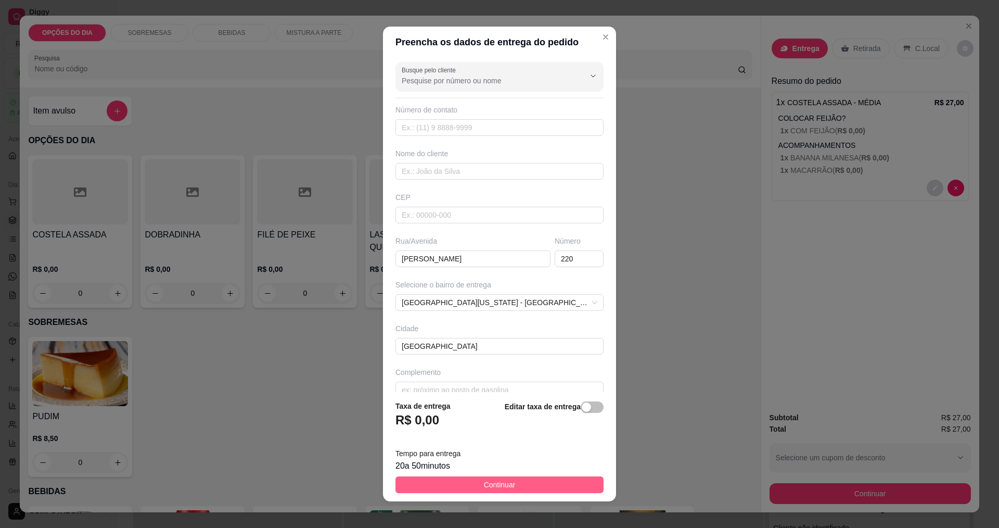
click at [483, 490] on span "Continuar" at bounding box center [500, 484] width 32 height 11
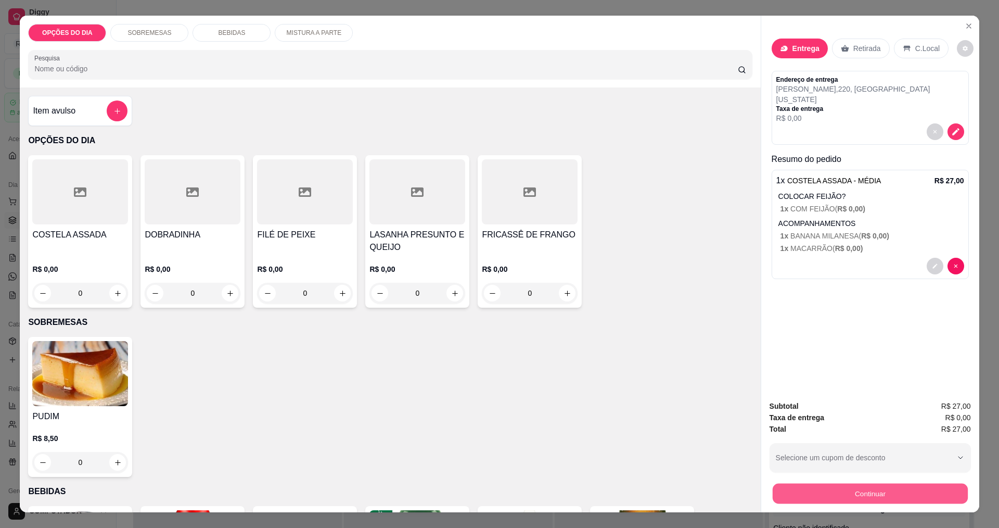
click at [483, 494] on button "Continuar" at bounding box center [869, 493] width 195 height 20
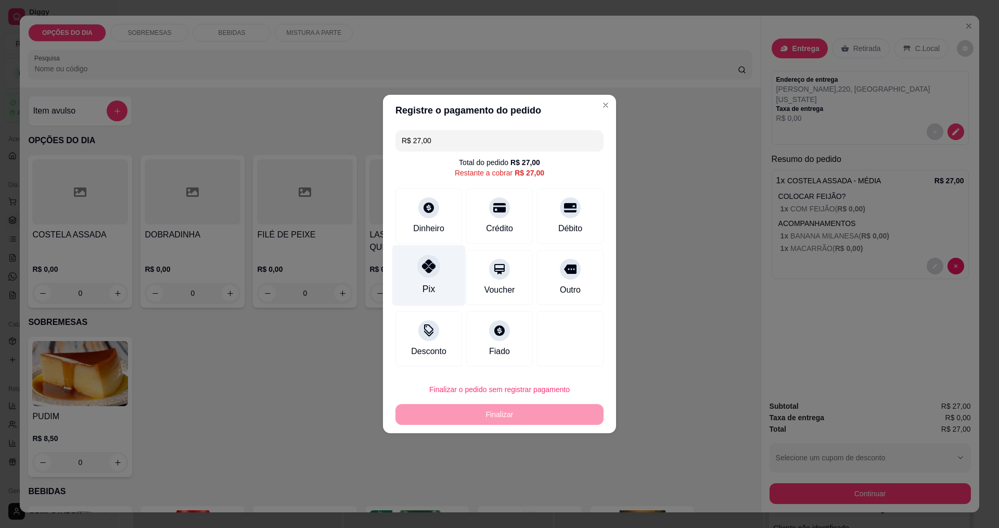
click at [441, 278] on div "Pix" at bounding box center [428, 275] width 73 height 61
type input "R$ 0,00"
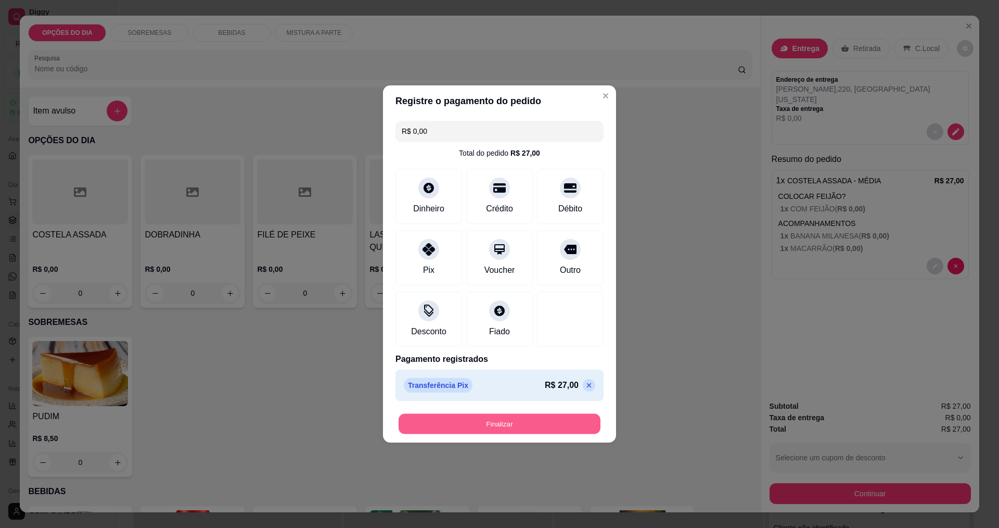
click at [483, 426] on button "Finalizar" at bounding box center [500, 424] width 202 height 20
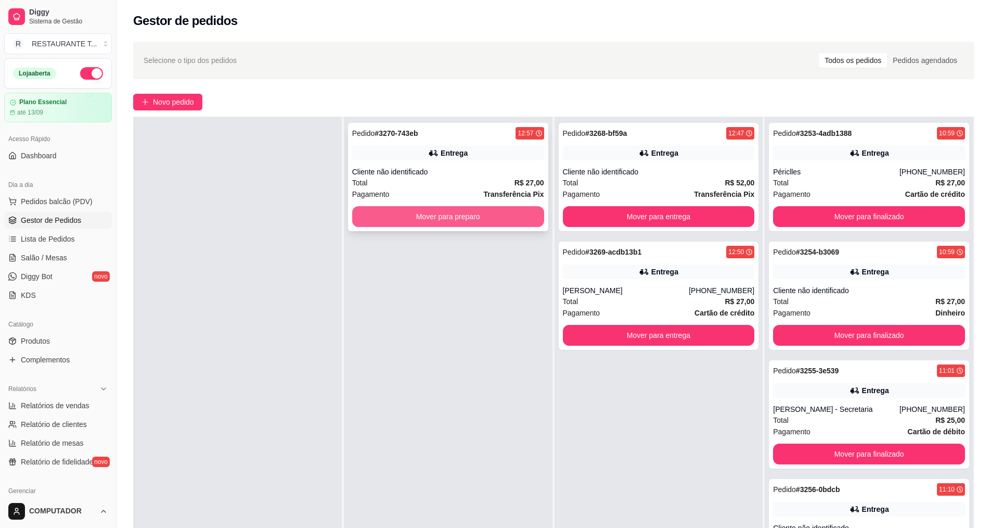
click at [483, 216] on button "Mover para preparo" at bounding box center [448, 216] width 192 height 21
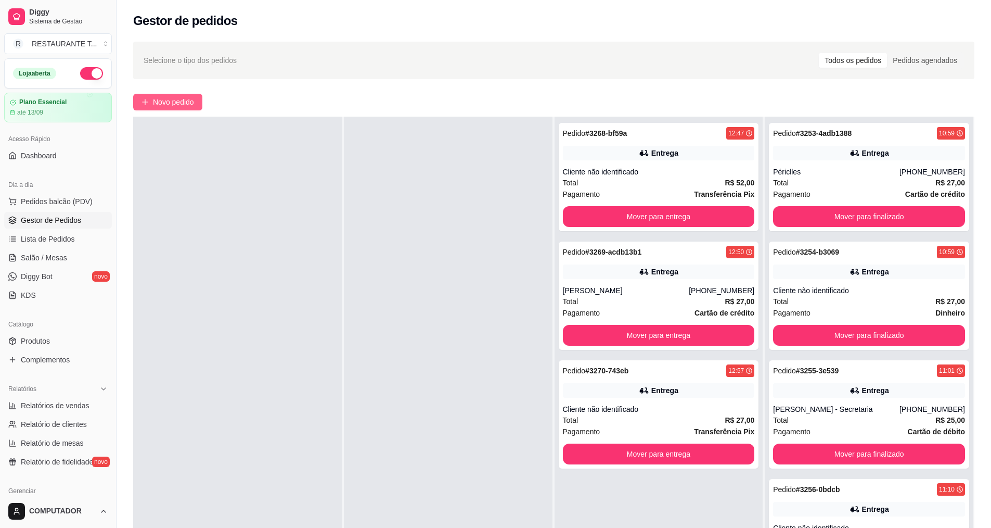
click at [172, 106] on span "Novo pedido" at bounding box center [173, 101] width 41 height 11
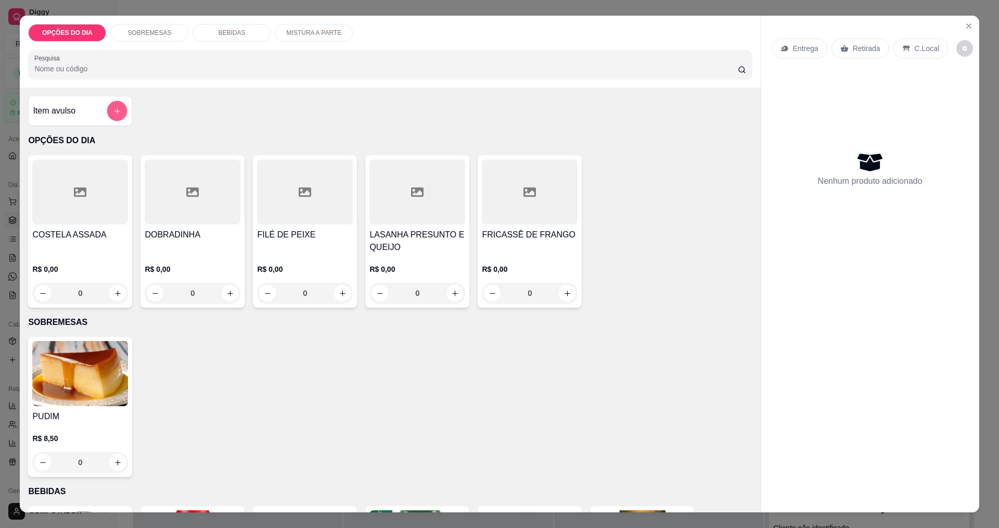
click at [118, 112] on button "add-separate-item" at bounding box center [117, 111] width 20 height 20
click at [115, 298] on div "0" at bounding box center [80, 293] width 96 height 21
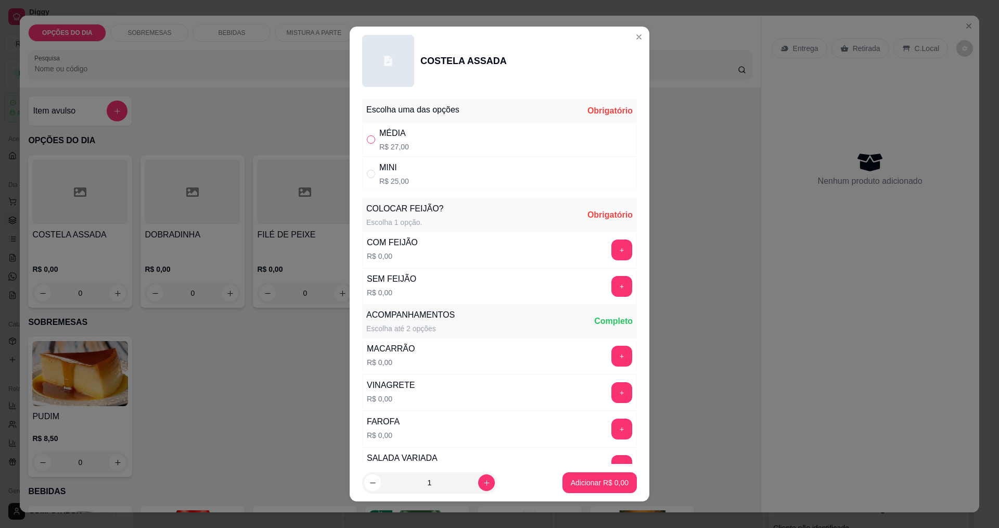
click at [367, 139] on input "" at bounding box center [371, 139] width 8 height 8
radio input "true"
click at [483, 250] on button "+" at bounding box center [622, 249] width 20 height 20
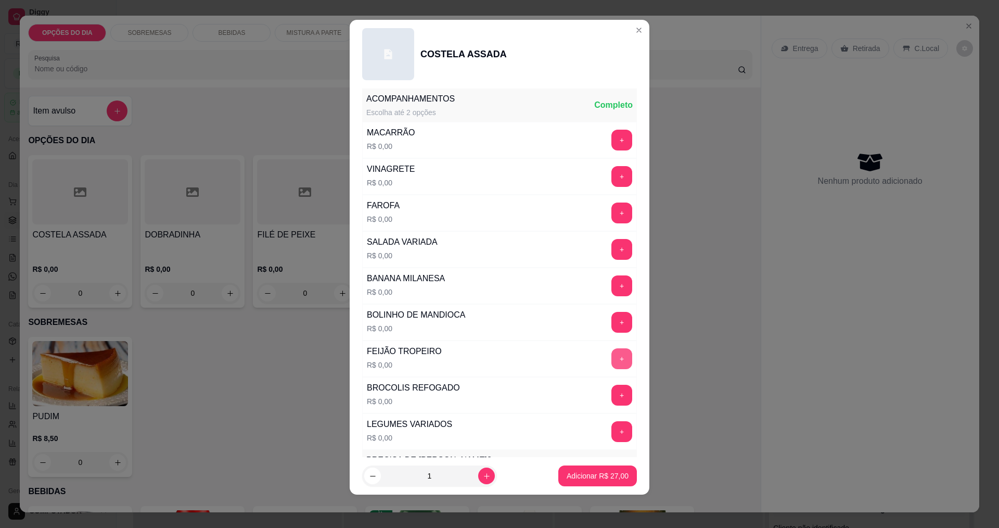
click at [483, 356] on button "+" at bounding box center [621, 358] width 21 height 21
click at [483, 326] on button "+" at bounding box center [621, 322] width 21 height 21
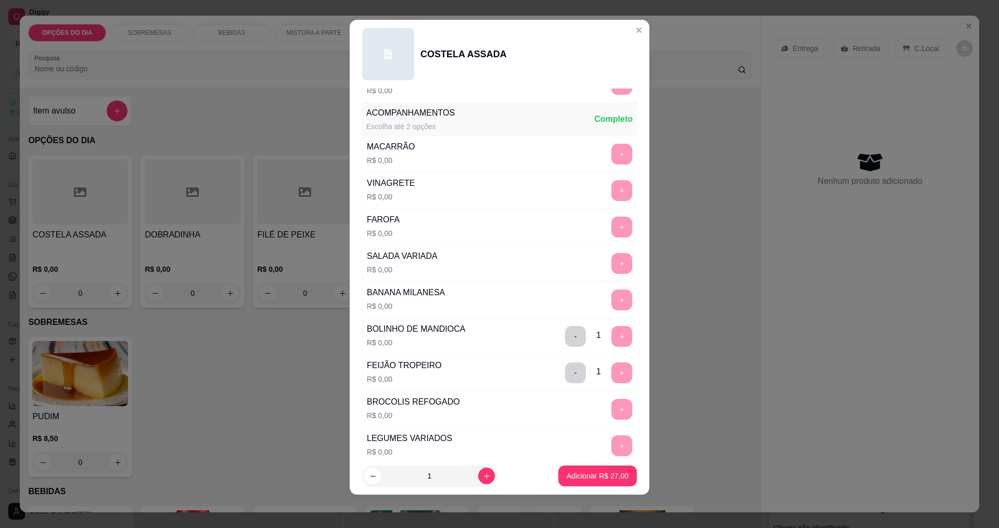
scroll to position [143, 0]
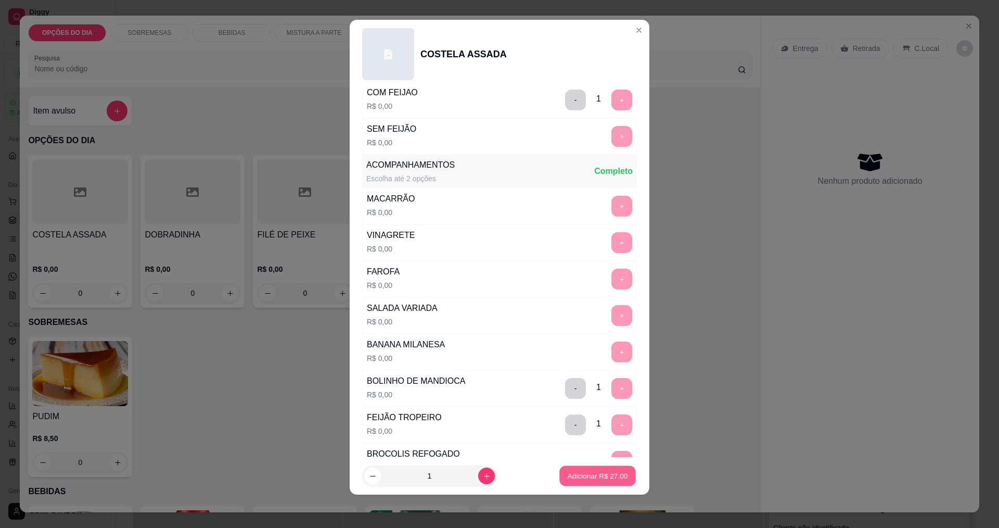
click at [483, 480] on p "Adicionar R$ 27,00" at bounding box center [598, 476] width 60 height 10
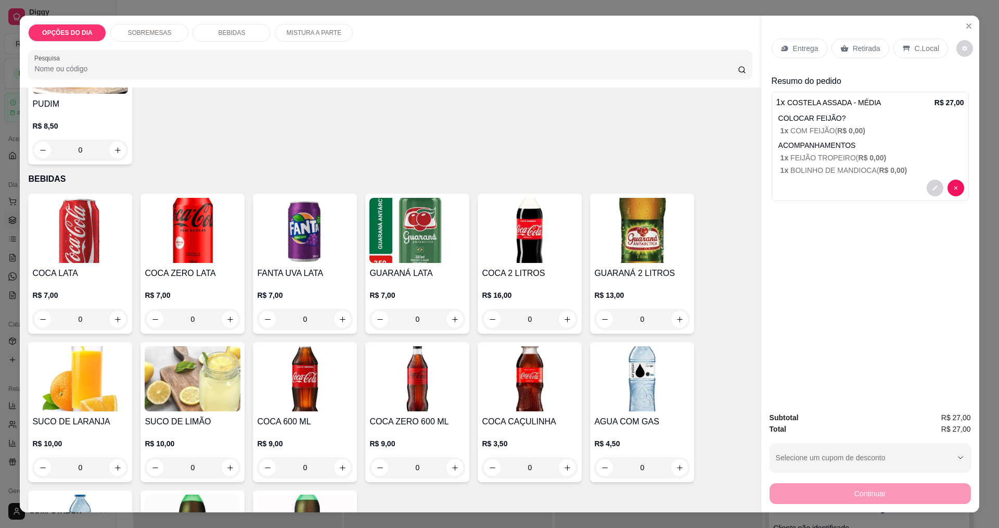
scroll to position [587, 0]
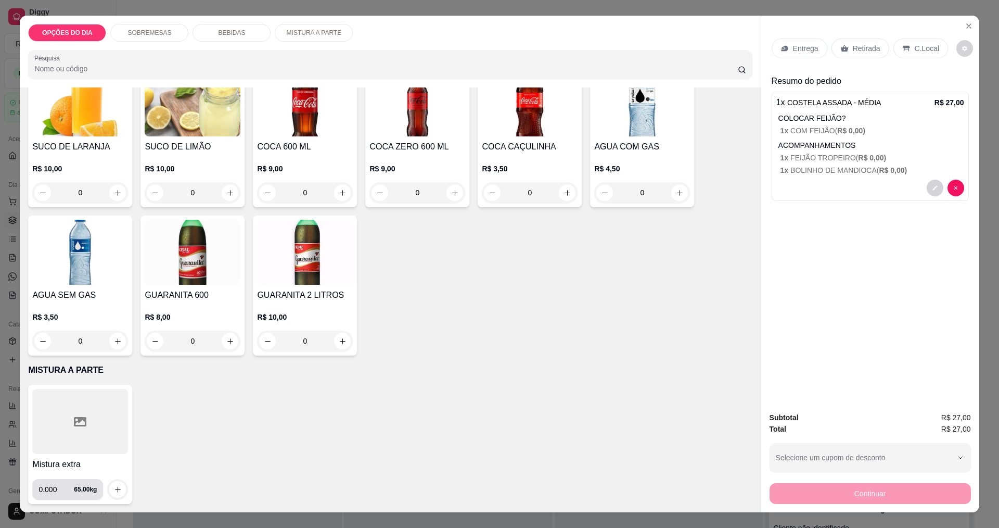
click at [51, 492] on input "0.000" at bounding box center [56, 489] width 35 height 21
type input "0.200"
click at [111, 494] on button "increase-product-quantity" at bounding box center [118, 489] width 16 height 16
click at [483, 44] on p "Entrega" at bounding box center [805, 48] width 25 height 10
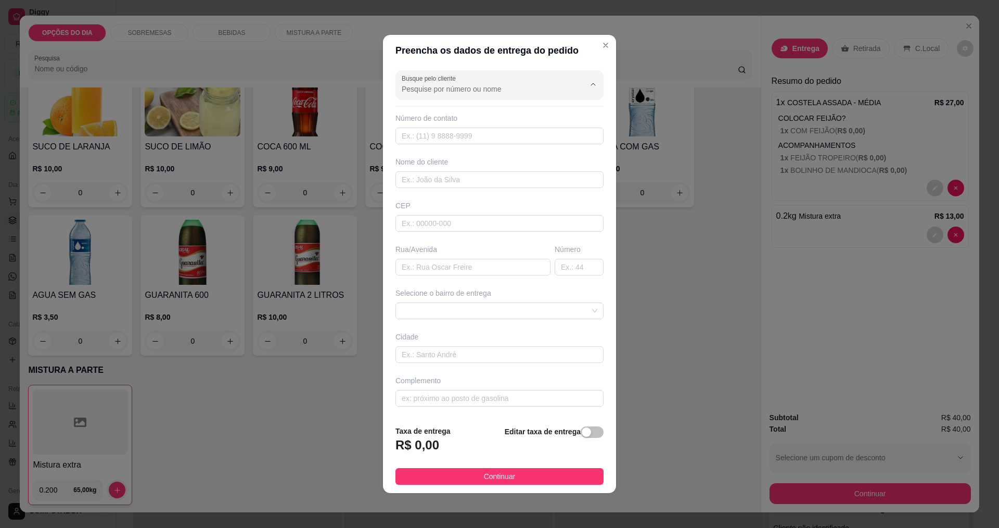
click at [483, 90] on input "Busque pelo cliente" at bounding box center [485, 89] width 166 height 10
click at [483, 121] on li "[PERSON_NAME]" at bounding box center [496, 114] width 192 height 17
type input "[PERSON_NAME]"
type input "11957899015"
type input "[PERSON_NAME]"
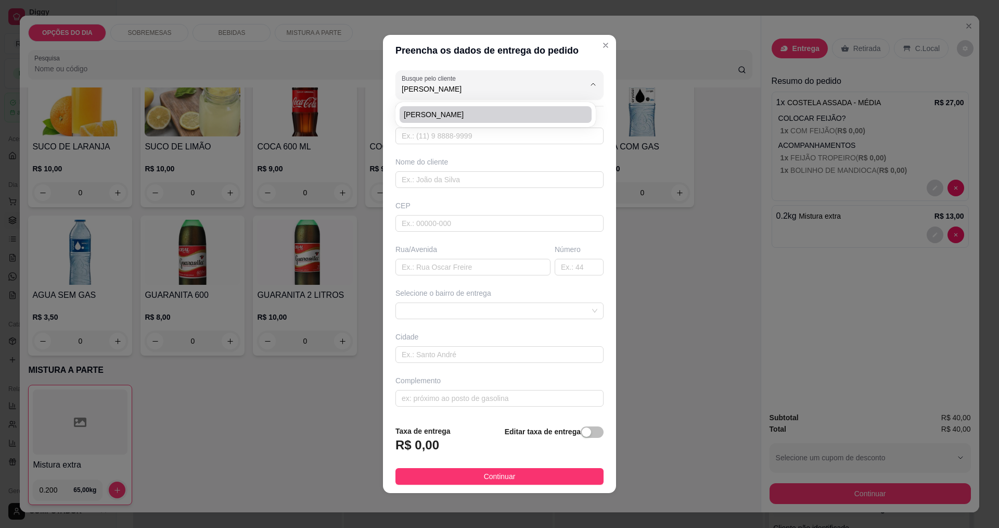
type input "TRAVESSA BREJAUVEIRAS"
type input "101"
type input "[GEOGRAPHIC_DATA]"
type input "ao lado da chacara tres irmaos - [GEOGRAPHIC_DATA]"
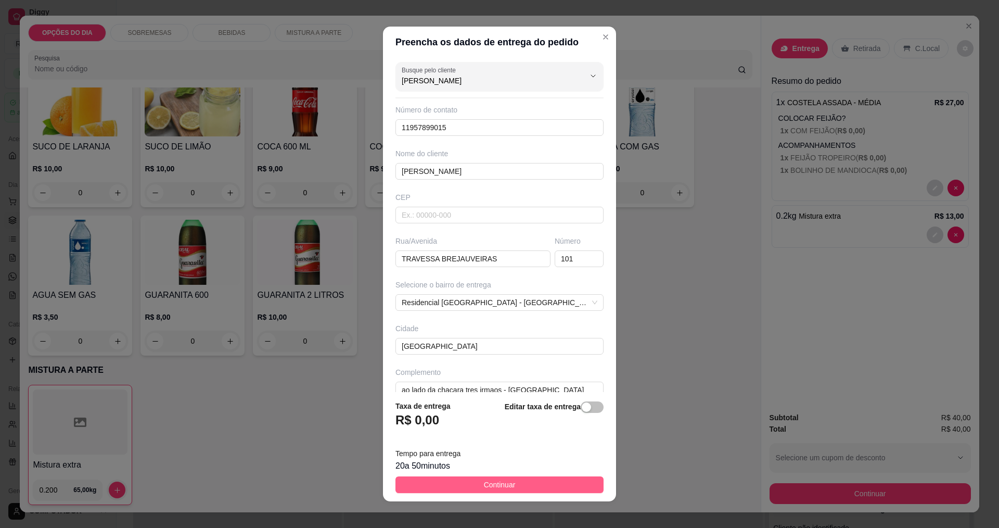
type input "[PERSON_NAME]"
click at [483, 485] on button "Continuar" at bounding box center [499, 484] width 208 height 17
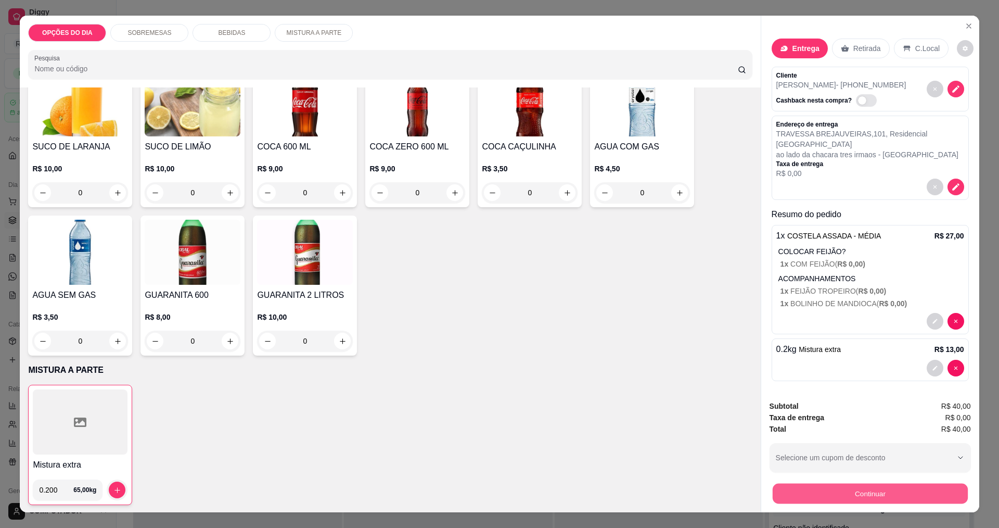
click at [483, 497] on button "Continuar" at bounding box center [869, 493] width 195 height 20
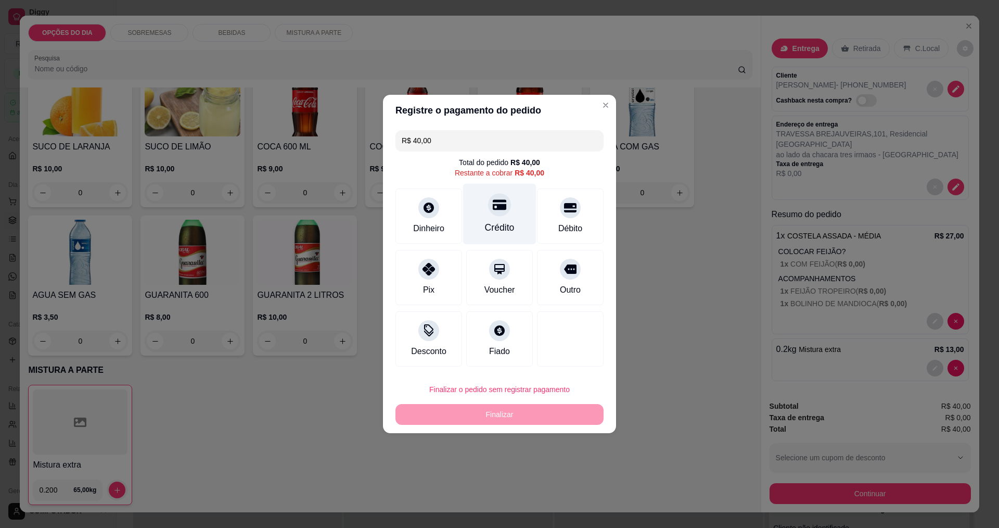
click at [483, 222] on div "Crédito" at bounding box center [500, 228] width 30 height 14
type input "R$ 0,00"
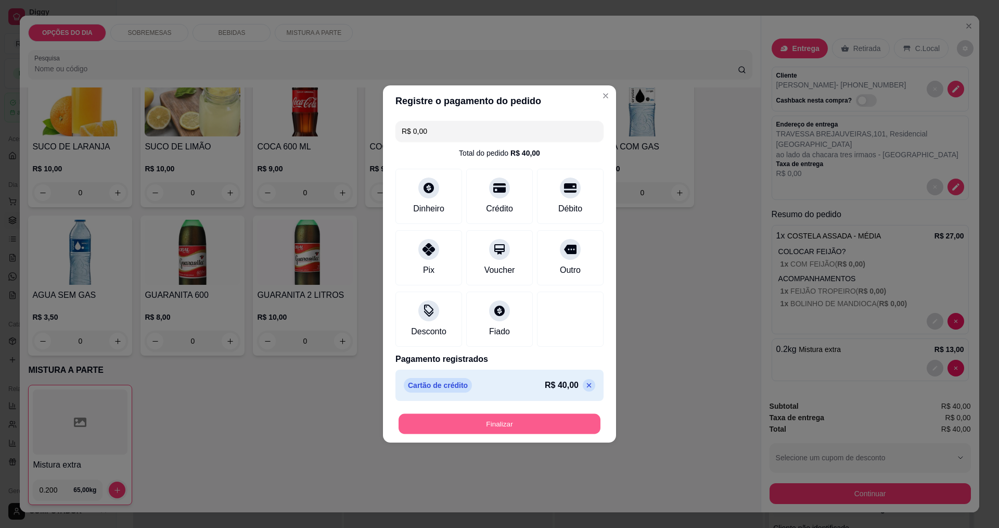
click at [483, 430] on button "Finalizar" at bounding box center [500, 424] width 202 height 20
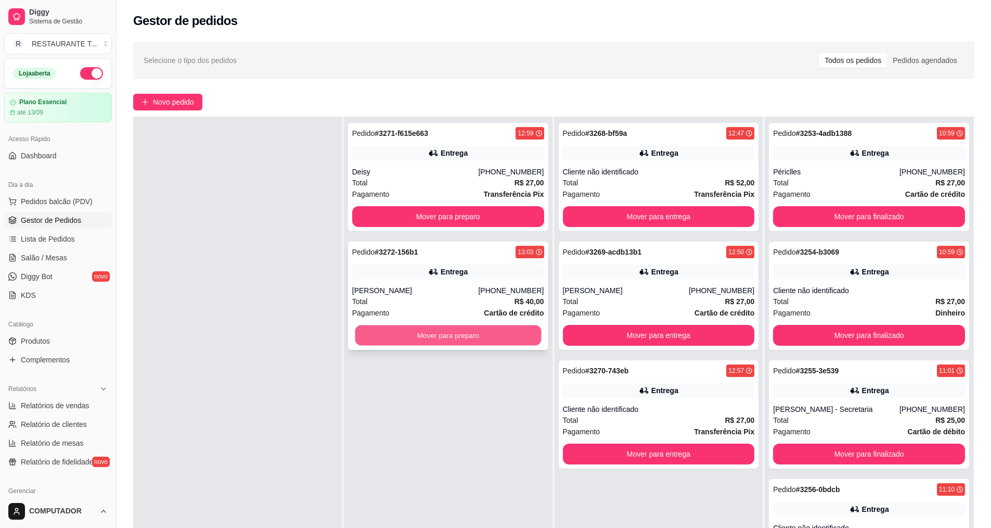
click at [451, 332] on button "Mover para preparo" at bounding box center [448, 335] width 186 height 20
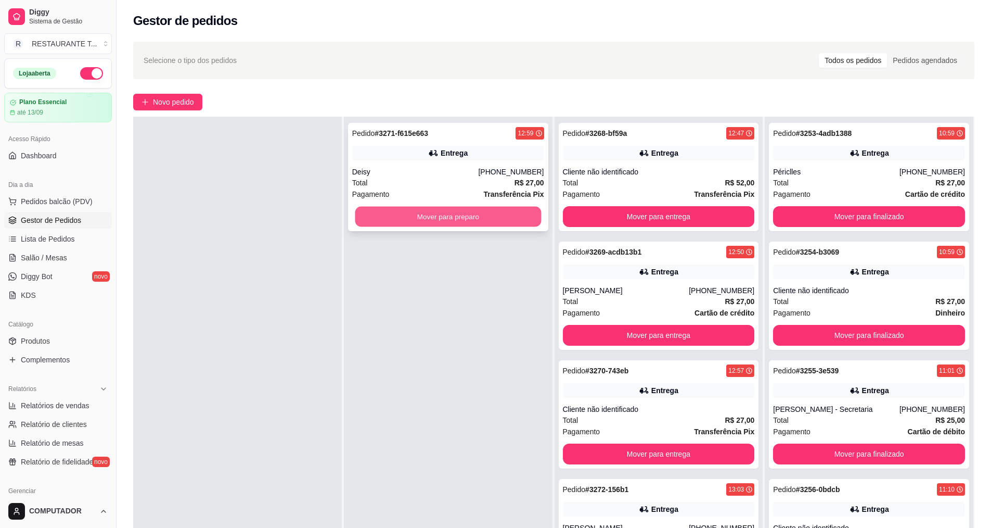
click at [480, 215] on button "Mover para preparo" at bounding box center [448, 217] width 186 height 20
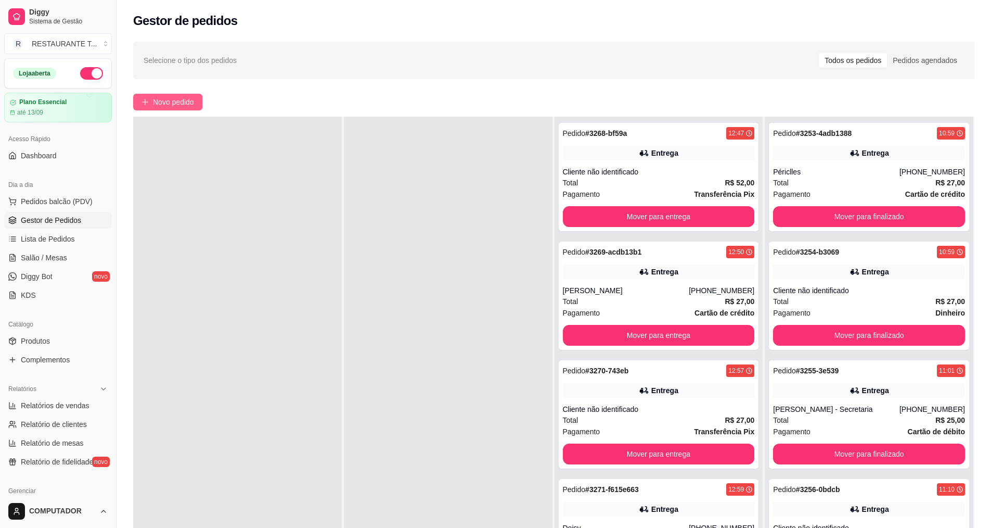
click at [153, 104] on span "Novo pedido" at bounding box center [173, 101] width 41 height 11
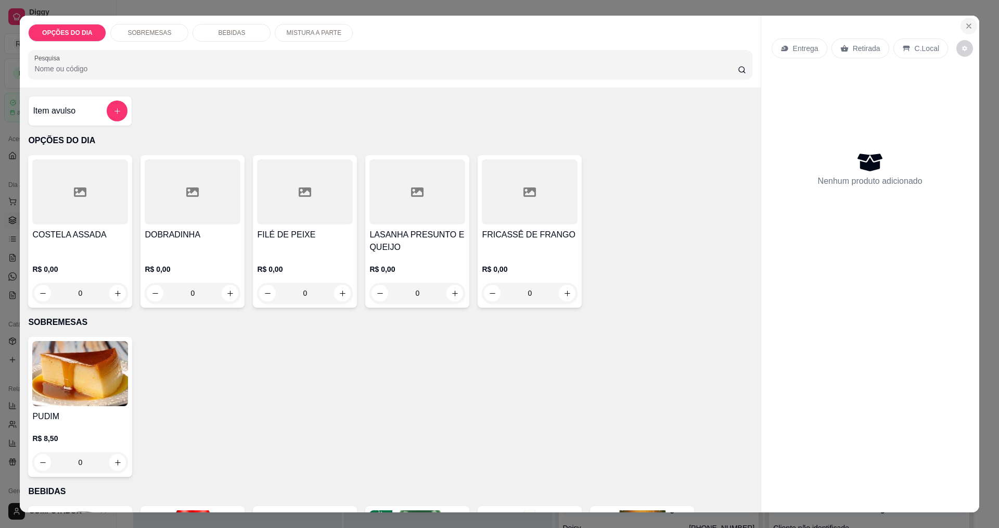
click at [483, 28] on icon "Close" at bounding box center [969, 26] width 8 height 8
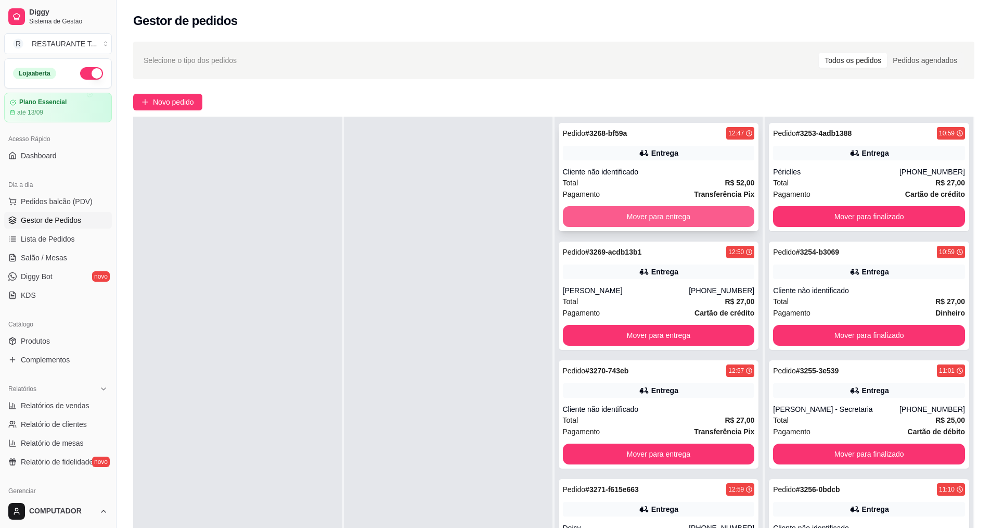
click at [483, 213] on button "Mover para entrega" at bounding box center [659, 216] width 192 height 21
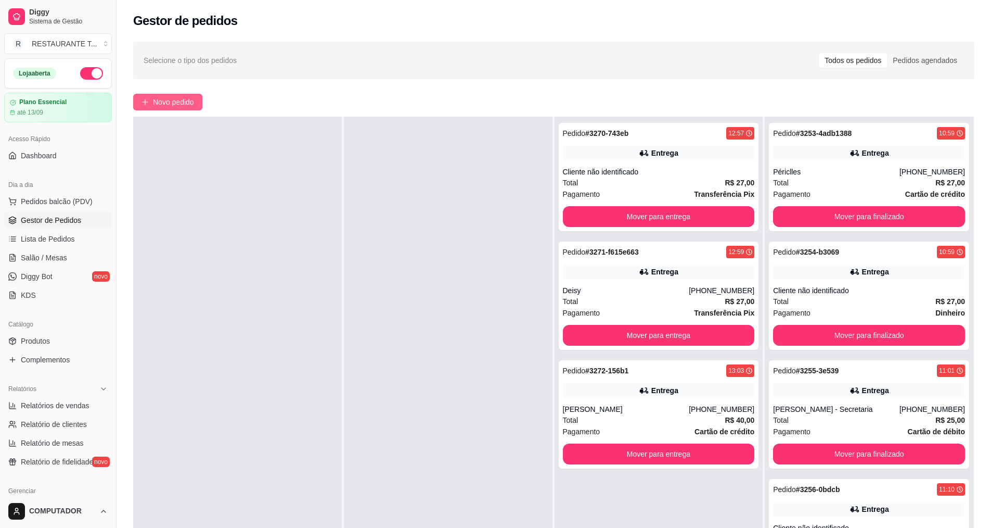
click at [199, 104] on button "Novo pedido" at bounding box center [167, 102] width 69 height 17
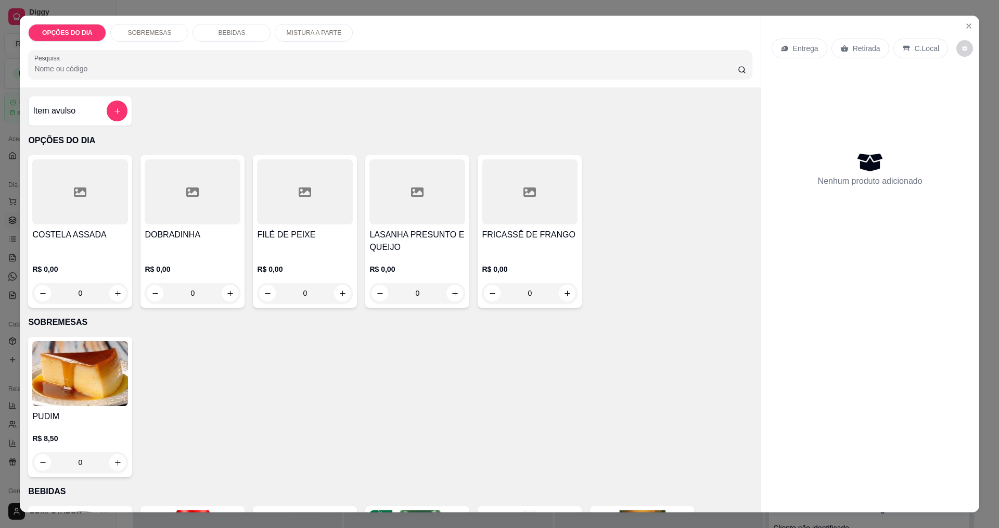
click at [223, 295] on div "0" at bounding box center [193, 293] width 96 height 21
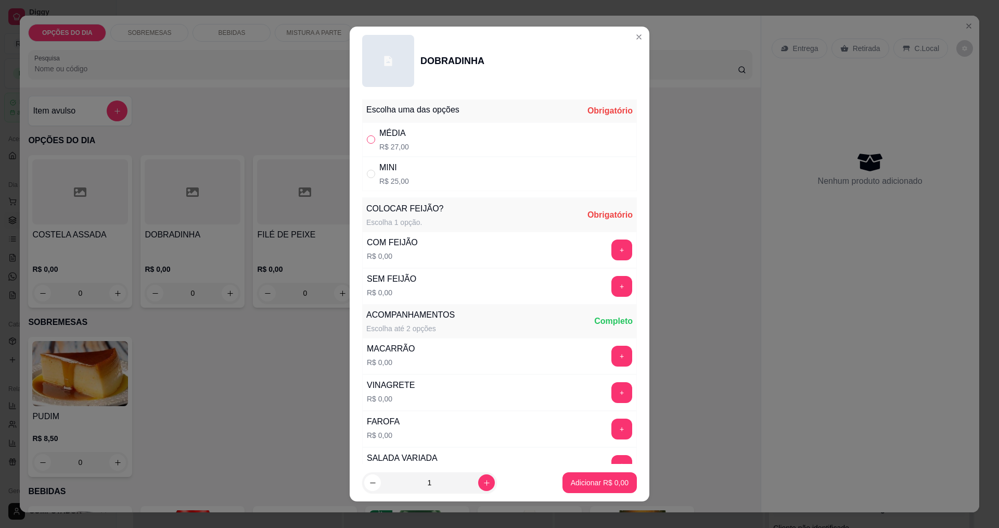
click at [367, 140] on input "" at bounding box center [371, 139] width 8 height 8
radio input "true"
click at [483, 254] on button "+" at bounding box center [622, 249] width 20 height 20
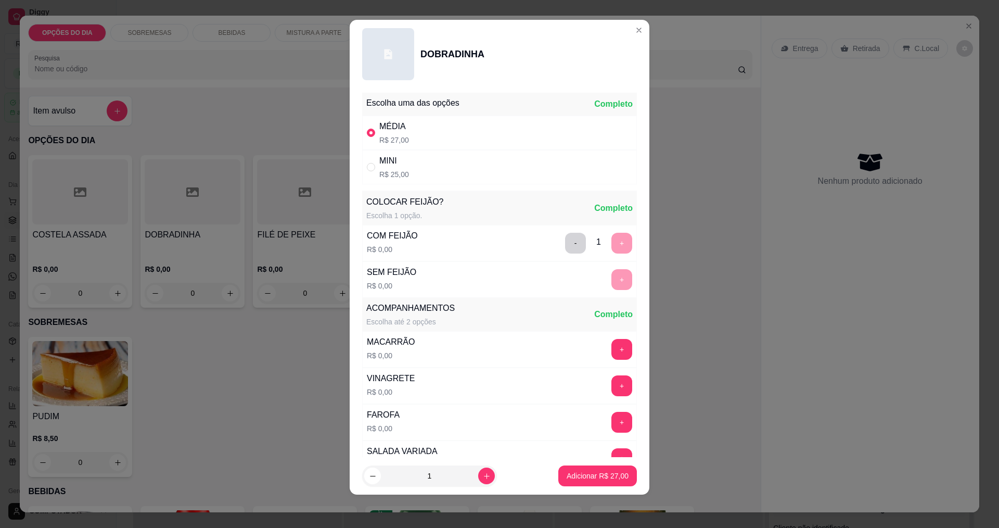
scroll to position [209, 0]
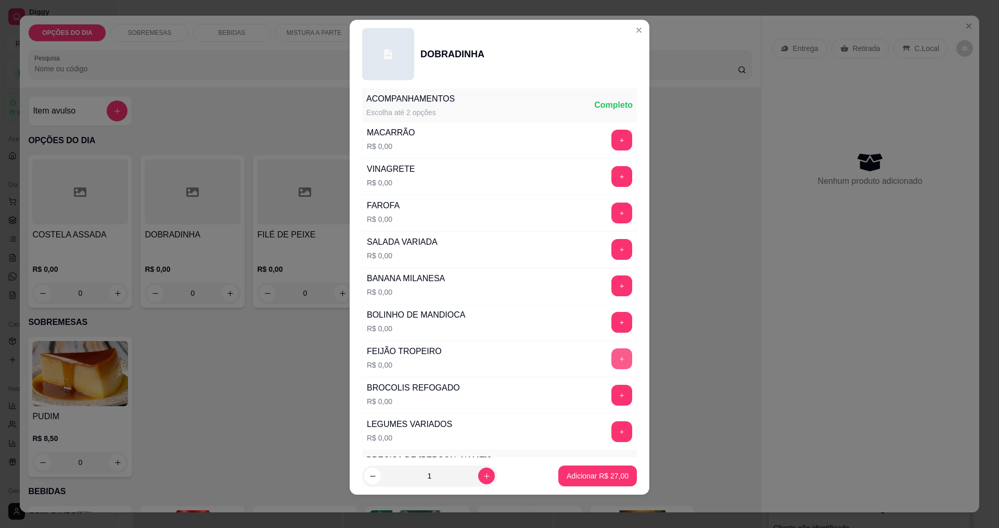
click at [483, 353] on button "+" at bounding box center [621, 358] width 21 height 21
click at [483, 476] on p "Adicionar R$ 27,00" at bounding box center [598, 476] width 60 height 10
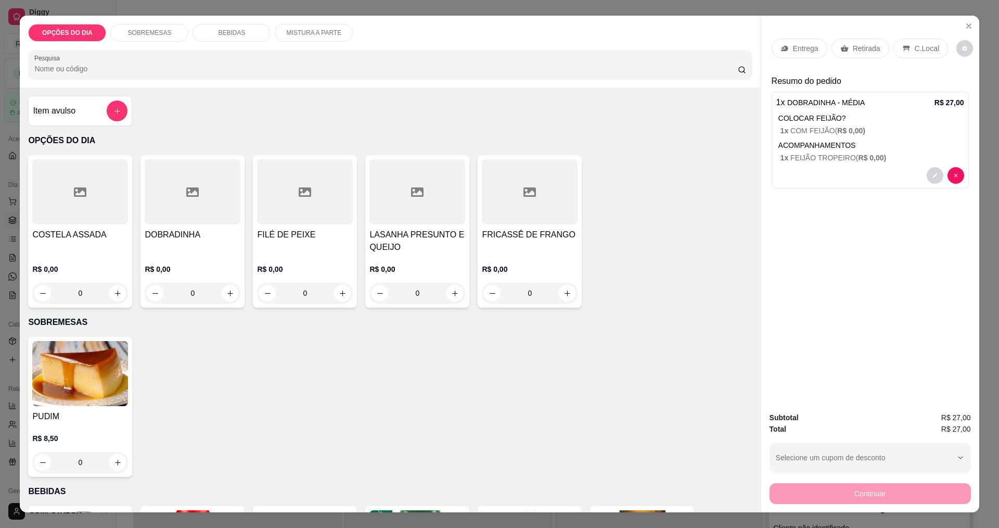
click at [483, 53] on div "Entrega" at bounding box center [800, 49] width 56 height 20
click at [337, 292] on div "0" at bounding box center [305, 293] width 96 height 21
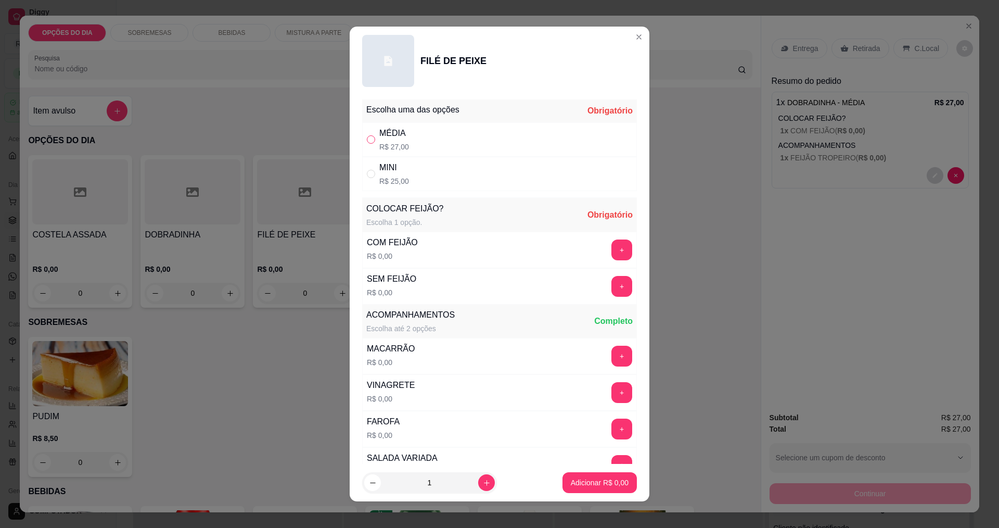
click at [370, 140] on input "" at bounding box center [371, 139] width 8 height 8
radio input "true"
click at [483, 255] on button "+" at bounding box center [622, 249] width 20 height 20
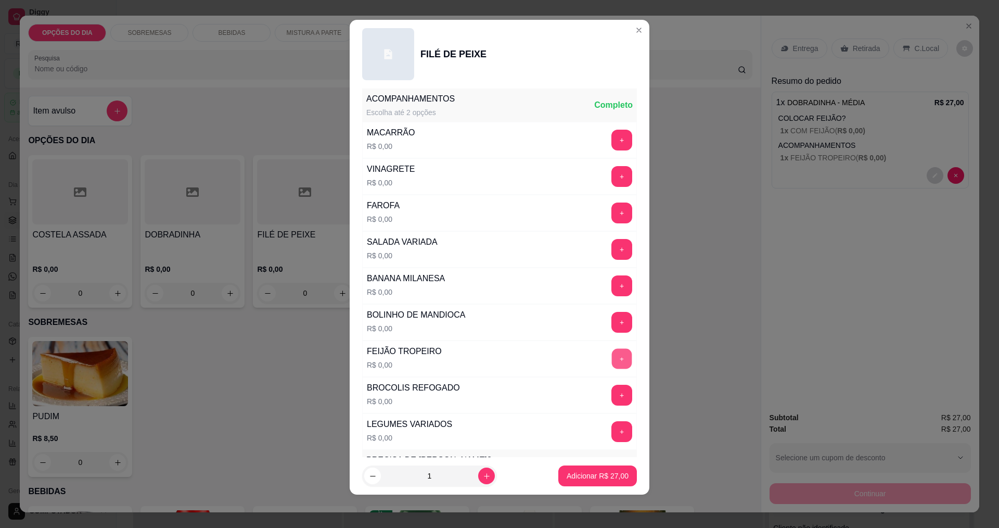
click at [483, 354] on button "+" at bounding box center [622, 358] width 20 height 20
click at [483, 475] on p "Adicionar R$ 27,00" at bounding box center [598, 475] width 62 height 10
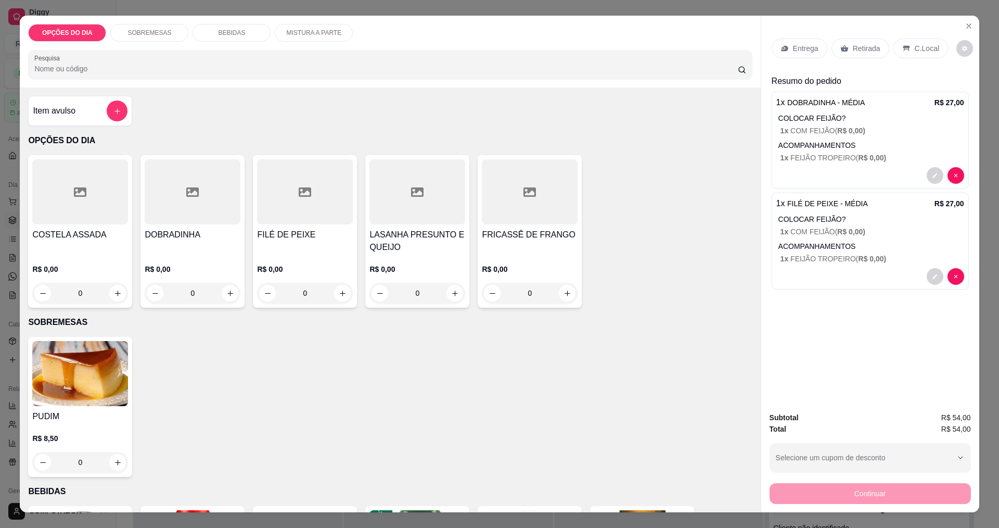
click at [483, 46] on icon at bounding box center [784, 49] width 7 height 6
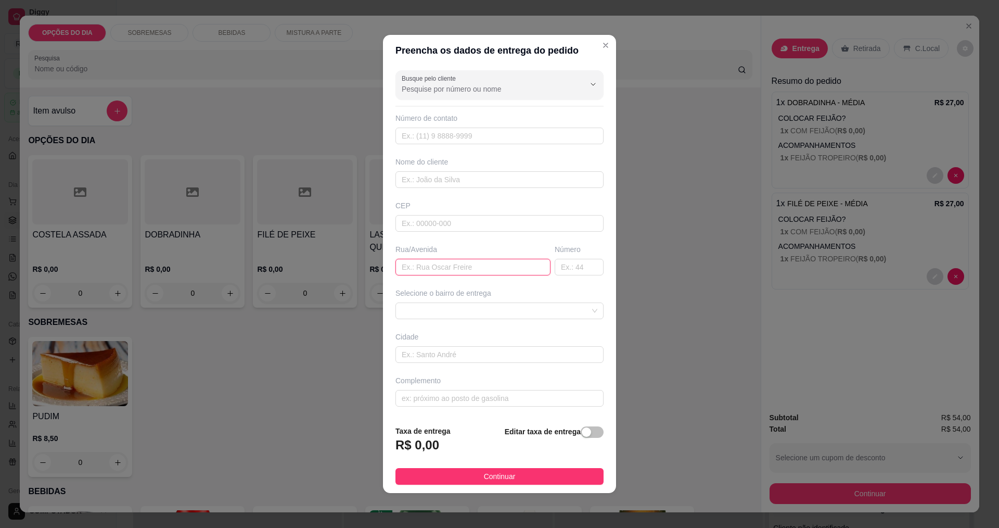
click at [431, 267] on input "text" at bounding box center [472, 267] width 155 height 17
type input "[GEOGRAPHIC_DATA]"
click at [458, 314] on span at bounding box center [500, 311] width 196 height 16
type input "762"
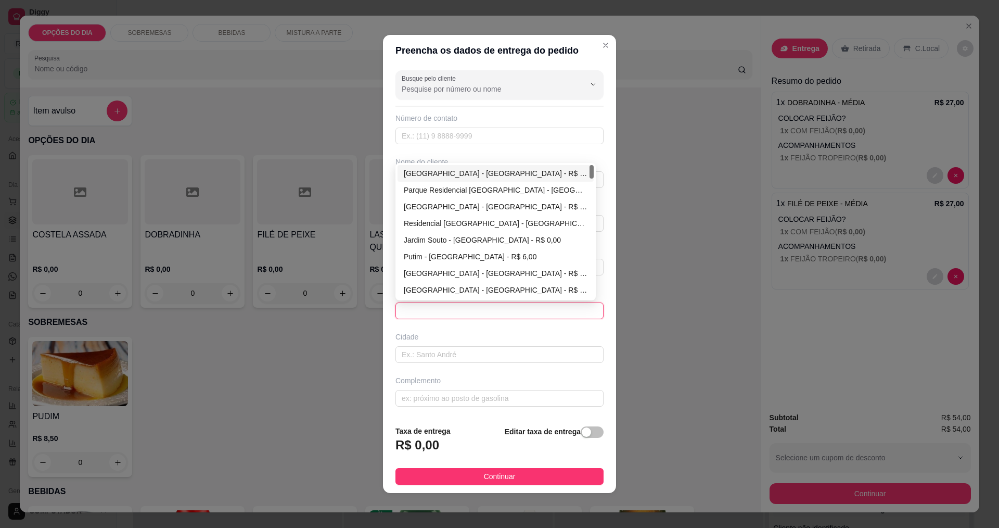
click at [443, 177] on div "[GEOGRAPHIC_DATA] - [GEOGRAPHIC_DATA] - R$ 0,00" at bounding box center [496, 173] width 184 height 11
type input "[GEOGRAPHIC_DATA]"
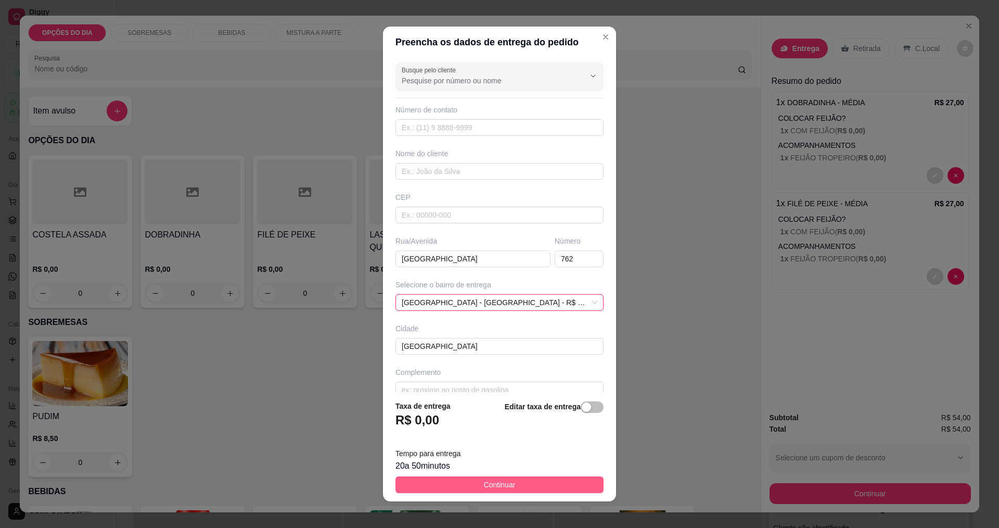
click at [483, 482] on button "Continuar" at bounding box center [499, 484] width 208 height 17
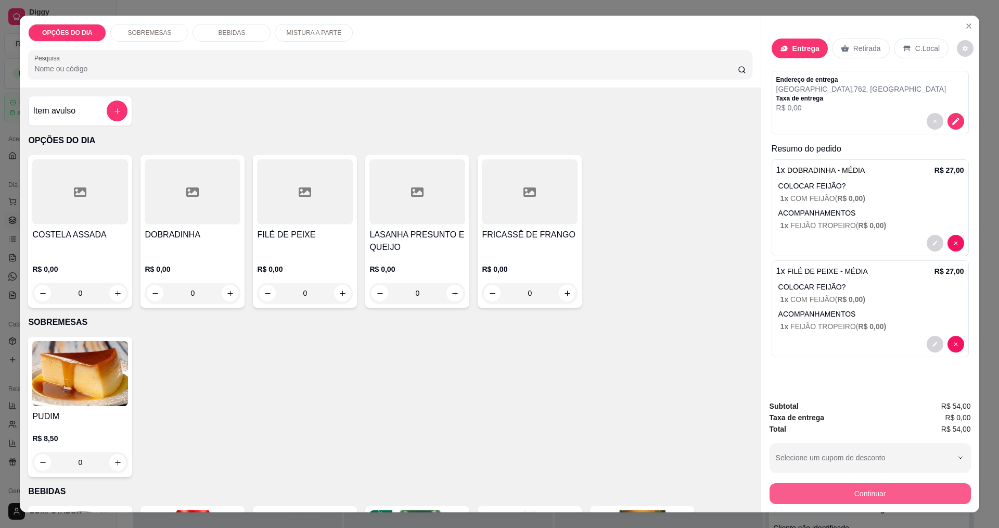
click at [483, 495] on button "Continuar" at bounding box center [870, 493] width 201 height 21
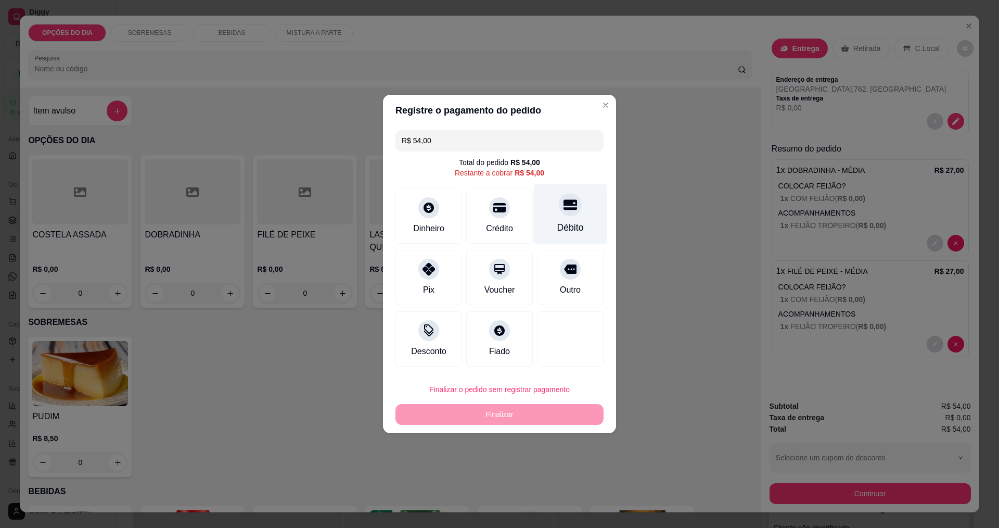
click at [483, 215] on div "Débito" at bounding box center [570, 214] width 73 height 61
type input "R$ 0,00"
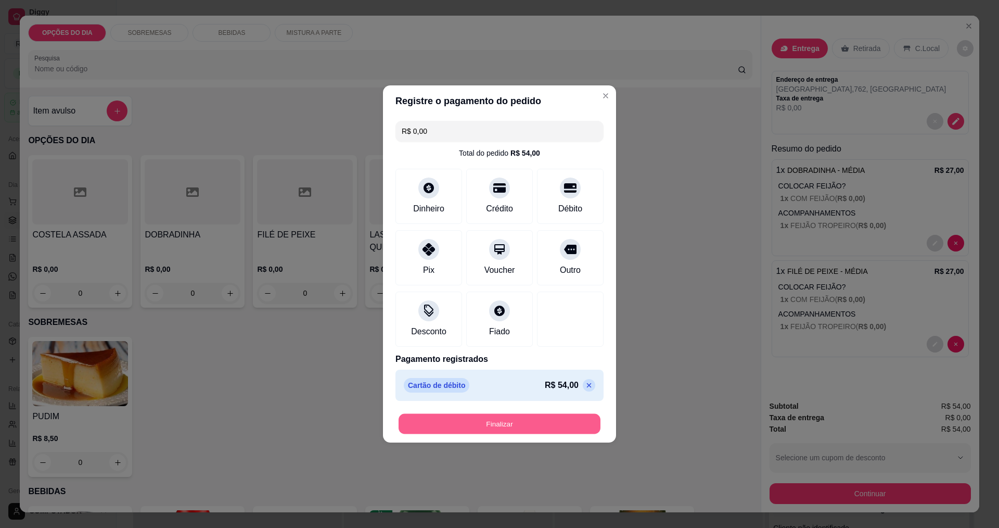
click at [435, 430] on button "Finalizar" at bounding box center [500, 424] width 202 height 20
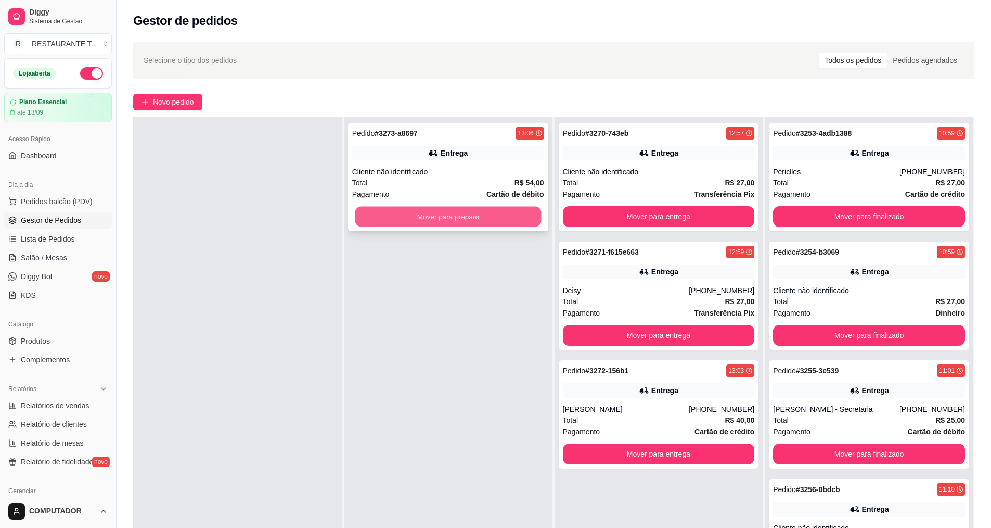
click at [418, 213] on button "Mover para preparo" at bounding box center [448, 217] width 186 height 20
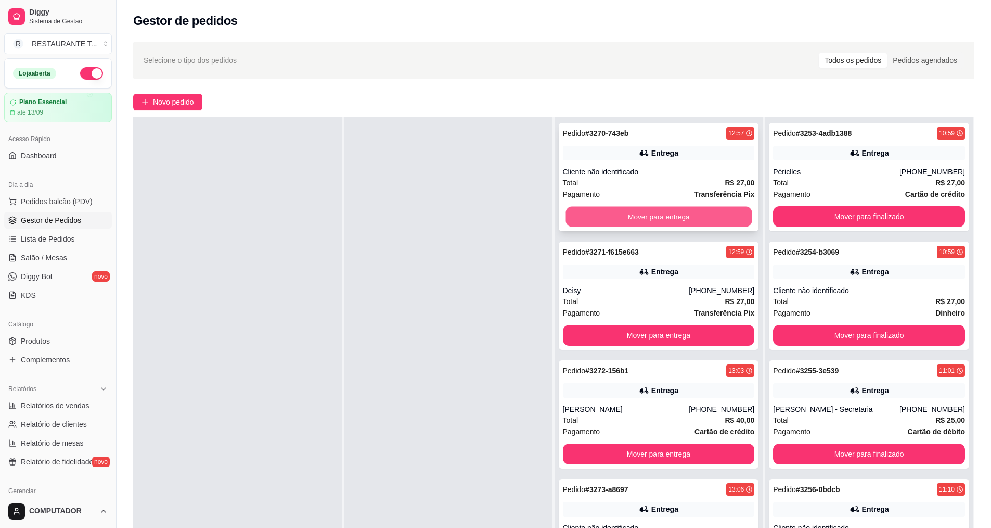
click at [483, 222] on button "Mover para entrega" at bounding box center [659, 217] width 186 height 20
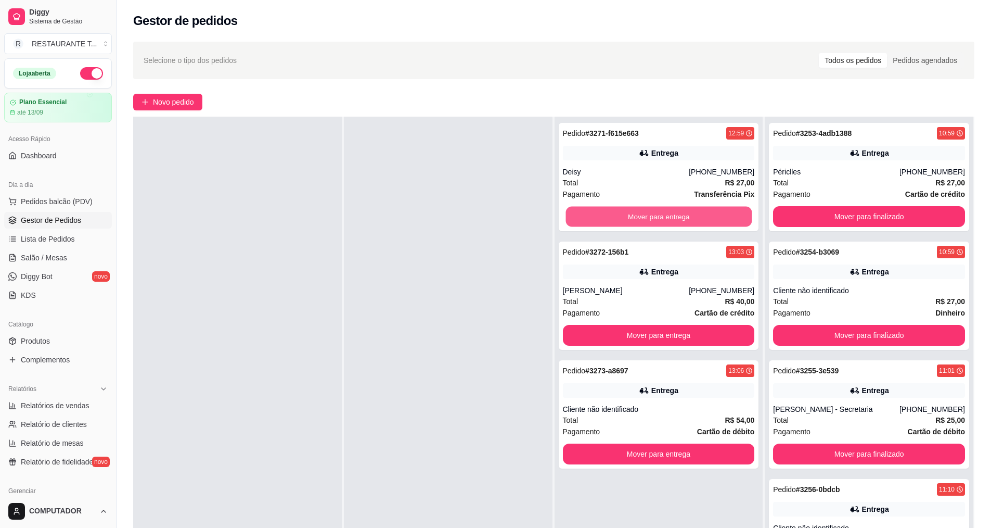
click at [483, 222] on button "Mover para entrega" at bounding box center [659, 217] width 186 height 20
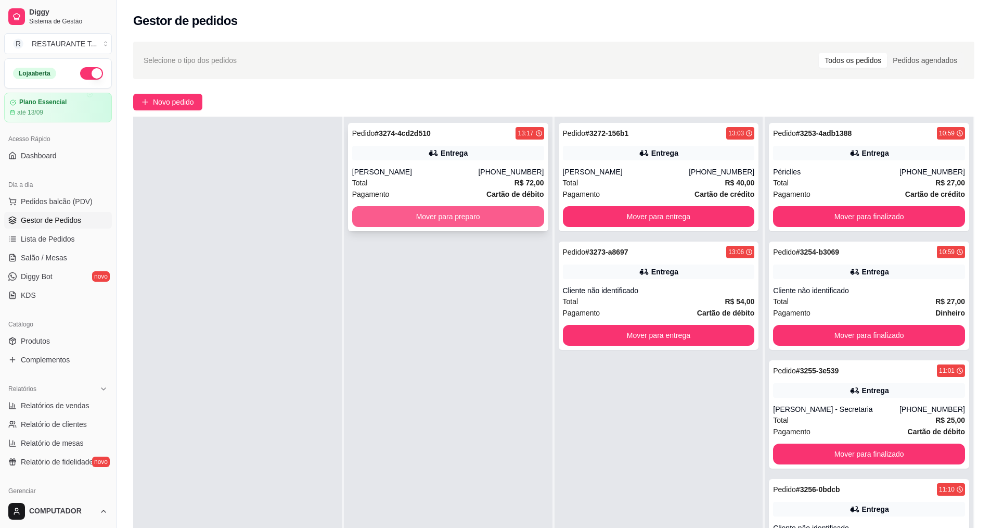
click at [440, 220] on button "Mover para preparo" at bounding box center [448, 216] width 192 height 21
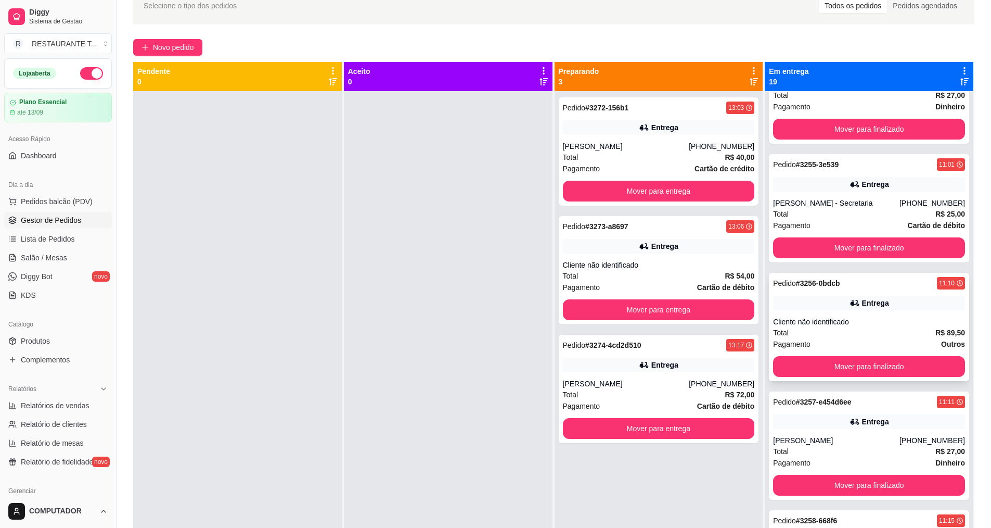
scroll to position [156, 0]
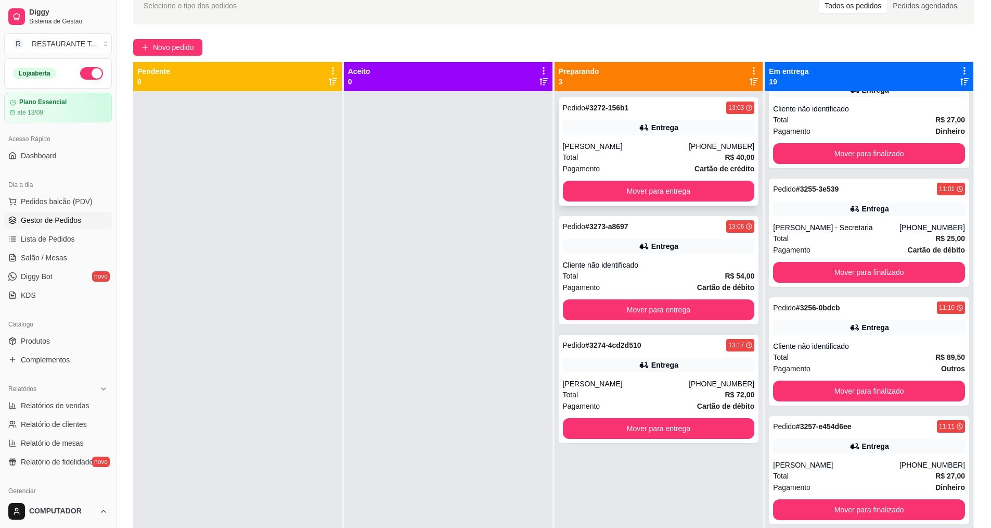
click at [483, 143] on div "[PERSON_NAME]" at bounding box center [626, 146] width 126 height 10
click at [483, 112] on div "Pedido # 3272-156b1 13:03" at bounding box center [659, 107] width 192 height 12
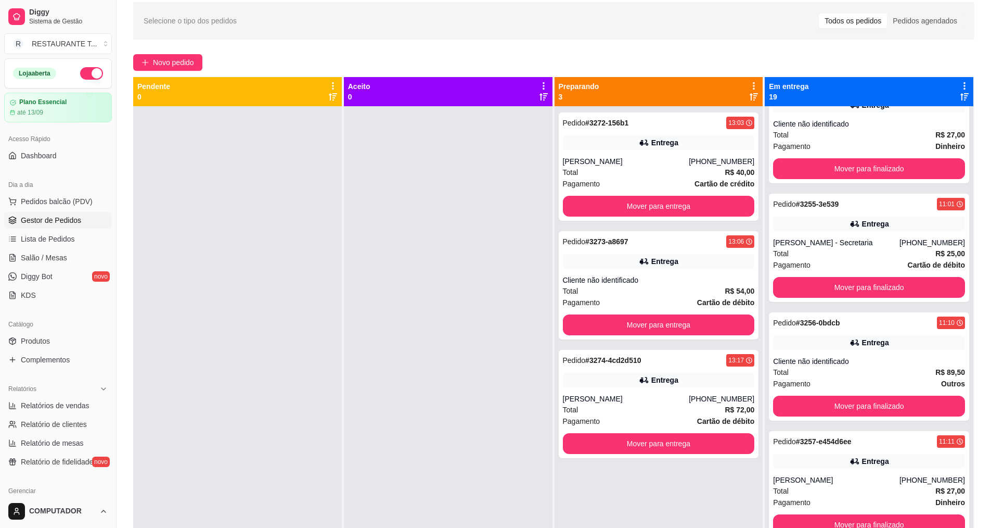
scroll to position [3, 0]
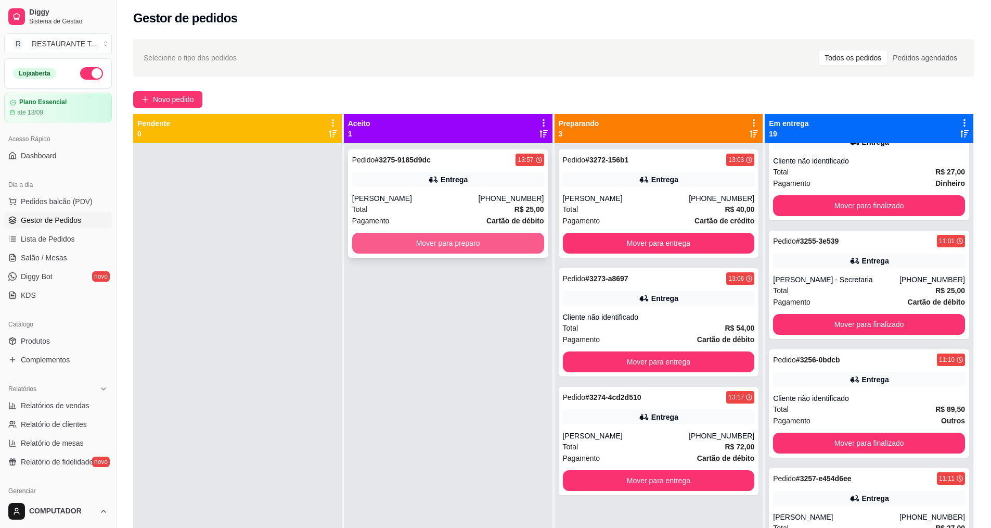
click at [414, 238] on button "Mover para preparo" at bounding box center [448, 243] width 192 height 21
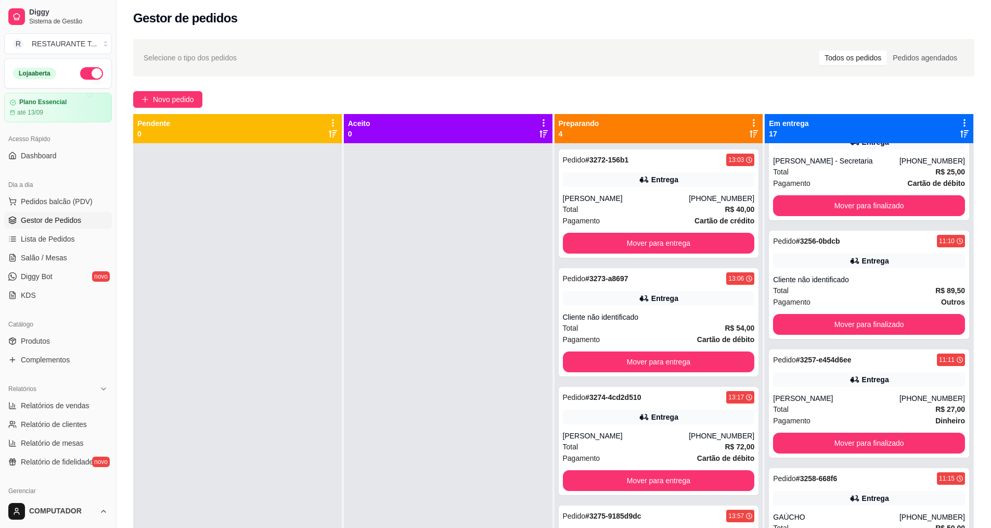
scroll to position [0, 0]
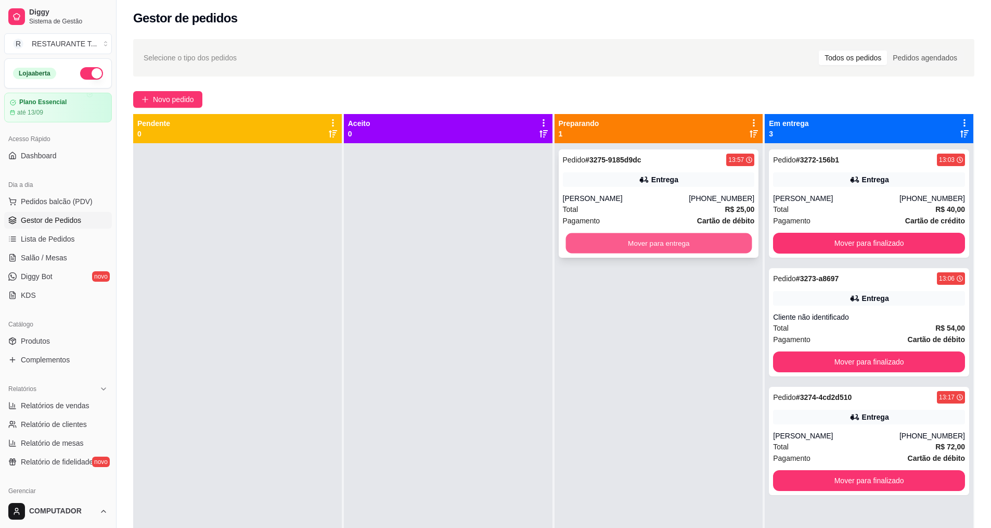
click at [483, 241] on button "Mover para entrega" at bounding box center [659, 243] width 186 height 20
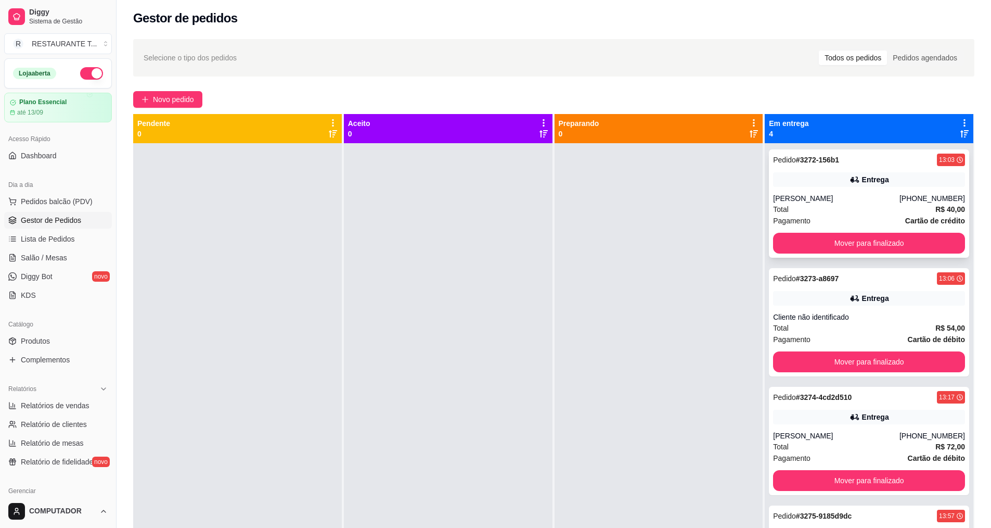
click at [483, 157] on div "Pedido # 3272-156b1 13:03" at bounding box center [869, 159] width 192 height 12
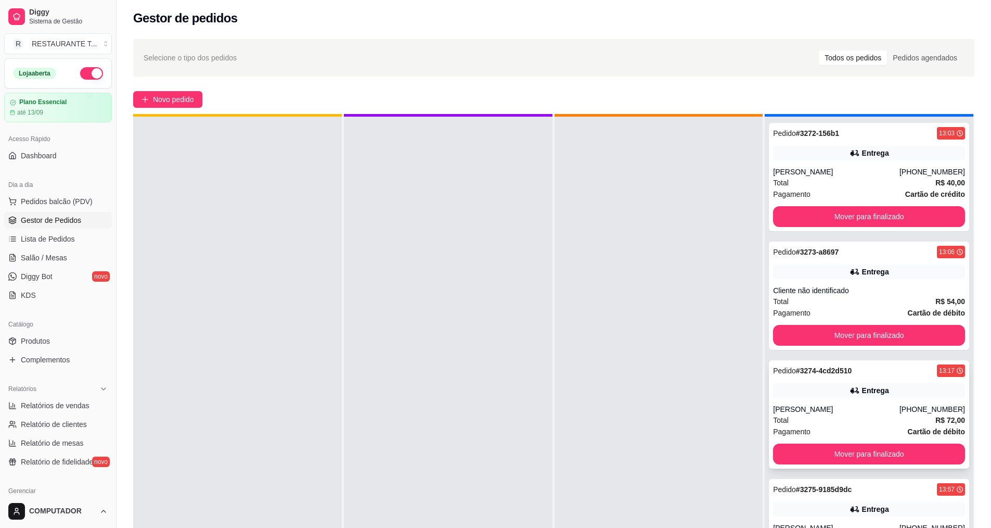
scroll to position [29, 0]
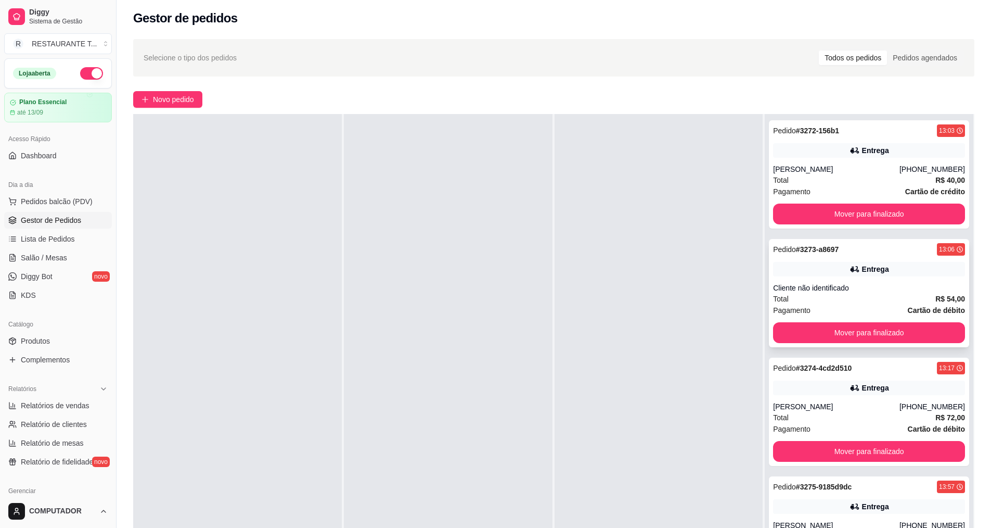
click at [483, 252] on strong "# 3273-a8697" at bounding box center [817, 249] width 43 height 8
click at [483, 400] on div "Pedido # 3274-4cd2d510 13:17 Entrega Andre [PHONE_NUMBER] Total R$ 72,00 Pagame…" at bounding box center [869, 411] width 200 height 108
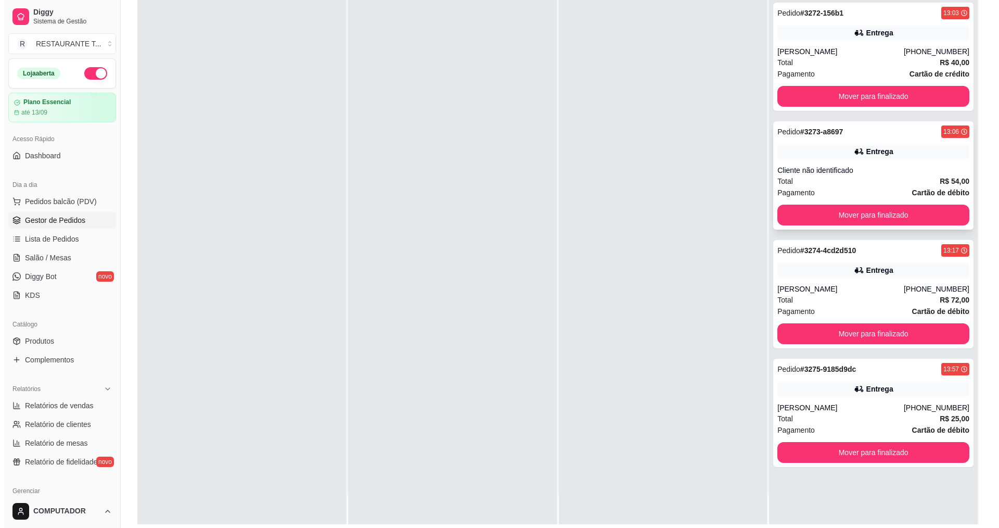
scroll to position [159, 0]
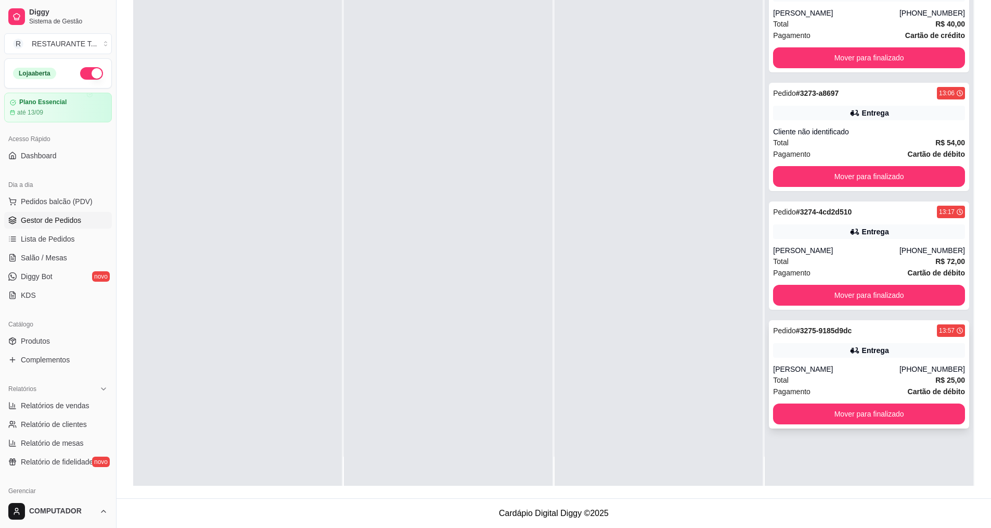
click at [483, 366] on div "[PERSON_NAME]" at bounding box center [836, 369] width 126 height 10
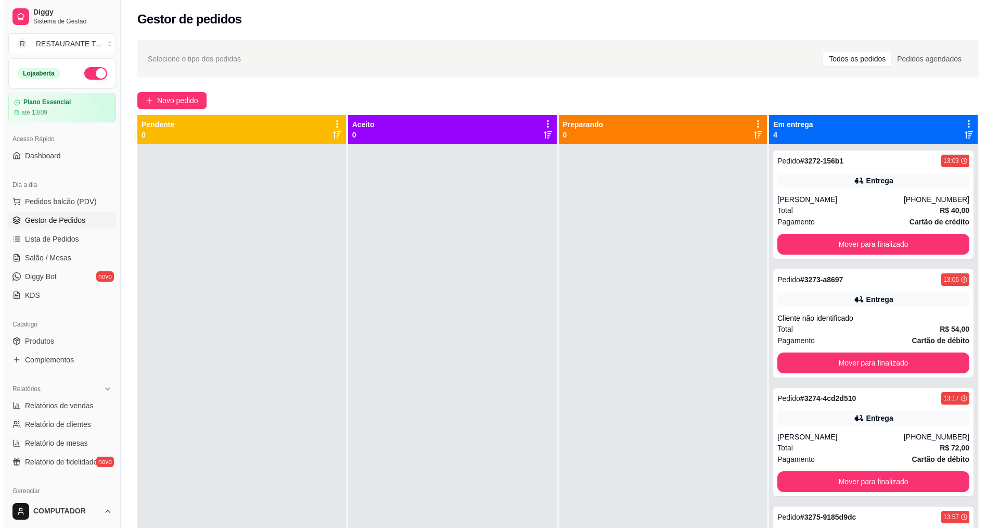
scroll to position [0, 0]
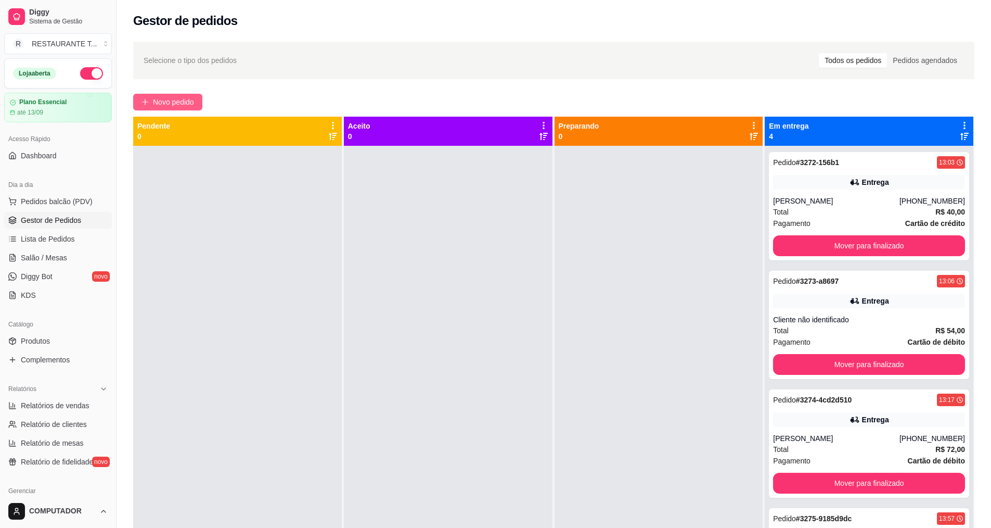
click at [171, 101] on span "Novo pedido" at bounding box center [173, 101] width 41 height 11
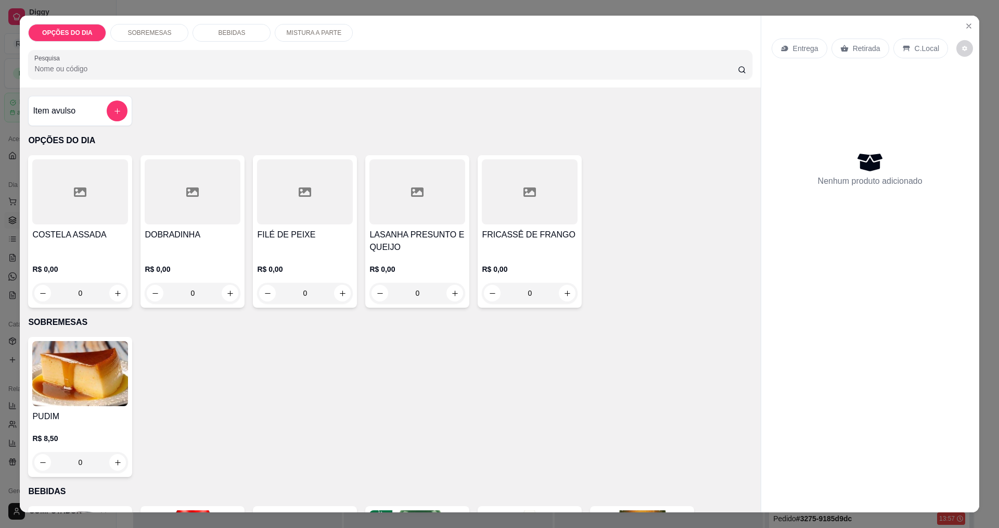
click at [483, 297] on div "0" at bounding box center [530, 293] width 96 height 21
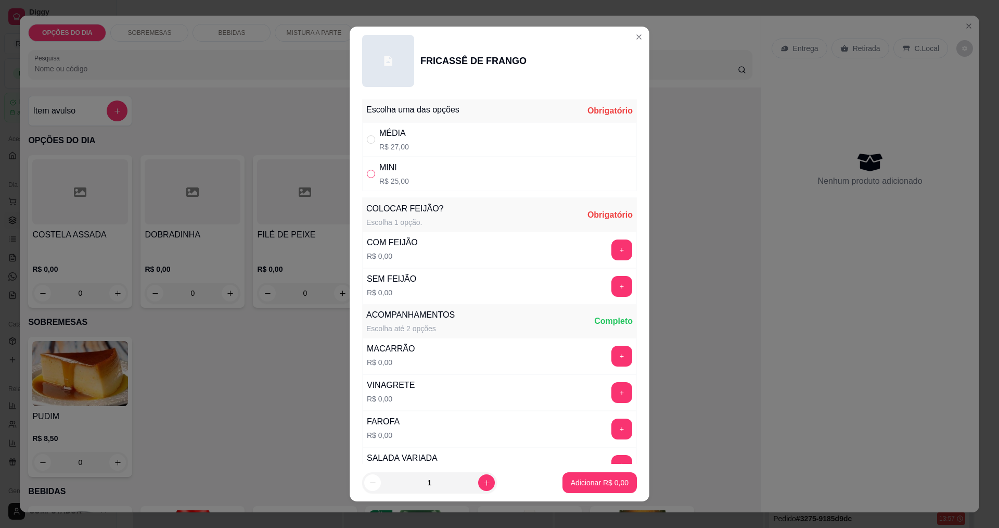
click at [367, 171] on input "" at bounding box center [371, 174] width 8 height 8
radio input "true"
click at [483, 254] on button "+" at bounding box center [622, 249] width 20 height 20
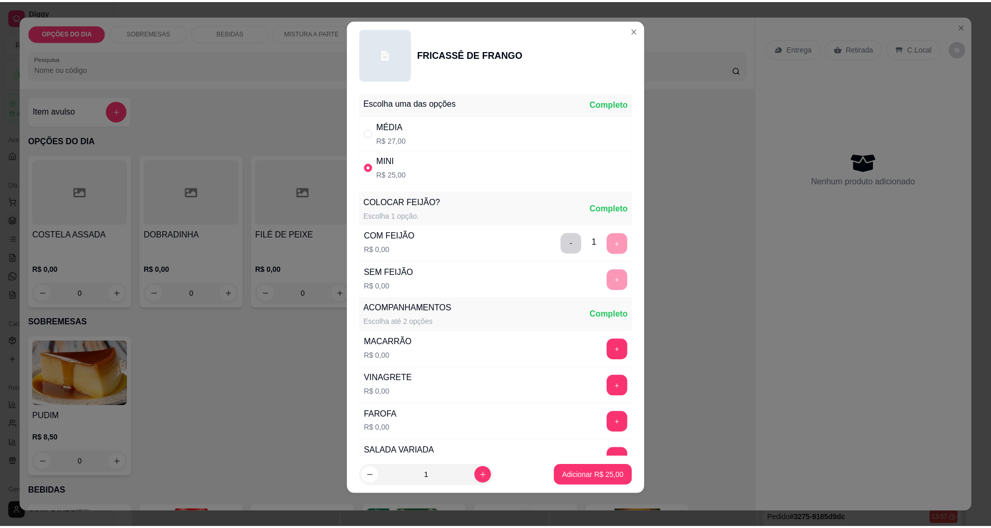
scroll to position [209, 0]
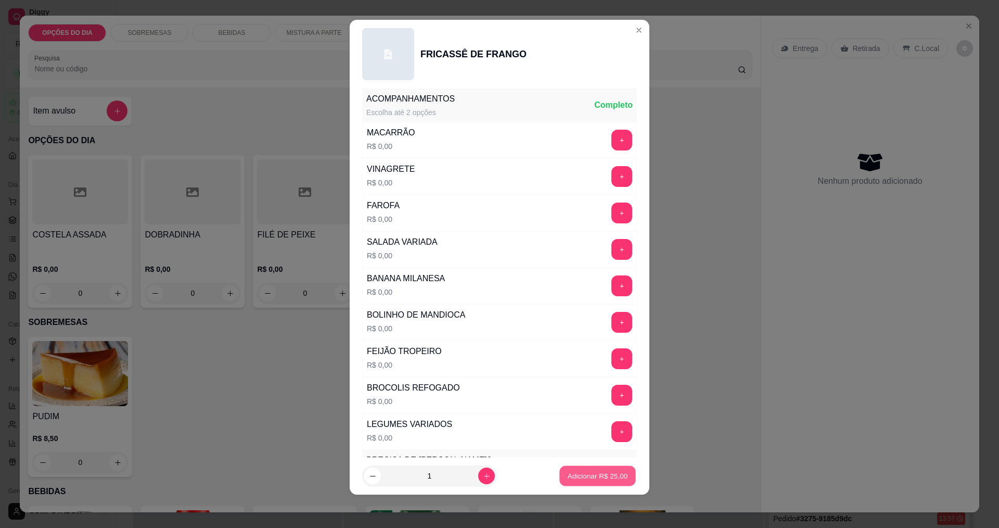
click at [483, 477] on p "Adicionar R$ 25,00" at bounding box center [598, 476] width 60 height 10
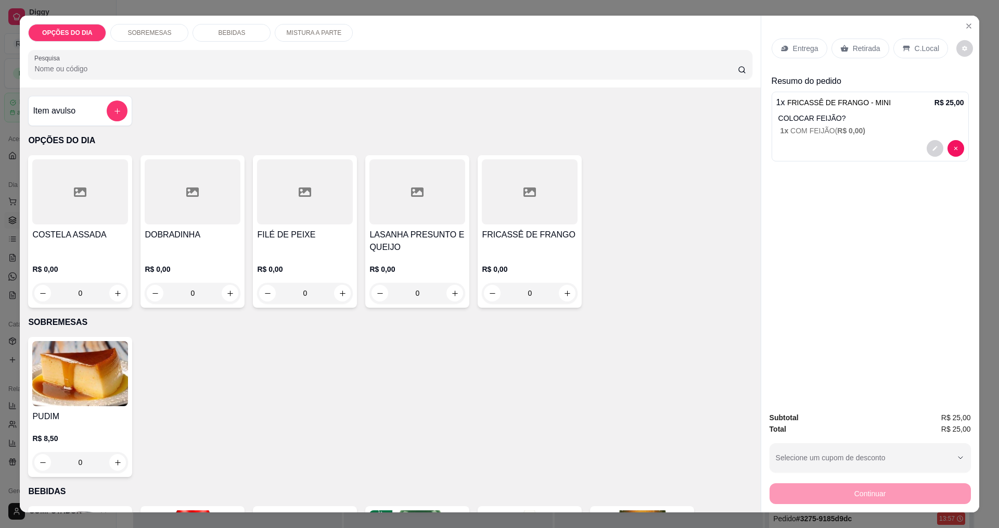
click at [483, 54] on p "Entrega" at bounding box center [805, 48] width 25 height 10
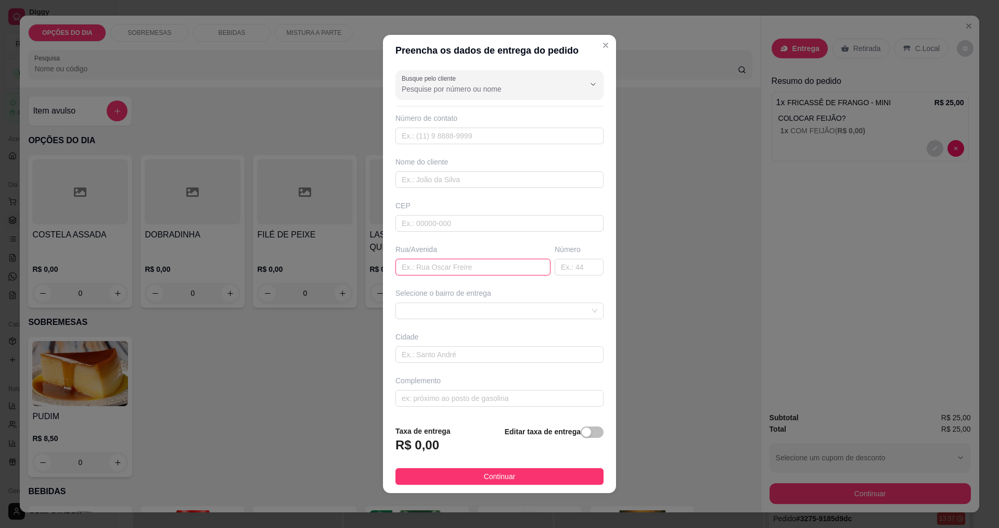
click at [454, 272] on input "text" at bounding box center [472, 267] width 155 height 17
type input "chacara 3 irmao"
click at [483, 272] on input "text" at bounding box center [579, 267] width 49 height 17
click at [483, 475] on button "Continuar" at bounding box center [499, 476] width 208 height 17
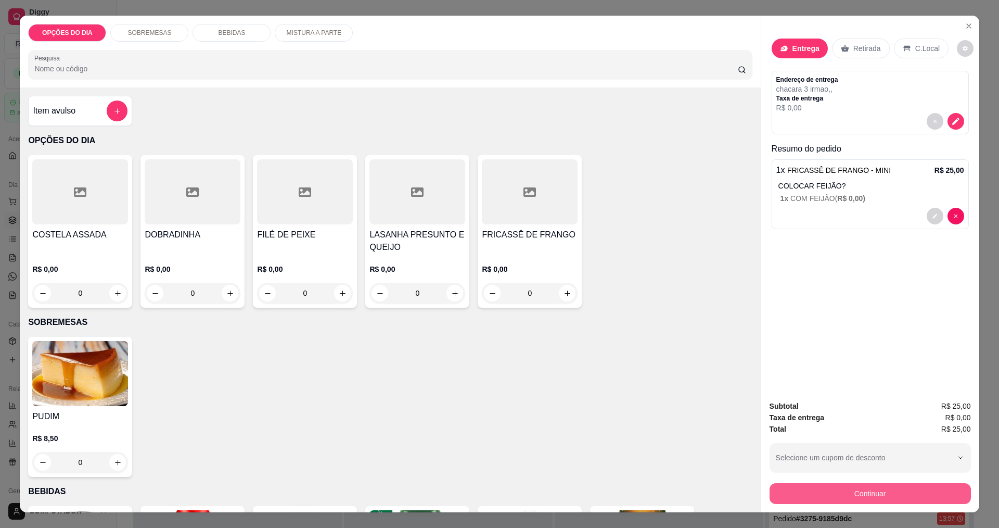
click at [483, 501] on button "Continuar" at bounding box center [870, 493] width 201 height 21
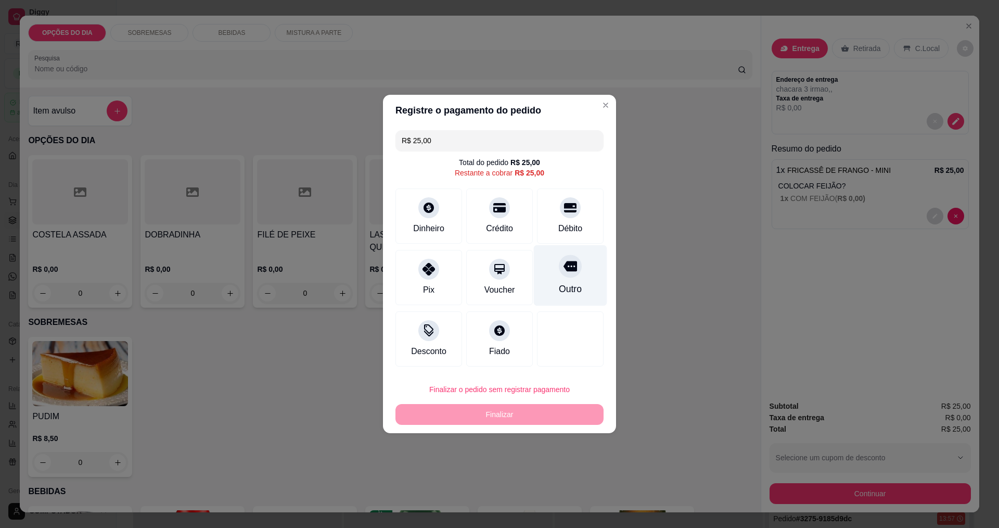
click at [483, 275] on div at bounding box center [570, 265] width 23 height 23
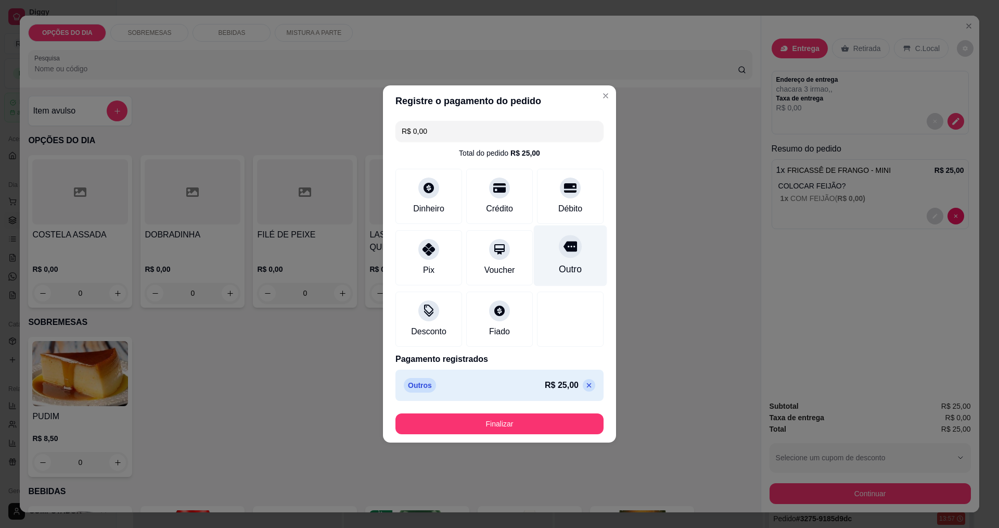
type input "R$ 0,00"
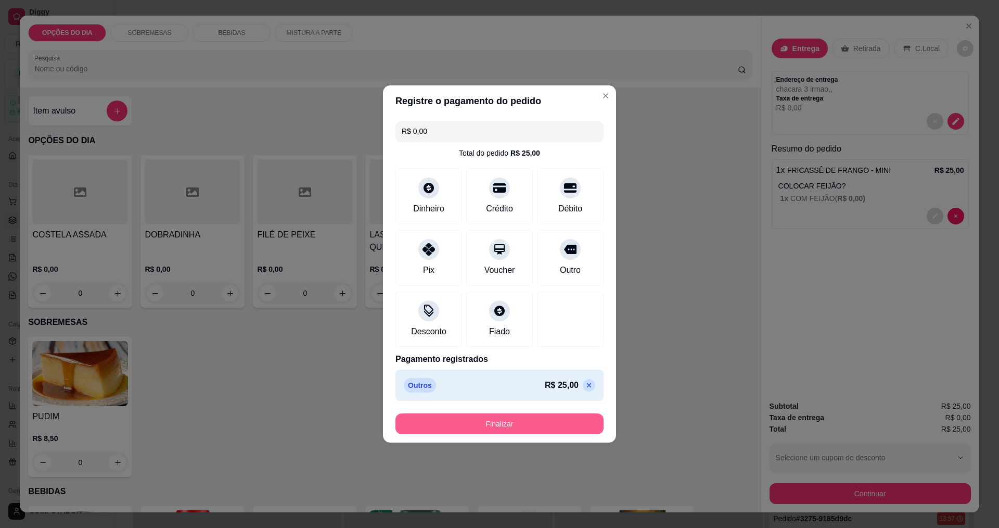
click at [483, 424] on button "Finalizar" at bounding box center [499, 423] width 208 height 21
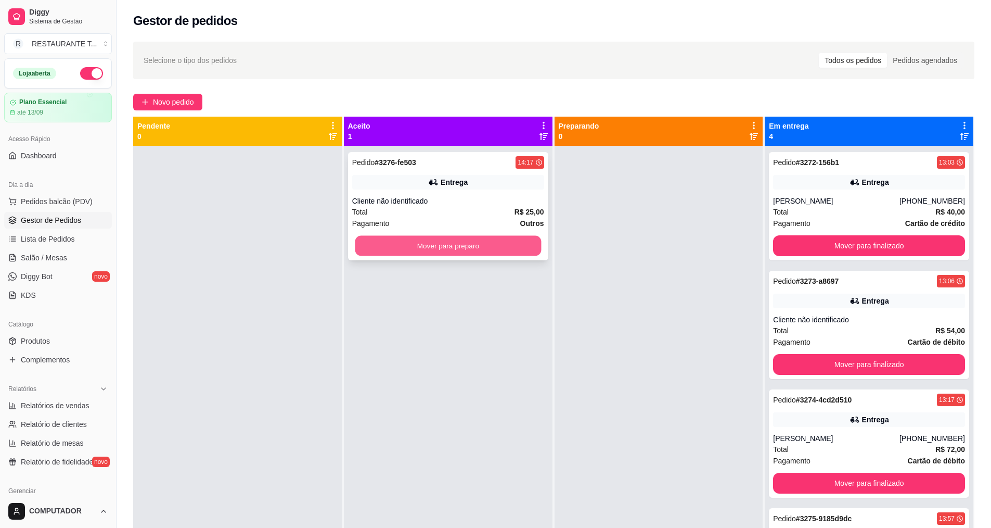
click at [468, 253] on button "Mover para preparo" at bounding box center [448, 246] width 186 height 20
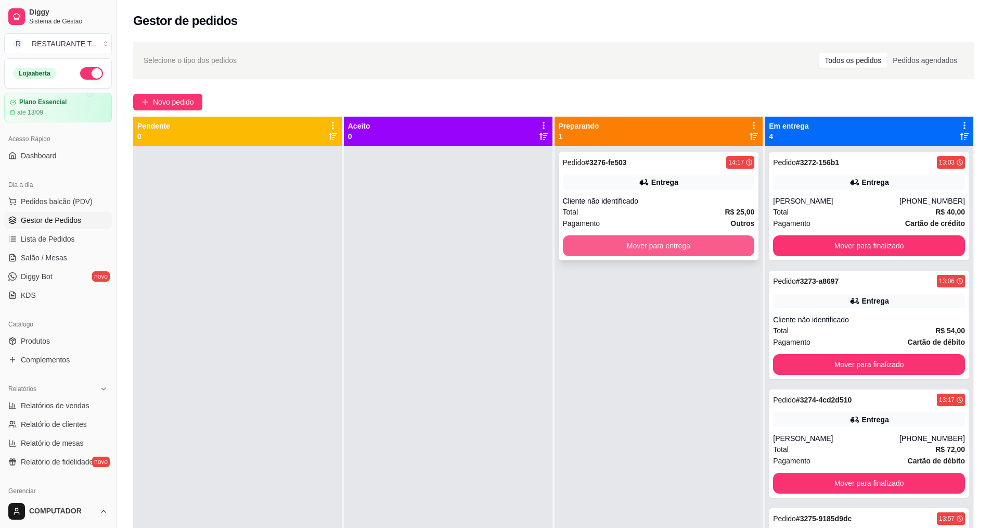
click at [483, 252] on button "Mover para entrega" at bounding box center [659, 245] width 192 height 21
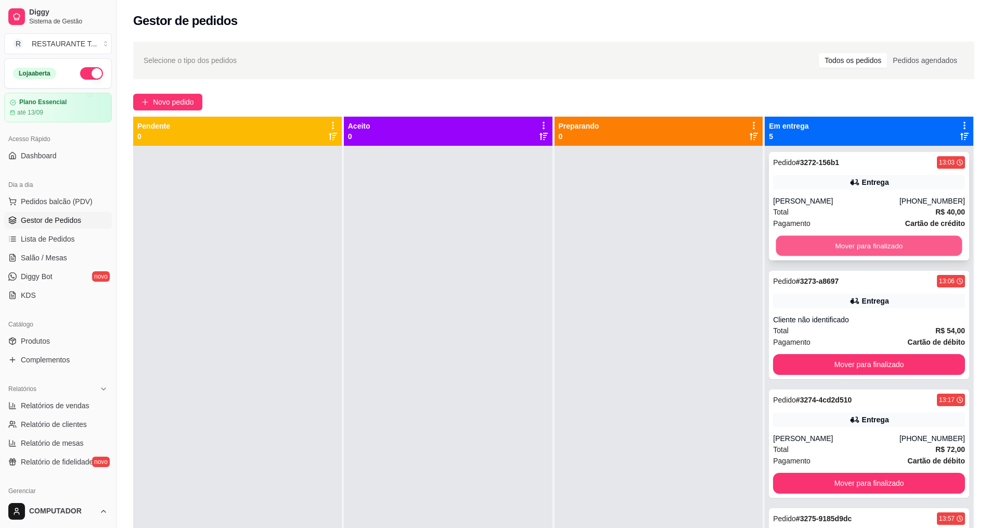
click at [483, 245] on button "Mover para finalizado" at bounding box center [869, 246] width 186 height 20
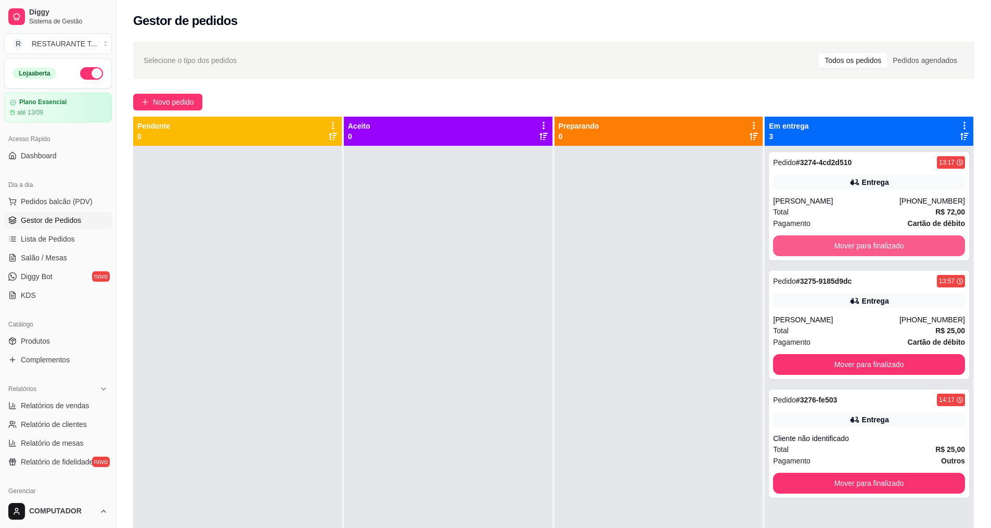
click at [483, 245] on button "Mover para finalizado" at bounding box center [869, 245] width 192 height 21
click at [483, 245] on div "Mover para finalizado" at bounding box center [869, 245] width 192 height 21
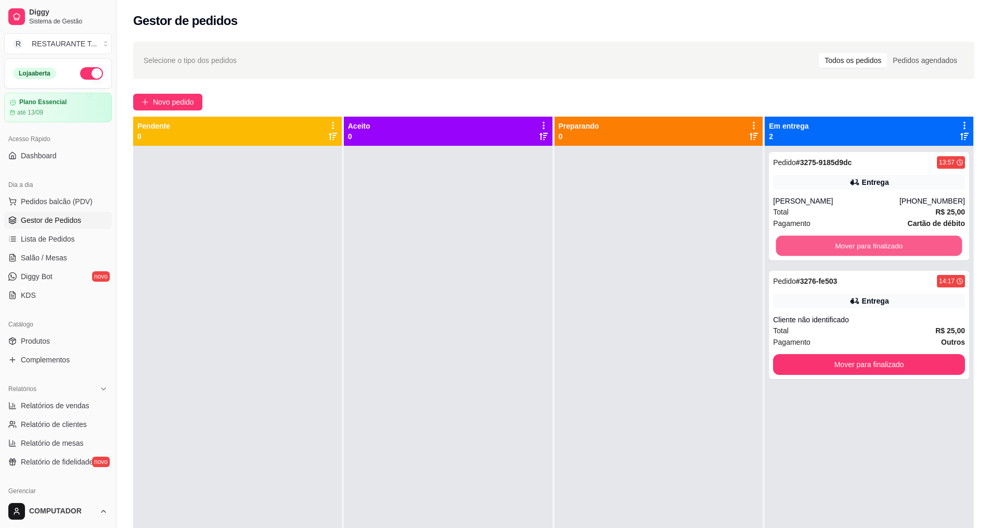
click at [483, 245] on button "Mover para finalizado" at bounding box center [869, 246] width 186 height 20
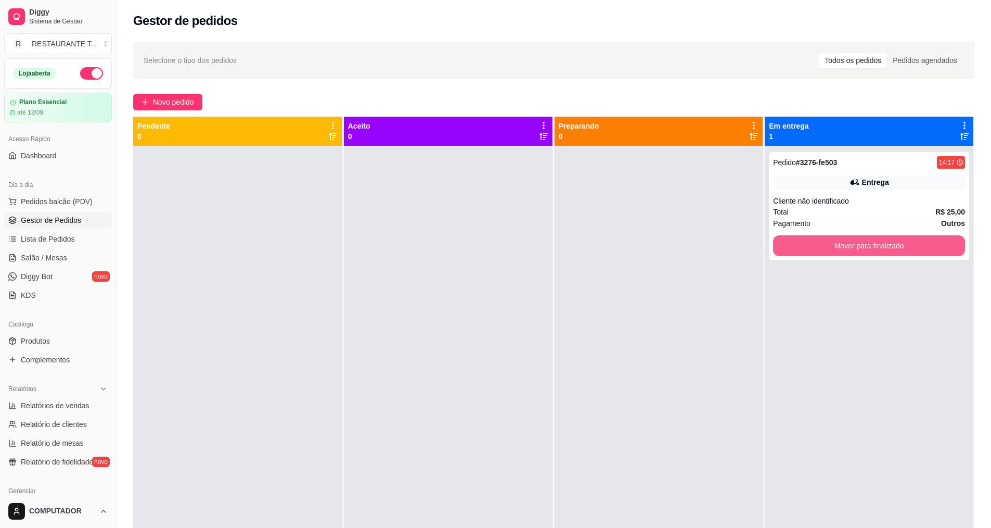
click at [483, 245] on button "Mover para finalizado" at bounding box center [869, 245] width 192 height 21
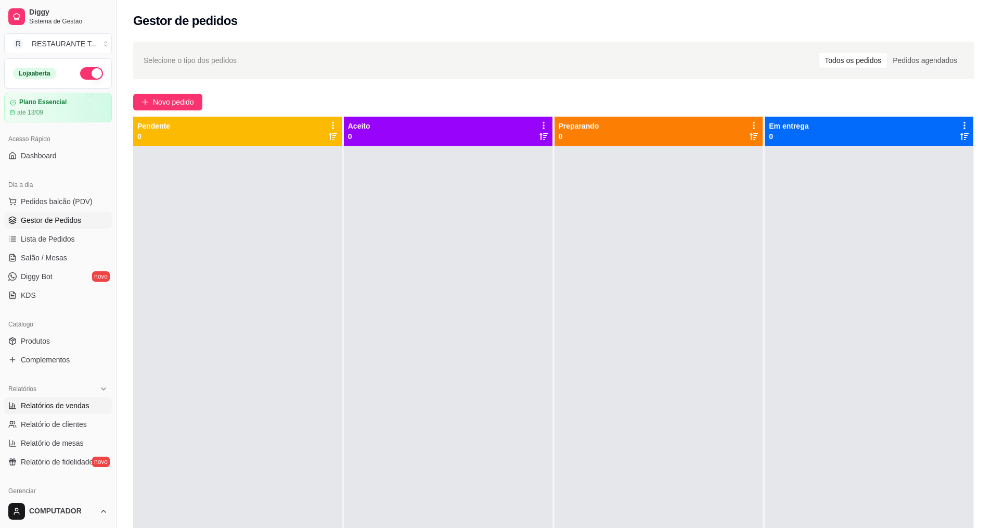
click at [85, 411] on link "Relatórios de vendas" at bounding box center [58, 405] width 108 height 17
select select "ALL"
select select "0"
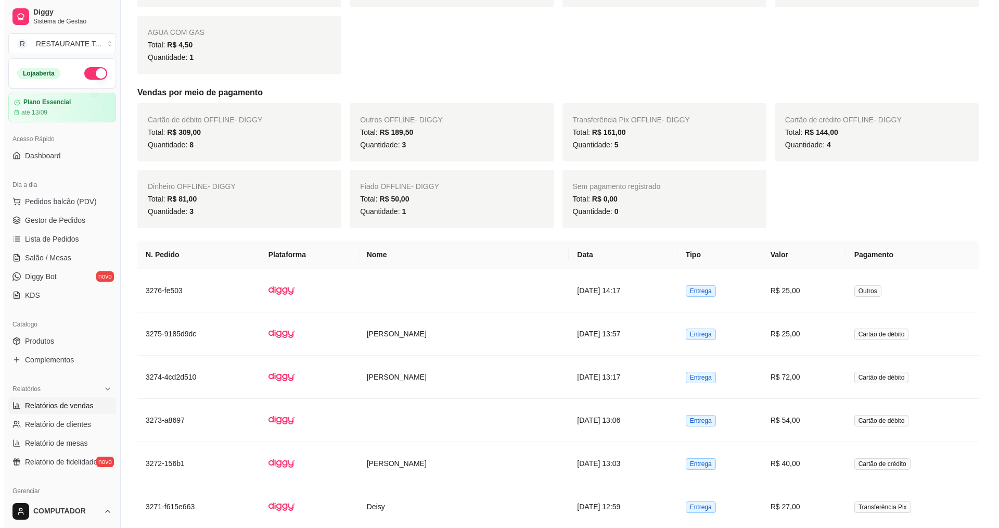
scroll to position [468, 0]
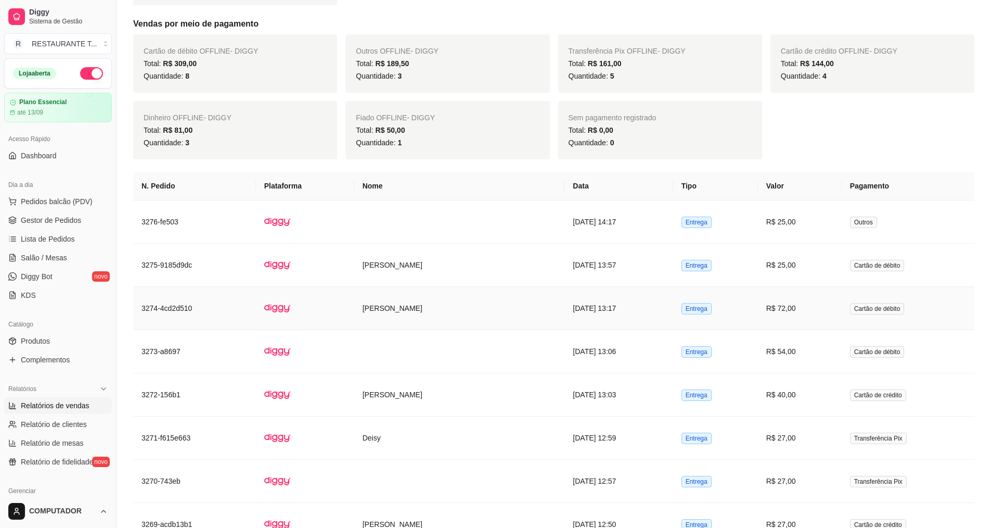
click at [483, 307] on td "[PERSON_NAME]" at bounding box center [459, 308] width 211 height 43
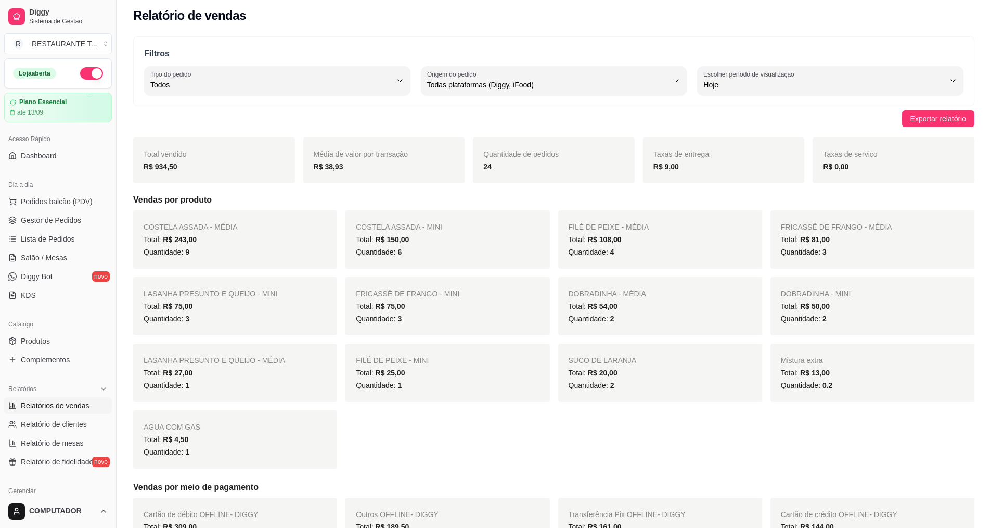
scroll to position [0, 0]
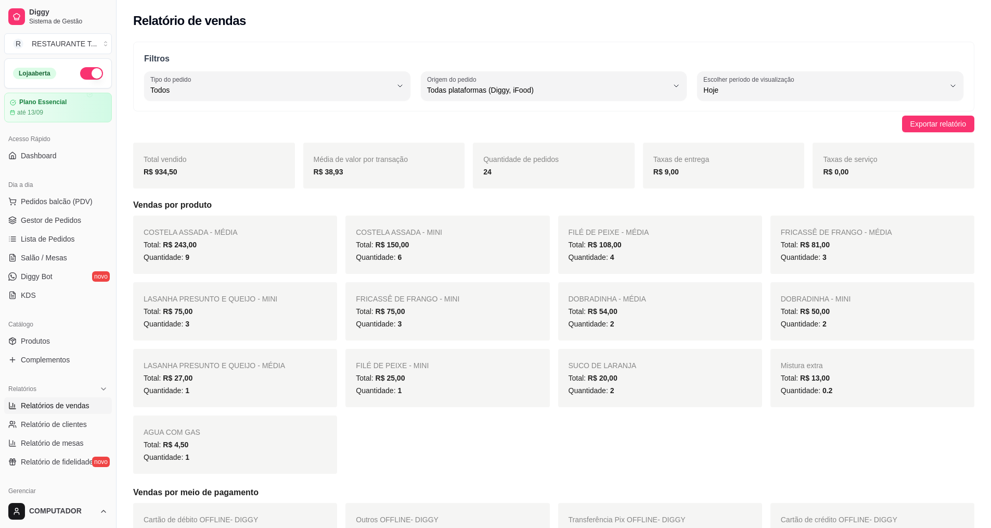
click at [88, 78] on button "button" at bounding box center [91, 73] width 23 height 12
